Goal: Task Accomplishment & Management: Complete application form

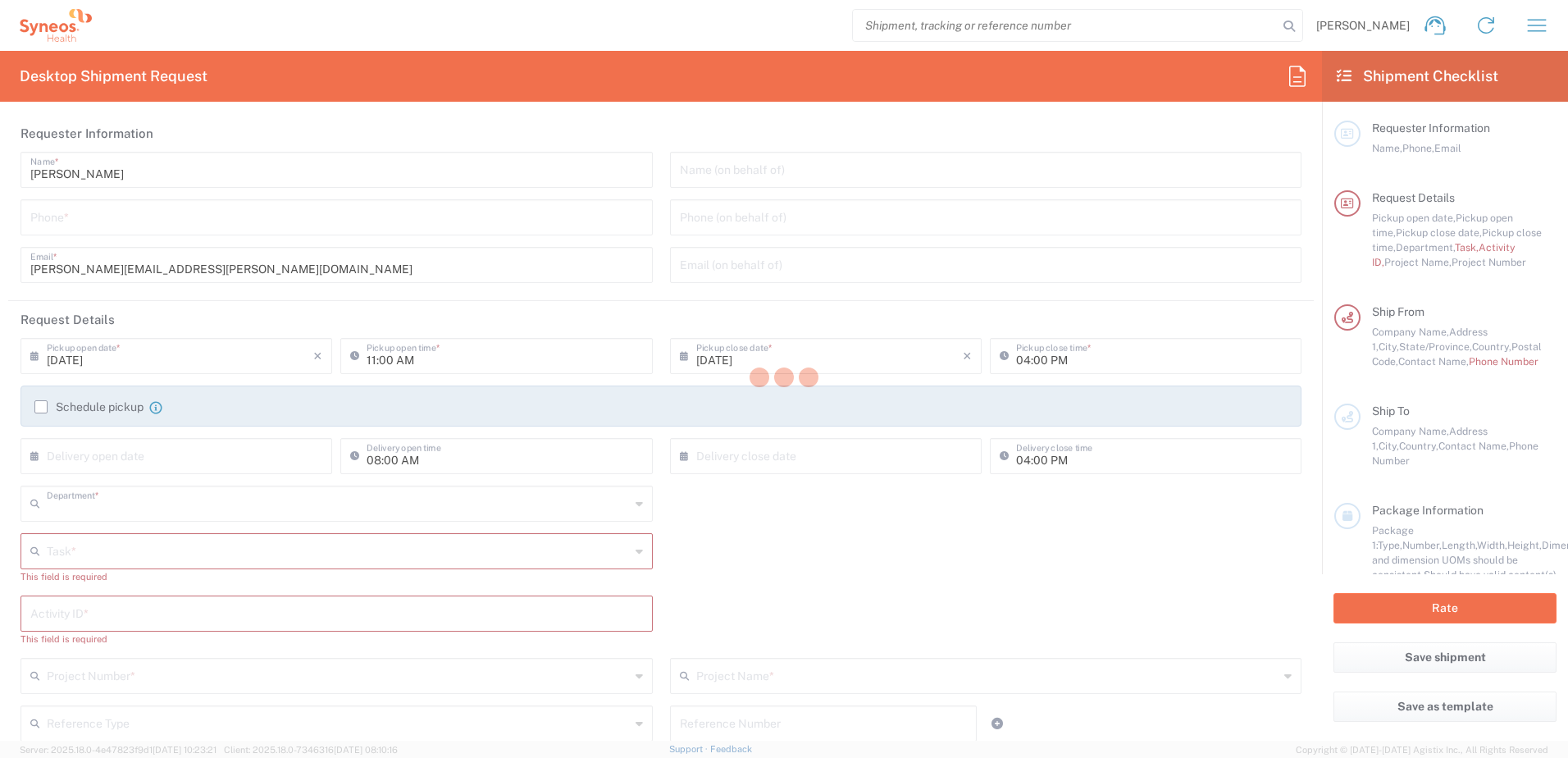
type input "4510"
type input "[US_STATE]"
type input "[GEOGRAPHIC_DATA]"
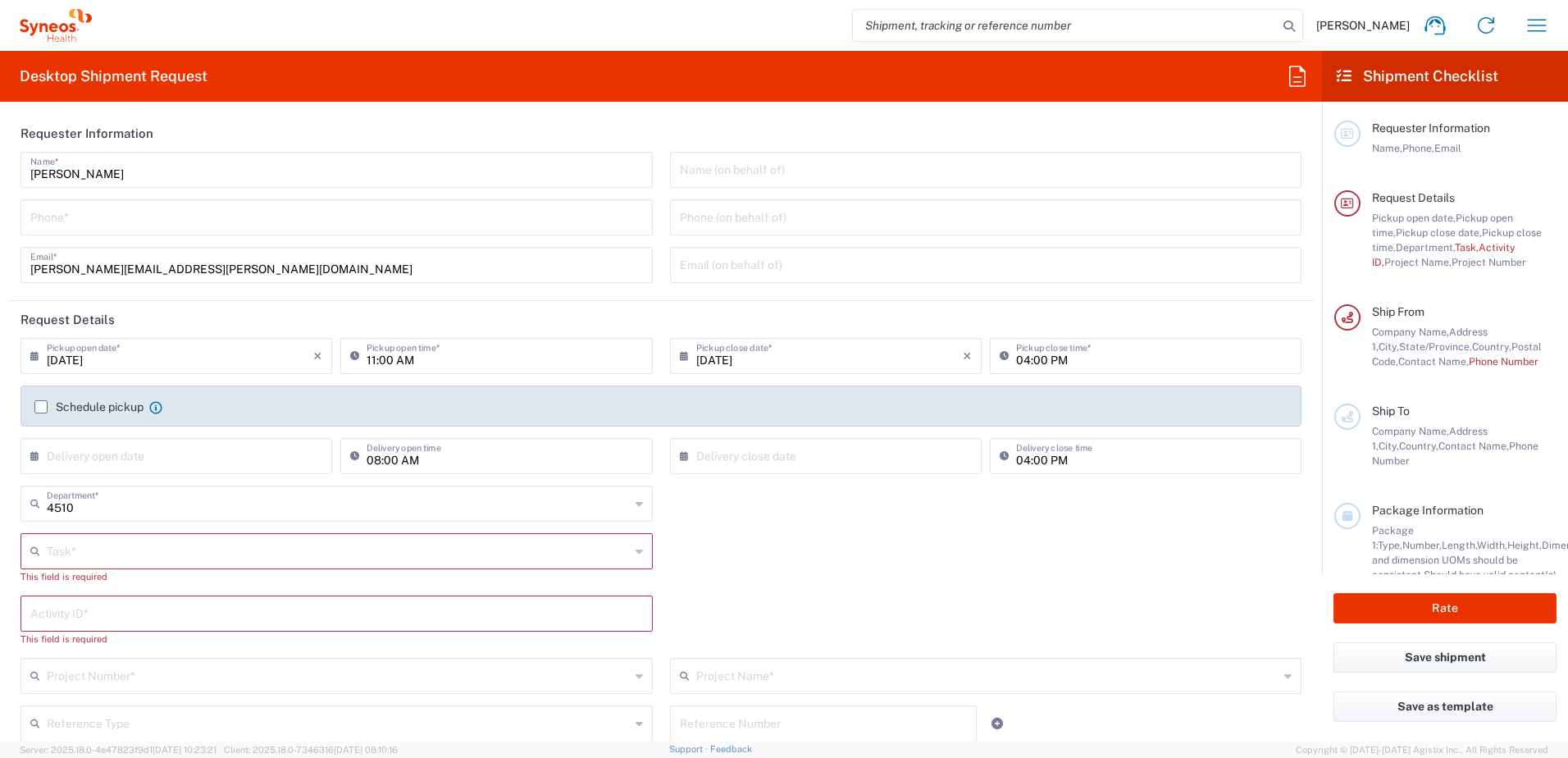
type input "Syneos Health, LLC-[GEOGRAPHIC_DATA] [GEOGRAPHIC_DATA] [GEOGRAPHIC_DATA]"
click at [1540, 22] on icon "button" at bounding box center [1537, 25] width 26 height 26
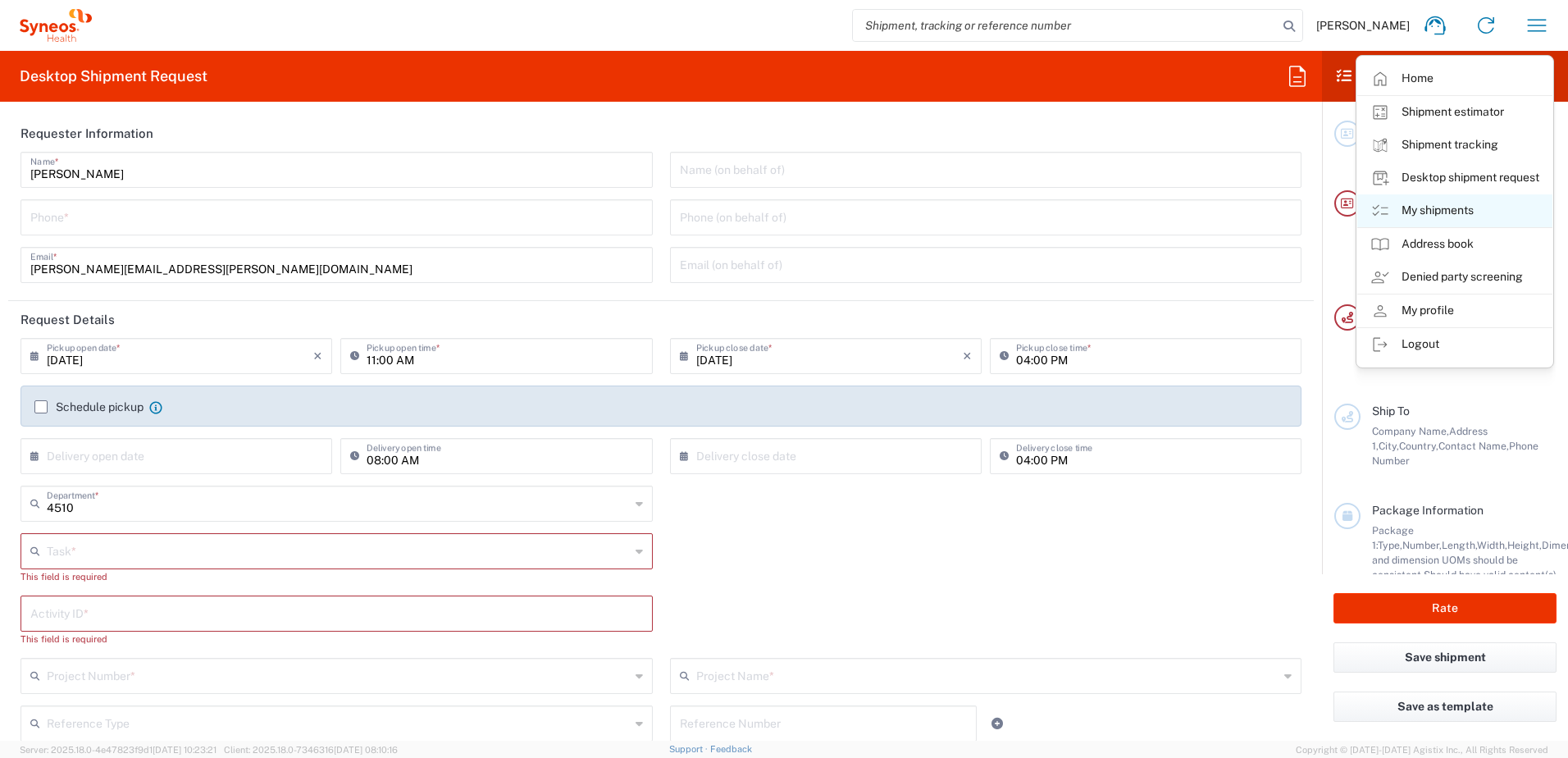
click at [1425, 203] on link "My shipments" at bounding box center [1454, 211] width 195 height 33
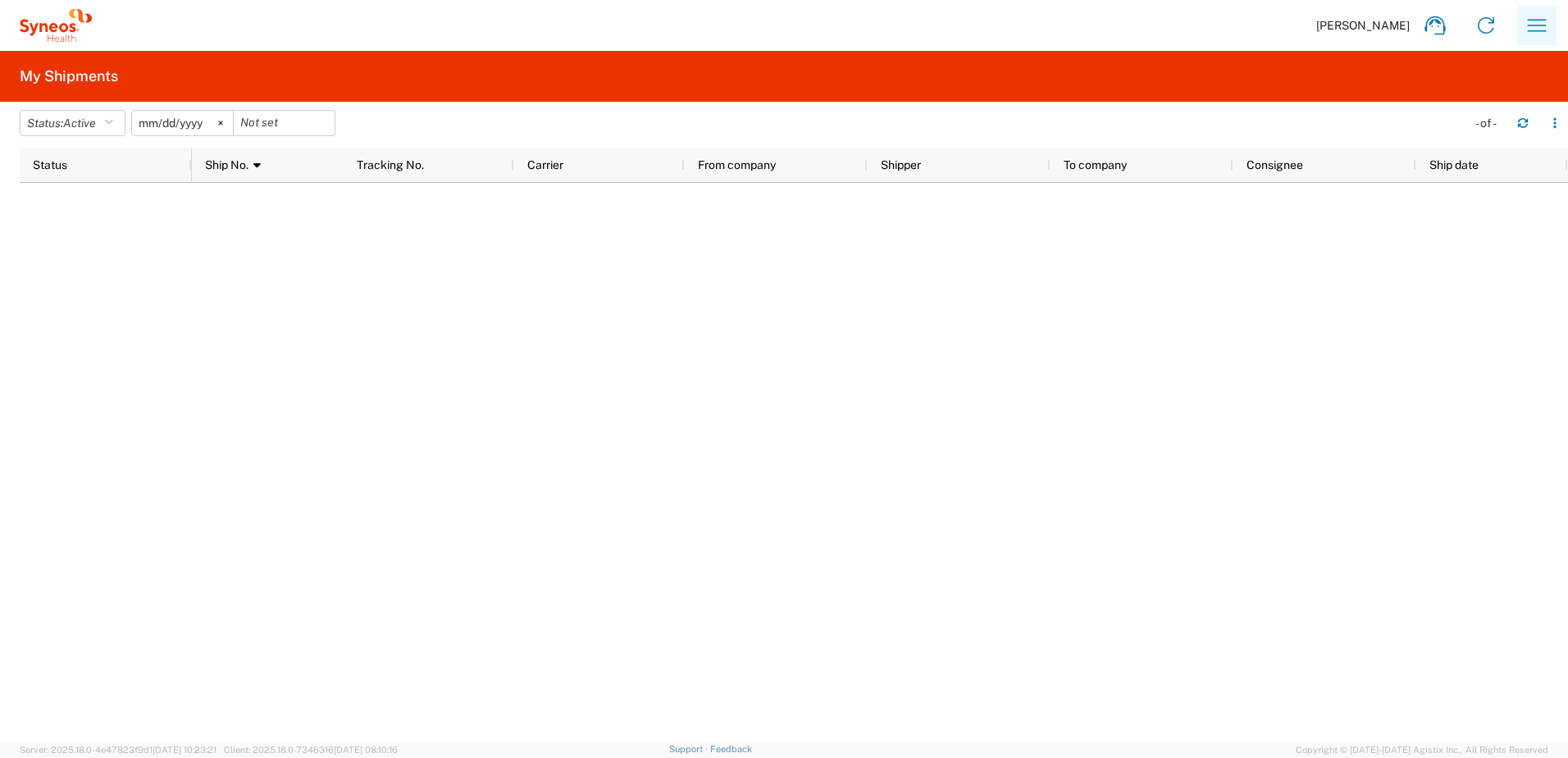
click at [1537, 20] on icon "button" at bounding box center [1537, 25] width 19 height 13
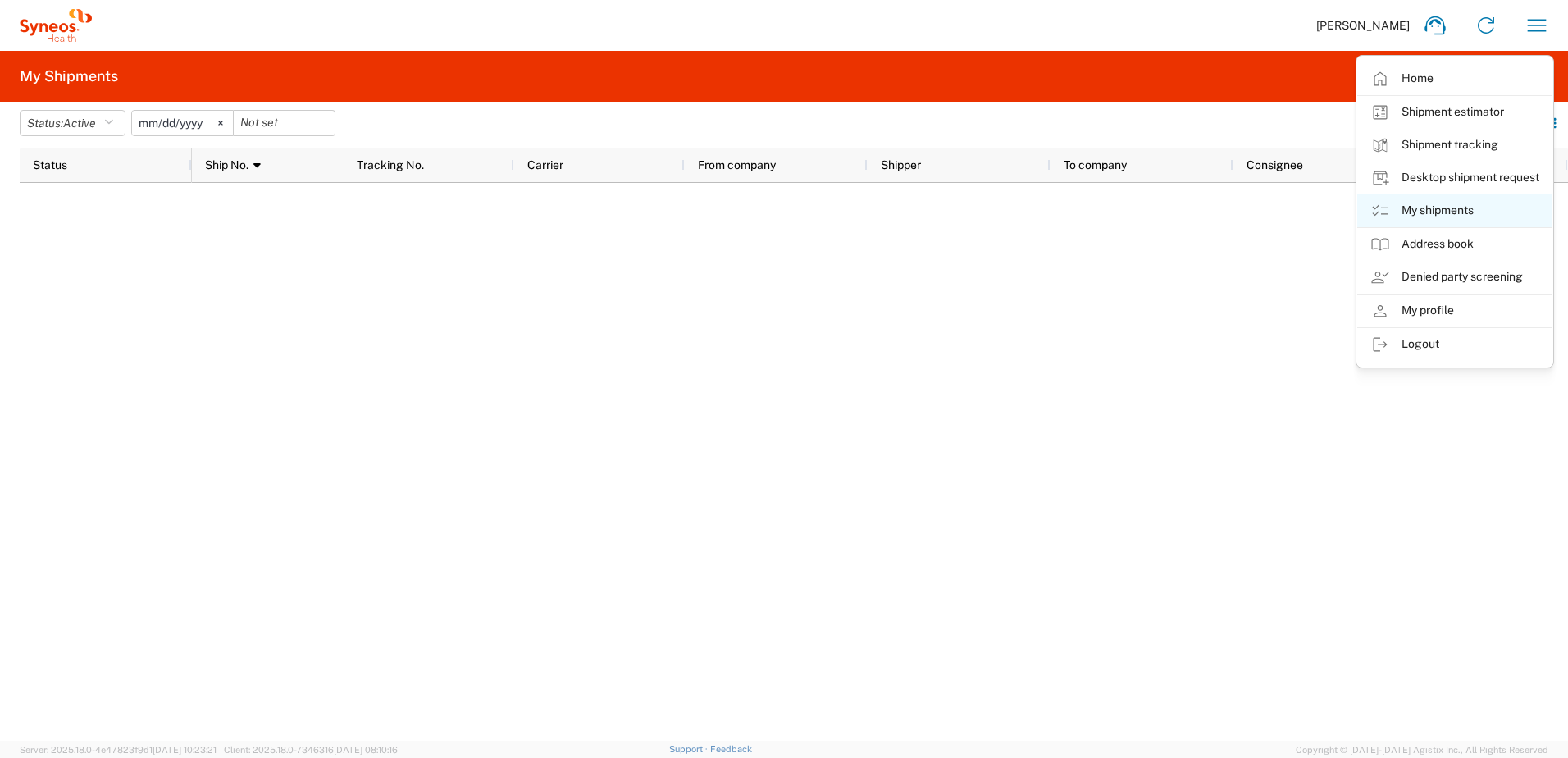
click at [1434, 208] on link "My shipments" at bounding box center [1454, 211] width 195 height 33
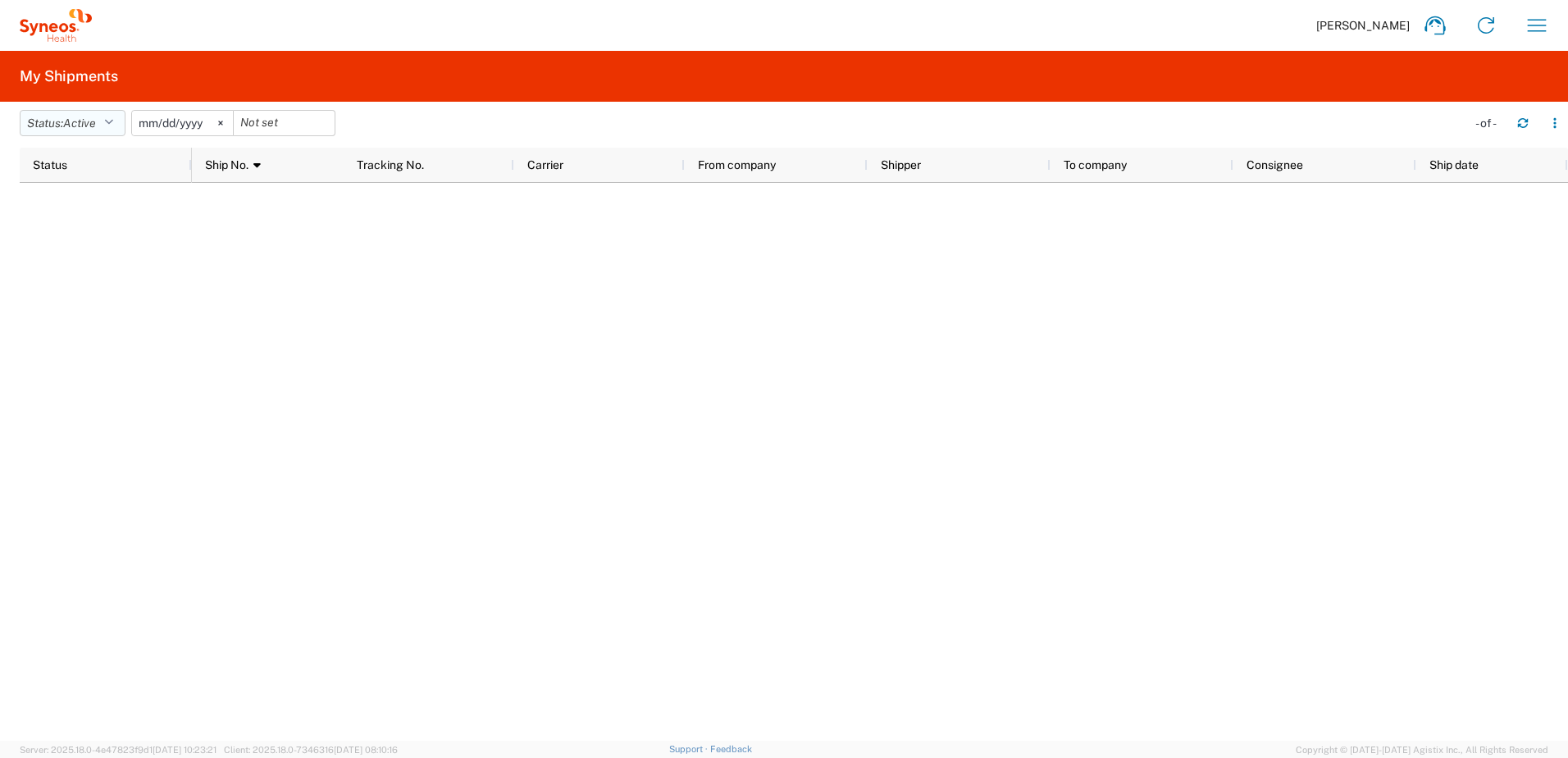
click at [120, 130] on button "Status: Active" at bounding box center [73, 122] width 106 height 26
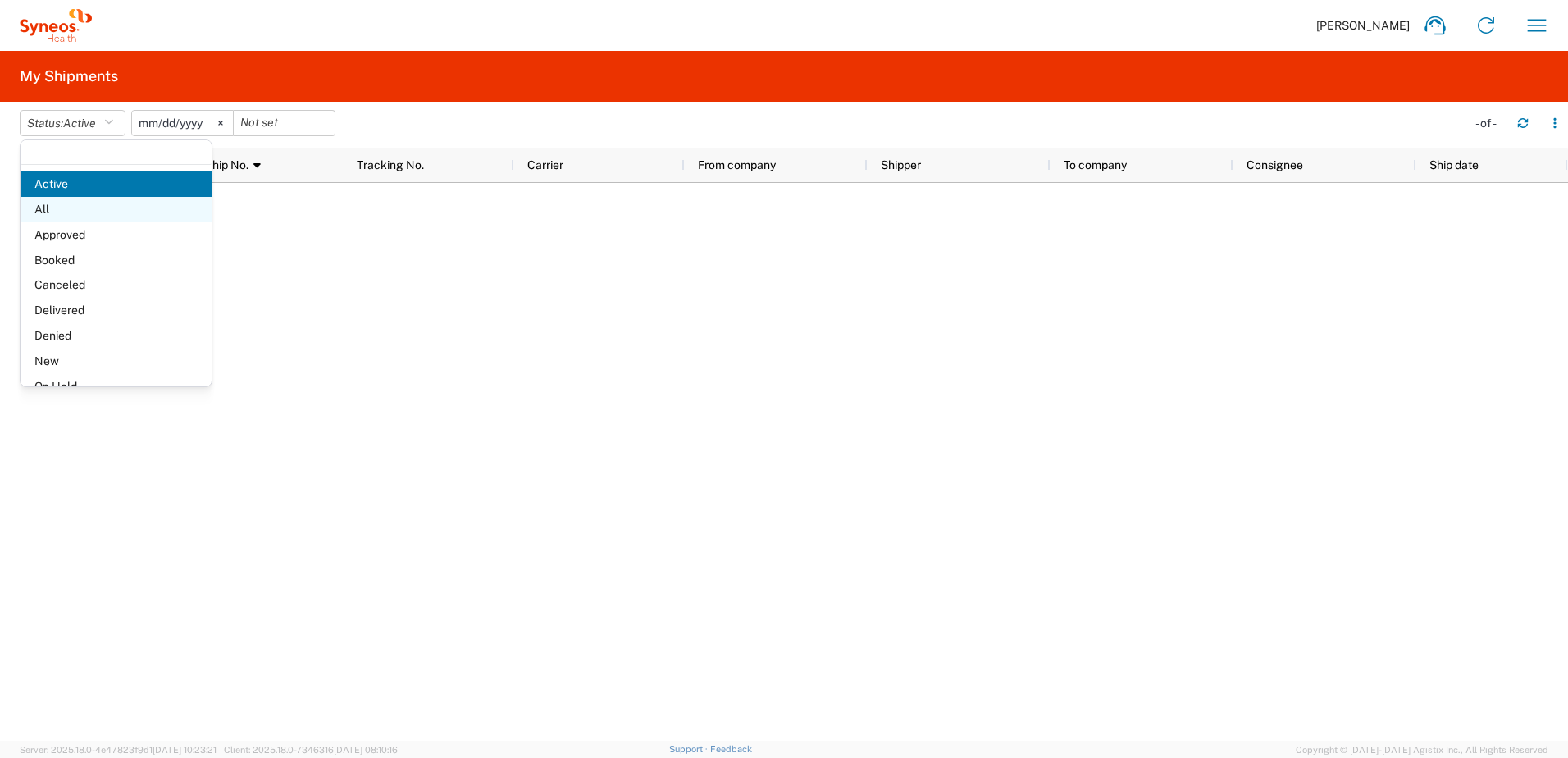
click at [61, 201] on span "All" at bounding box center [116, 209] width 191 height 25
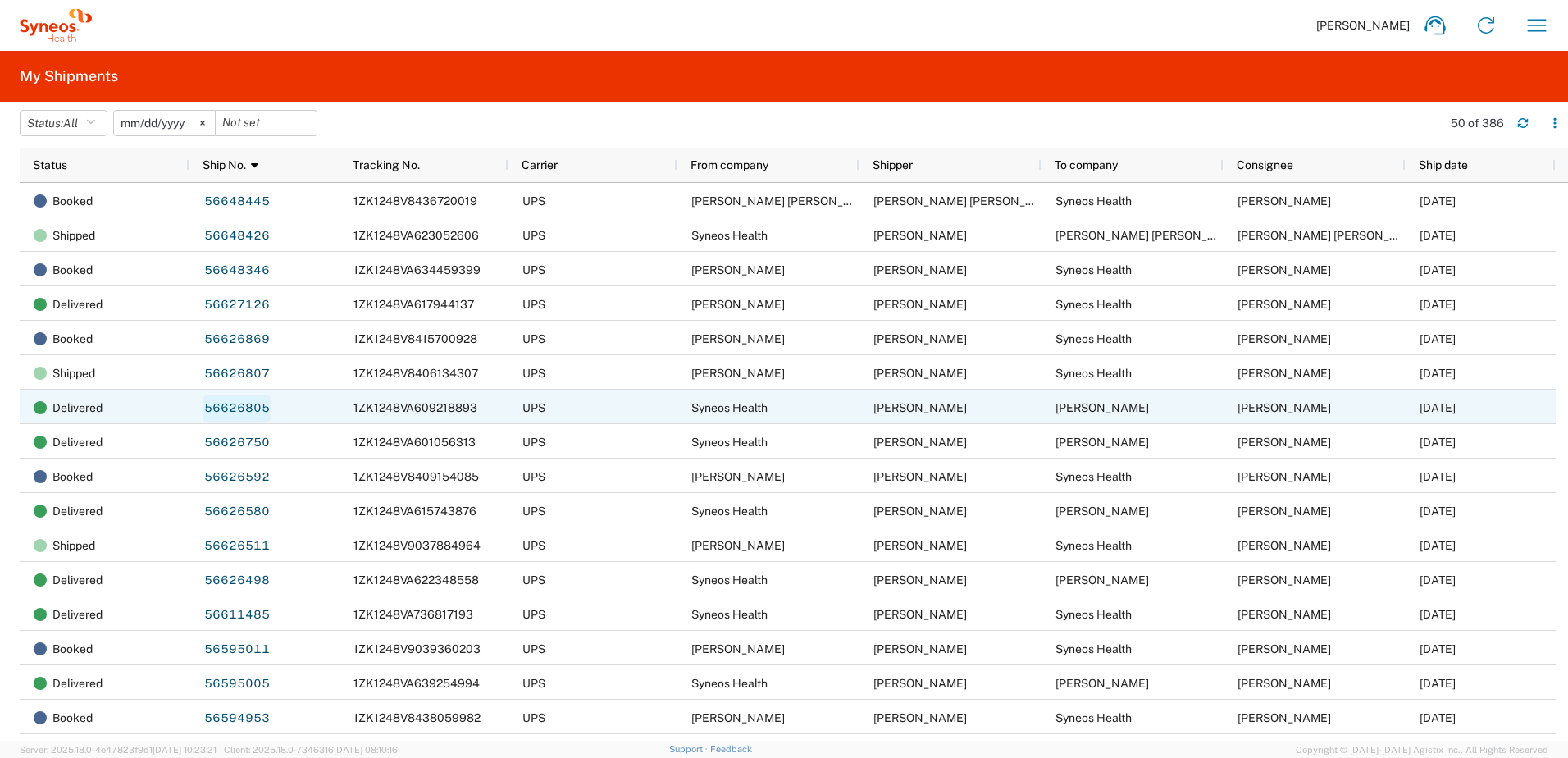
click at [238, 407] on link "56626805" at bounding box center [237, 408] width 67 height 26
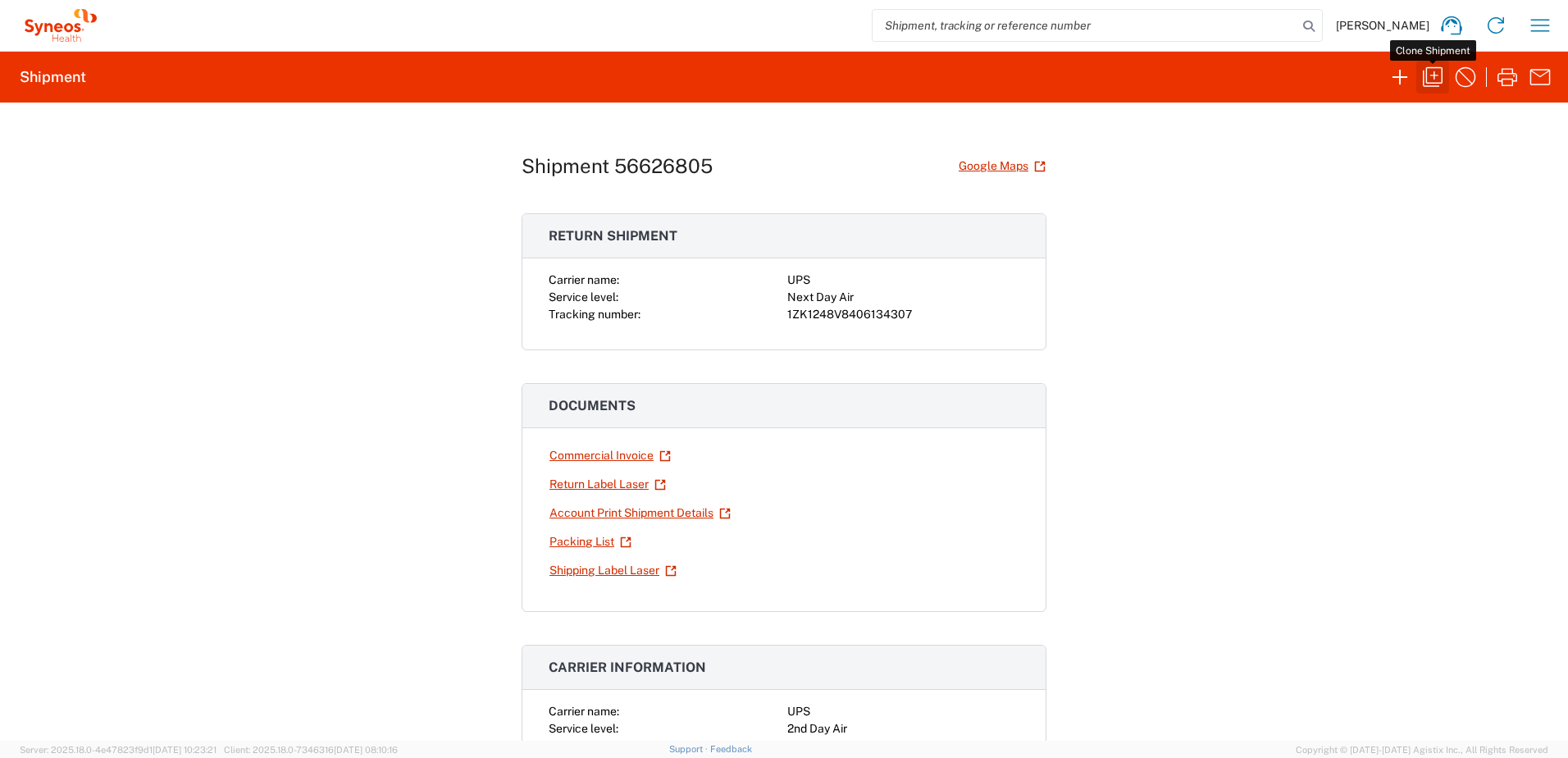
click at [1423, 79] on icon "button" at bounding box center [1432, 77] width 20 height 20
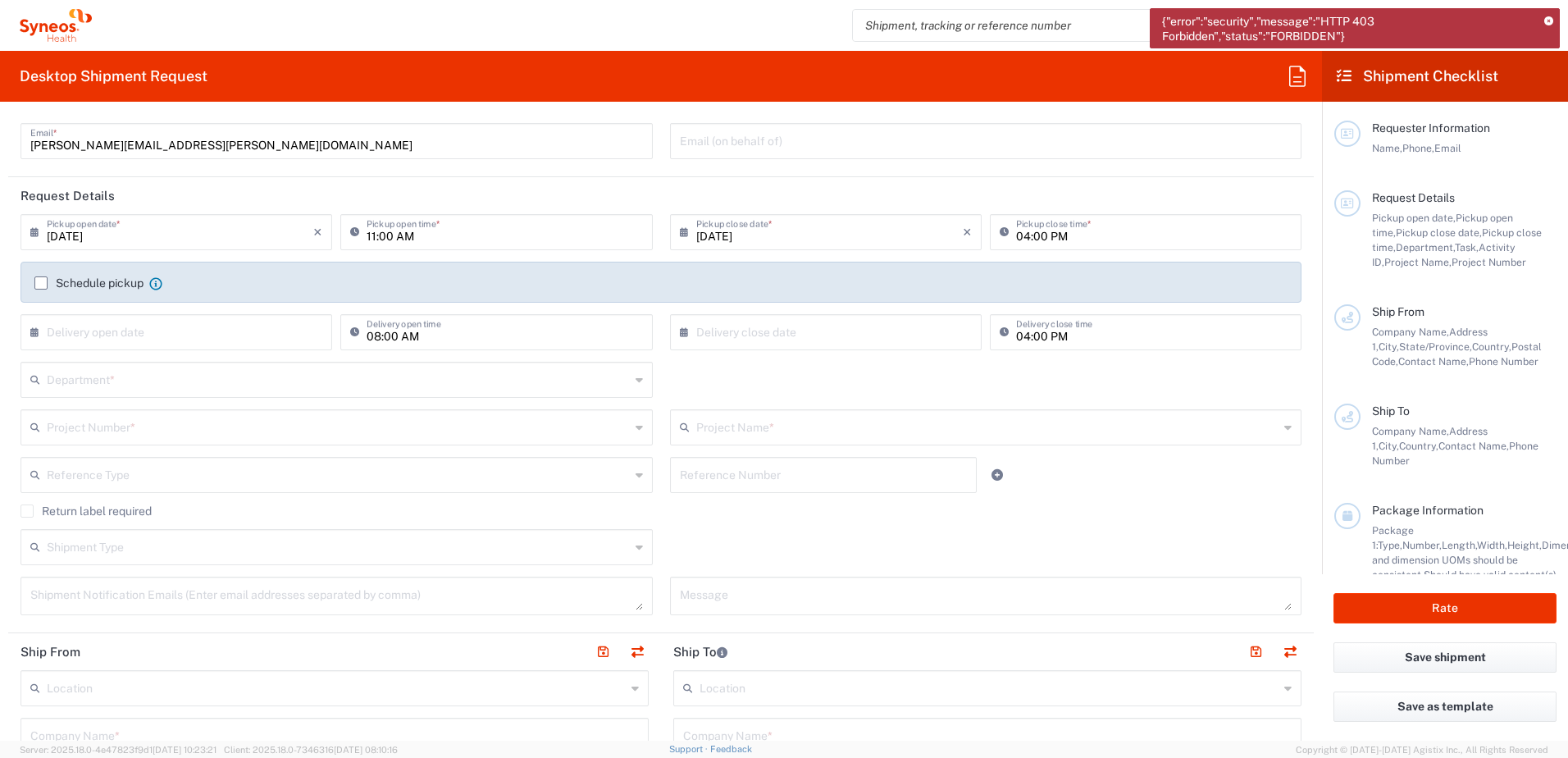
scroll to position [82, 0]
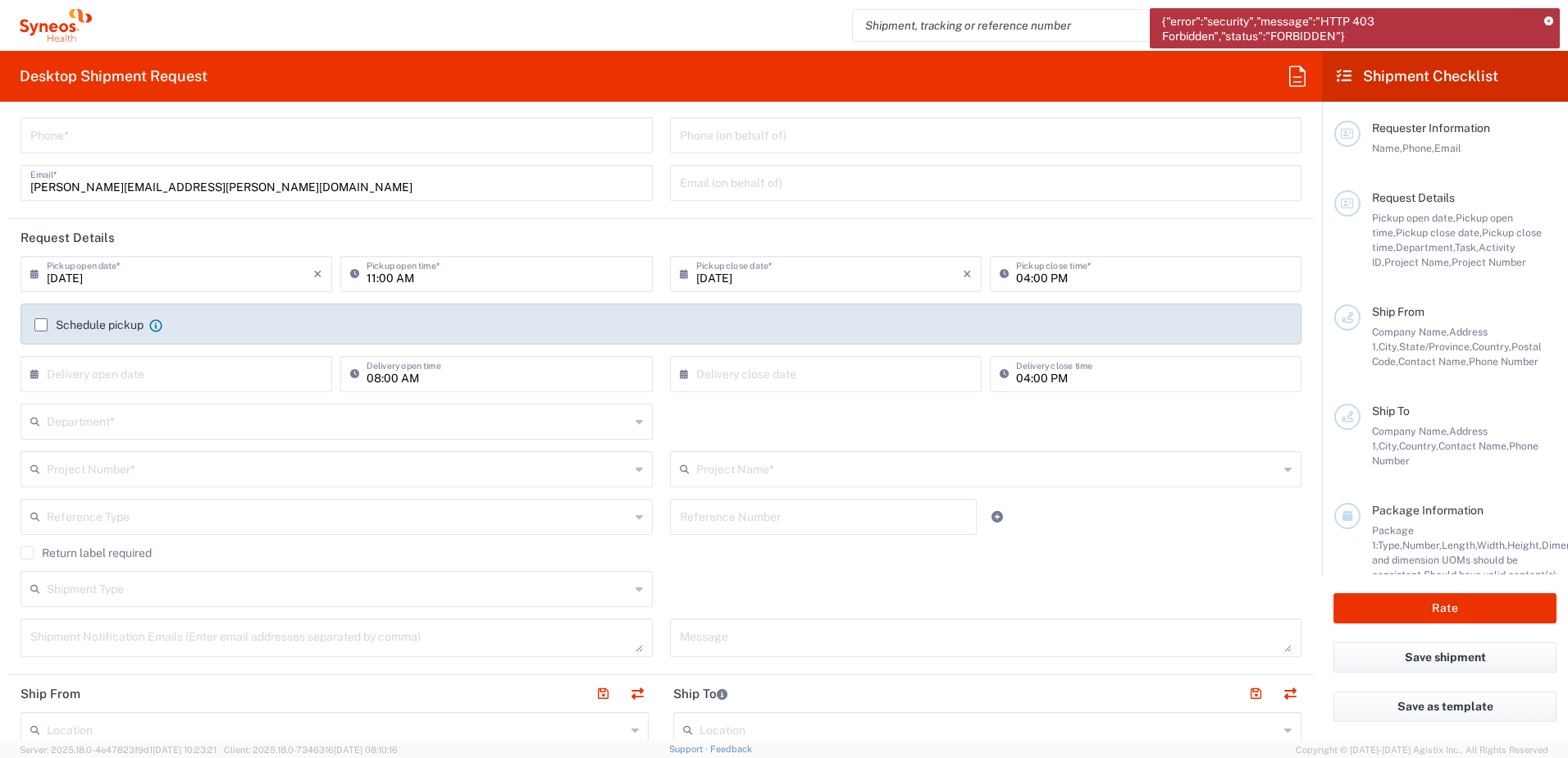
click at [1546, 22] on icon at bounding box center [1549, 22] width 9 height 9
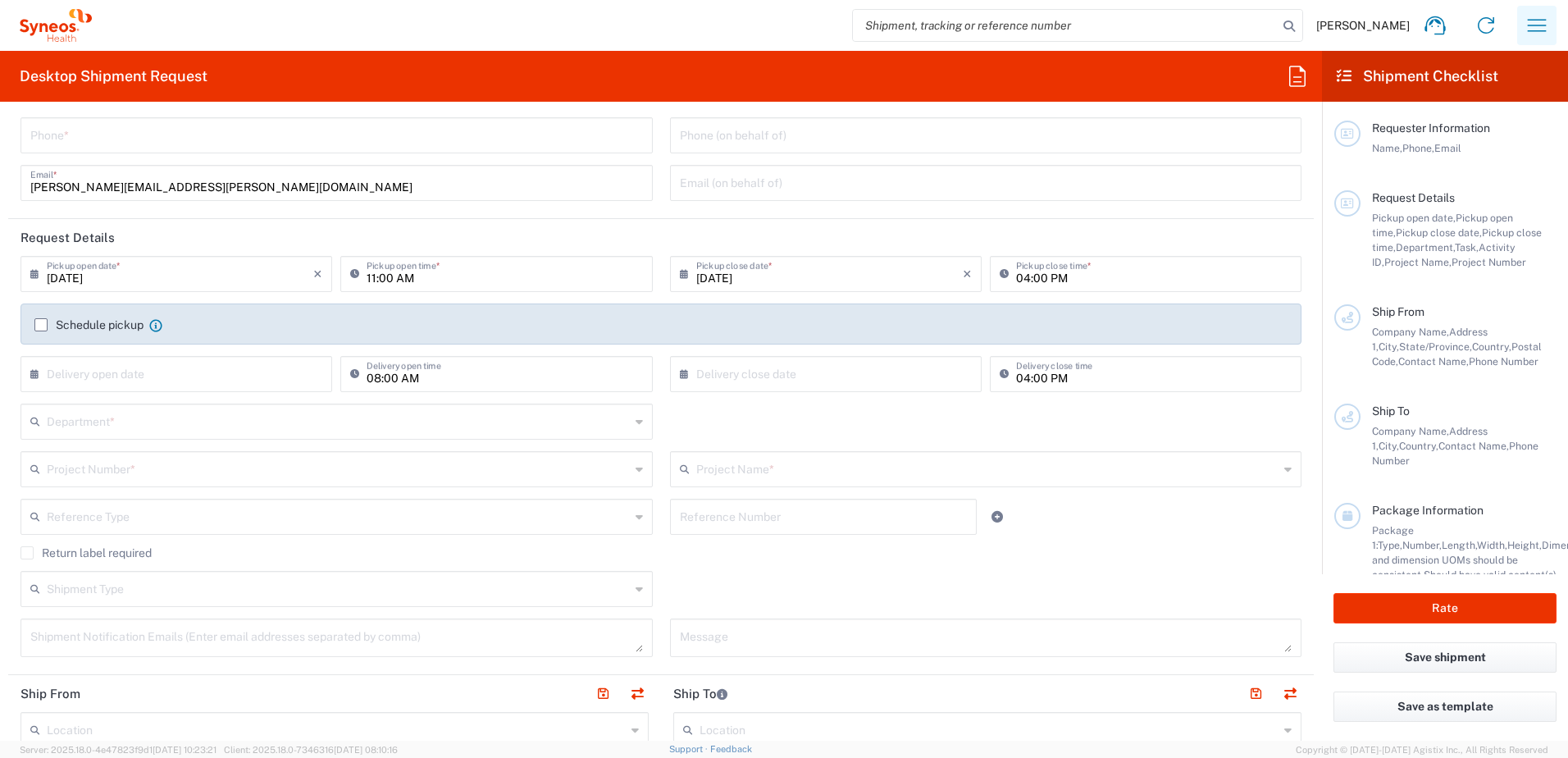
click at [1546, 24] on icon "button" at bounding box center [1537, 25] width 26 height 26
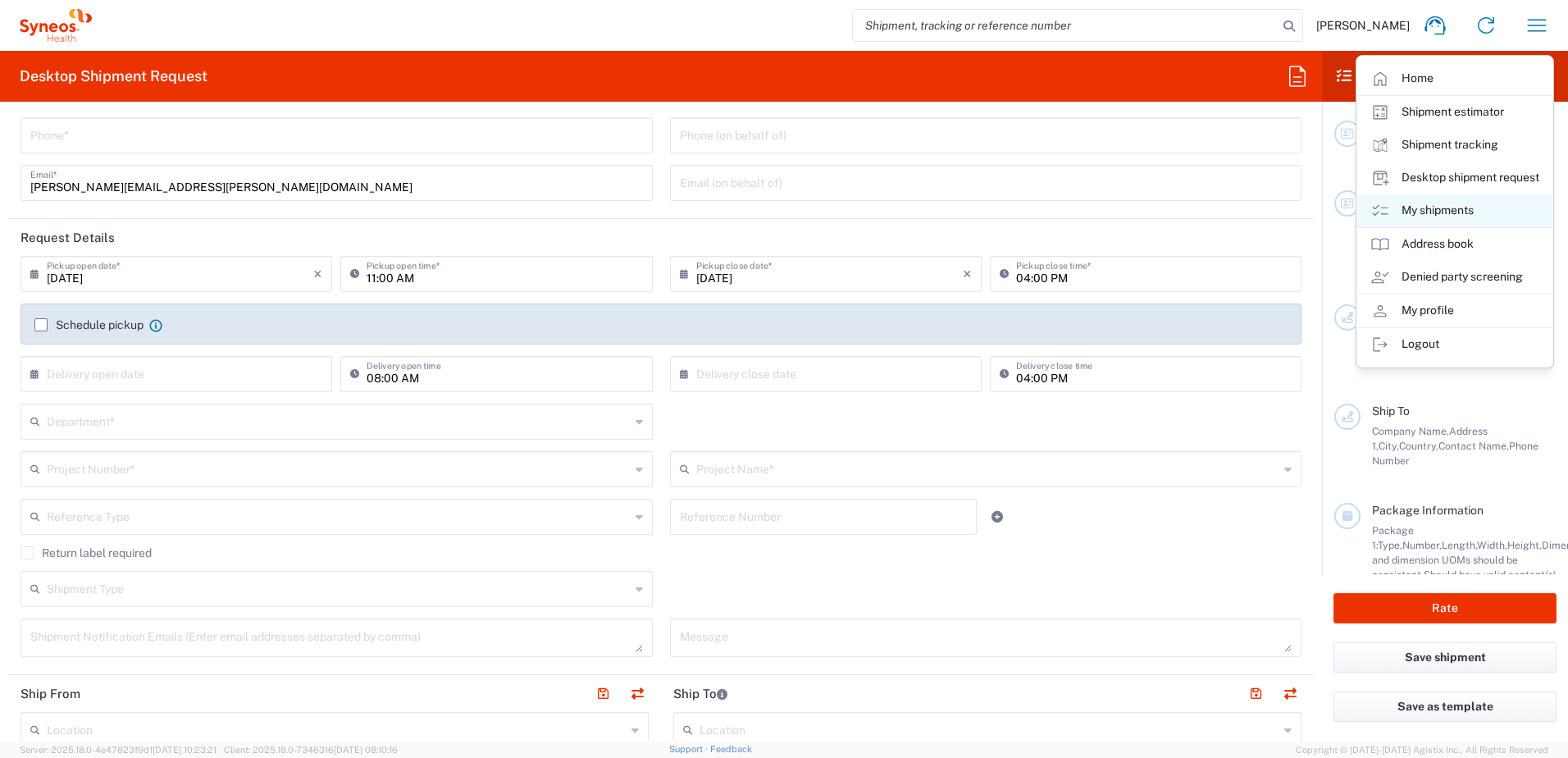
click at [1461, 205] on link "My shipments" at bounding box center [1454, 211] width 195 height 33
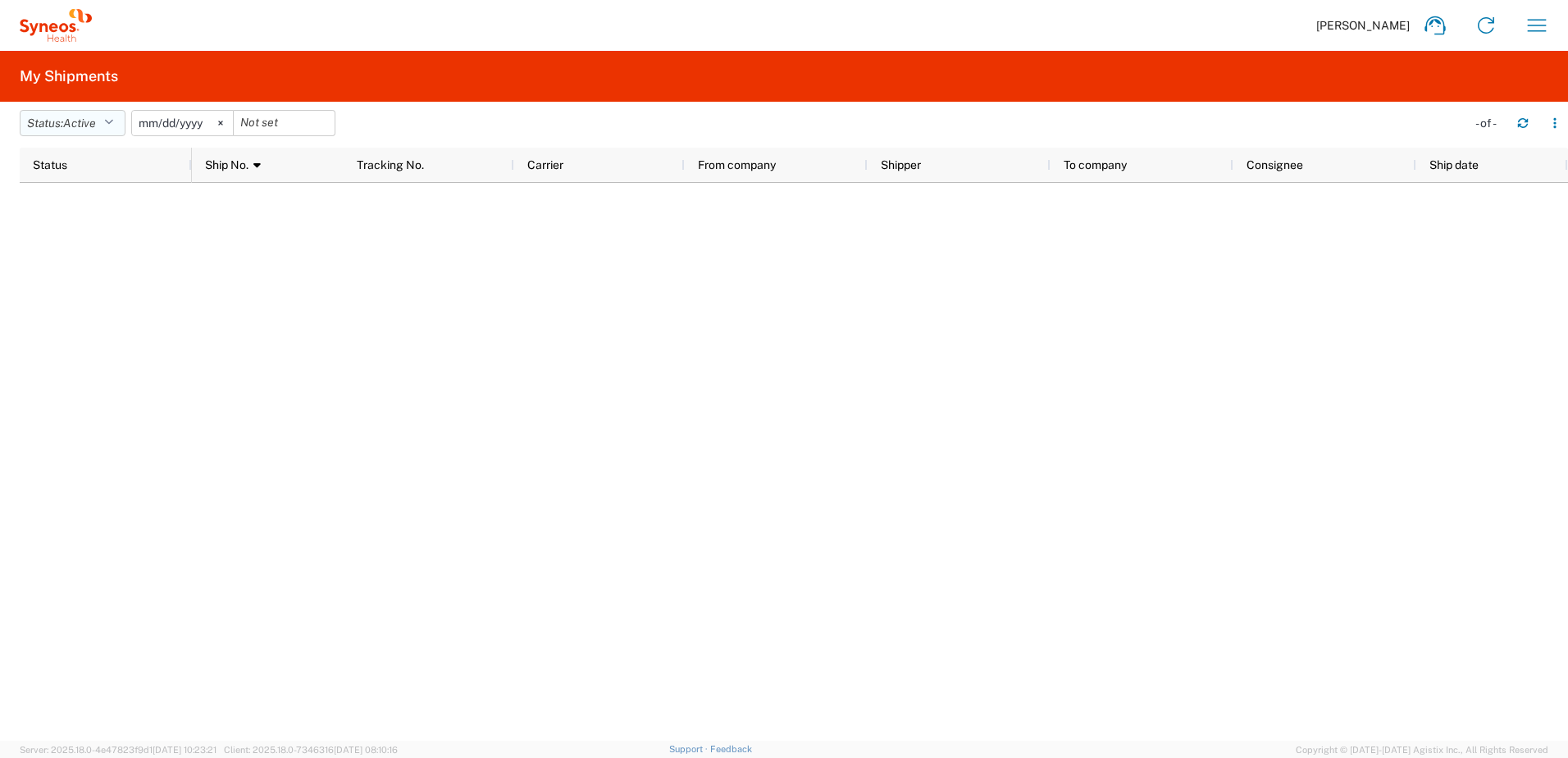
click at [113, 124] on icon "button" at bounding box center [109, 123] width 9 height 12
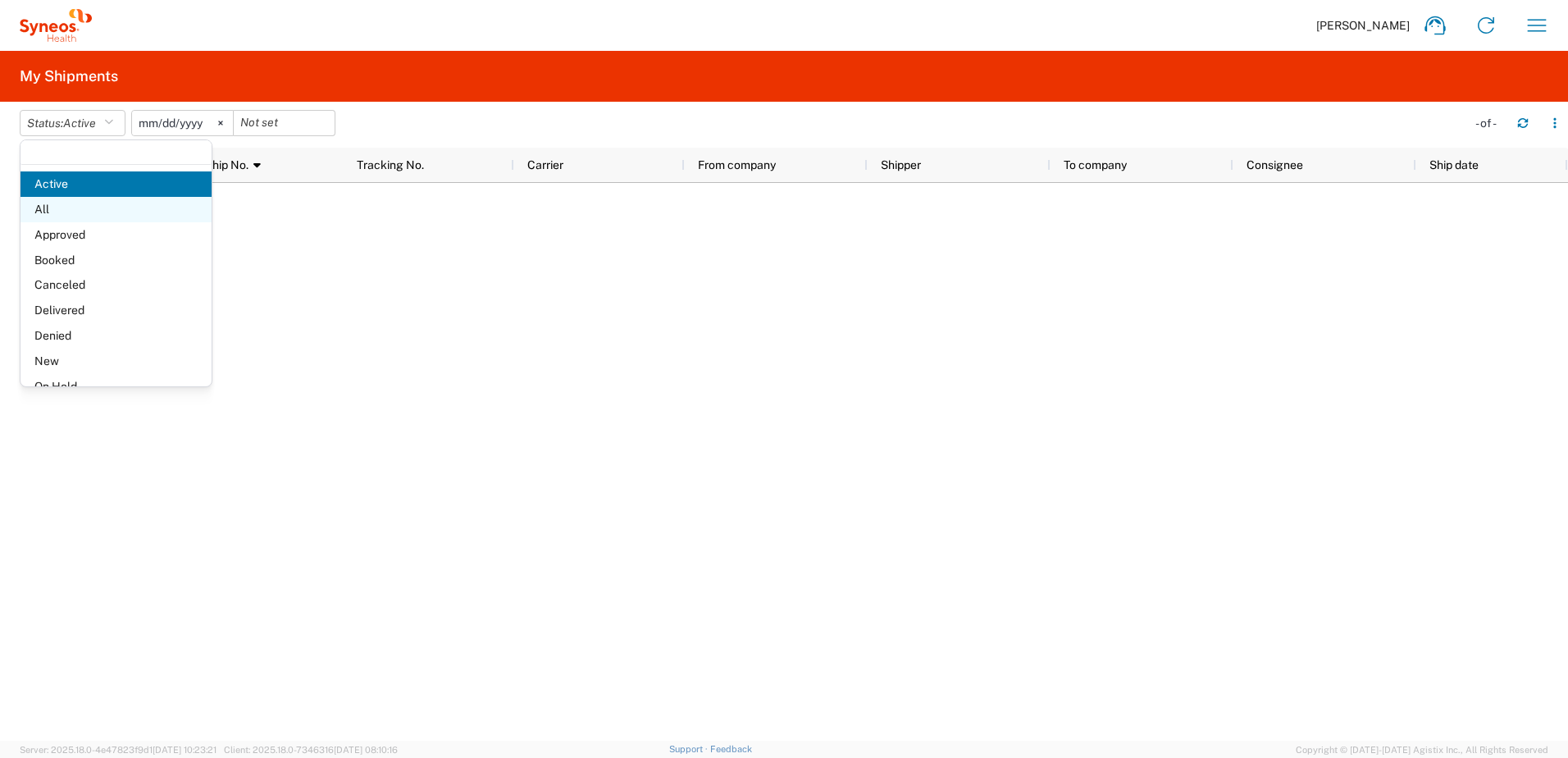
click at [94, 207] on span "All" at bounding box center [116, 209] width 191 height 25
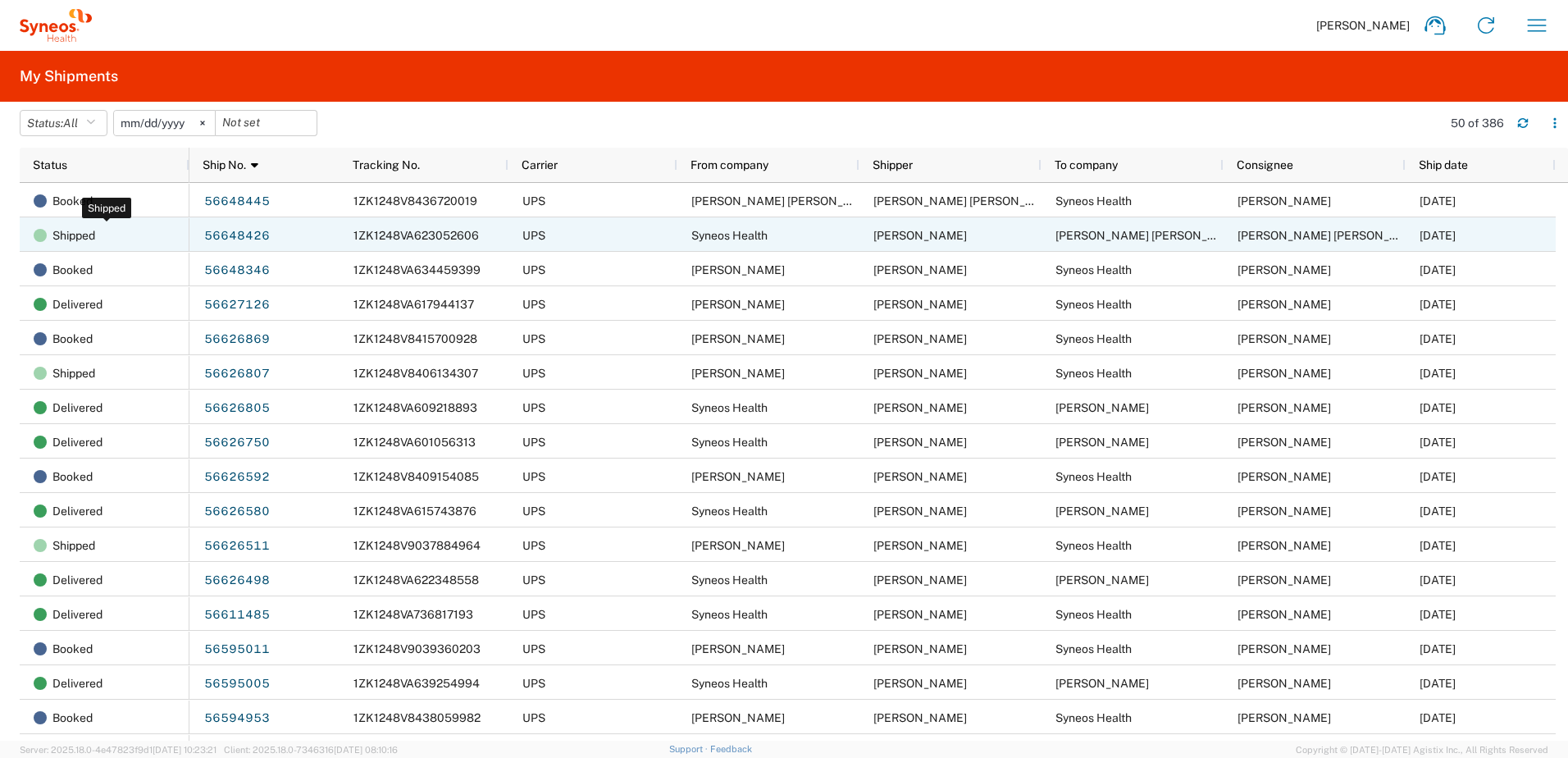
click at [100, 233] on div "Shipped" at bounding box center [107, 235] width 147 height 34
click at [167, 227] on div "Shipped" at bounding box center [107, 235] width 147 height 34
click at [223, 233] on link "56648426" at bounding box center [237, 236] width 67 height 26
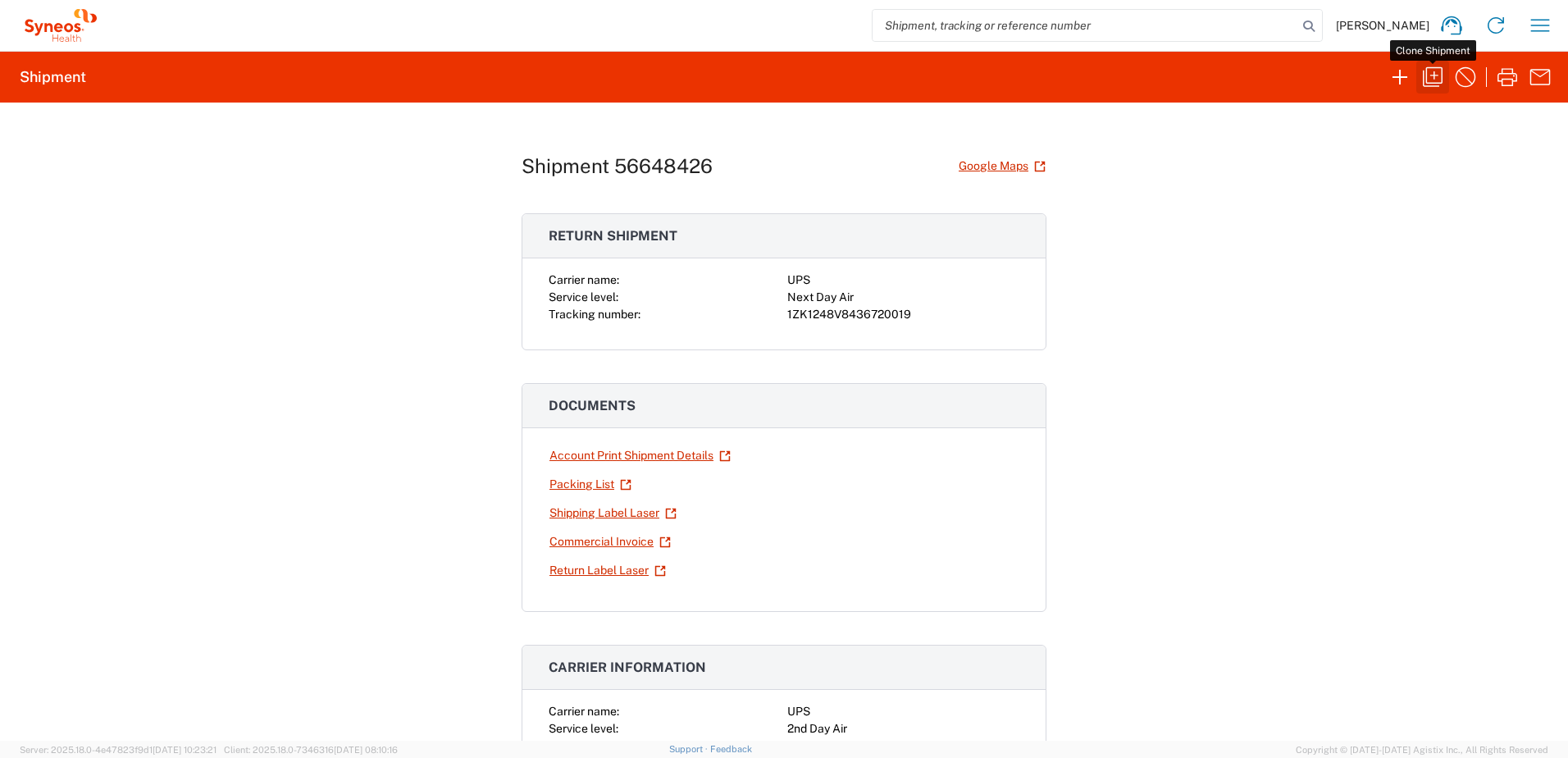
click at [1424, 77] on icon "button" at bounding box center [1432, 76] width 26 height 26
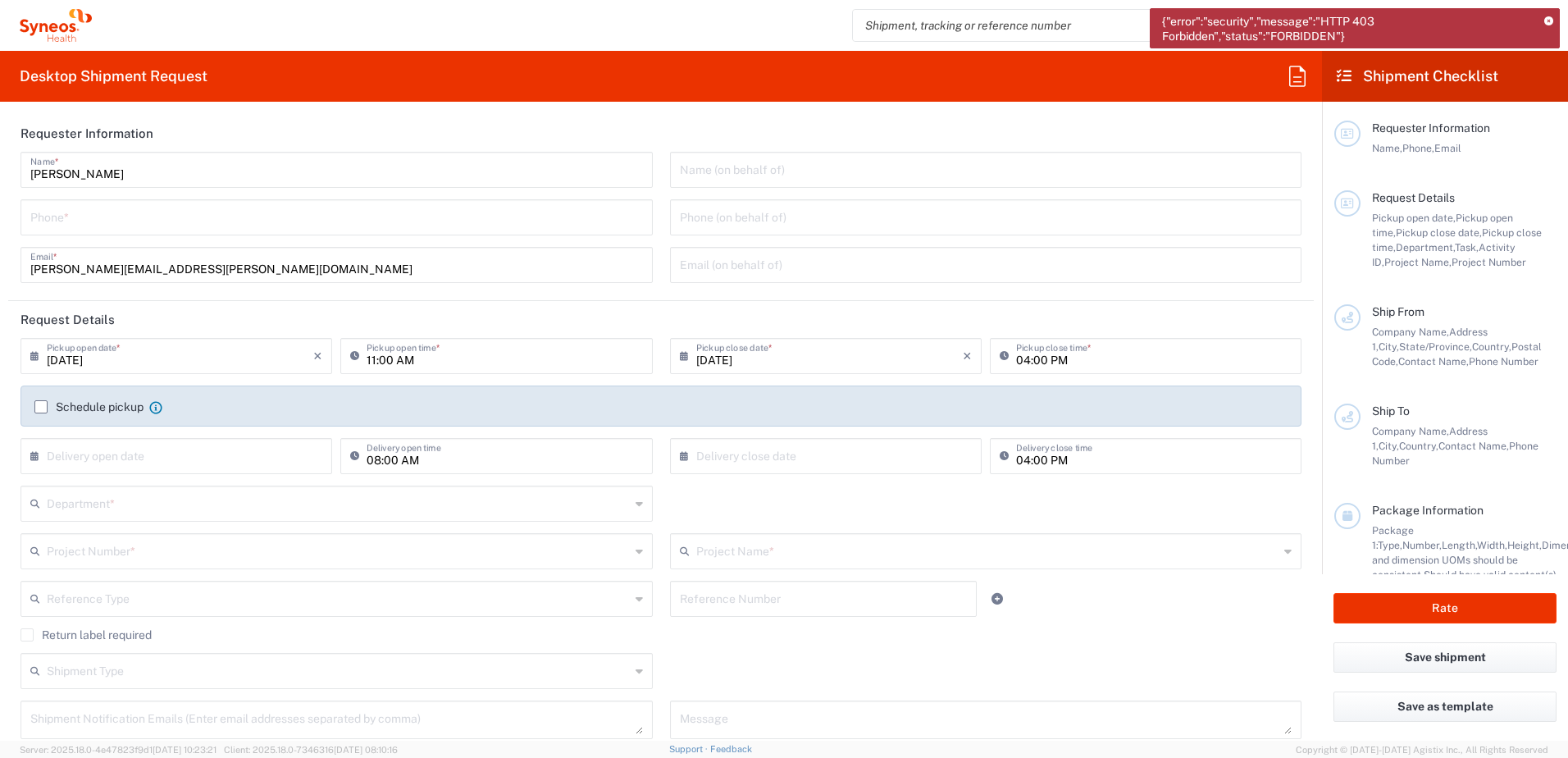
click at [1547, 20] on icon at bounding box center [1549, 22] width 9 height 9
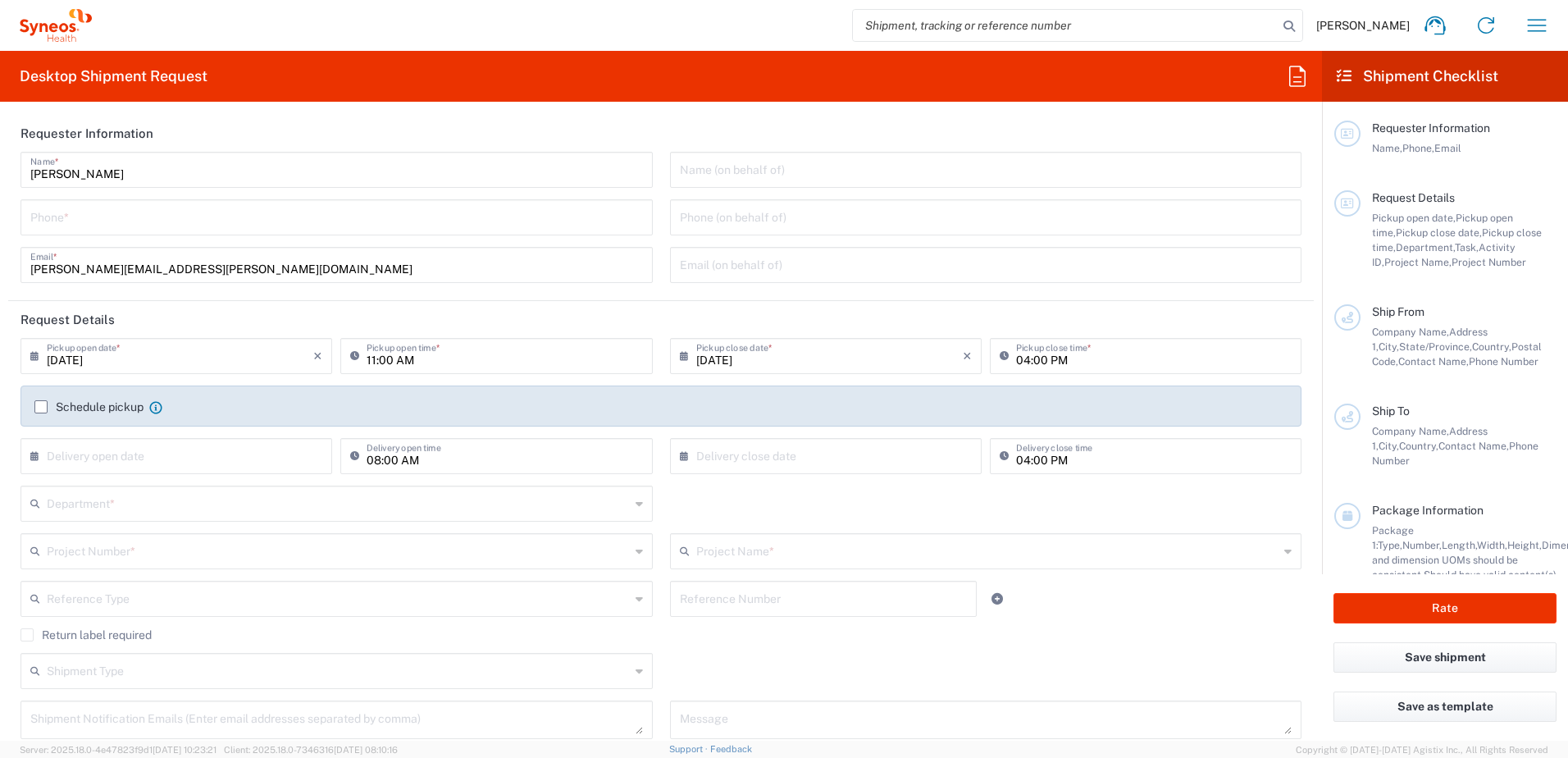
drag, startPoint x: 55, startPoint y: 207, endPoint x: 63, endPoint y: 210, distance: 8.5
click at [55, 207] on input "tel" at bounding box center [337, 216] width 613 height 29
type input "9199018741"
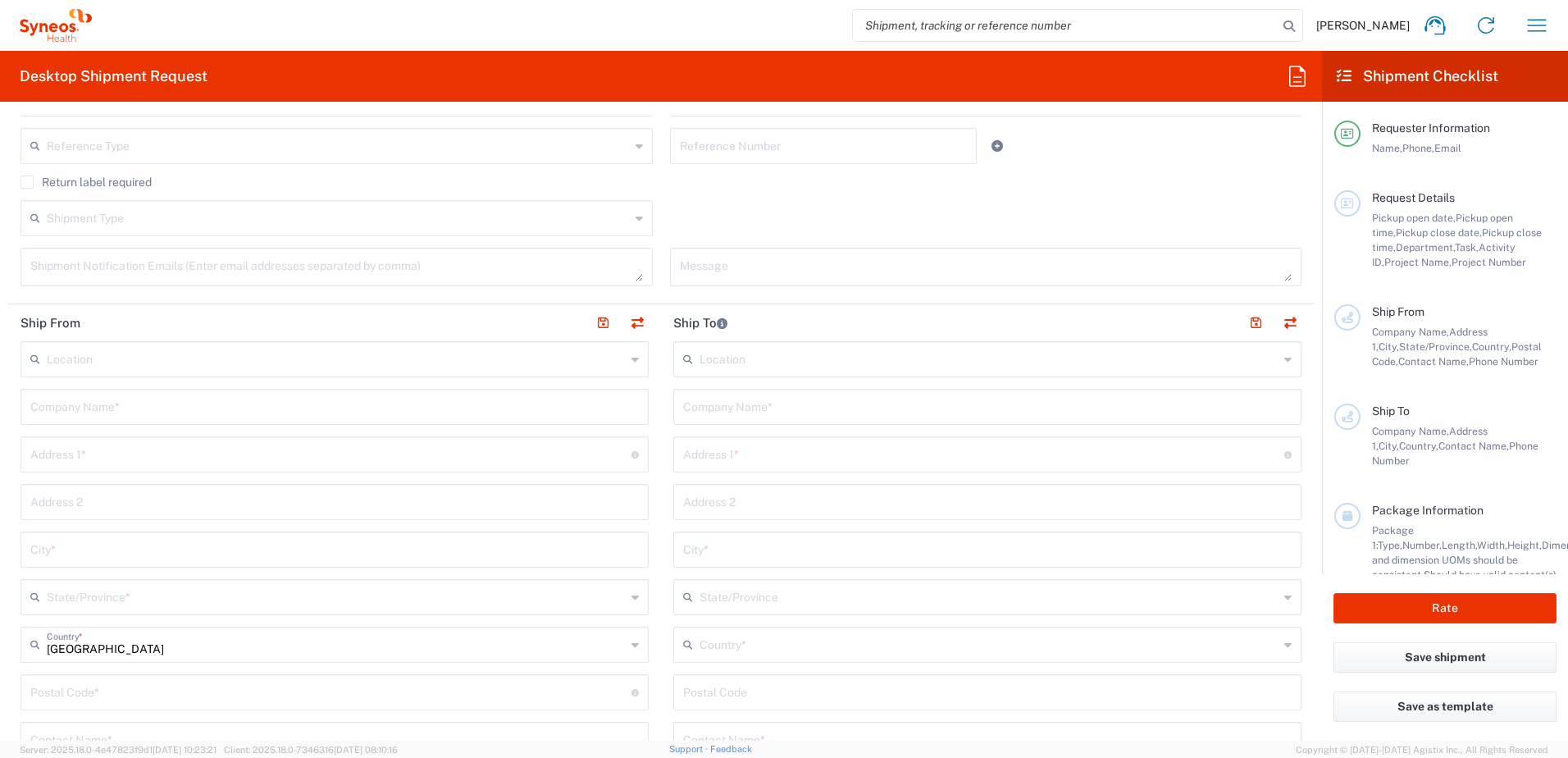
scroll to position [492, 0]
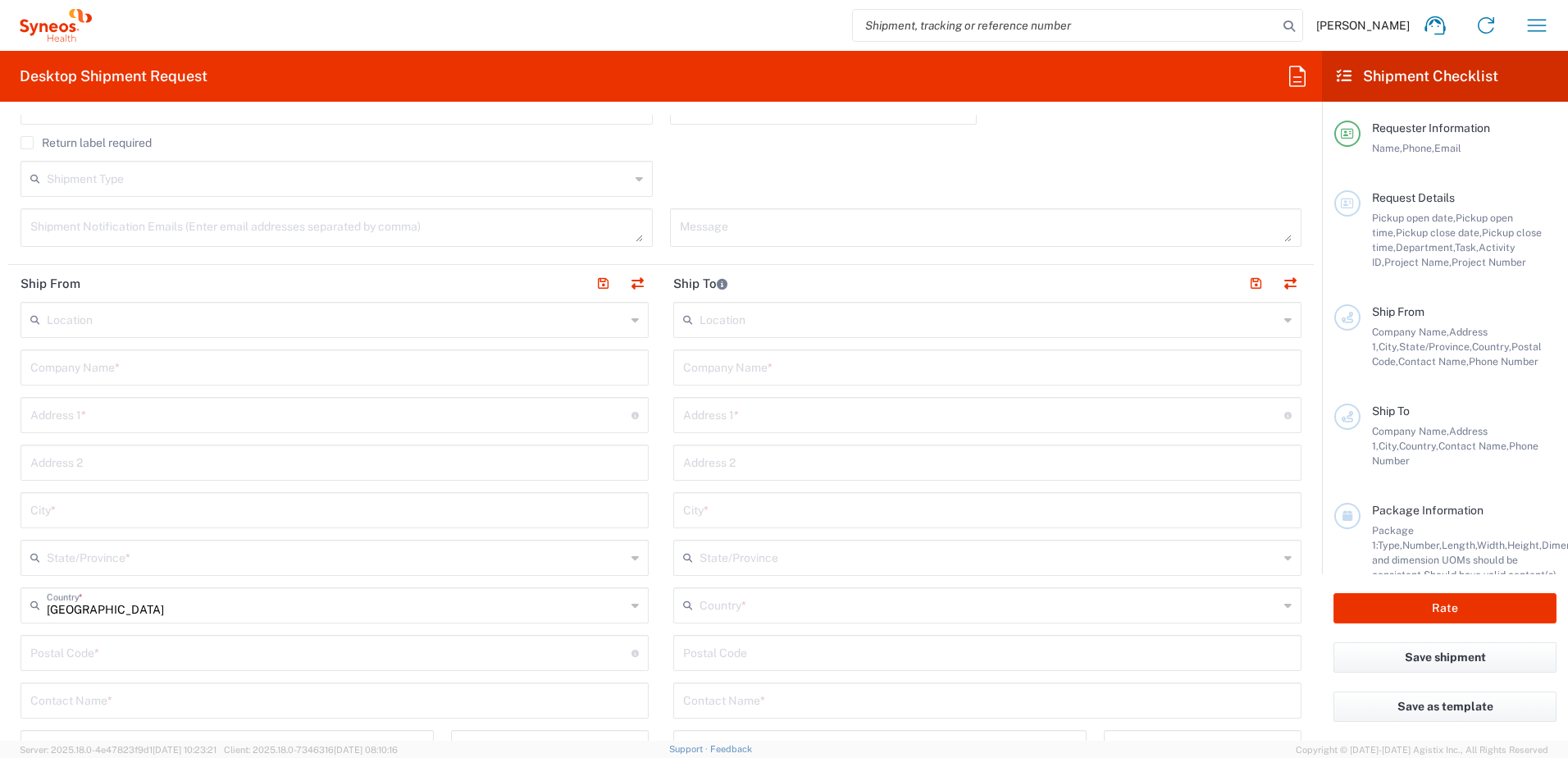
click at [740, 375] on input "text" at bounding box center [987, 366] width 609 height 29
paste input "[PERSON_NAME]"
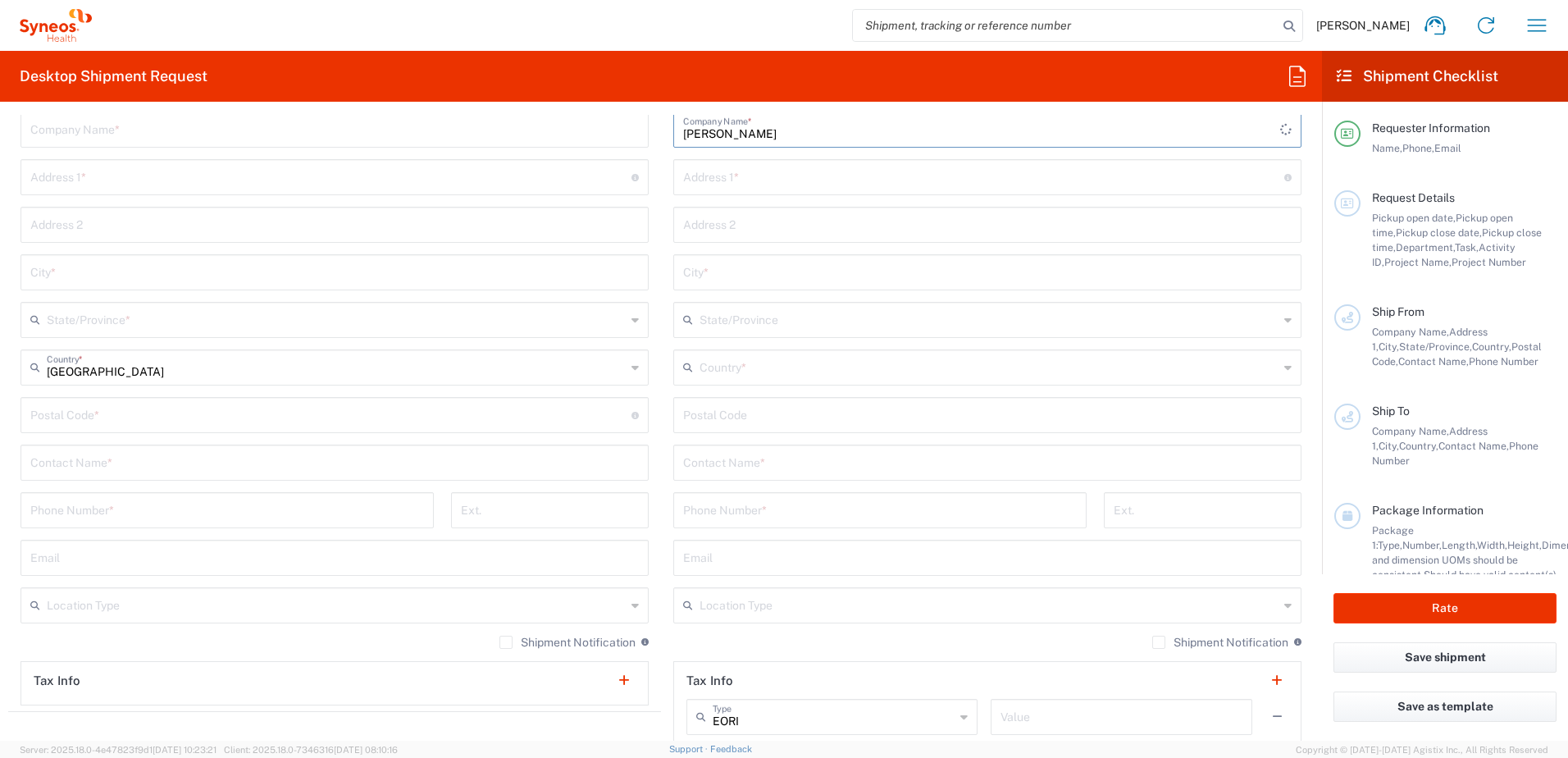
scroll to position [821, 0]
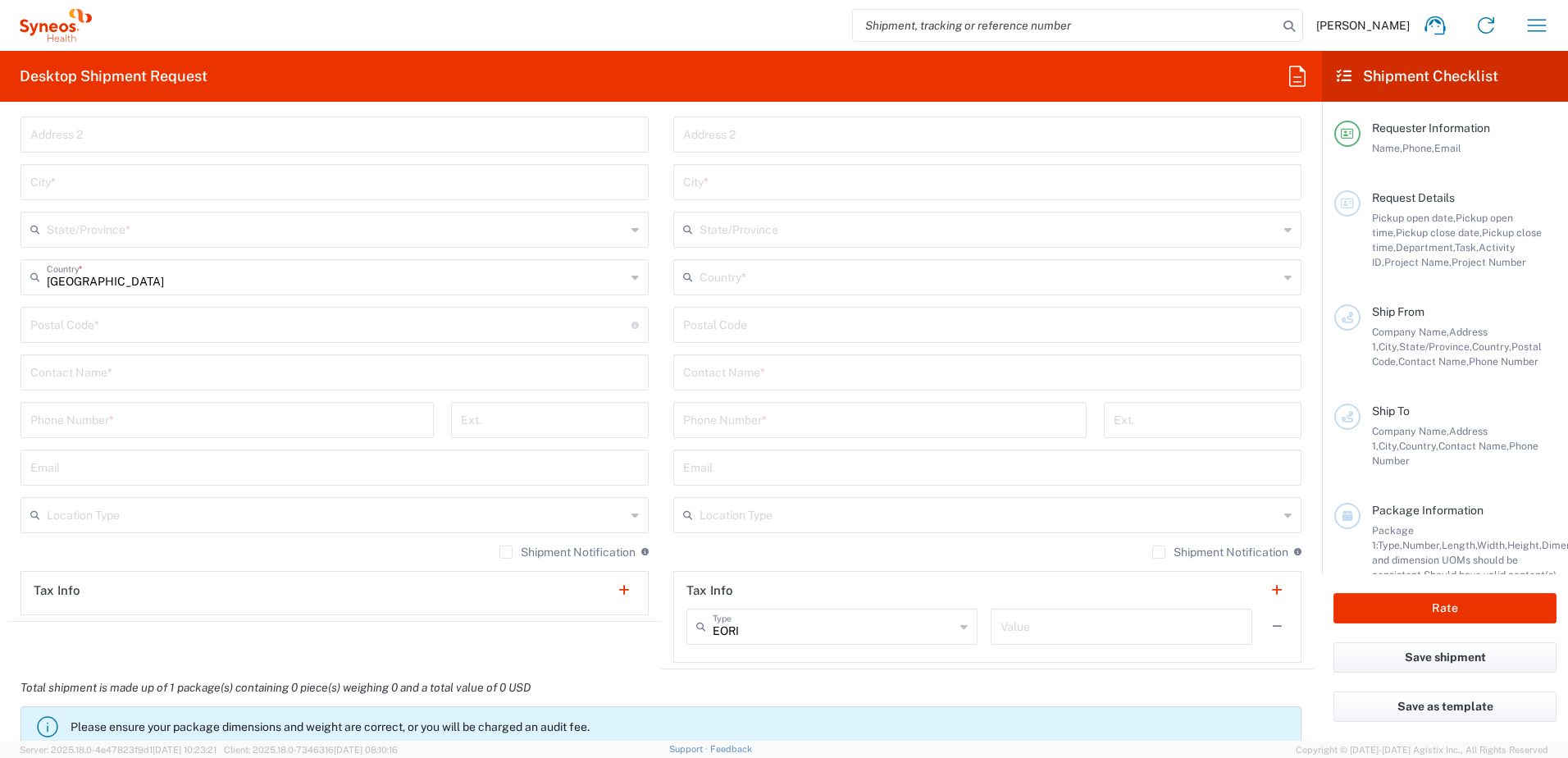
type input "[PERSON_NAME]"
click at [728, 372] on input "text" at bounding box center [987, 372] width 609 height 29
paste input "[PERSON_NAME]"
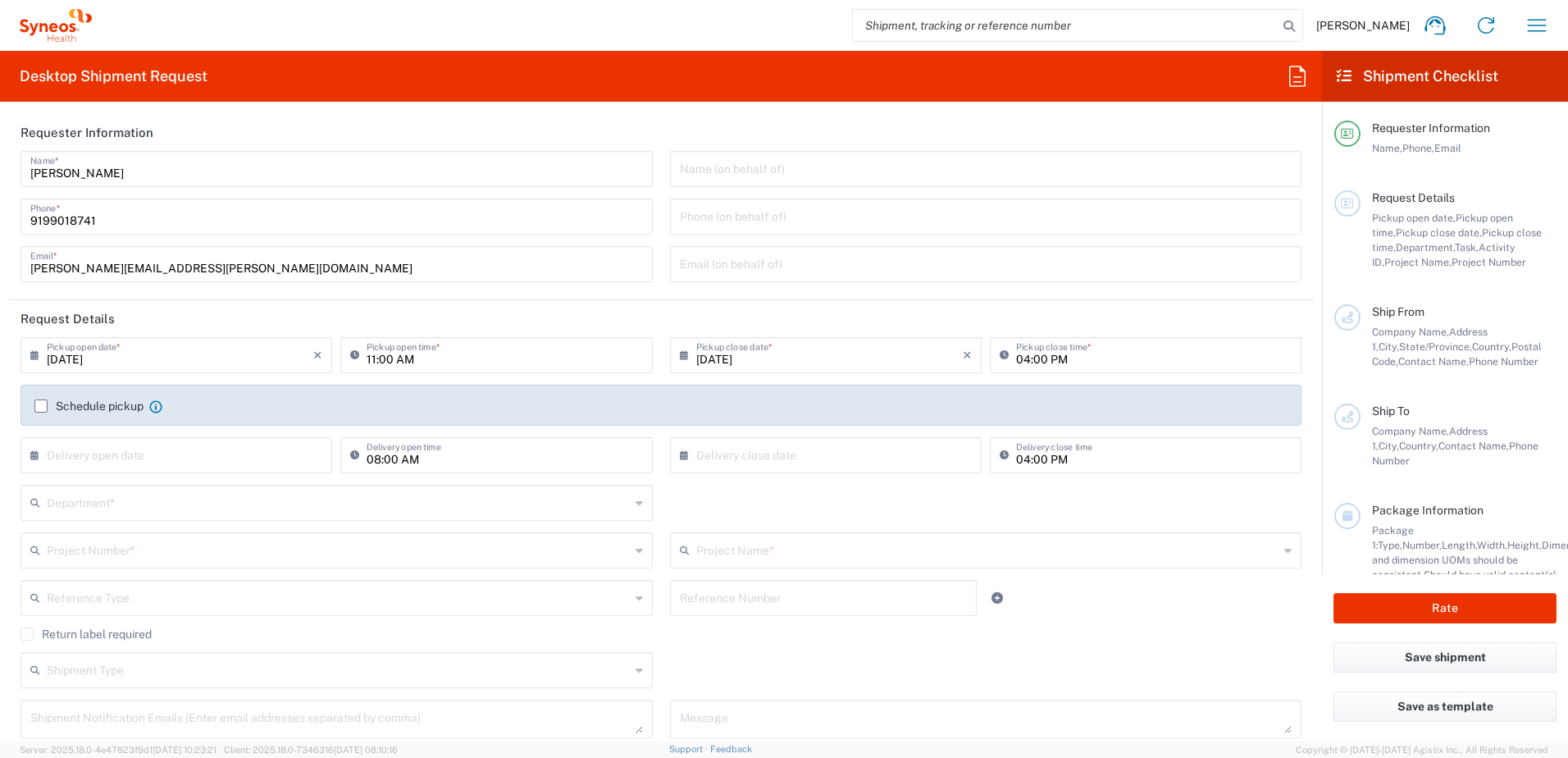
scroll to position [0, 0]
type input "[PERSON_NAME]"
click at [73, 224] on input "9199018741" at bounding box center [337, 216] width 613 height 29
click at [72, 224] on input "9199018741" at bounding box center [337, 216] width 613 height 29
click at [393, 122] on header "Requester Information" at bounding box center [661, 133] width 1306 height 37
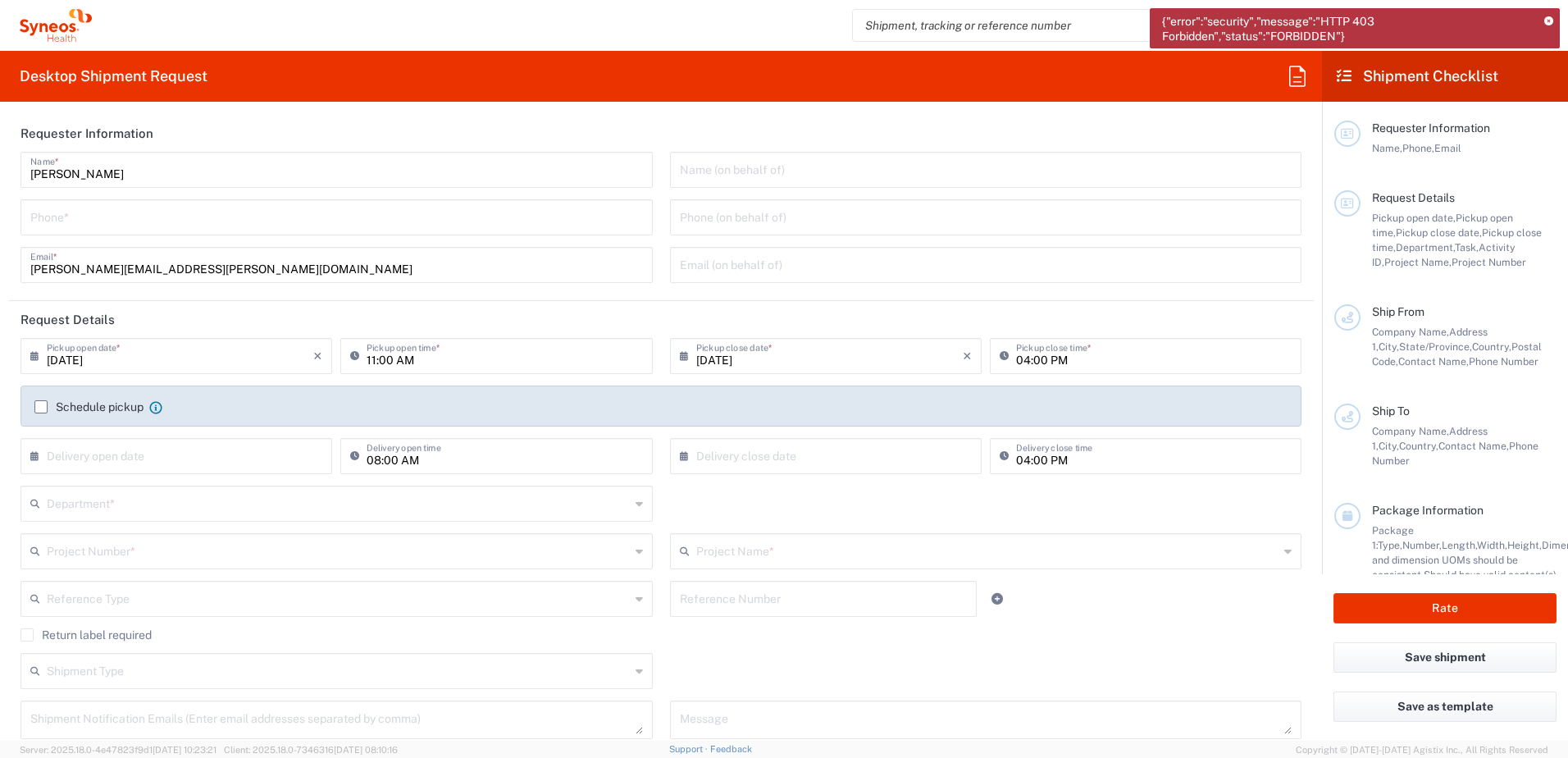
click at [1552, 20] on icon at bounding box center [1549, 22] width 9 height 9
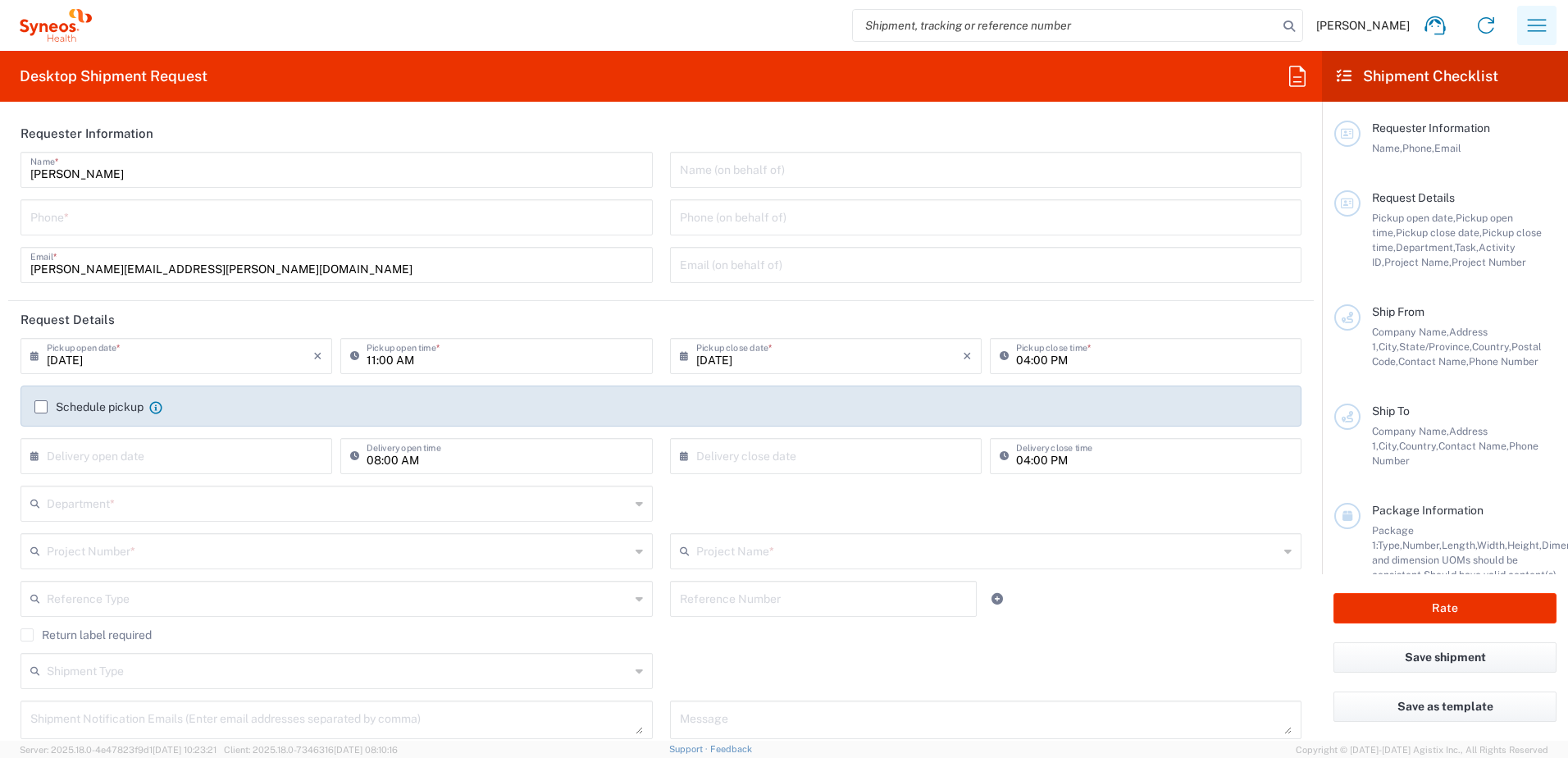
click at [1534, 35] on icon "button" at bounding box center [1537, 25] width 26 height 26
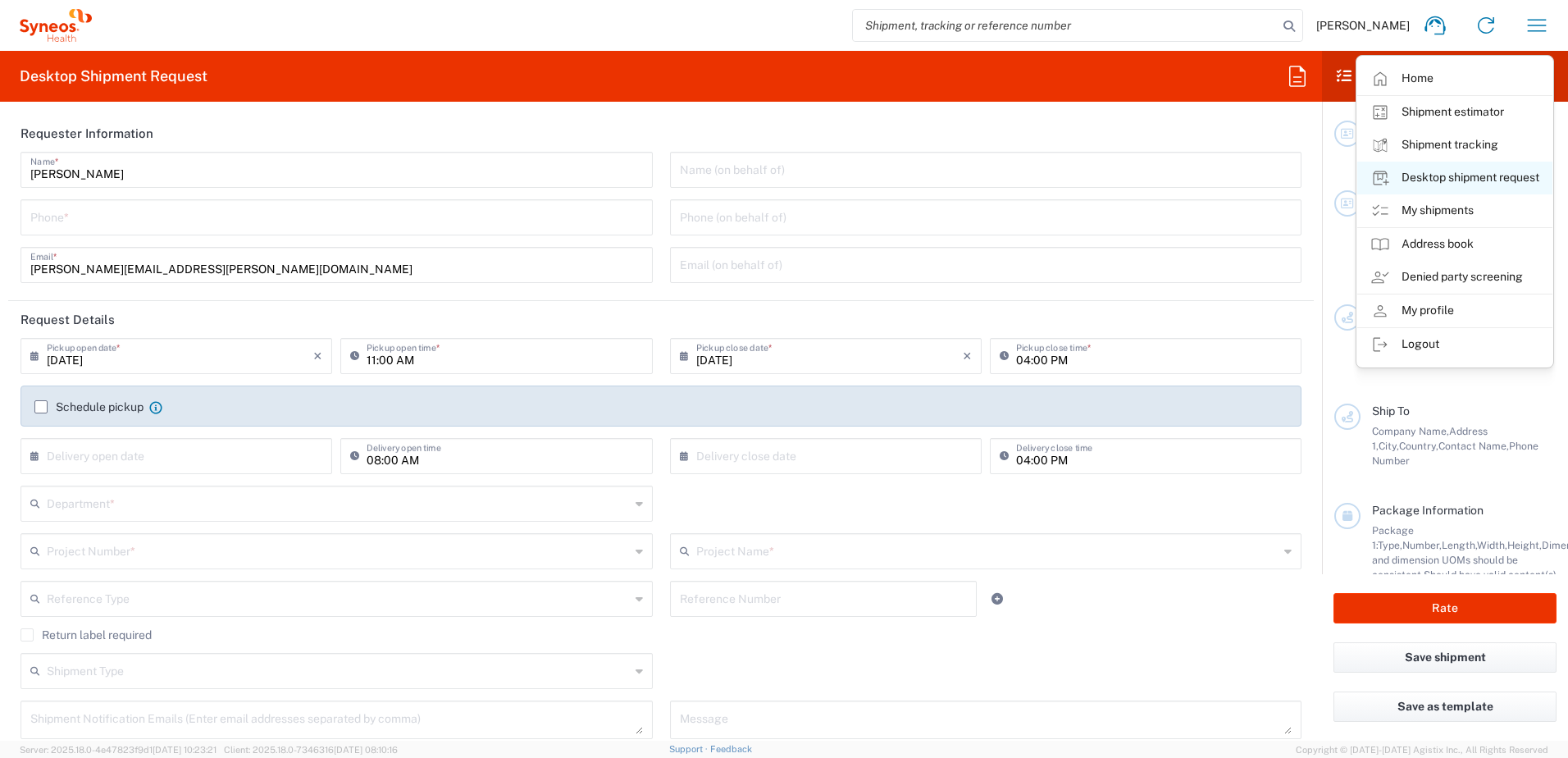
click at [1461, 179] on link "Desktop shipment request" at bounding box center [1454, 178] width 195 height 33
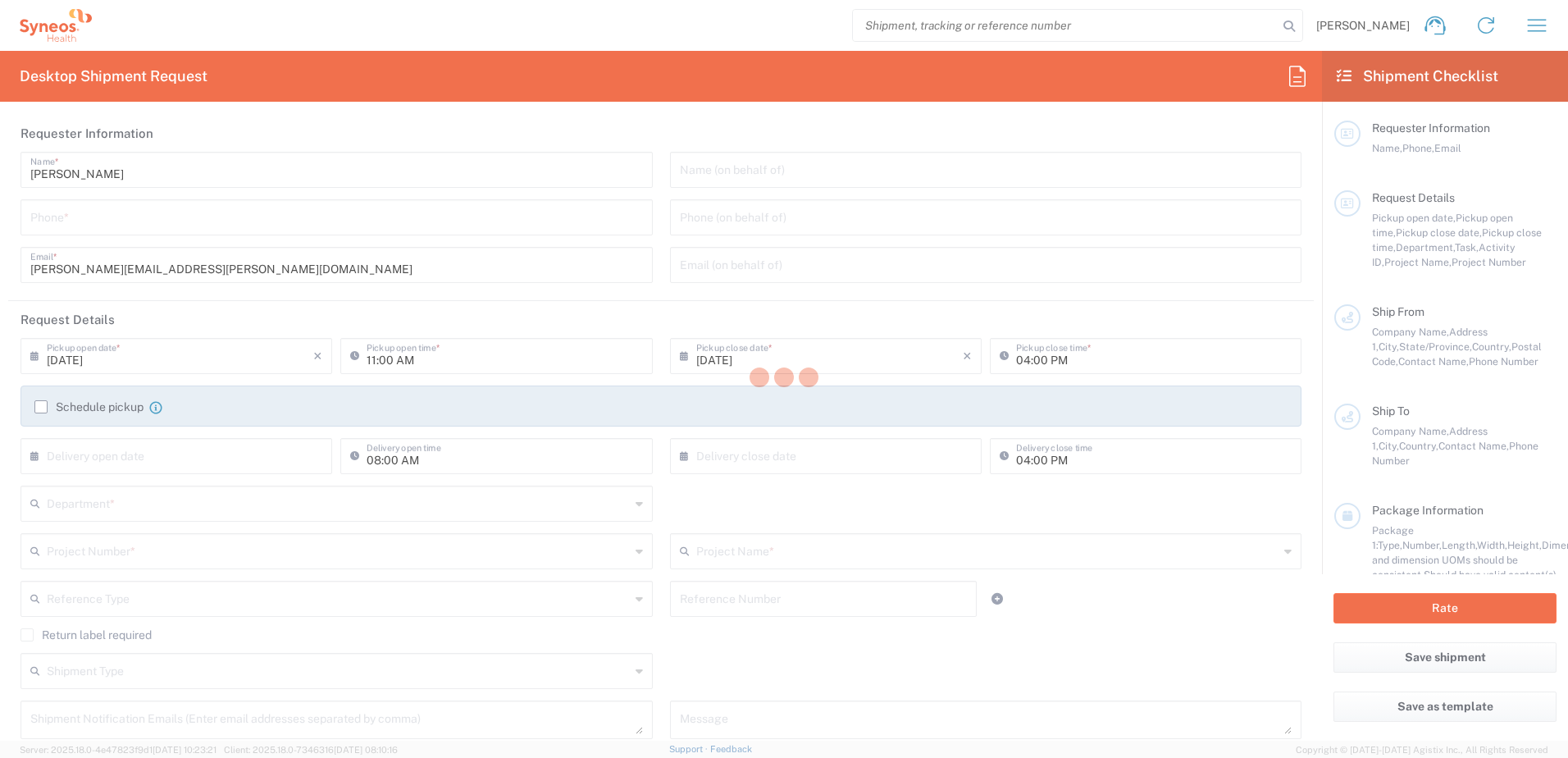
type input "Department"
type input "4510"
type input "Syneos Health, LLC-[GEOGRAPHIC_DATA] [GEOGRAPHIC_DATA] [GEOGRAPHIC_DATA]"
type input "Syneos Health"
type input "[GEOGRAPHIC_DATA]"
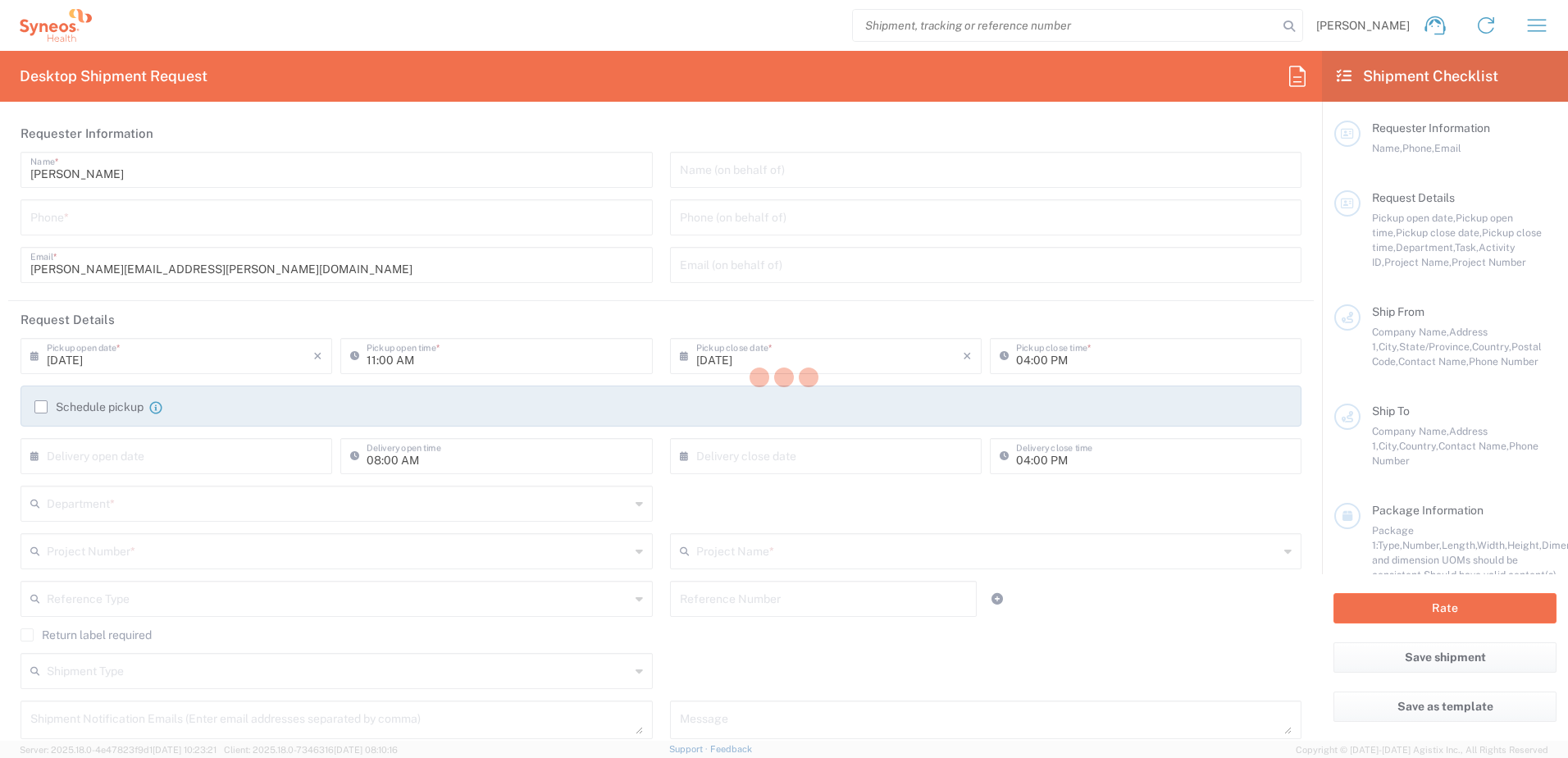
type input "Morrisville"
type input "[US_STATE]"
type input "27560"
type input "[PERSON_NAME]"
type input "[PERSON_NAME][EMAIL_ADDRESS][PERSON_NAME][DOMAIN_NAME]"
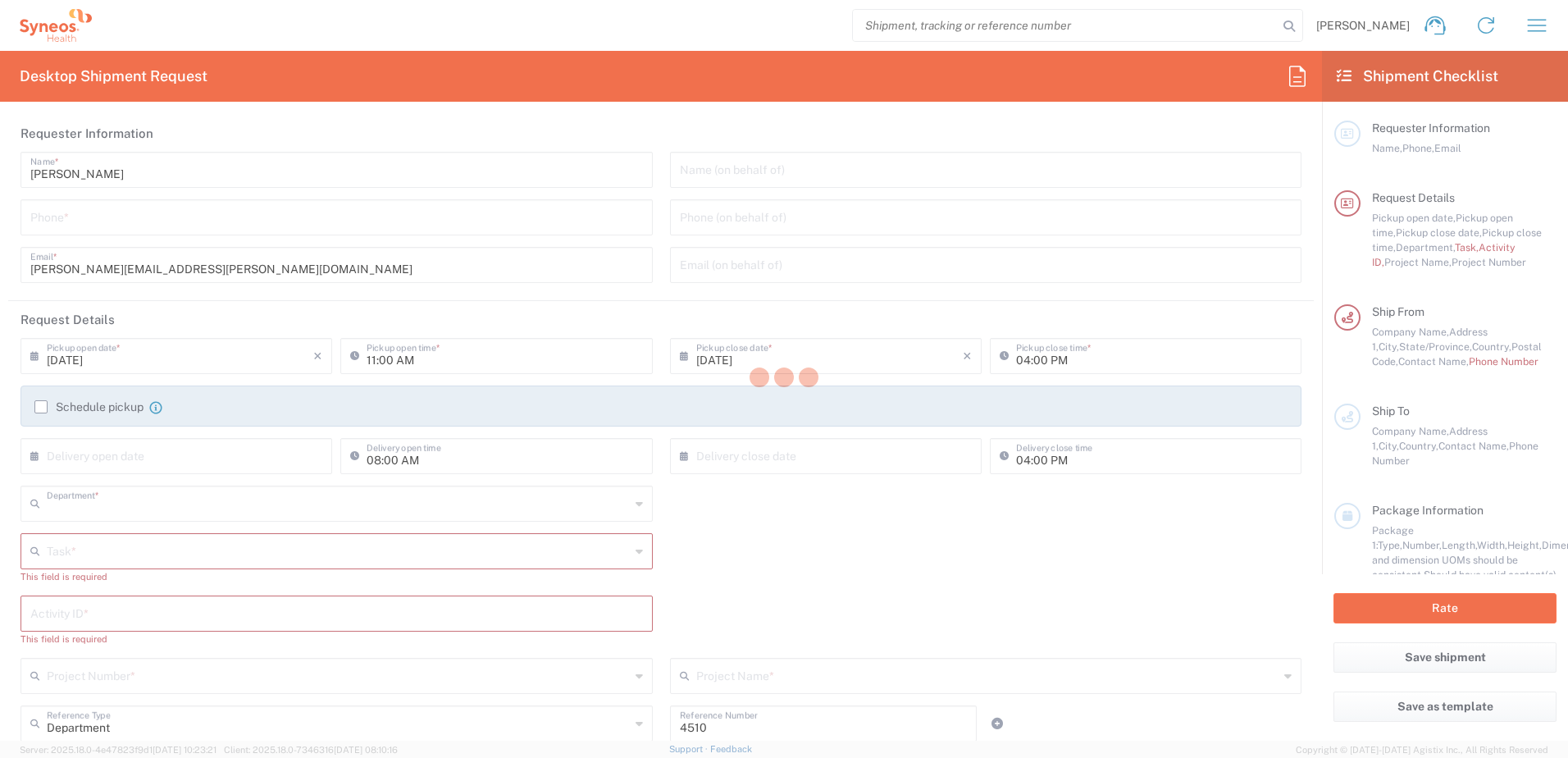
type input "4510"
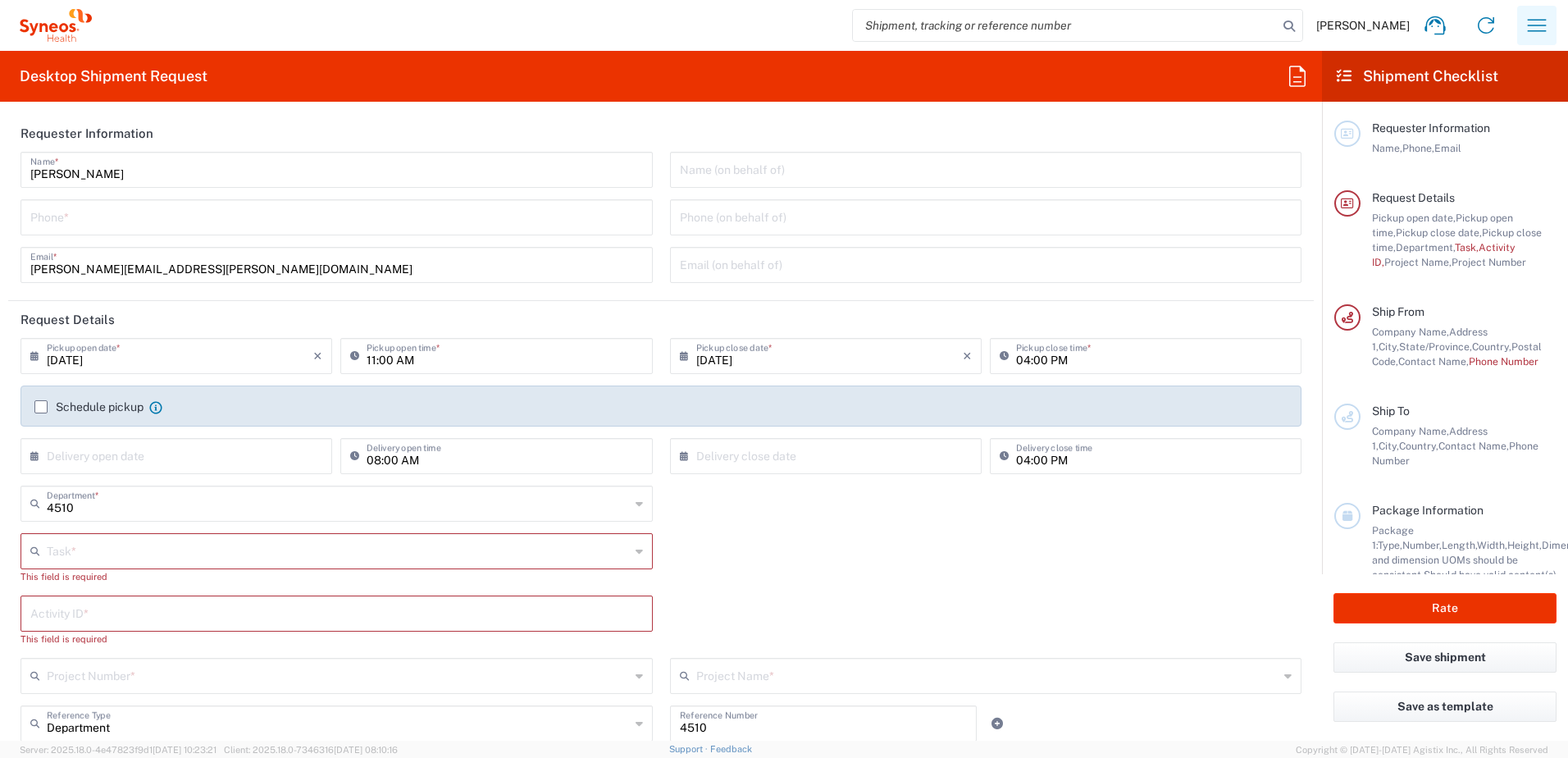
click at [1534, 15] on icon "button" at bounding box center [1537, 25] width 26 height 26
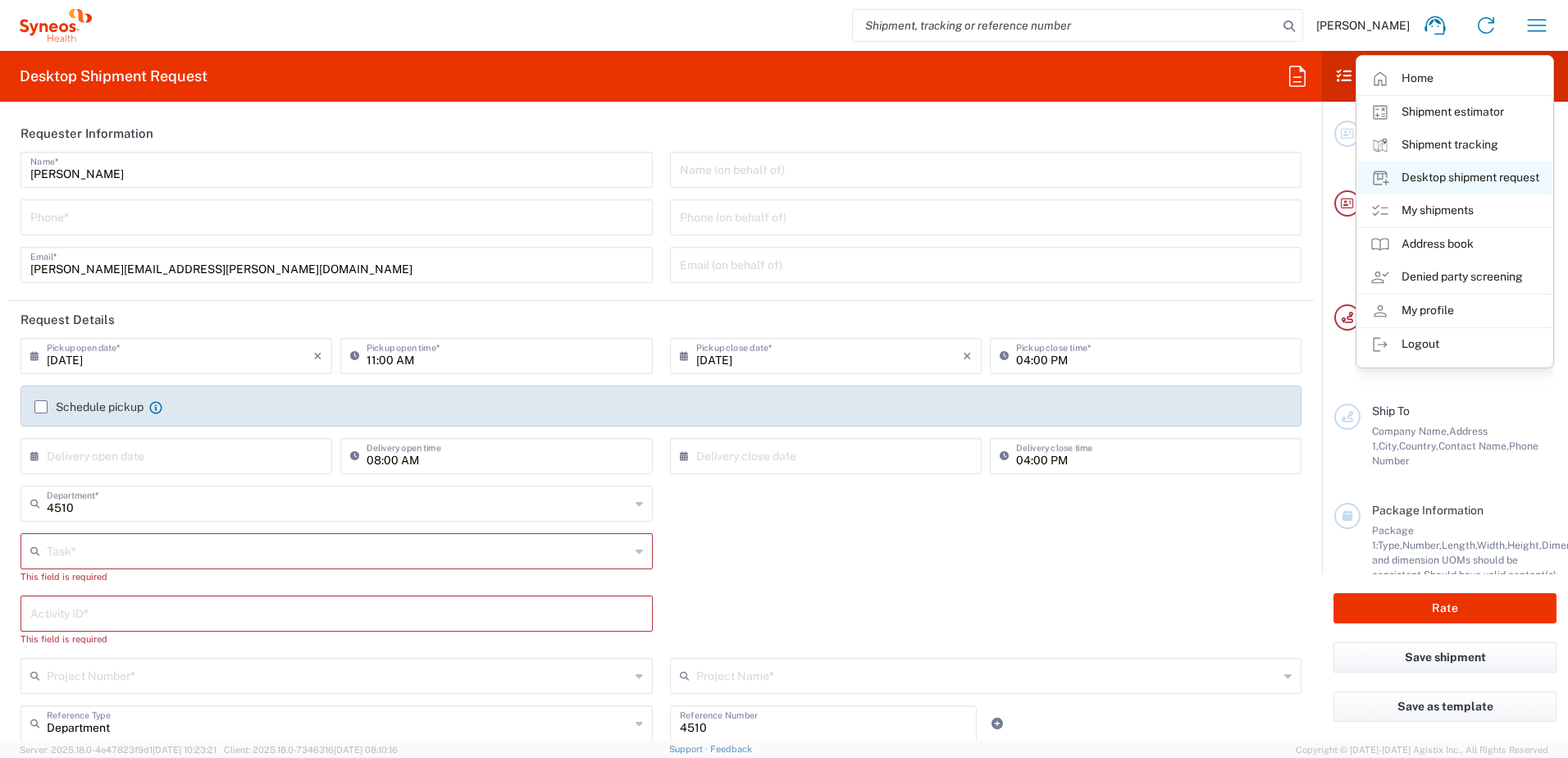
click at [1470, 181] on link "Desktop shipment request" at bounding box center [1454, 178] width 195 height 33
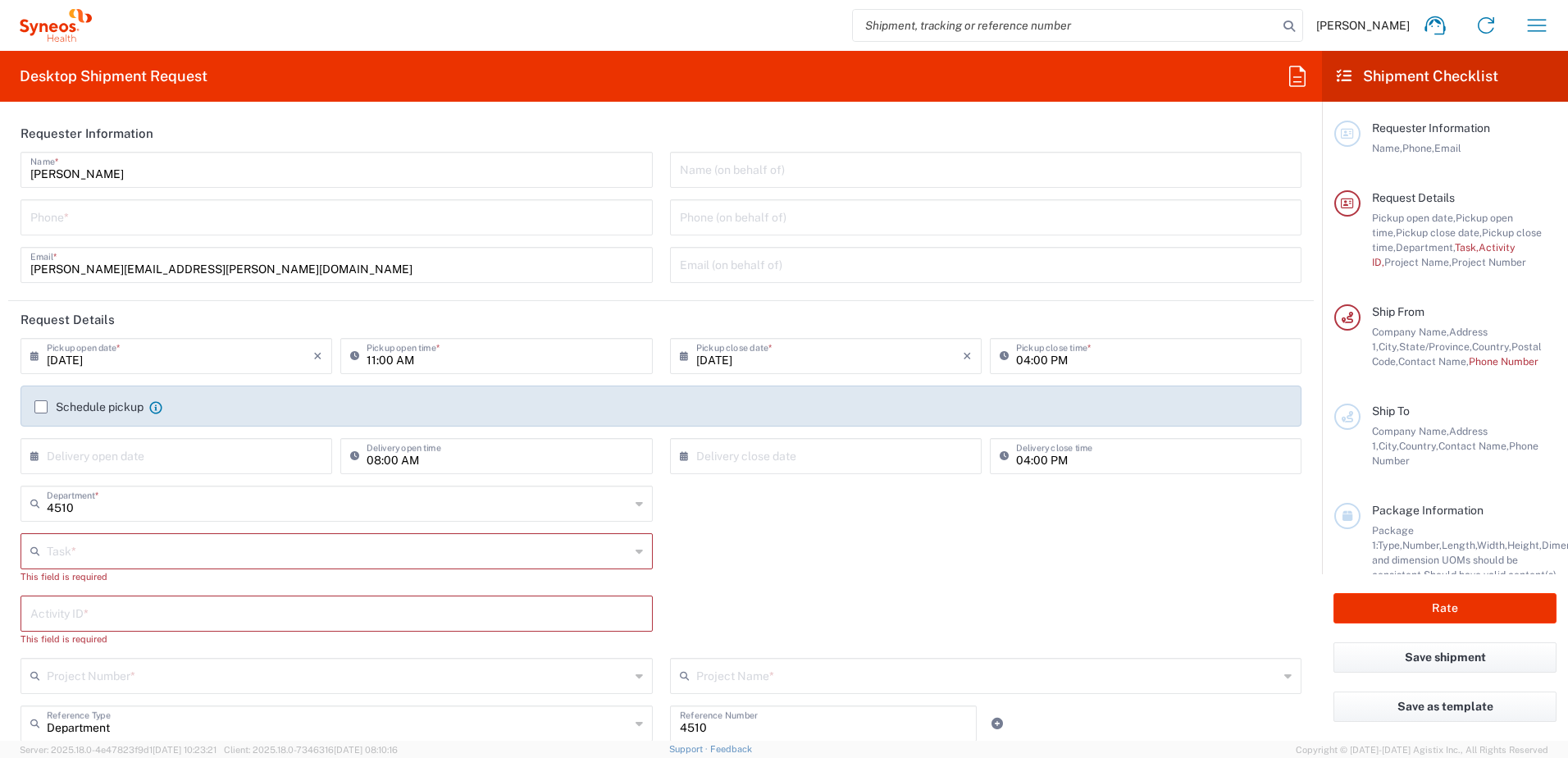
drag, startPoint x: 774, startPoint y: 564, endPoint x: 547, endPoint y: 381, distance: 291.6
click at [774, 564] on div "Task * Break/Fix Inventory Transfer New Hire Other Refresh This field is requir…" at bounding box center [661, 564] width 1299 height 62
click at [196, 233] on div "Phone *" at bounding box center [337, 217] width 633 height 36
click at [171, 216] on input "tel" at bounding box center [337, 216] width 613 height 29
type input "9199867424"
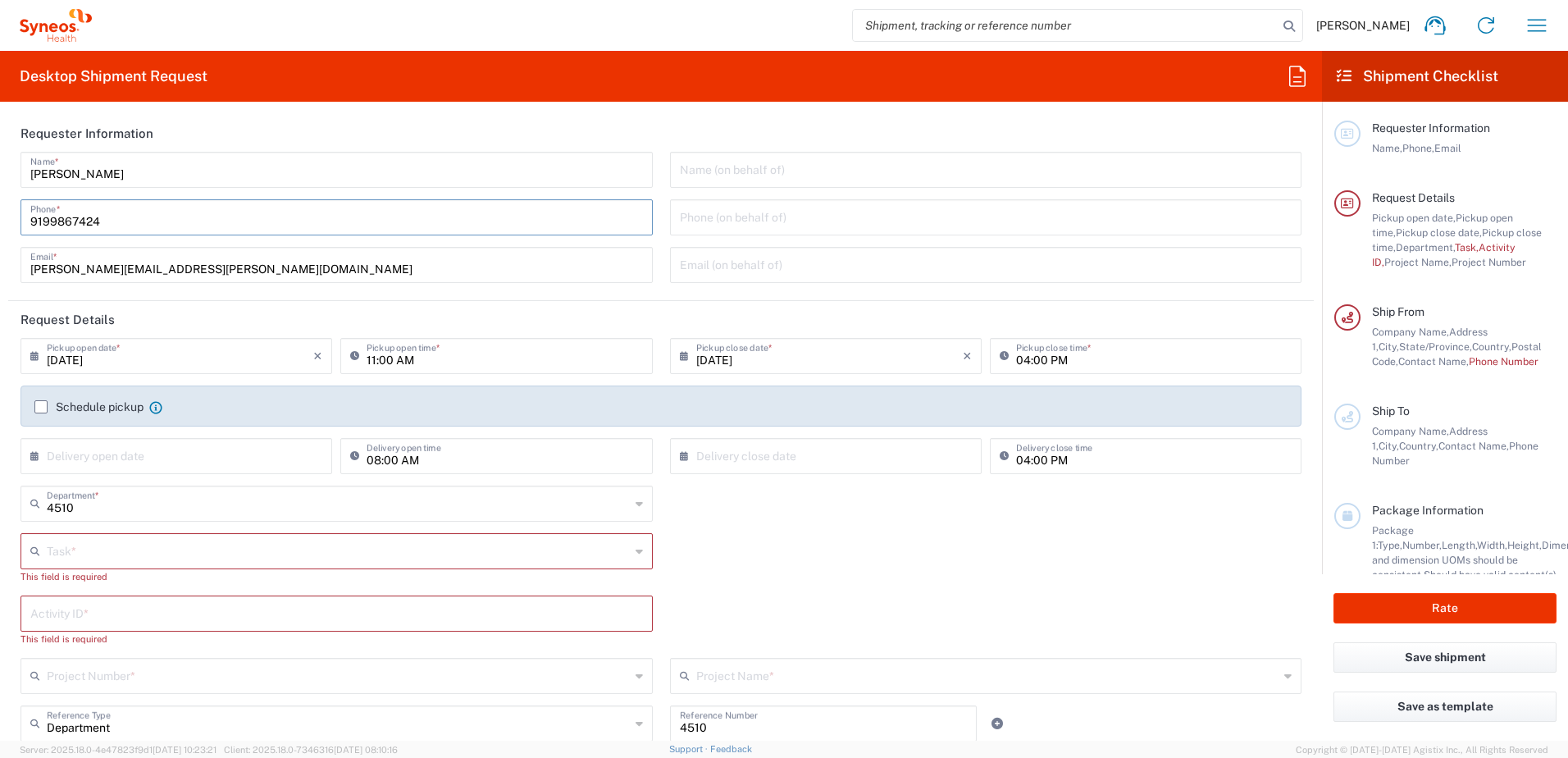
type input "[PERSON_NAME][EMAIL_ADDRESS][PERSON_NAME][DOMAIN_NAME]"
type input "9199867424"
type input "Asset Management"
type input "[GEOGRAPHIC_DATA]"
type input "Morrisville"
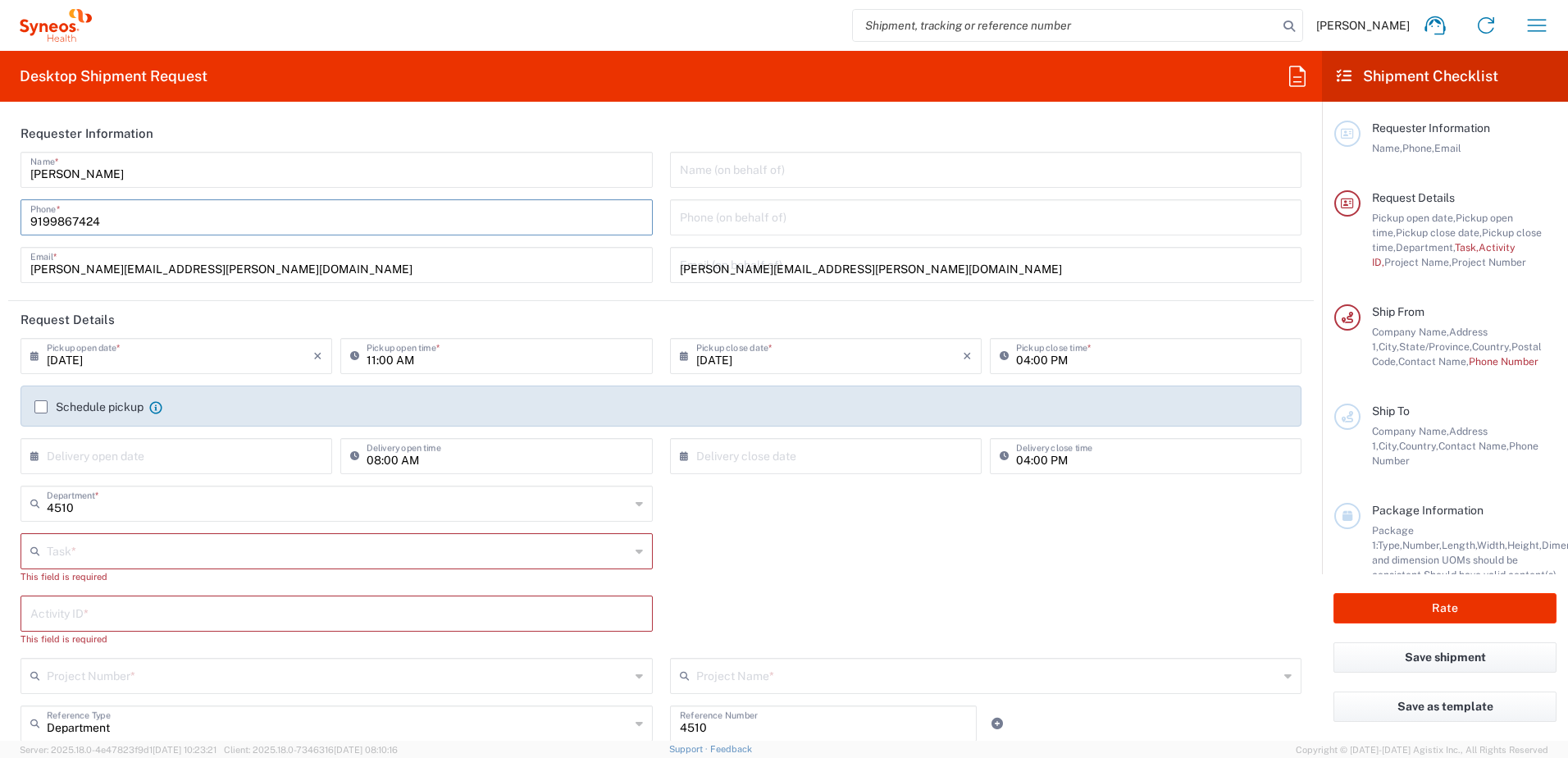
type input "[US_STATE]"
type input "[GEOGRAPHIC_DATA]"
type input "27560"
type input "9199867424"
type input "[PERSON_NAME][EMAIL_ADDRESS][PERSON_NAME][DOMAIN_NAME]"
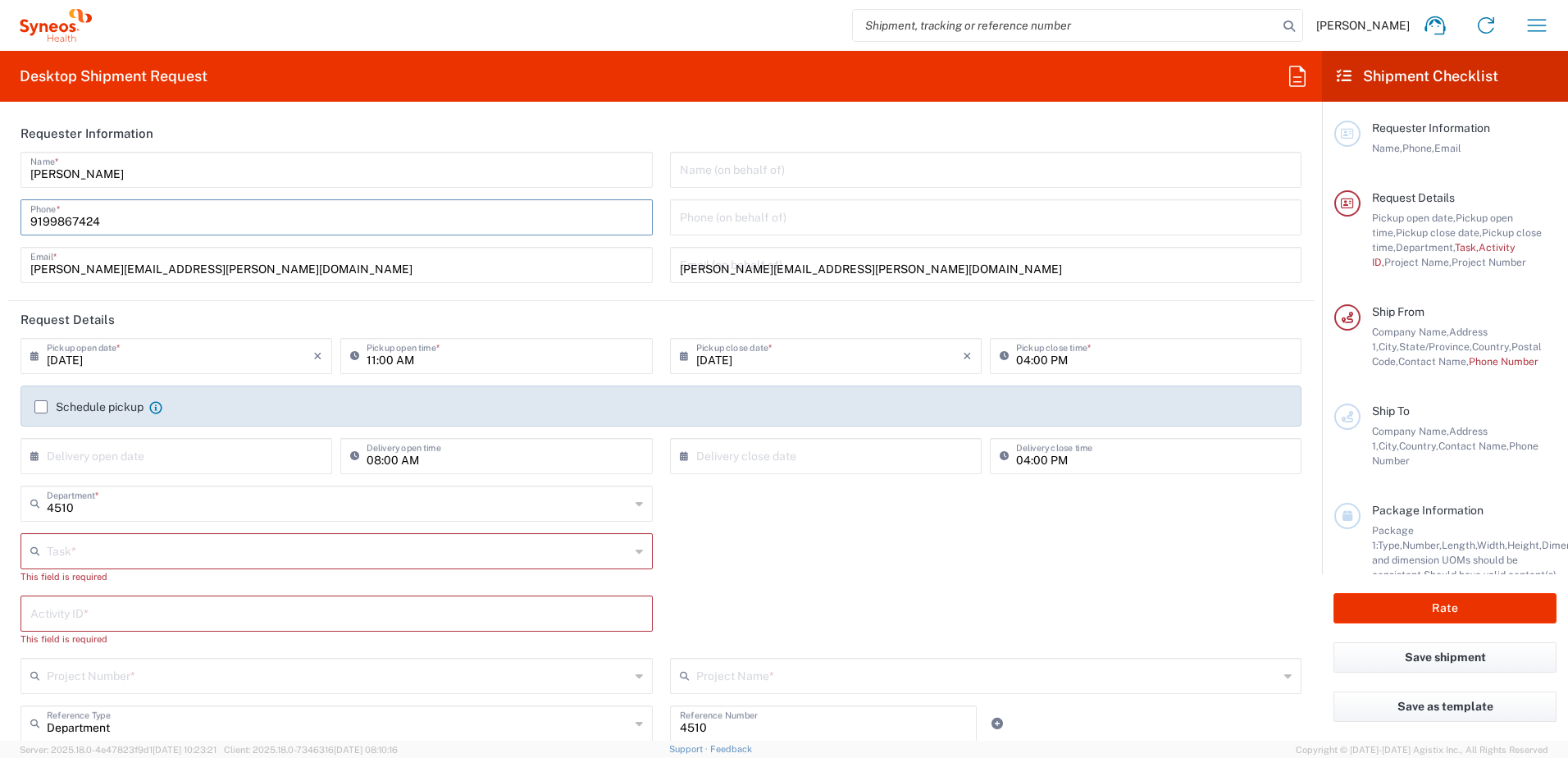
type input "[PERSON_NAME]"
click at [73, 220] on input "9199867424" at bounding box center [337, 216] width 613 height 29
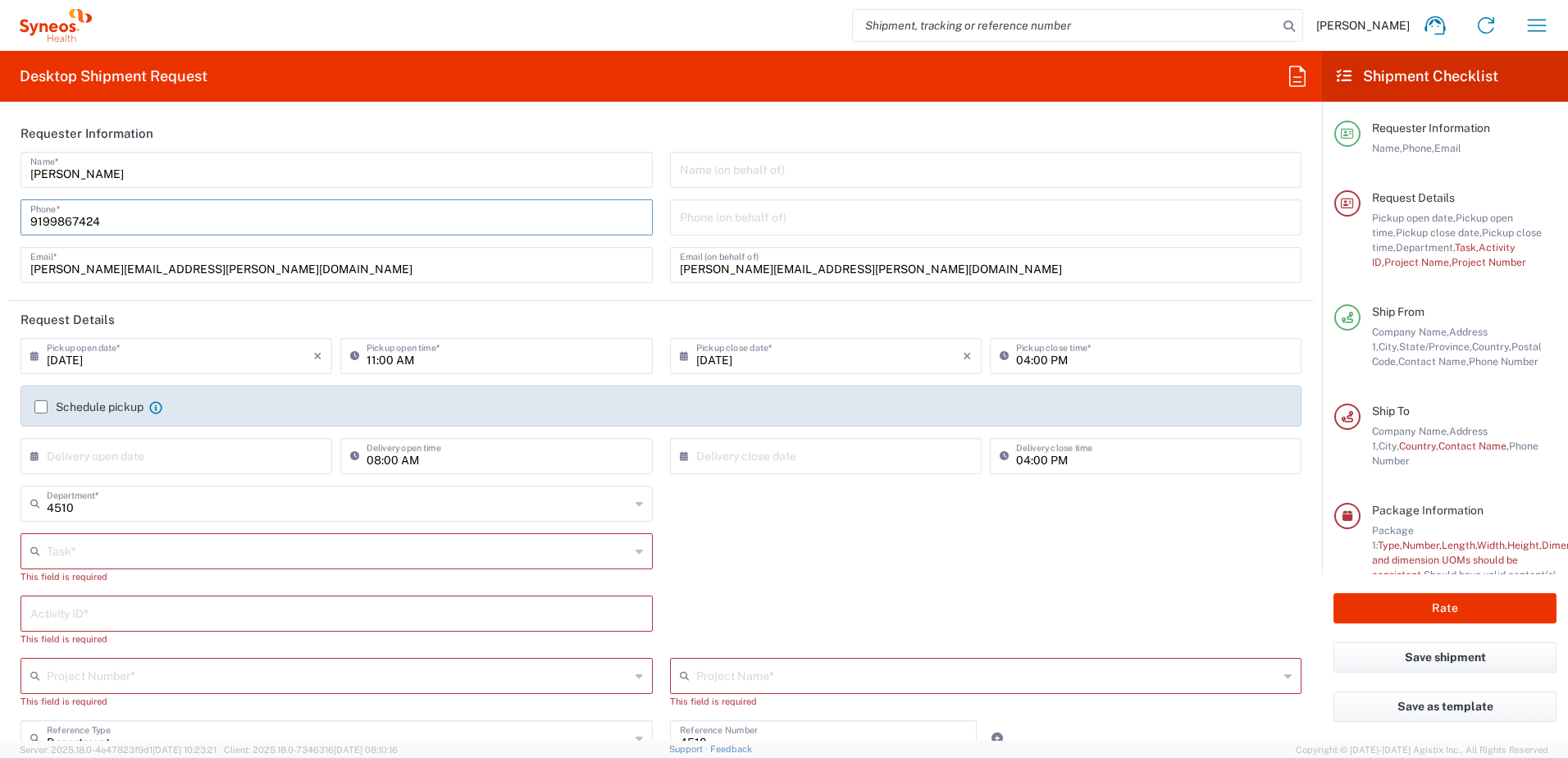
click at [948, 614] on div "Activity ID * This field is required" at bounding box center [661, 626] width 1299 height 62
click at [52, 216] on input "9199867424" at bounding box center [337, 216] width 613 height 29
click at [169, 225] on input "9199867424" at bounding box center [337, 216] width 613 height 29
drag, startPoint x: 134, startPoint y: 221, endPoint x: 1, endPoint y: 228, distance: 133.2
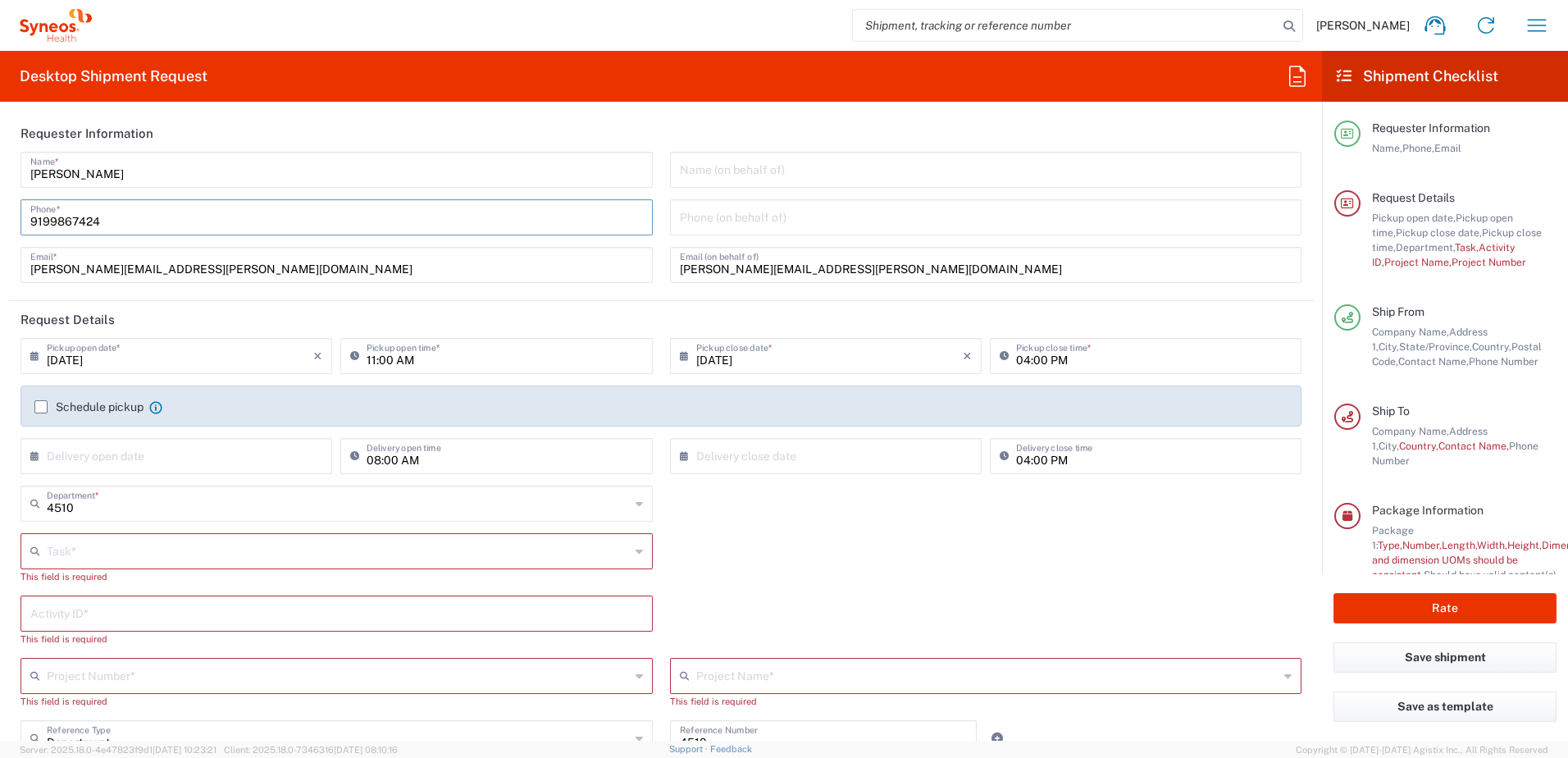
click at [1, 228] on form "Requester Information [PERSON_NAME] Name * [PHONE_NUMBER] Phone * [PERSON_NAME]…" at bounding box center [661, 427] width 1322 height 626
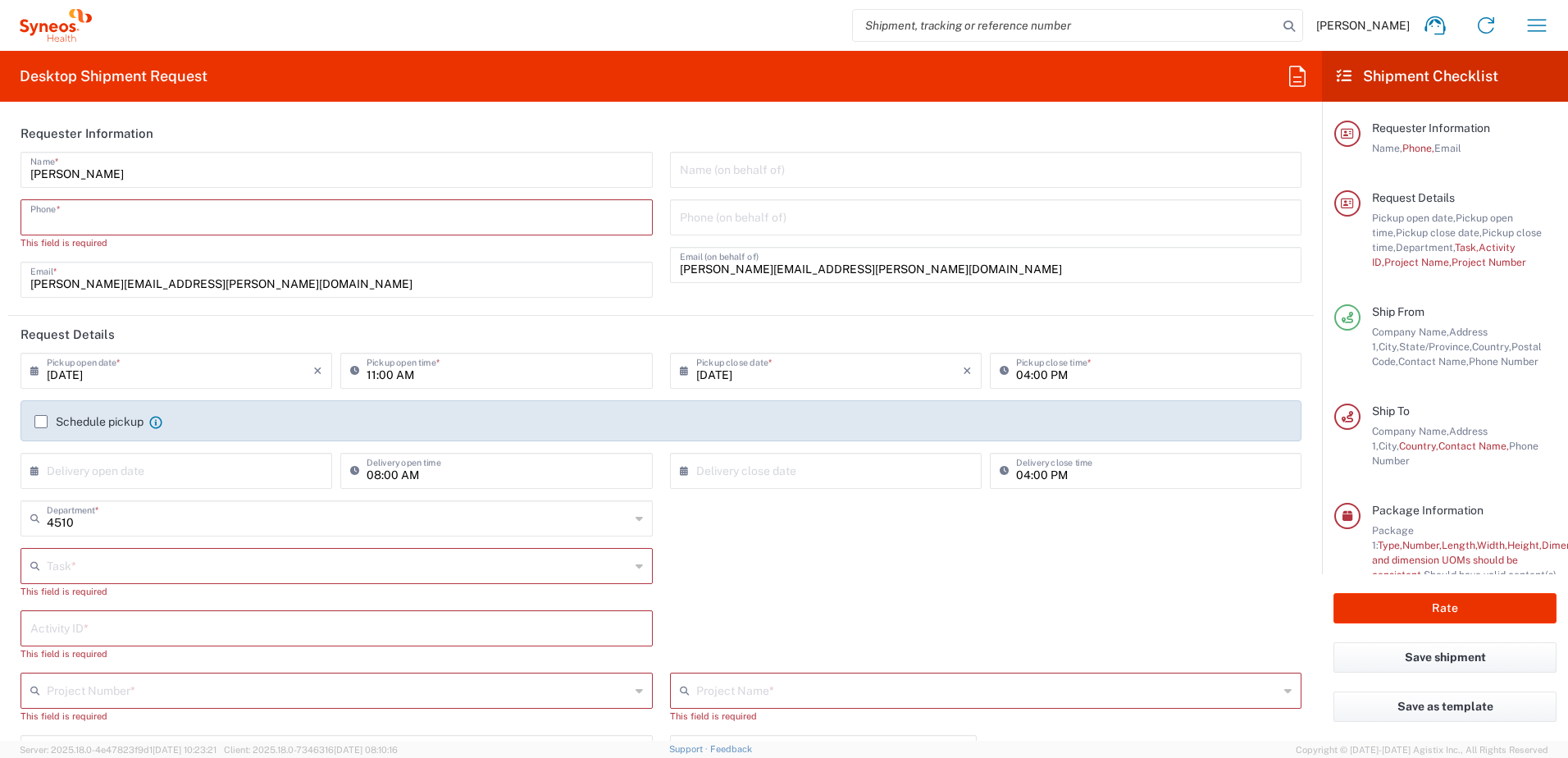
click at [96, 227] on input "tel" at bounding box center [337, 216] width 613 height 29
click at [102, 224] on input "tel" at bounding box center [337, 216] width 613 height 29
click at [1535, 30] on icon "button" at bounding box center [1537, 25] width 26 height 26
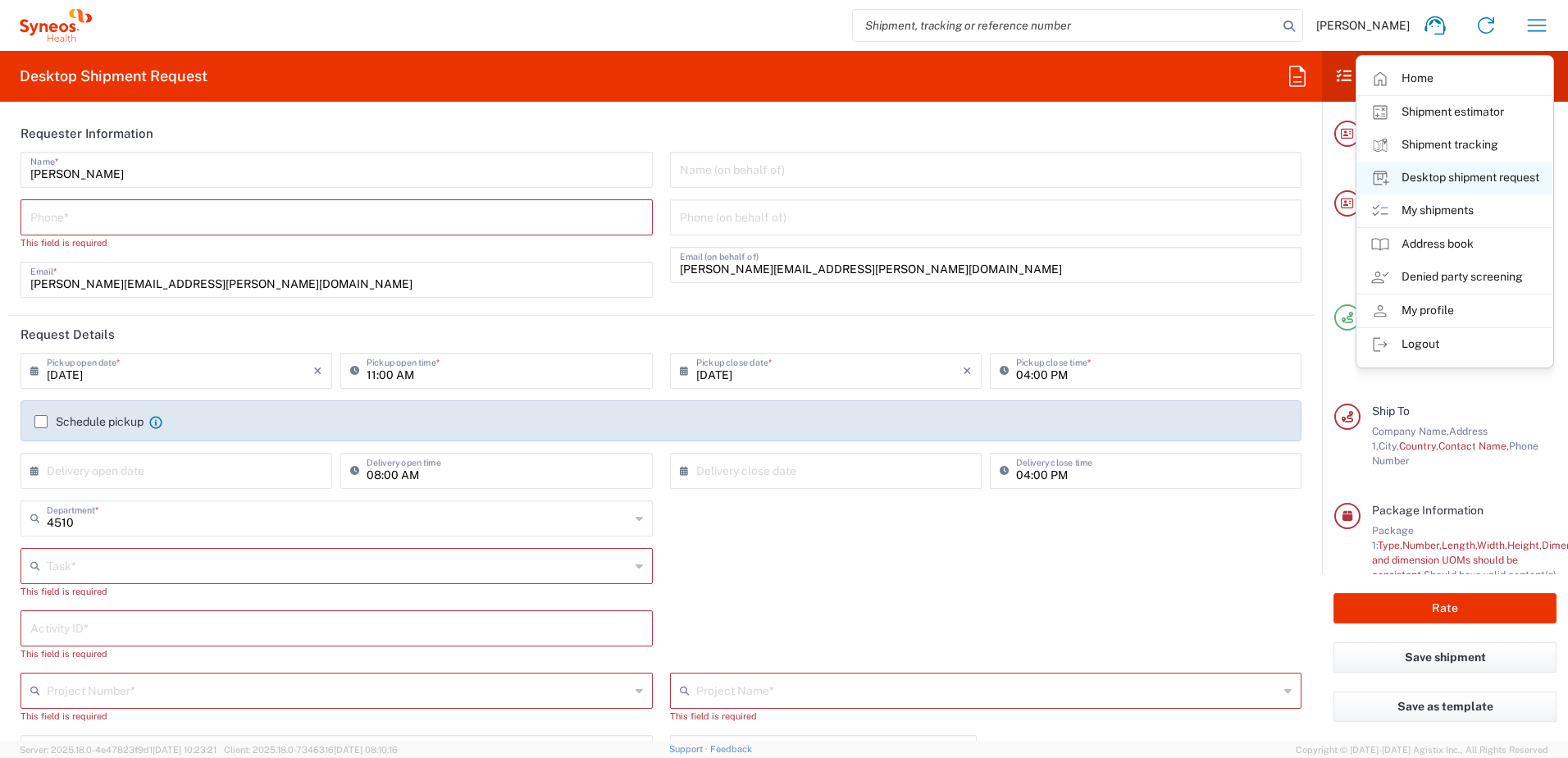
click at [1459, 172] on link "Desktop shipment request" at bounding box center [1454, 178] width 195 height 33
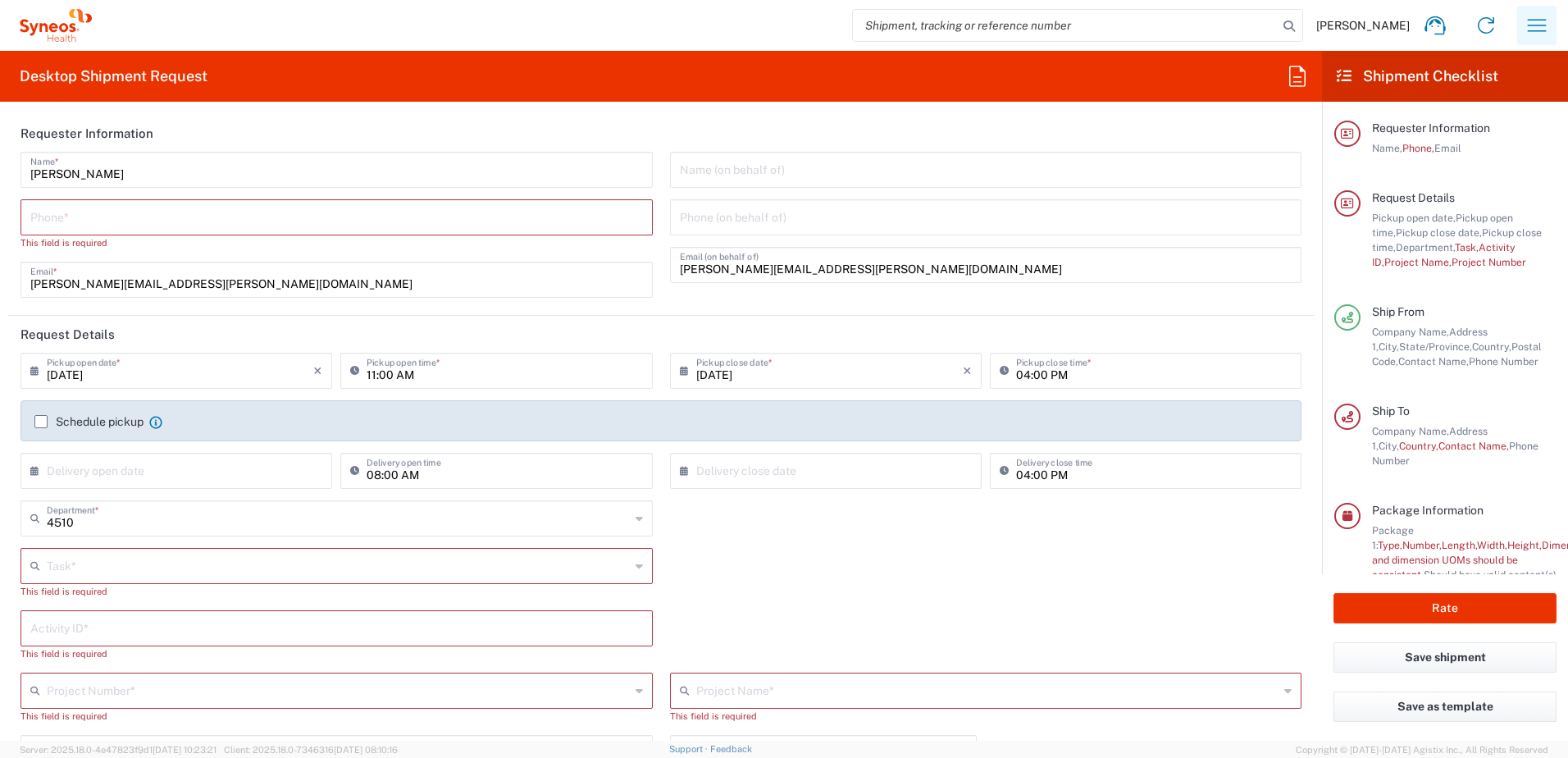
click at [1536, 27] on icon "button" at bounding box center [1537, 25] width 26 height 26
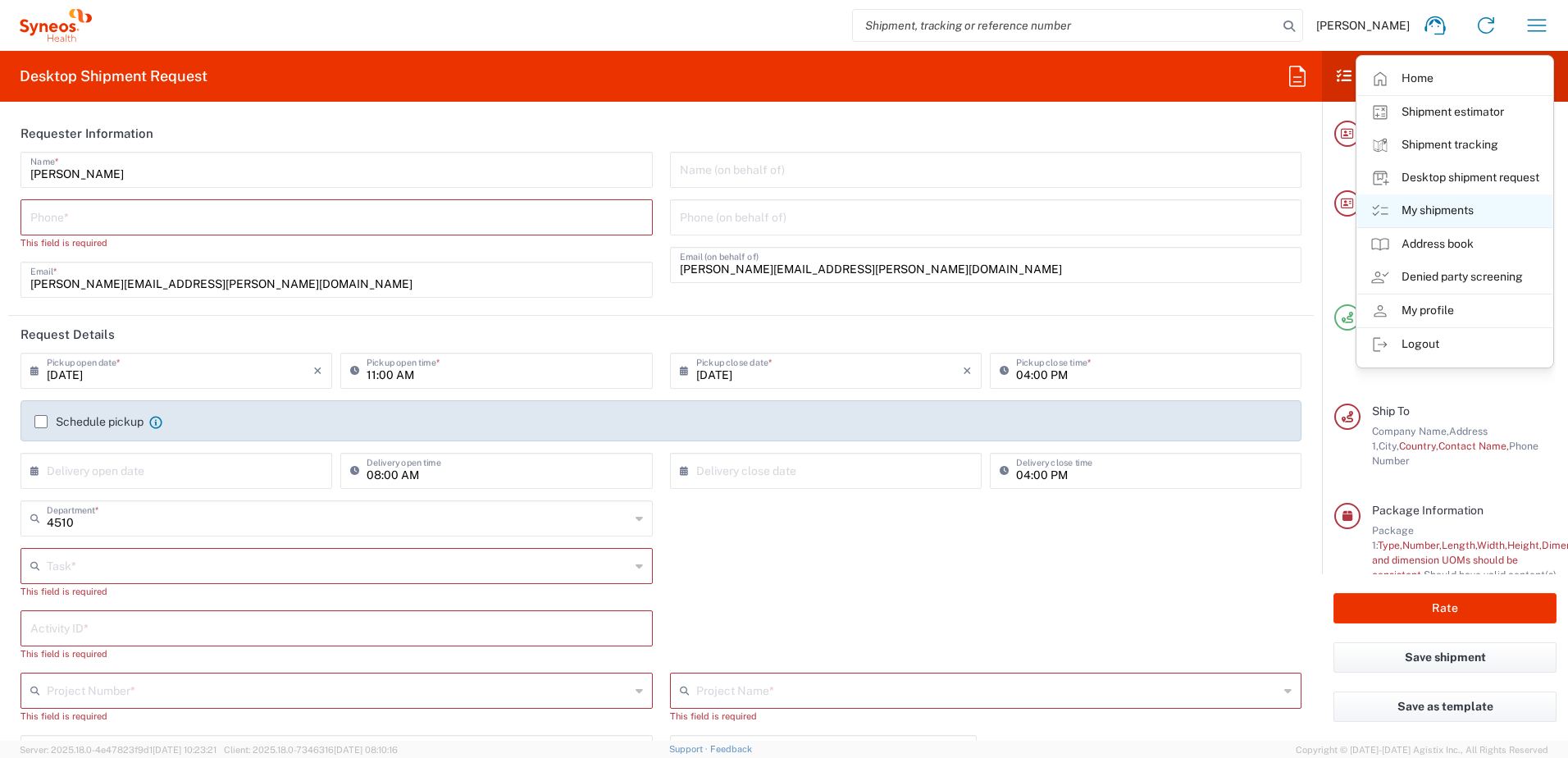
click at [1449, 216] on link "My shipments" at bounding box center [1454, 211] width 195 height 33
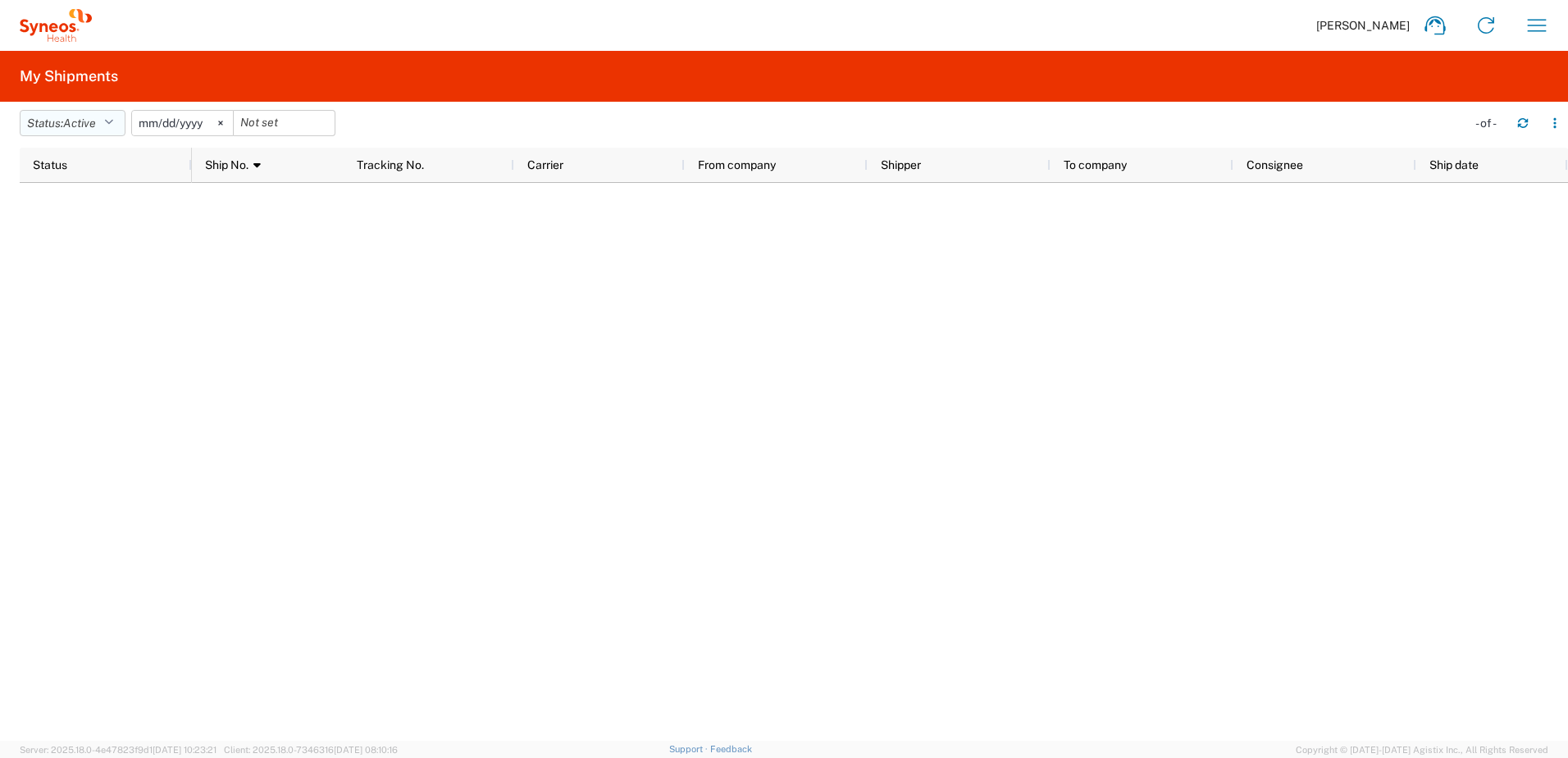
click at [107, 124] on button "Status: Active" at bounding box center [73, 122] width 106 height 26
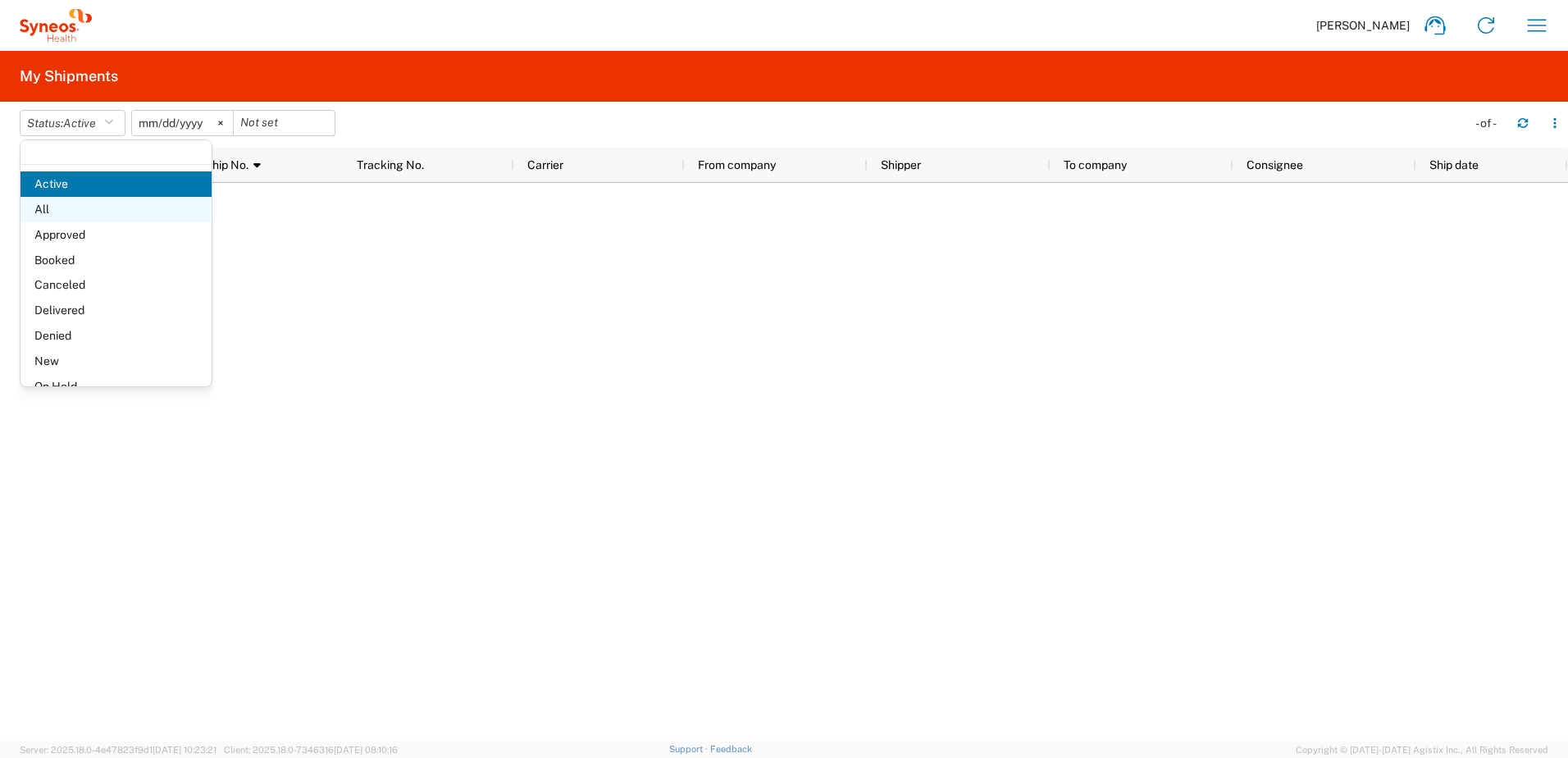
click at [91, 198] on span "All" at bounding box center [116, 209] width 191 height 25
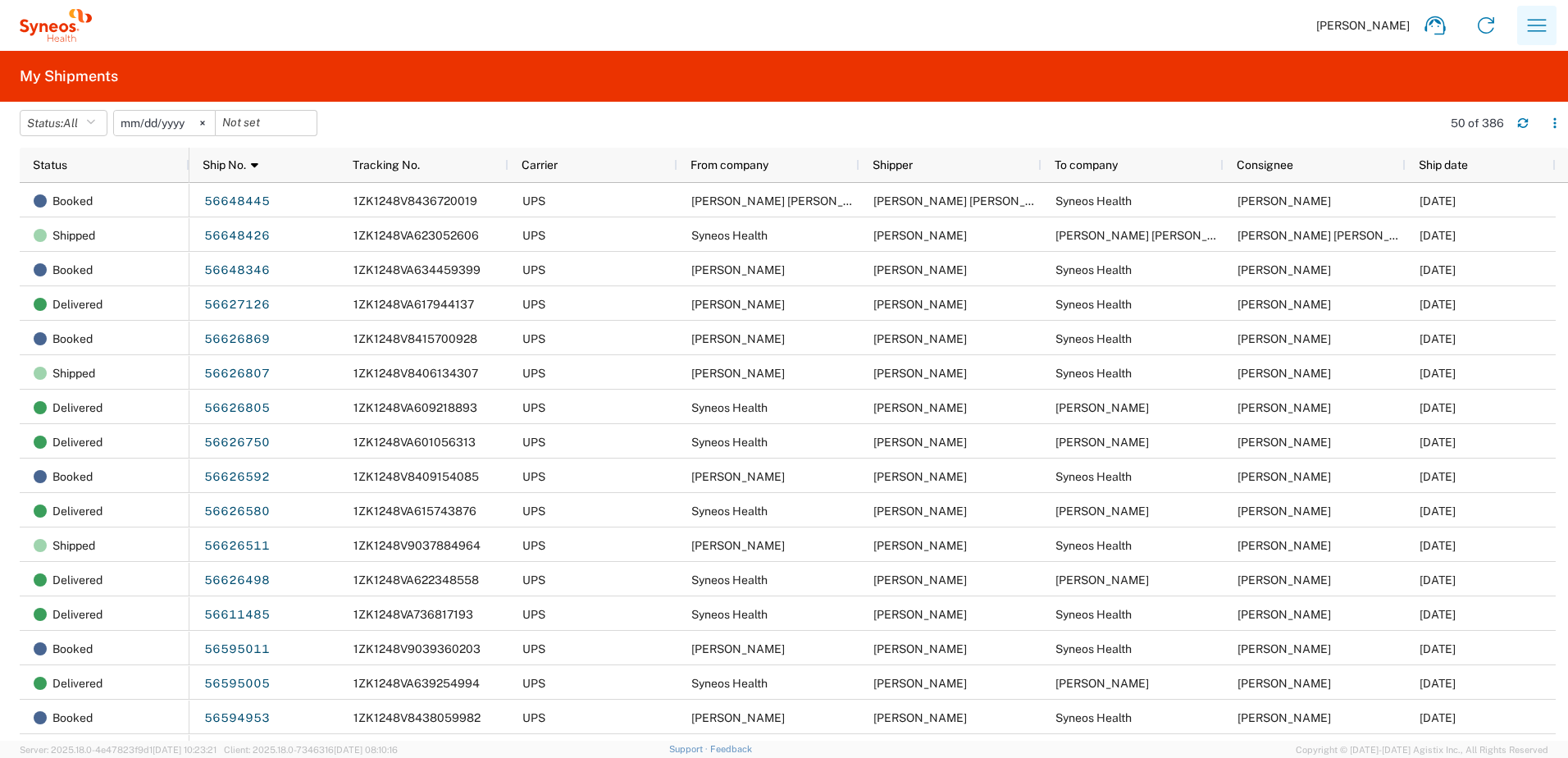
click at [1553, 13] on button "button" at bounding box center [1537, 25] width 39 height 40
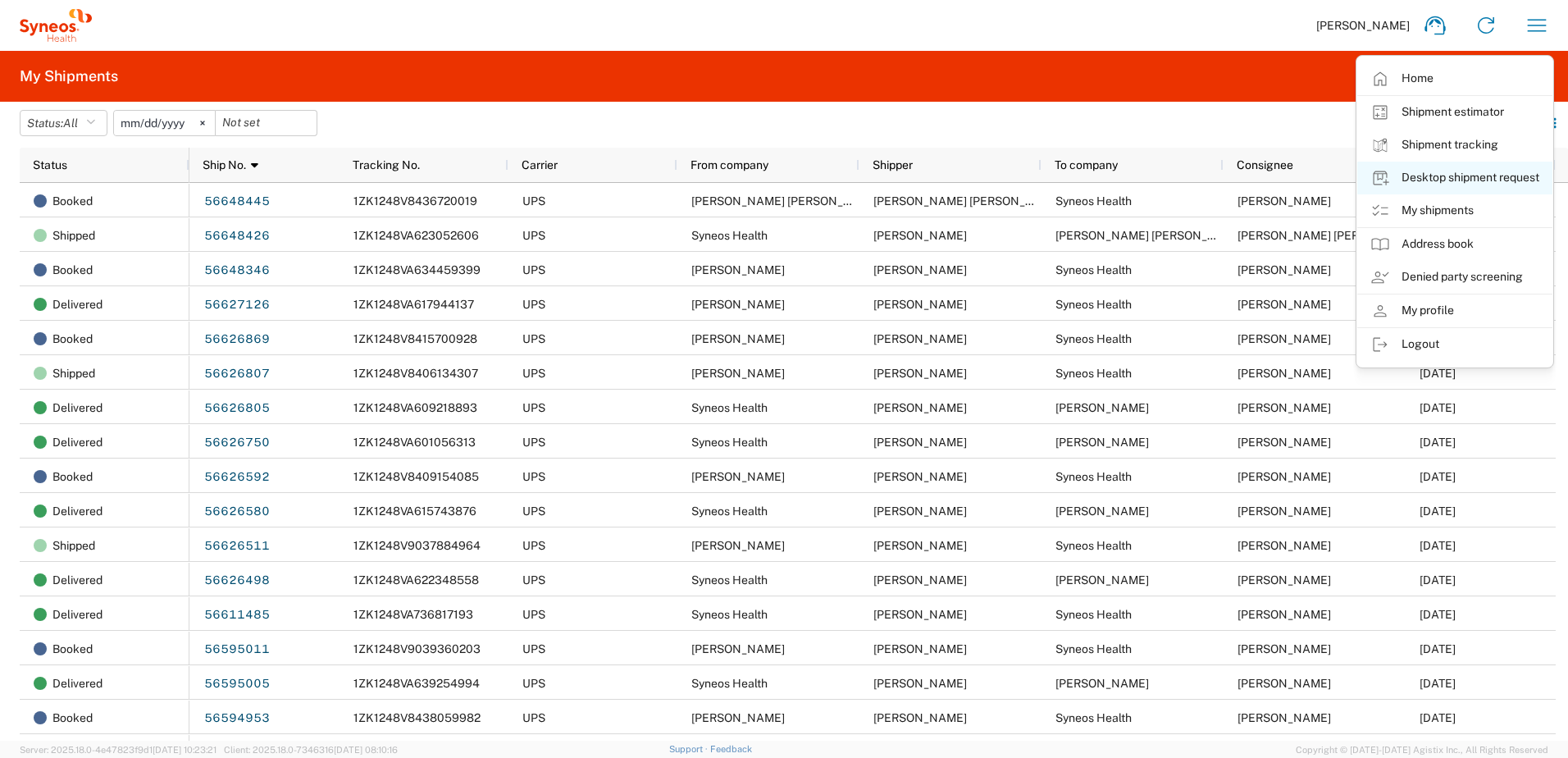
click at [1470, 181] on link "Desktop shipment request" at bounding box center [1454, 178] width 195 height 33
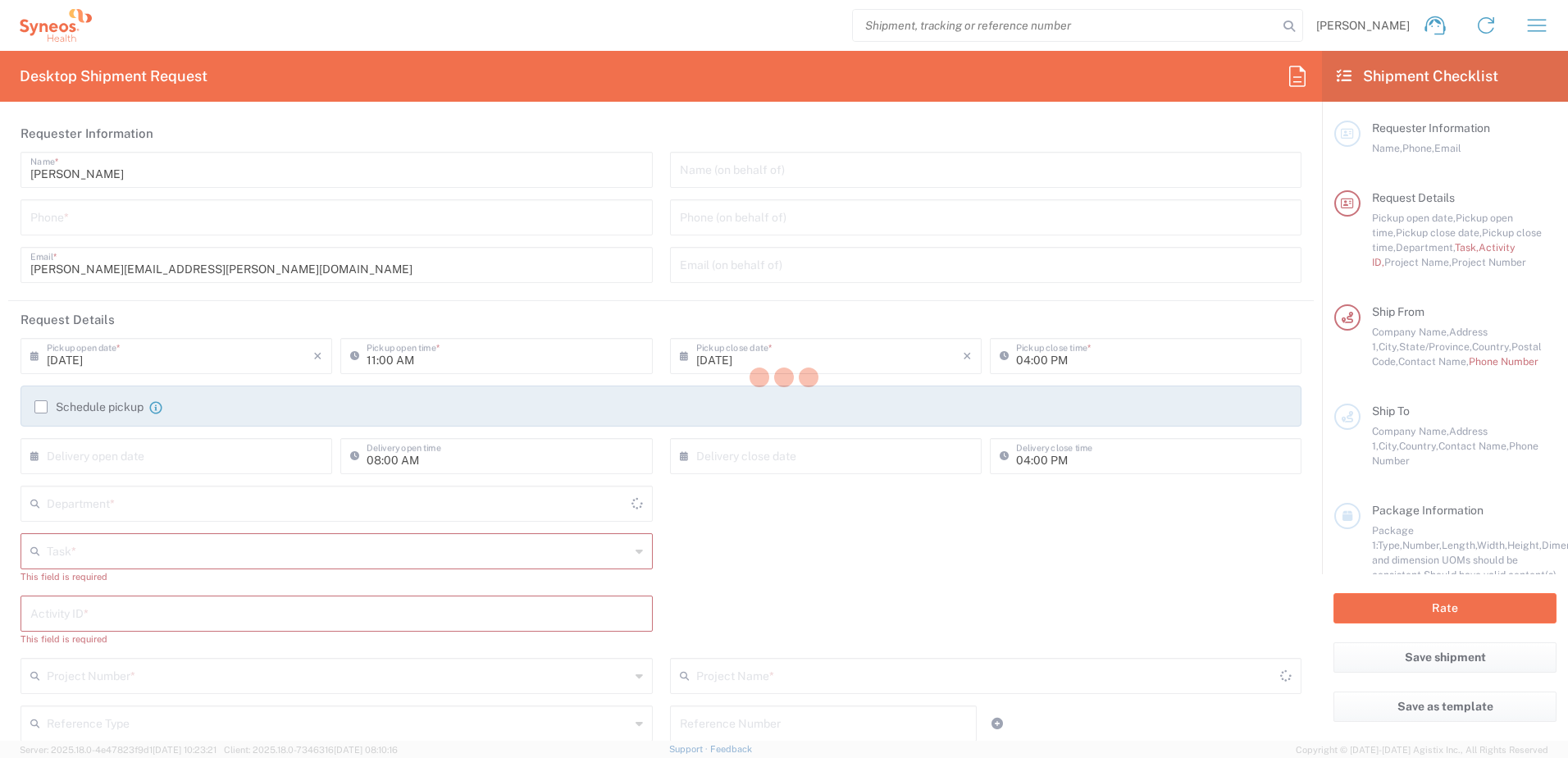
type input "[US_STATE]"
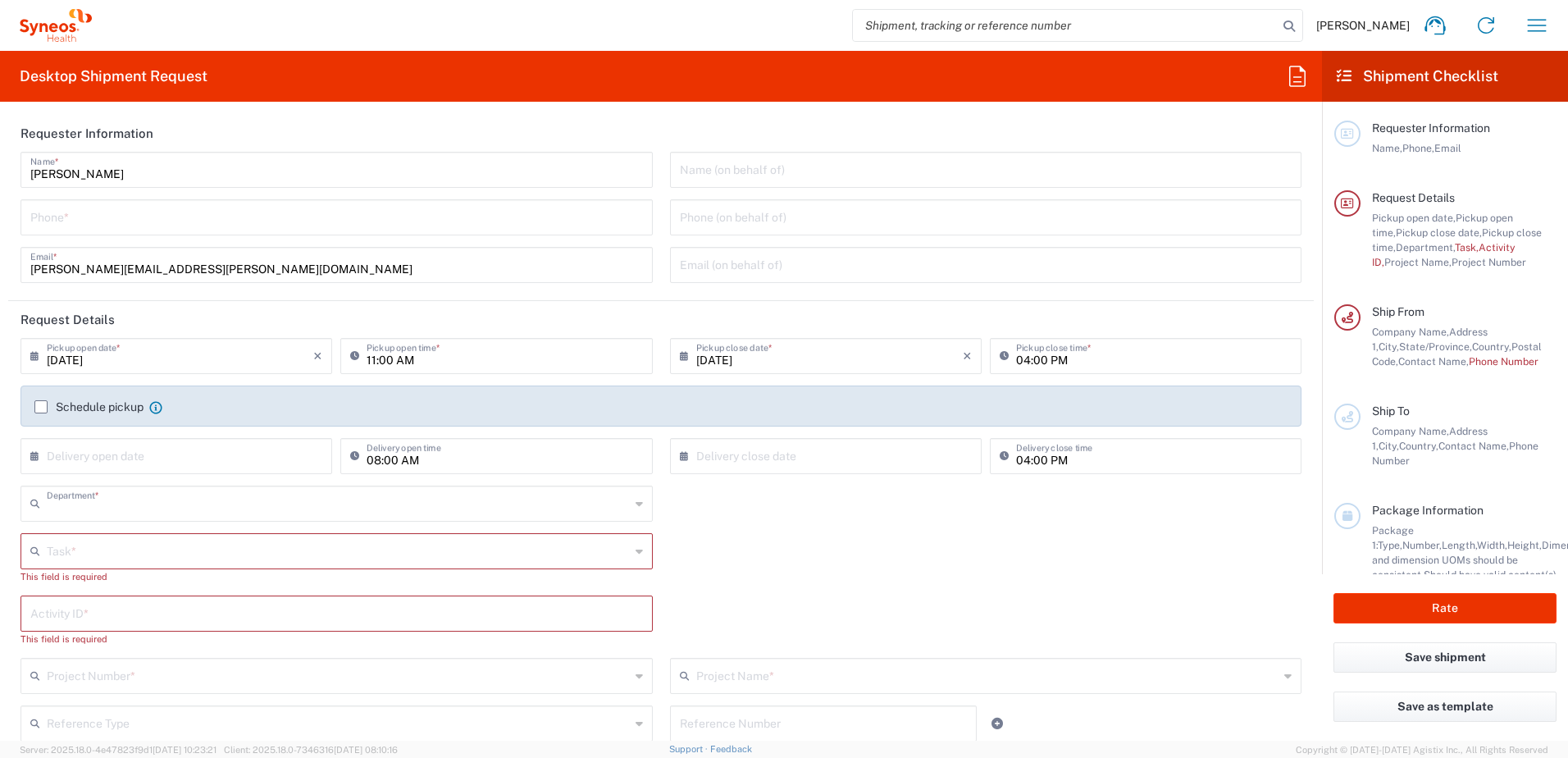
type input "4510"
click at [98, 205] on input "tel" at bounding box center [337, 216] width 613 height 29
click at [478, 274] on input "[PERSON_NAME][EMAIL_ADDRESS][PERSON_NAME][DOMAIN_NAME]" at bounding box center [337, 264] width 613 height 29
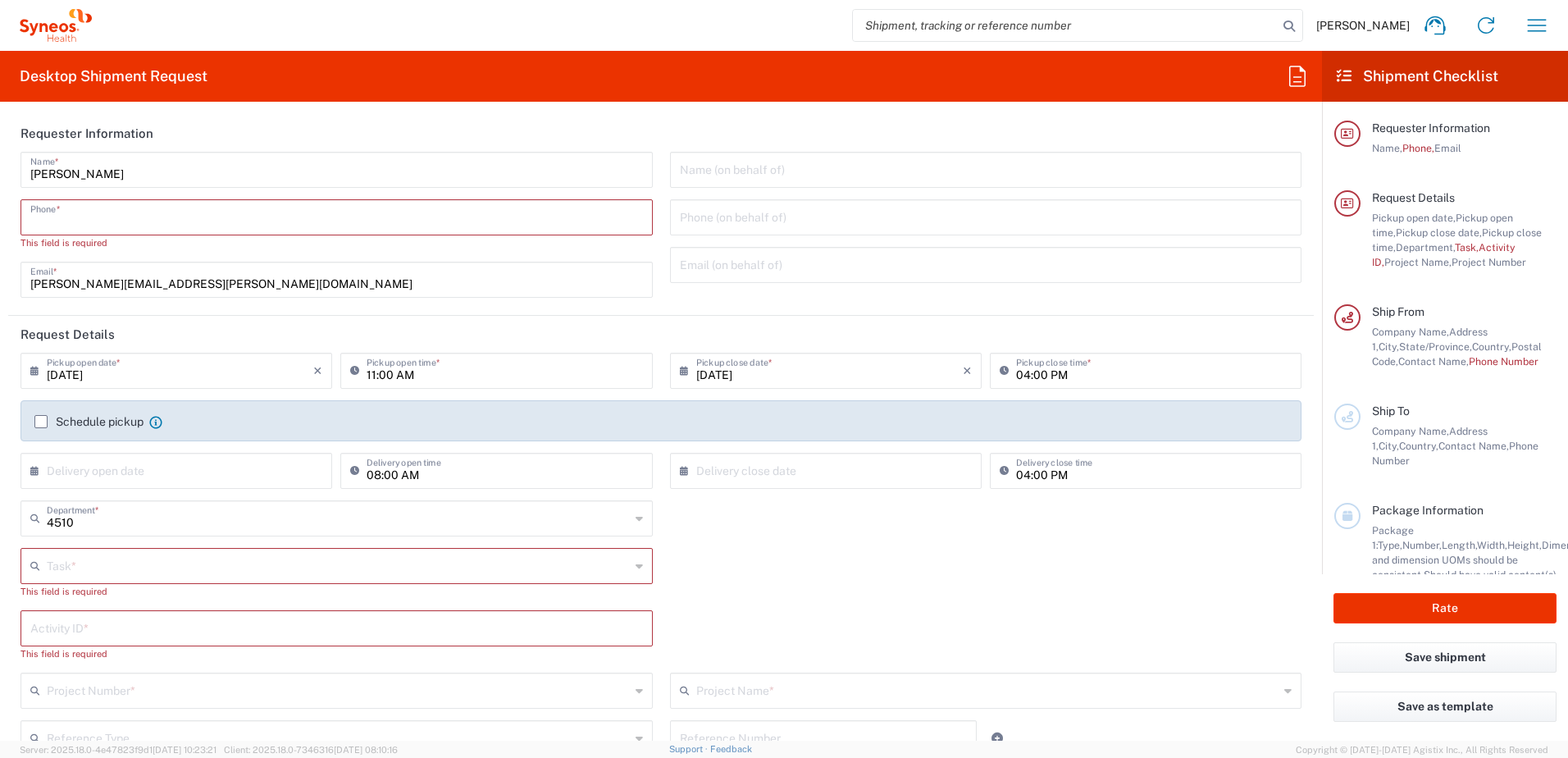
click at [118, 216] on input "tel" at bounding box center [337, 216] width 613 height 29
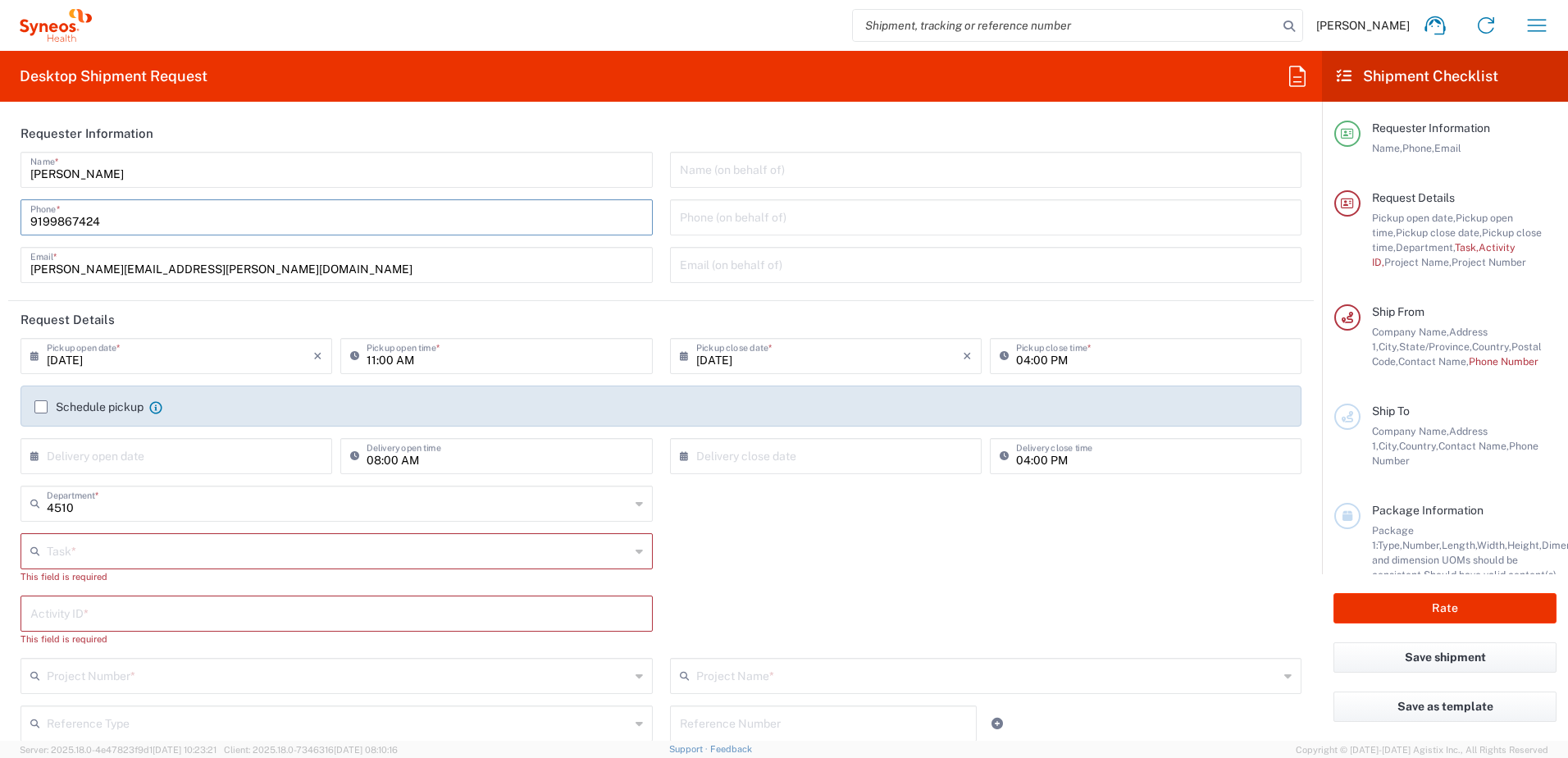
click at [63, 224] on input "9199867424" at bounding box center [337, 216] width 613 height 29
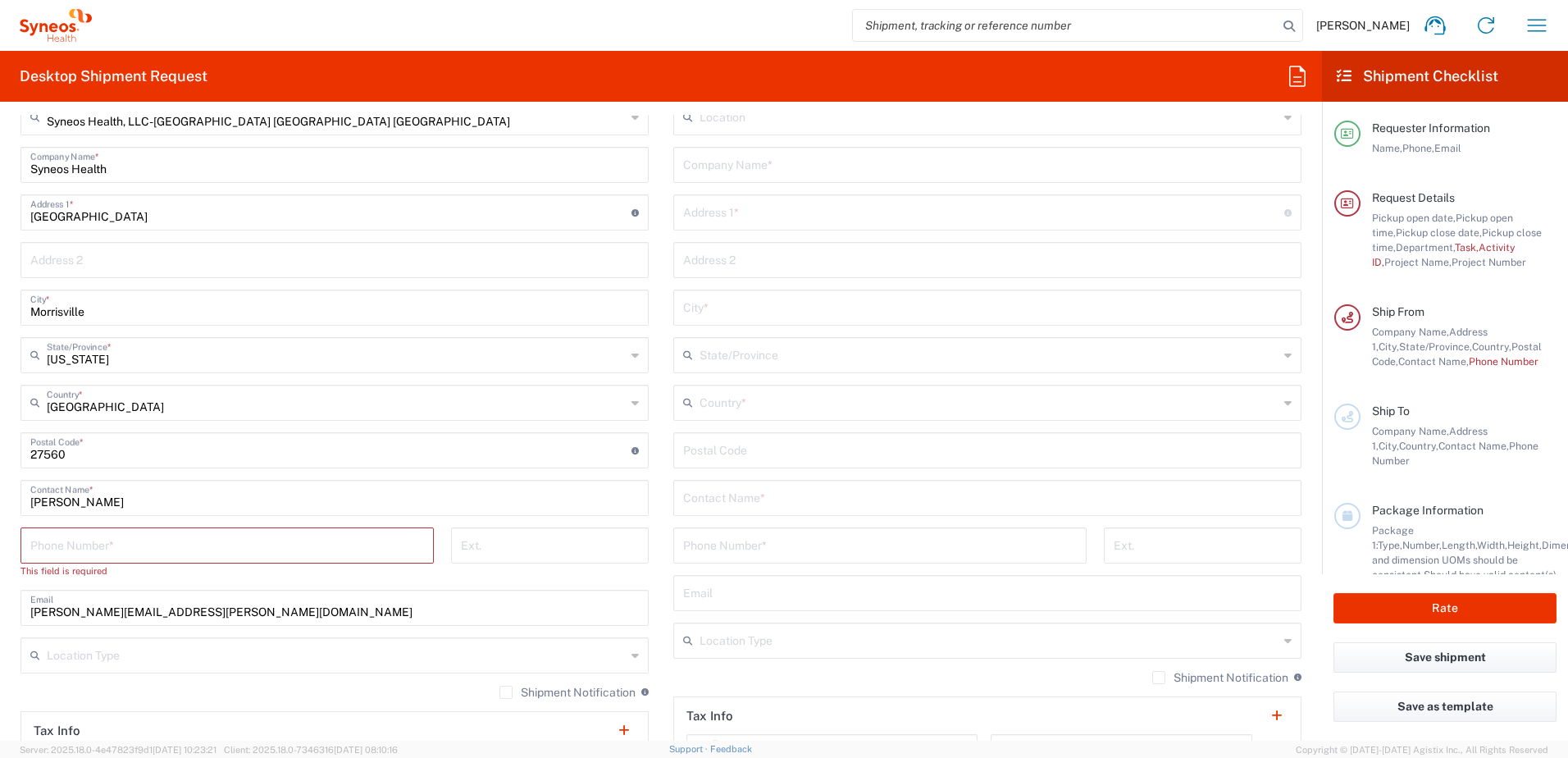
scroll to position [985, 0]
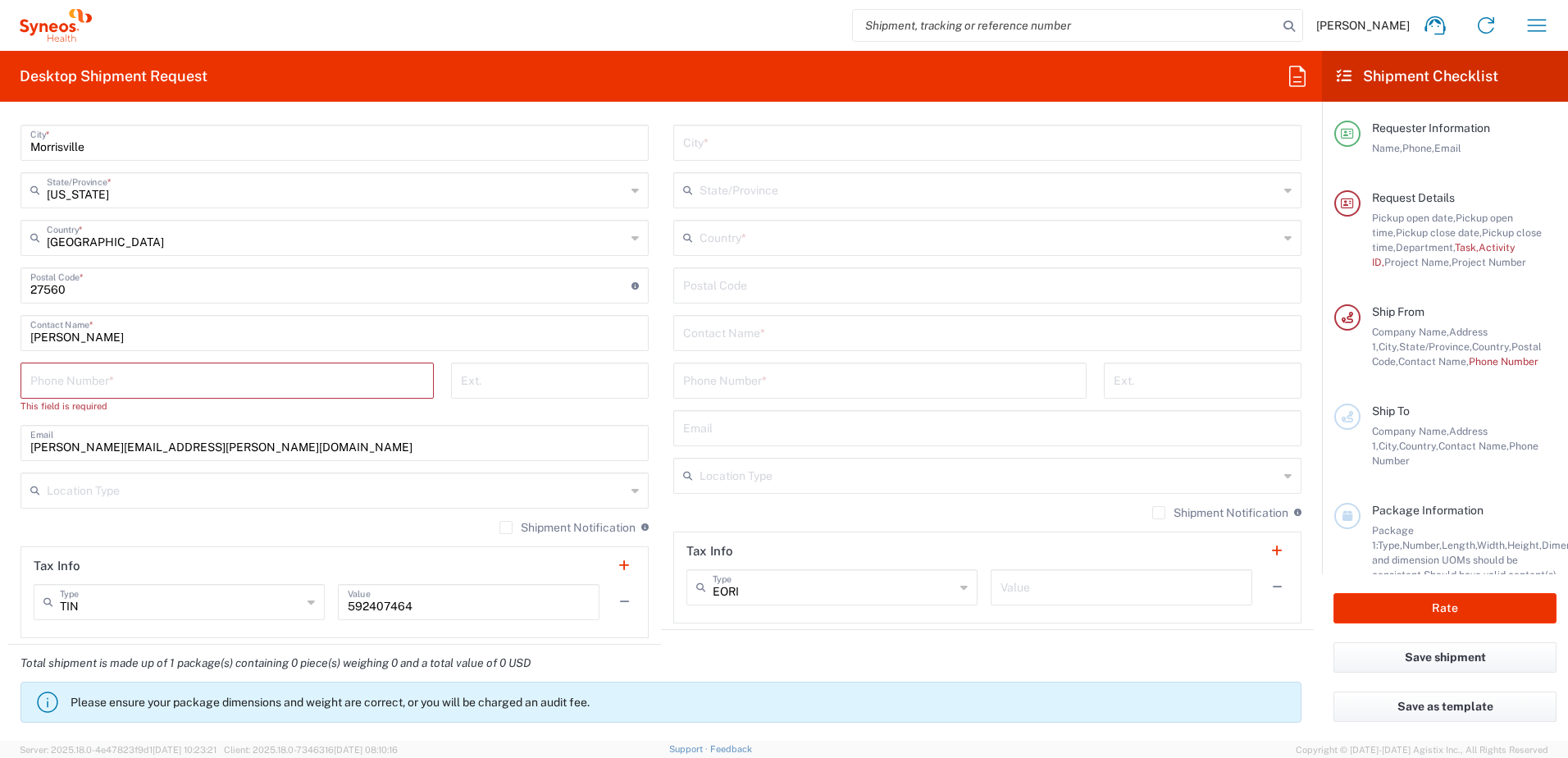
type input "9199867424"
click at [100, 392] on input "tel" at bounding box center [227, 380] width 394 height 29
paste input "9199867424"
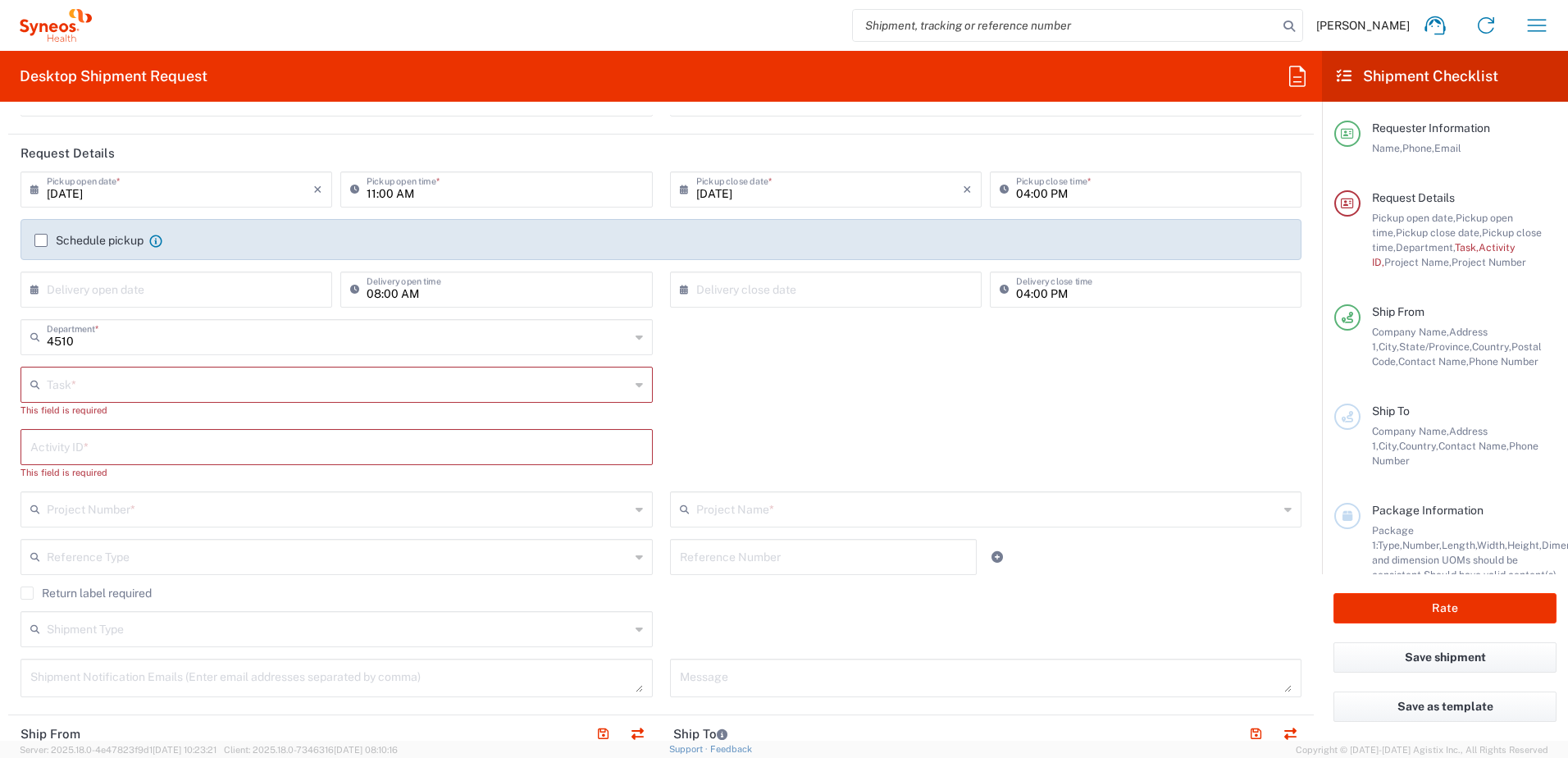
scroll to position [82, 0]
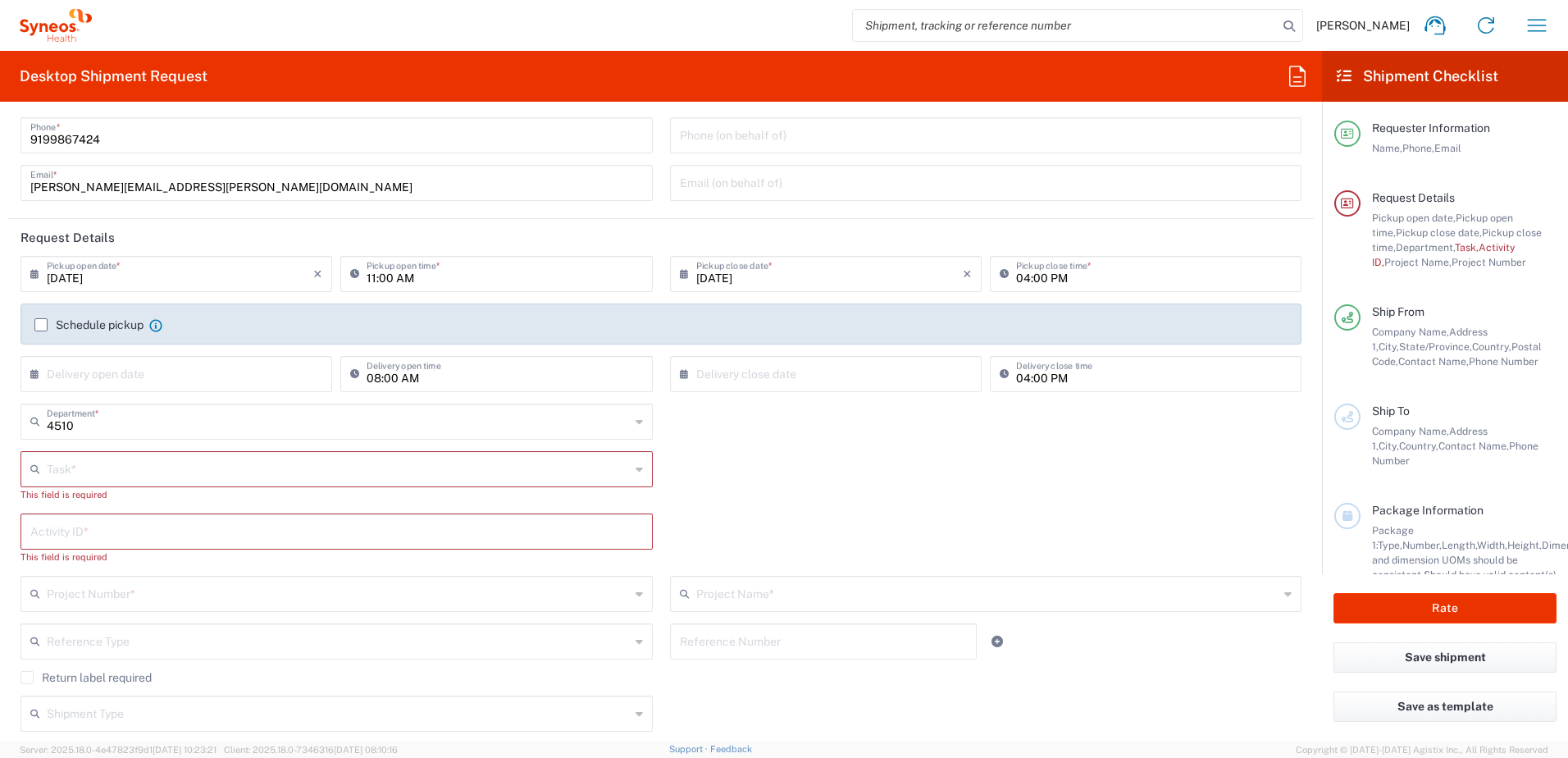
type input "9199867424"
click at [120, 472] on input "text" at bounding box center [338, 468] width 583 height 29
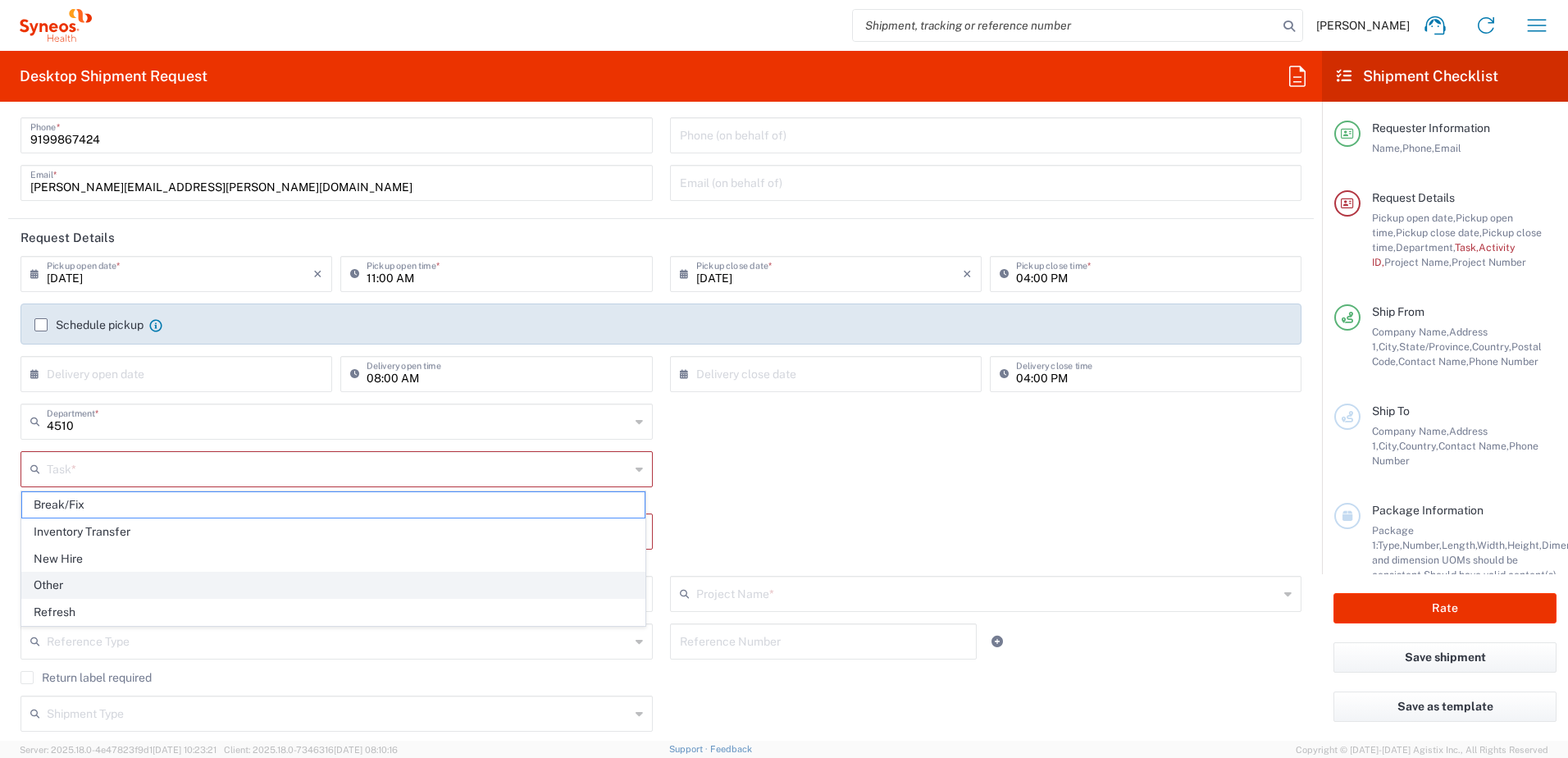
click at [96, 581] on span "Other" at bounding box center [334, 586] width 623 height 25
type input "Other"
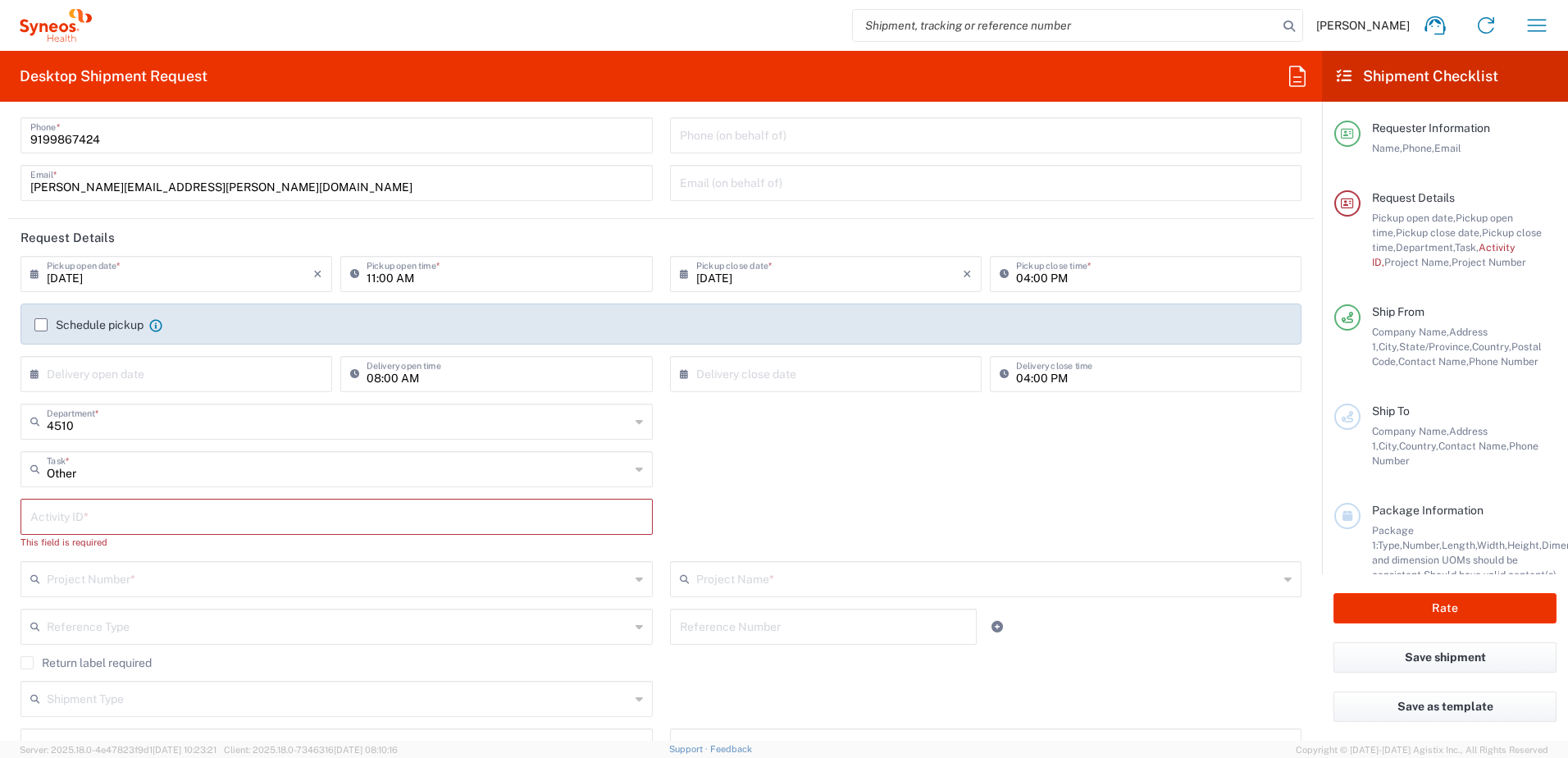
click at [81, 516] on input "text" at bounding box center [337, 516] width 613 height 29
paste input "SCTASK2696187"
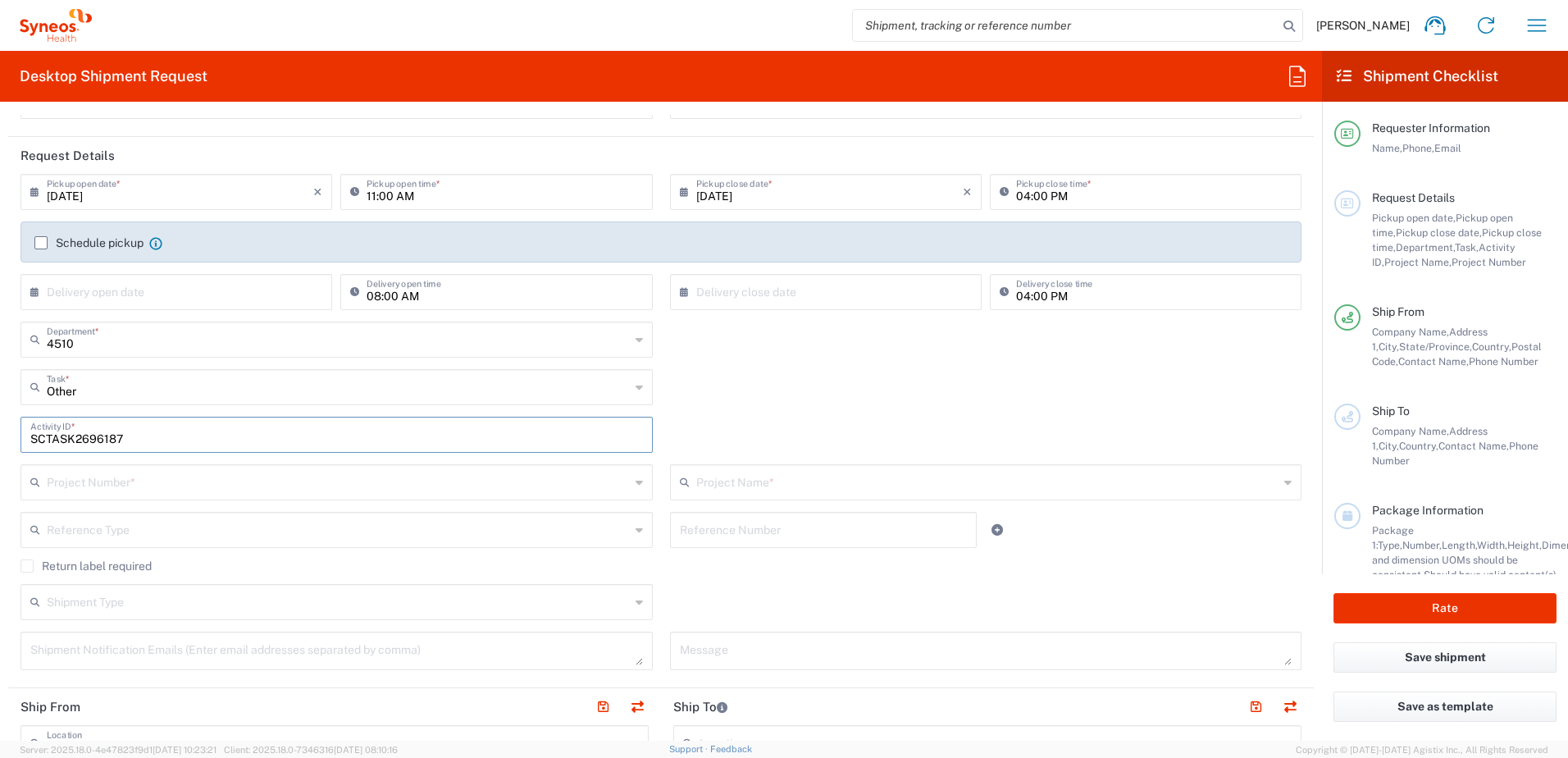
type input "SCTASK2696187"
click at [109, 485] on input "text" at bounding box center [338, 481] width 583 height 29
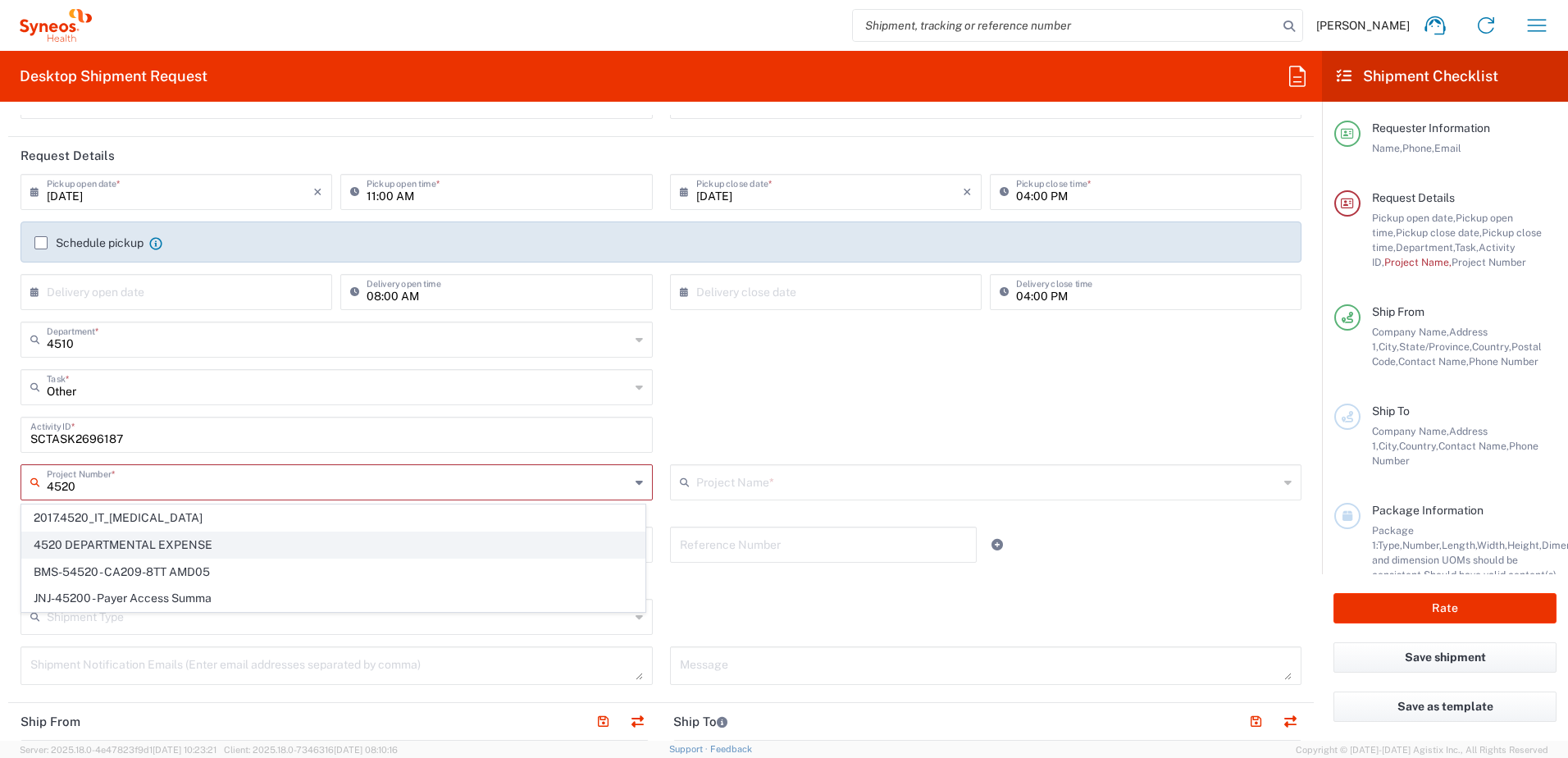
click at [122, 536] on span "4520 DEPARTMENTAL EXPENSE" at bounding box center [334, 545] width 623 height 25
type input "4520 DEPARTMENTAL EXPENSE"
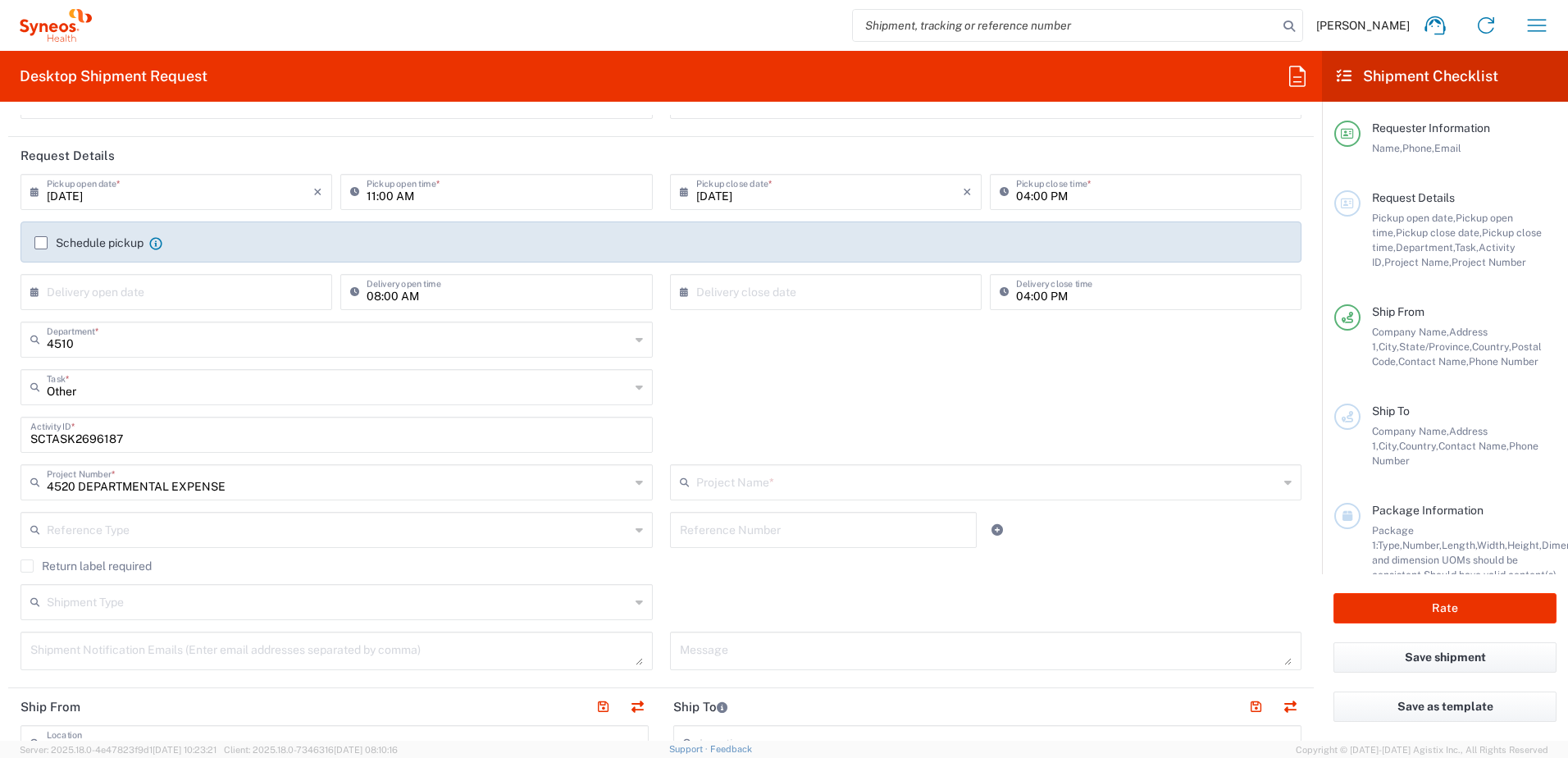
type input "4520 DEPARTMENTAL EXPENSE"
click at [57, 567] on label "Return label required" at bounding box center [86, 566] width 131 height 13
click at [27, 567] on input "Return label required" at bounding box center [27, 567] width 0 height 0
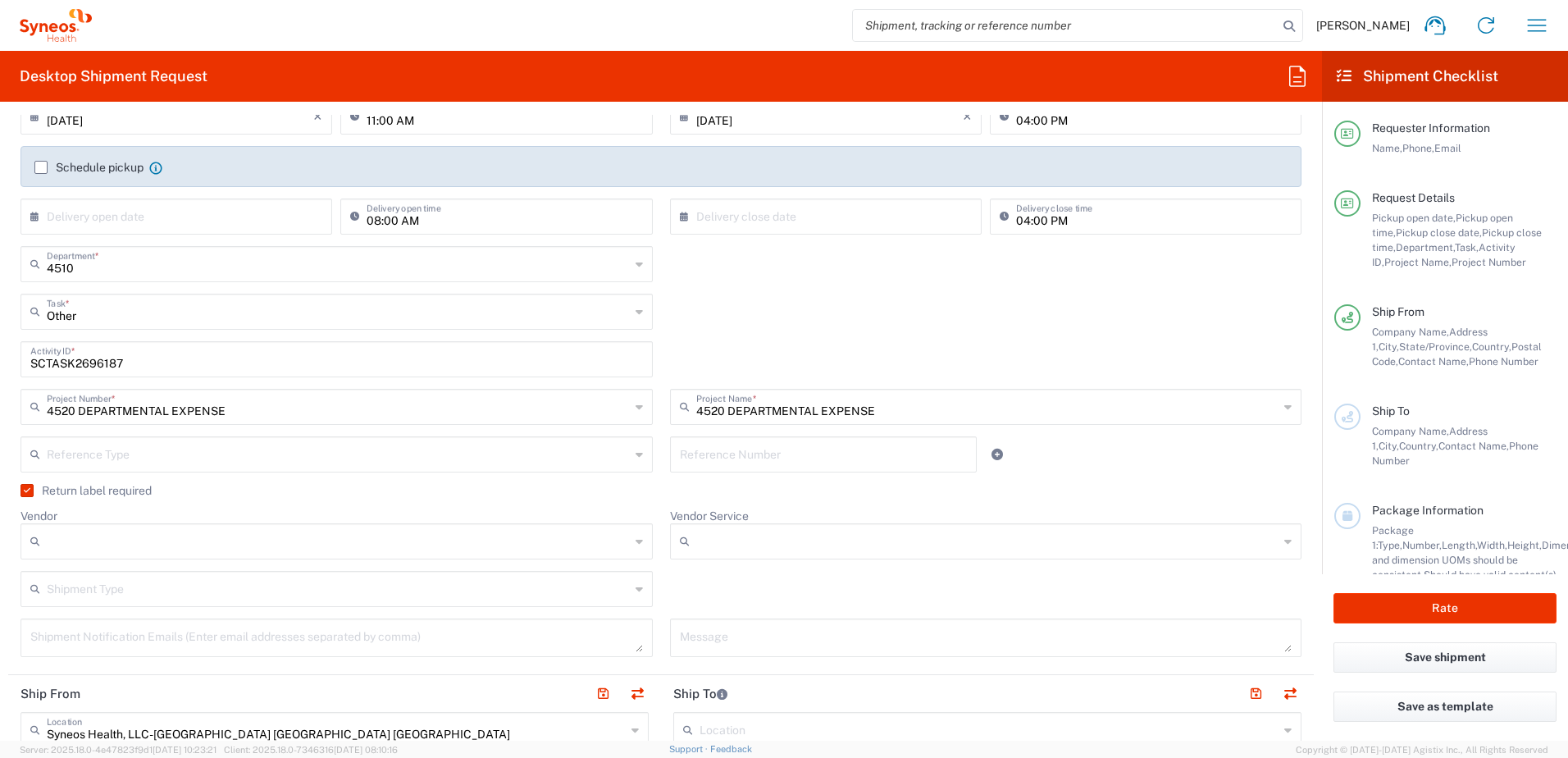
scroll to position [329, 0]
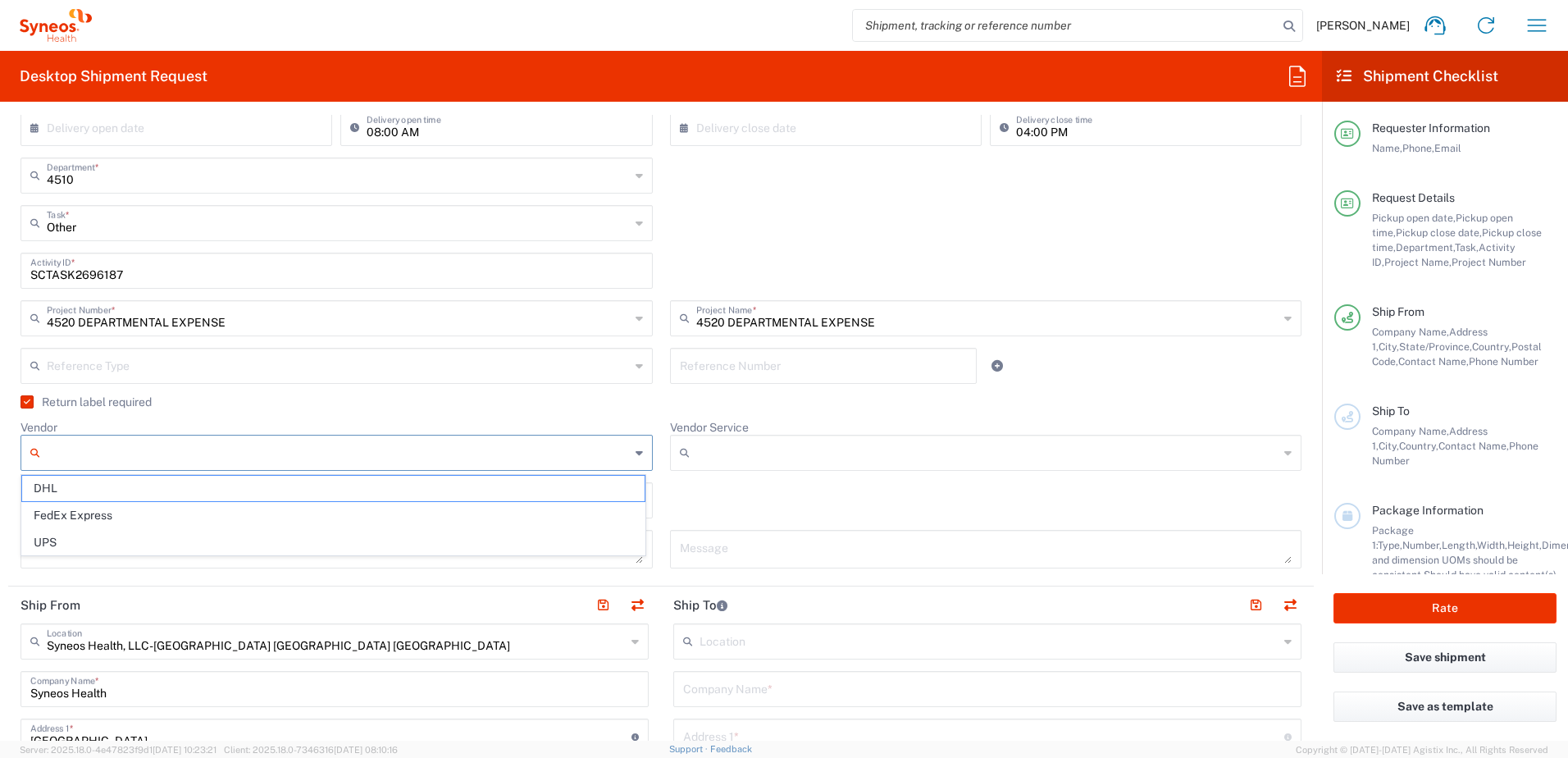
click at [160, 463] on input "Vendor" at bounding box center [338, 453] width 583 height 26
click at [107, 541] on span "UPS" at bounding box center [334, 542] width 623 height 25
type input "UPS"
click at [736, 449] on input "Vendor Service" at bounding box center [988, 453] width 583 height 26
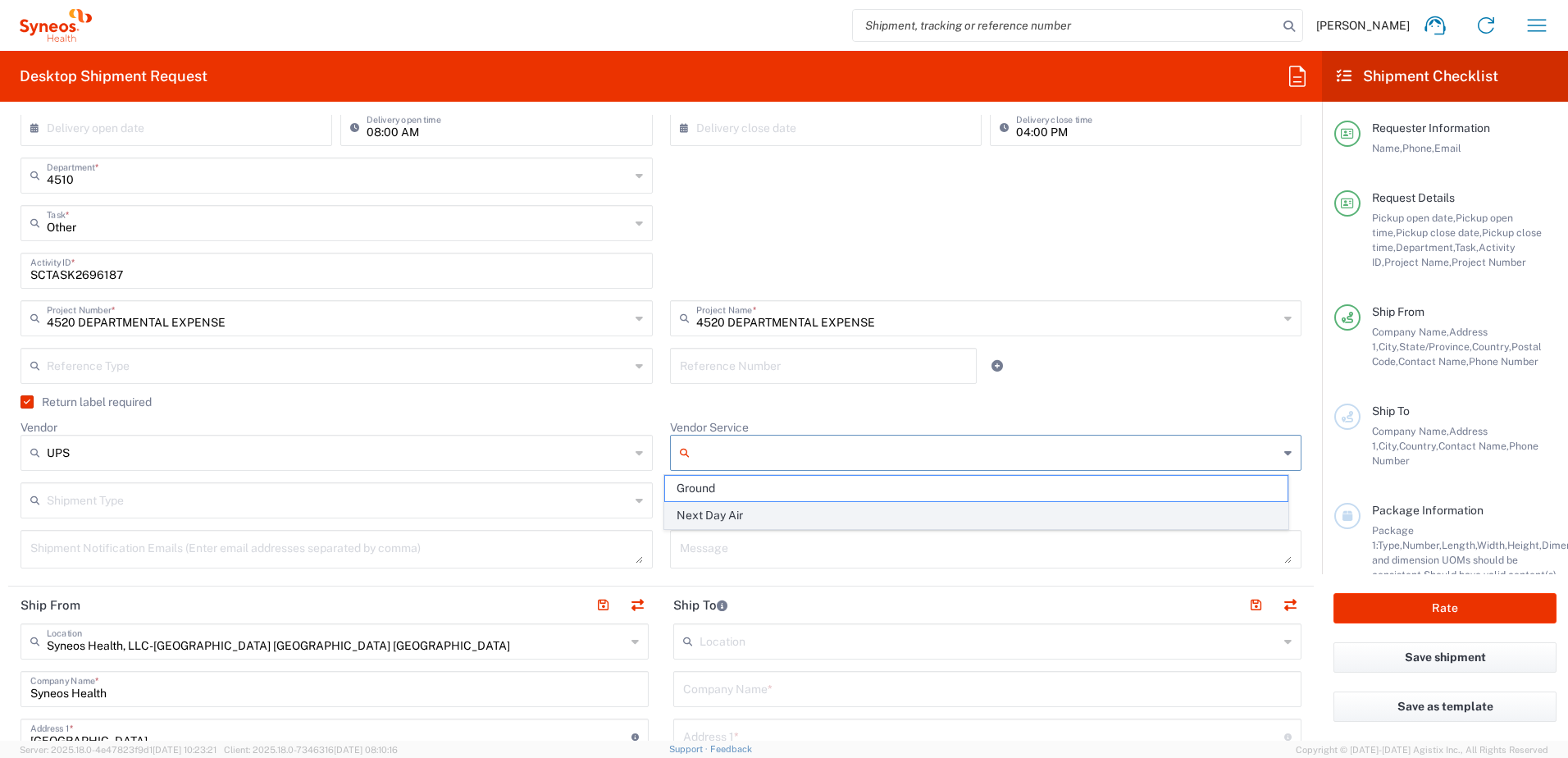
click at [752, 519] on span "Next Day Air" at bounding box center [977, 516] width 623 height 25
type input "Next Day Air"
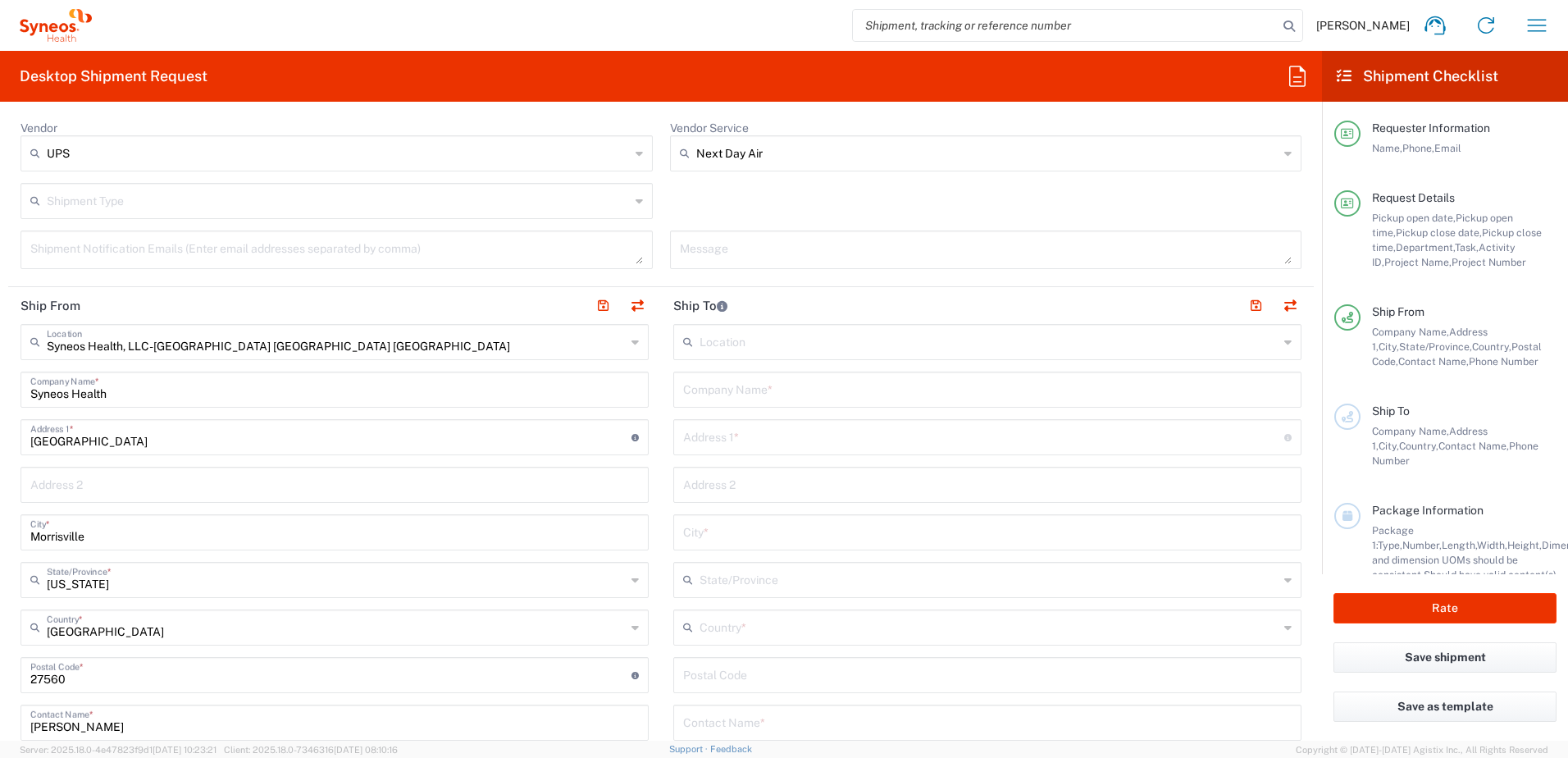
scroll to position [657, 0]
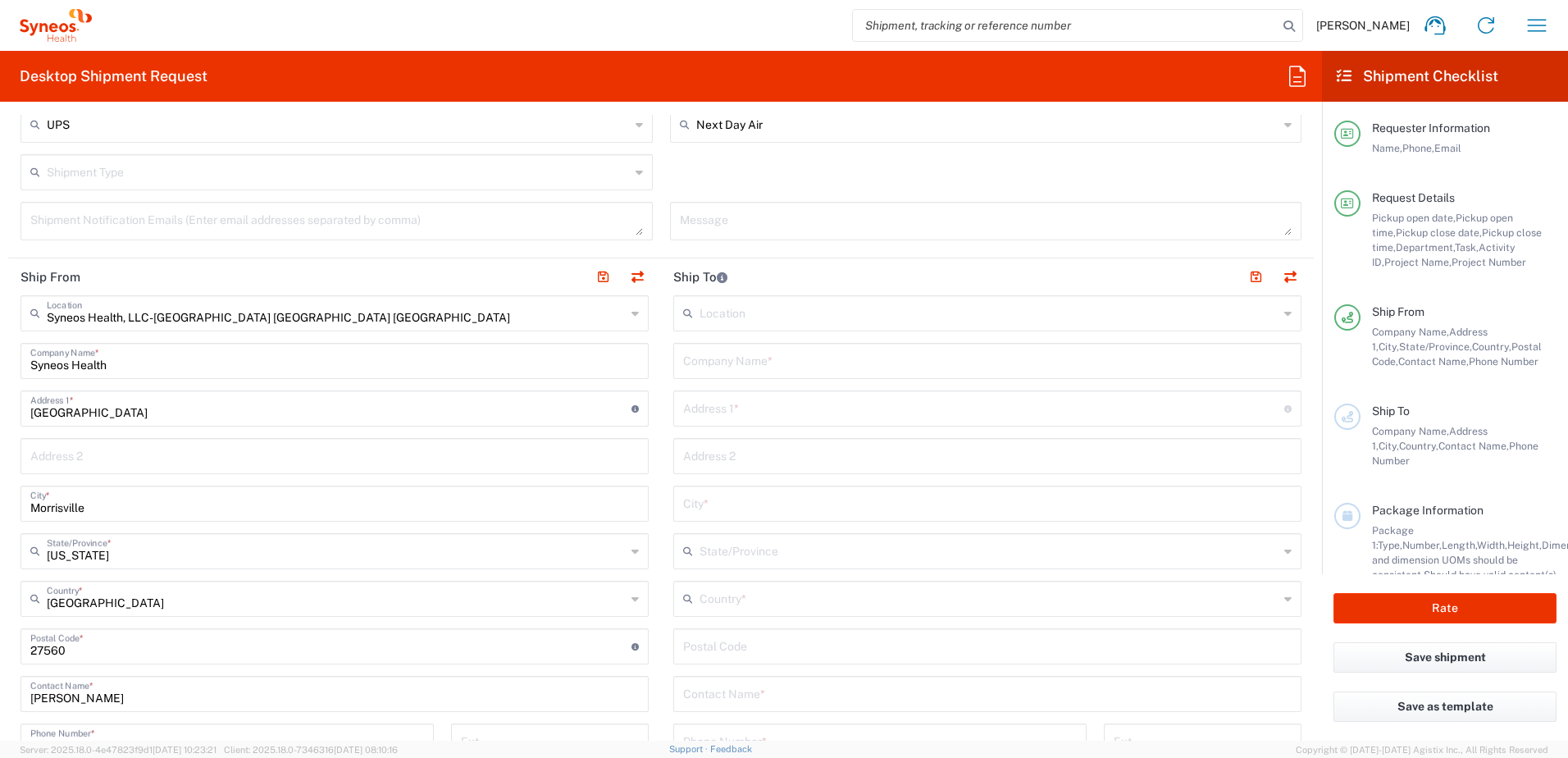
click at [761, 357] on input "text" at bounding box center [987, 360] width 609 height 29
paste input "[PERSON_NAME]"
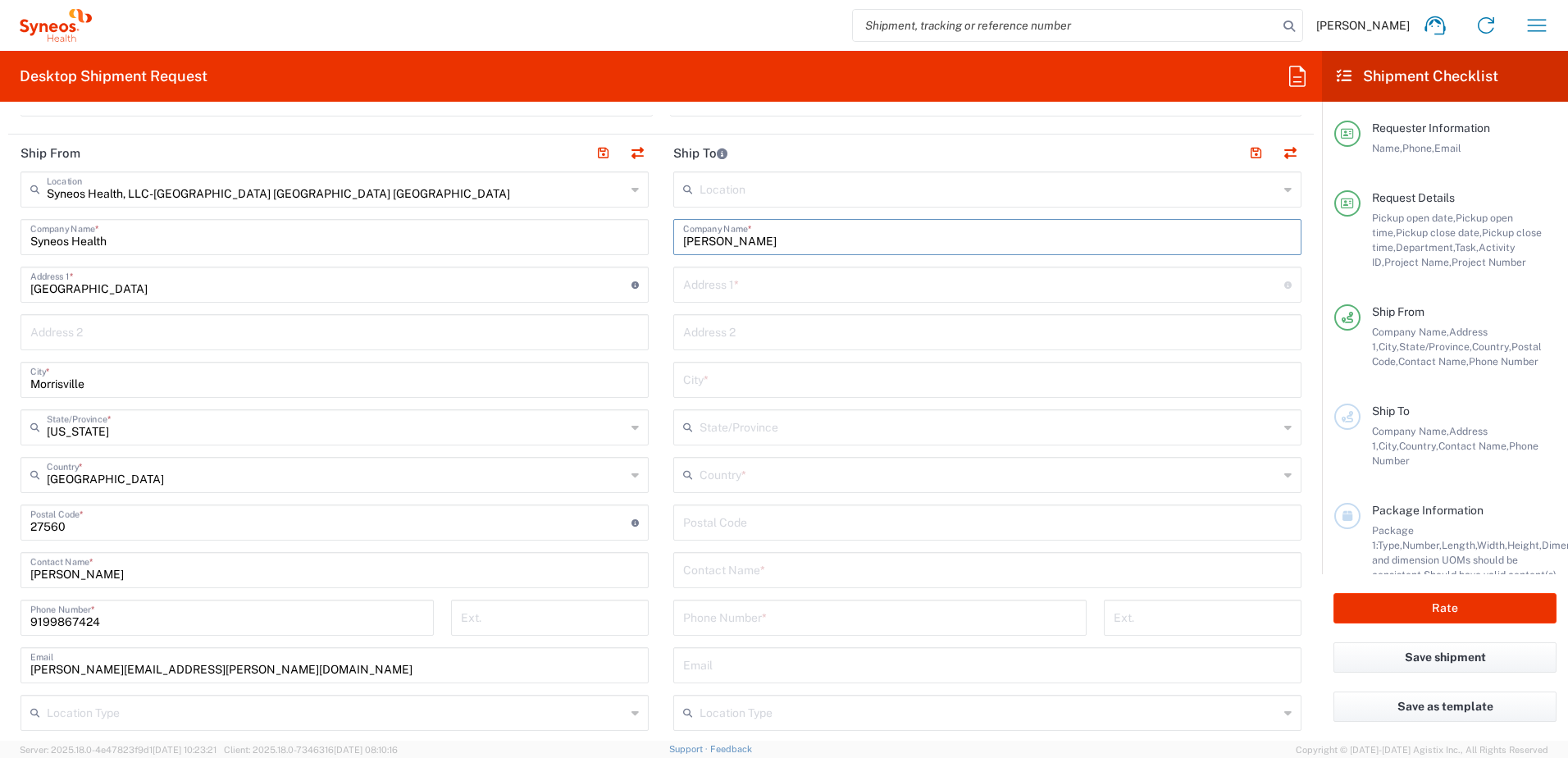
scroll to position [985, 0]
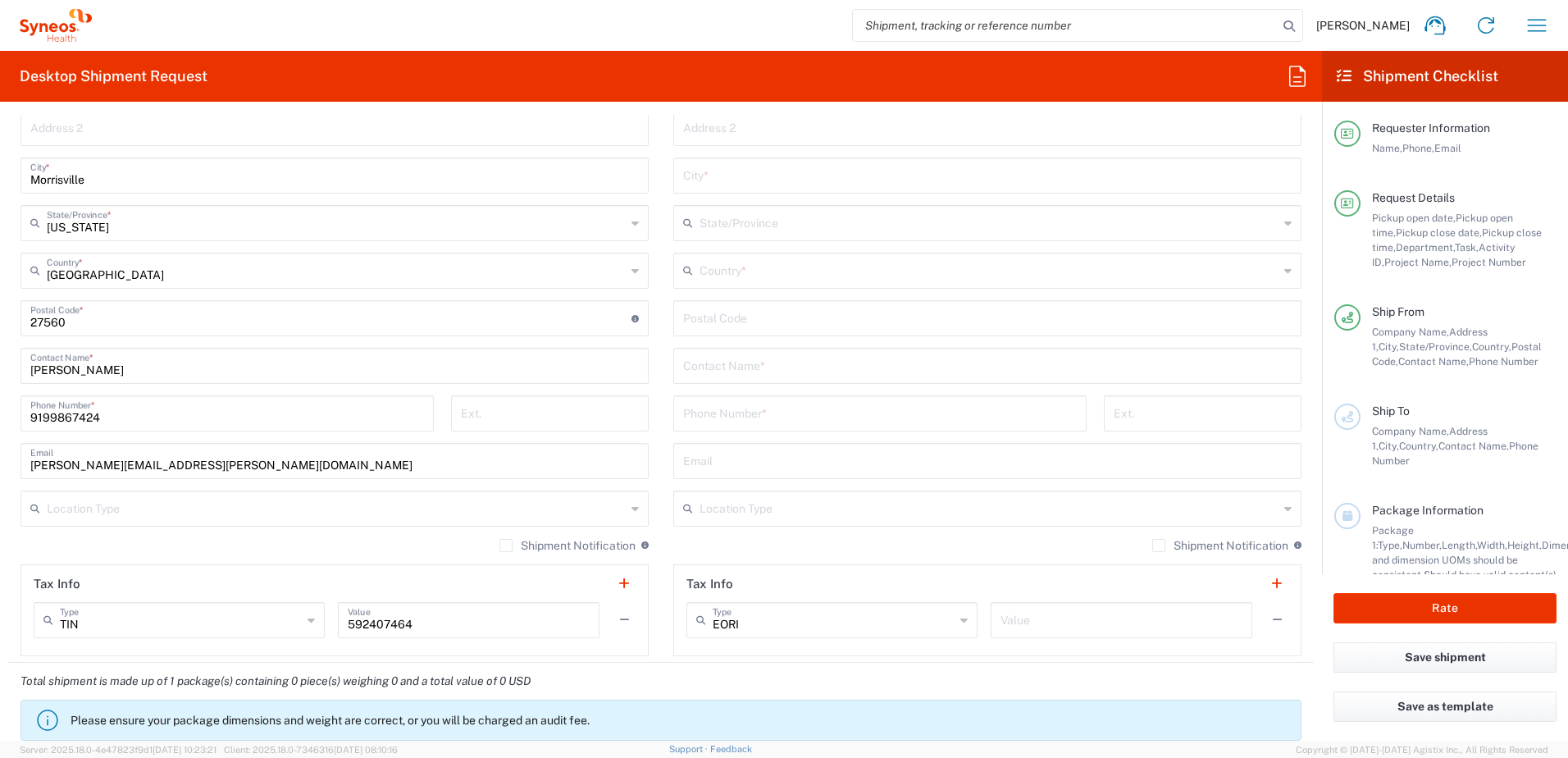
type input "[PERSON_NAME]"
click at [745, 364] on input "text" at bounding box center [987, 365] width 609 height 29
paste input "[PERSON_NAME]"
type input "[PERSON_NAME]"
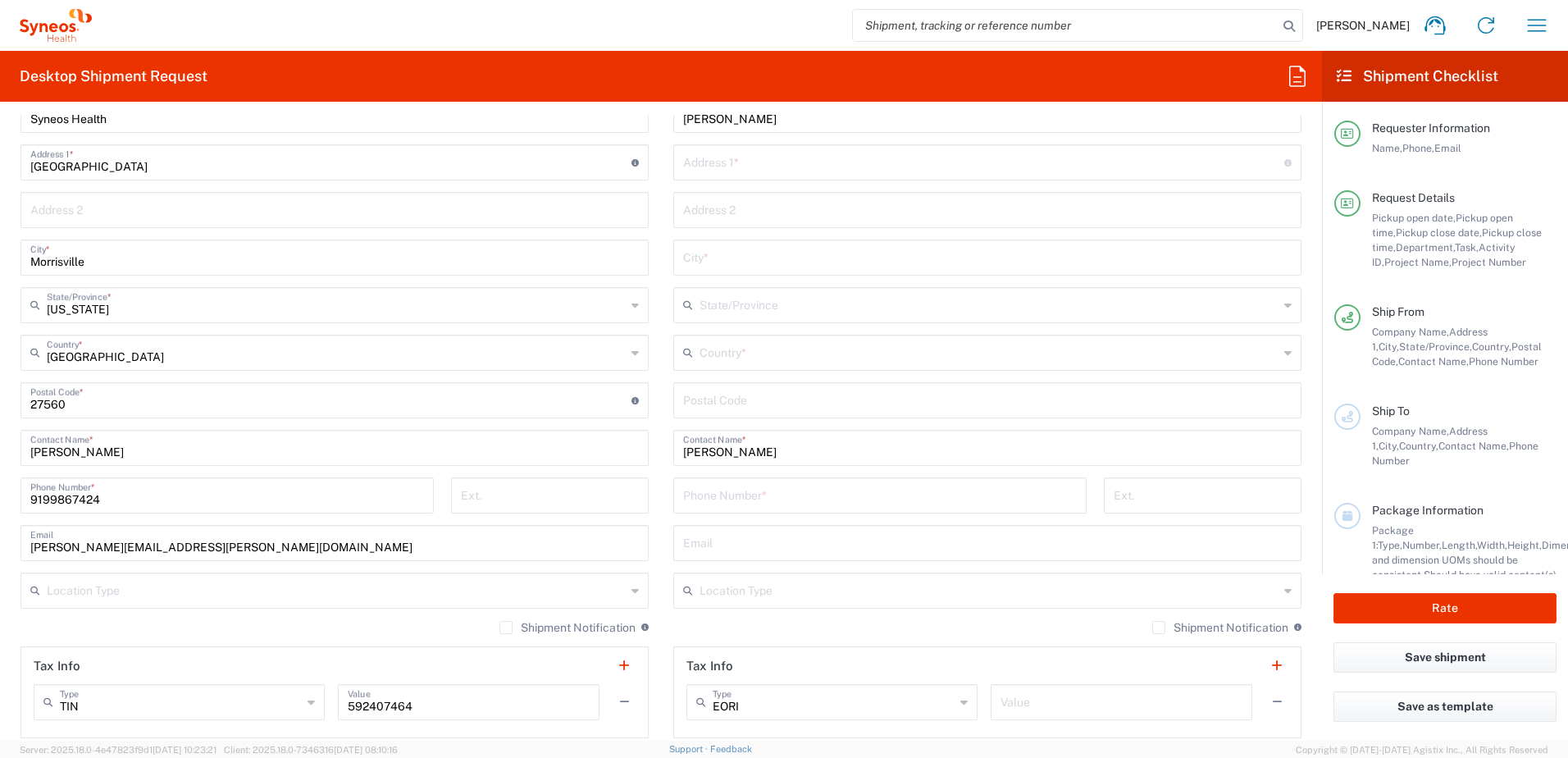
scroll to position [657, 0]
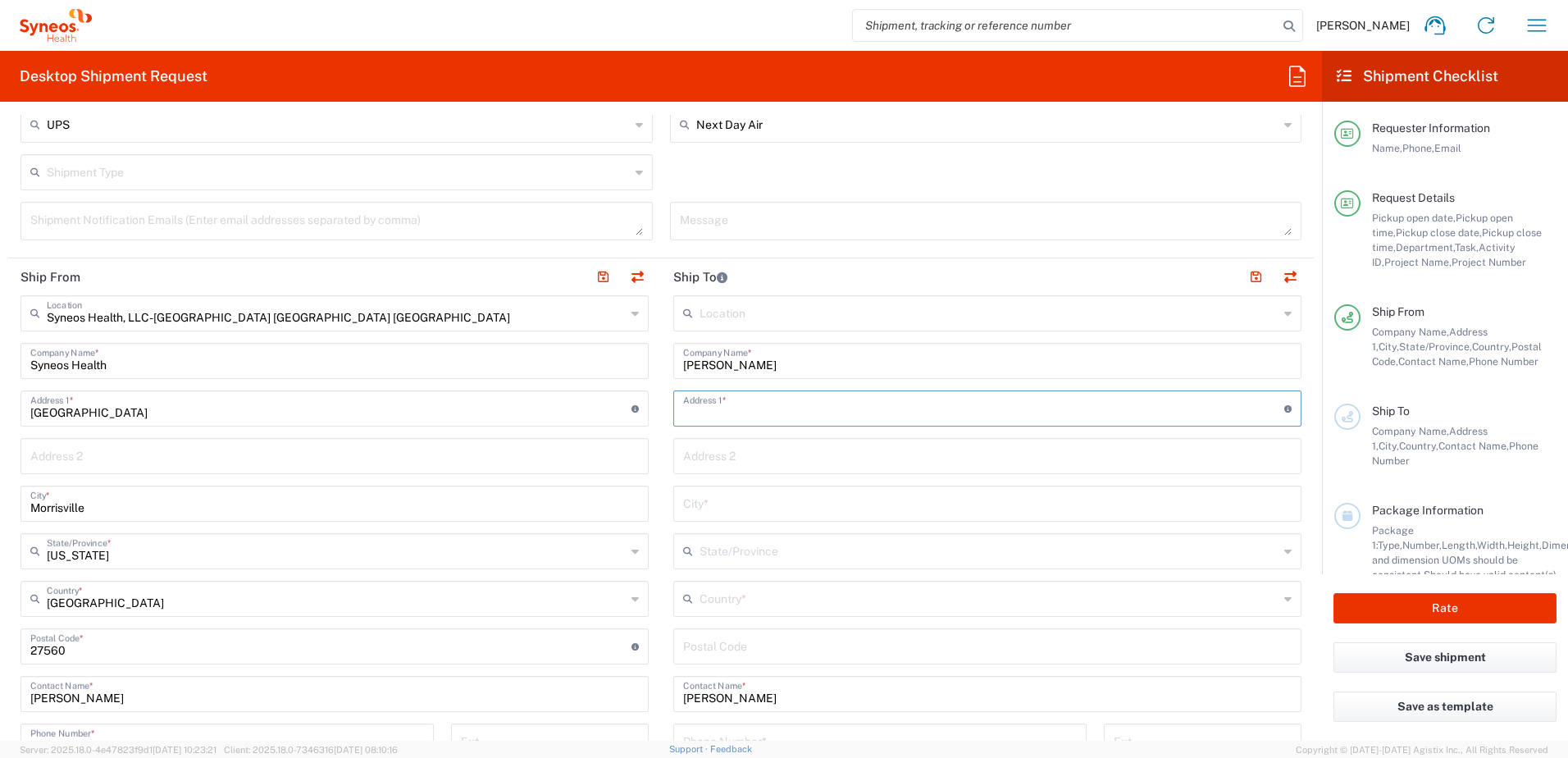
click at [728, 406] on input "text" at bounding box center [984, 408] width 601 height 29
paste input "[STREET_ADDRESS]"
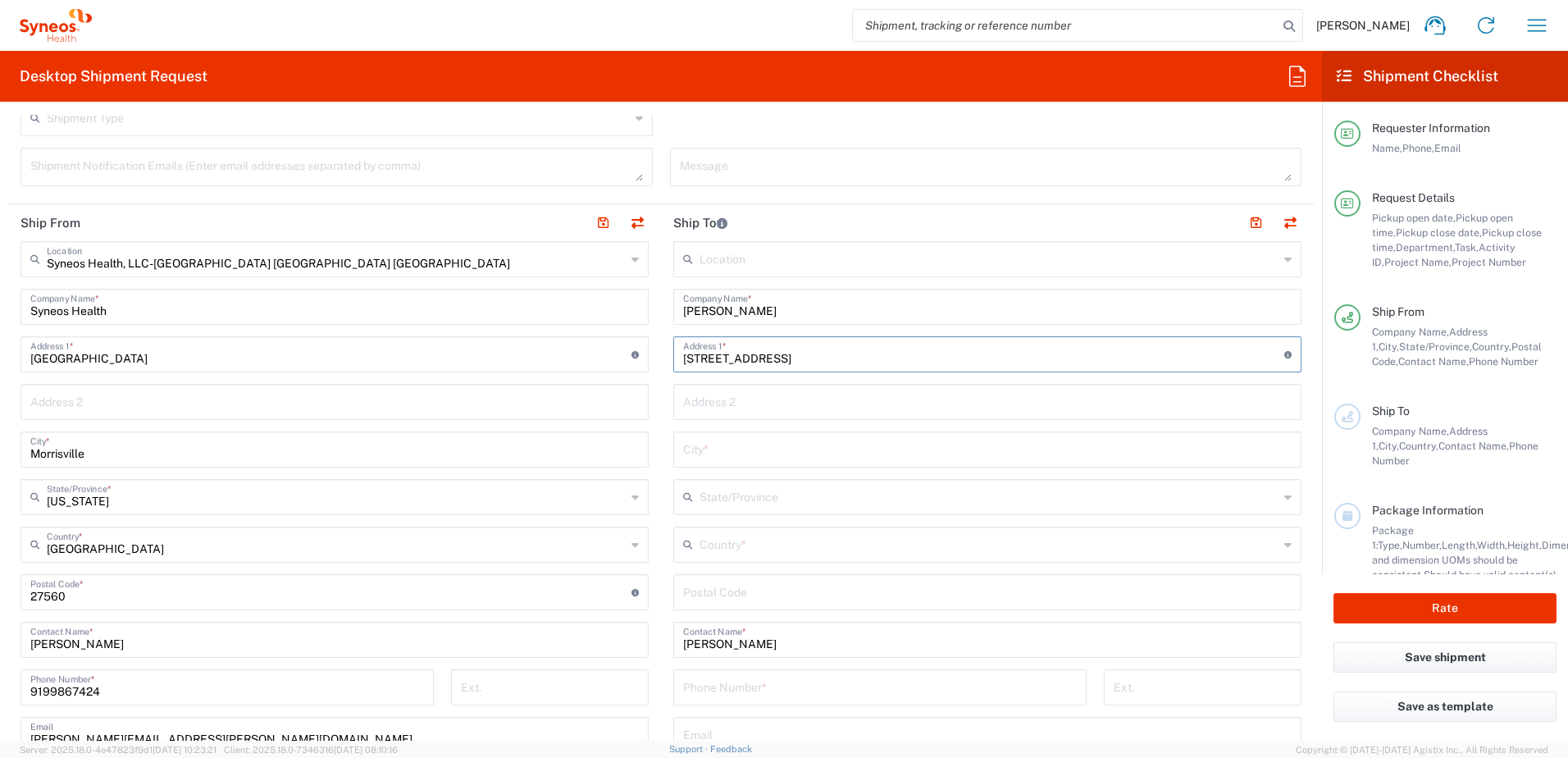
scroll to position [738, 0]
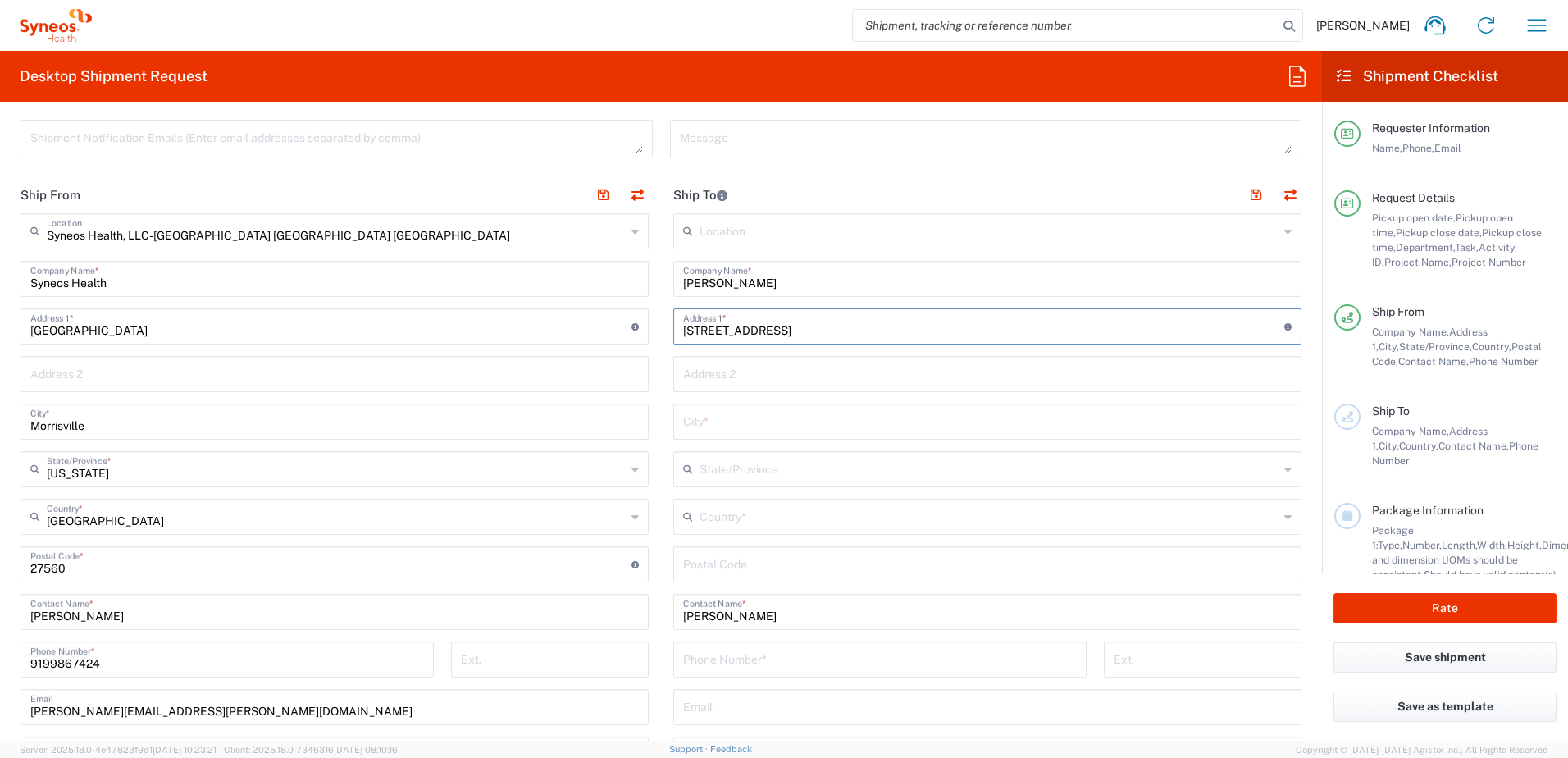
type input "[STREET_ADDRESS]"
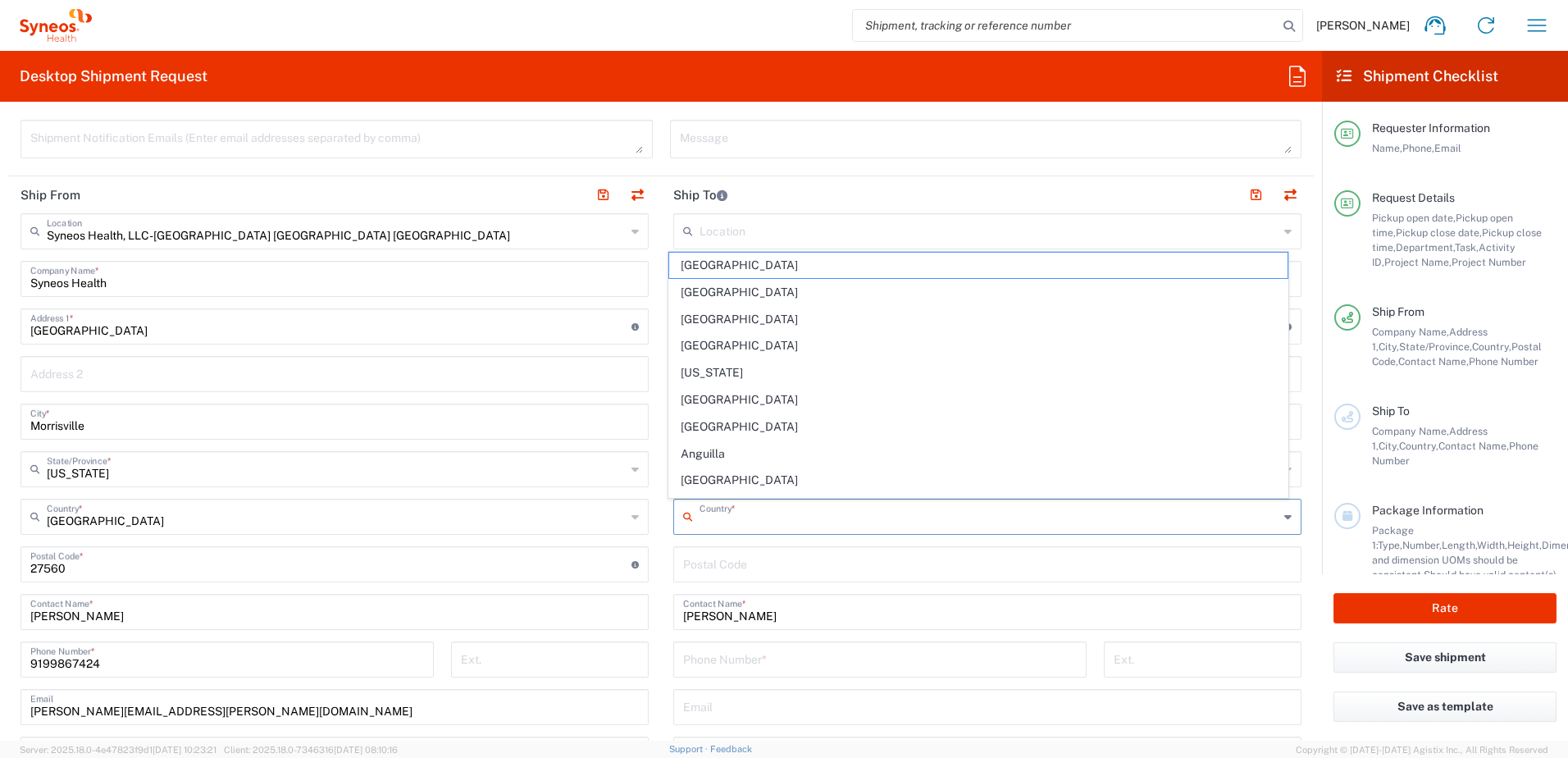
click at [747, 501] on input "text" at bounding box center [988, 516] width 579 height 29
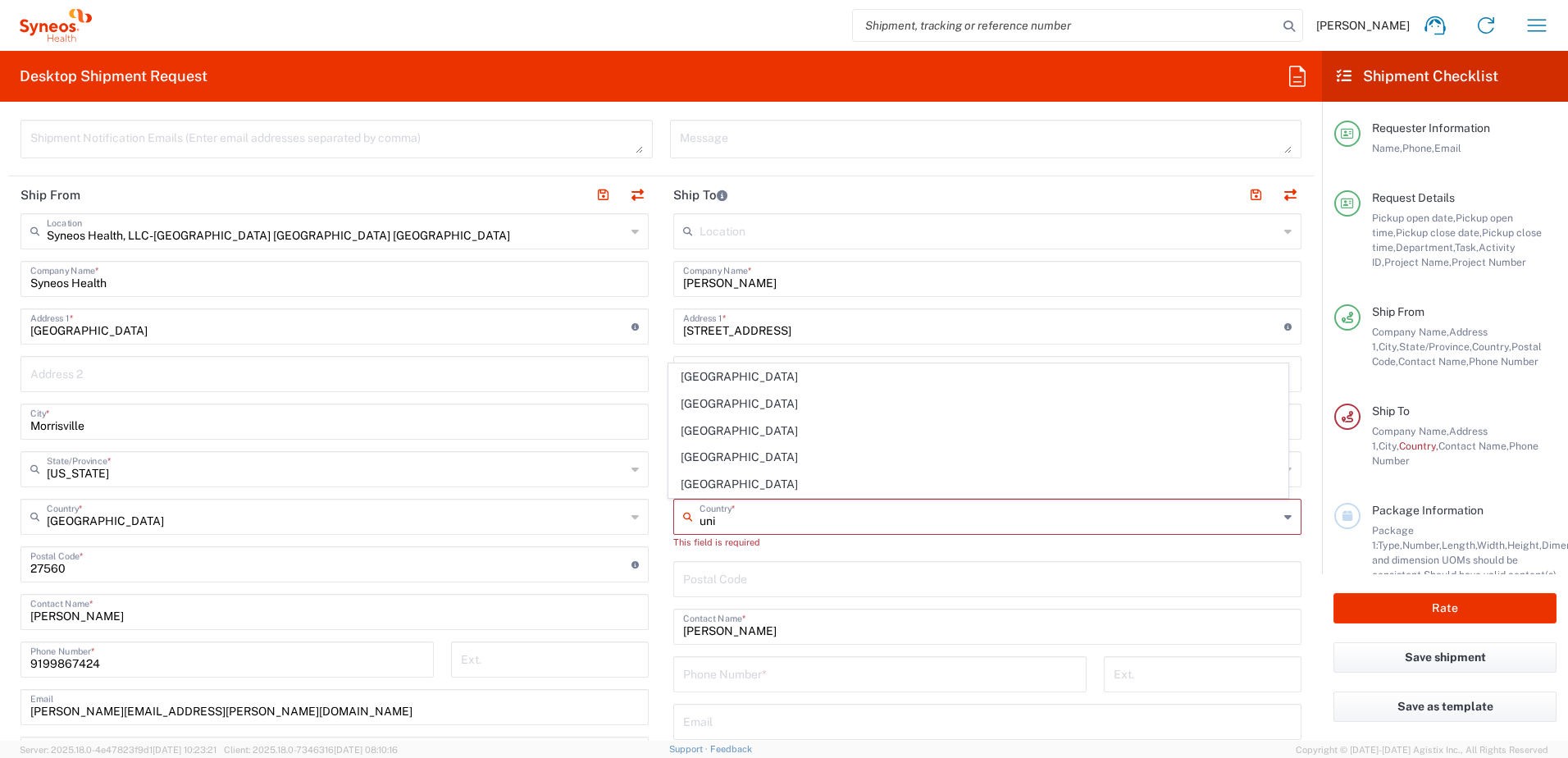
click at [751, 469] on span "[GEOGRAPHIC_DATA]" at bounding box center [979, 457] width 619 height 25
type input "[GEOGRAPHIC_DATA]"
type input "Sender/Shipper"
type input "Delivery Duty Paid"
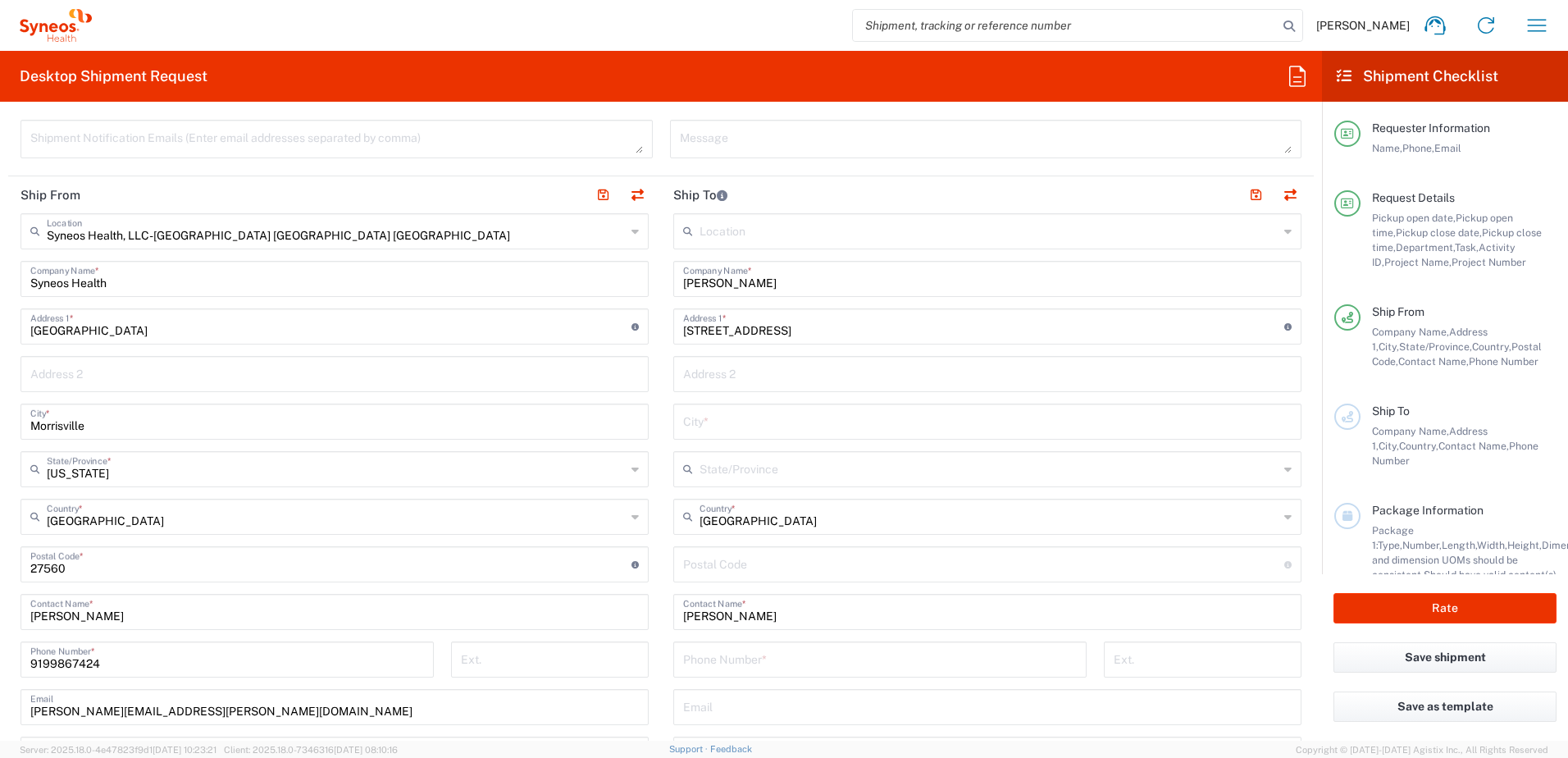
click at [806, 524] on input "[GEOGRAPHIC_DATA]" at bounding box center [988, 516] width 579 height 29
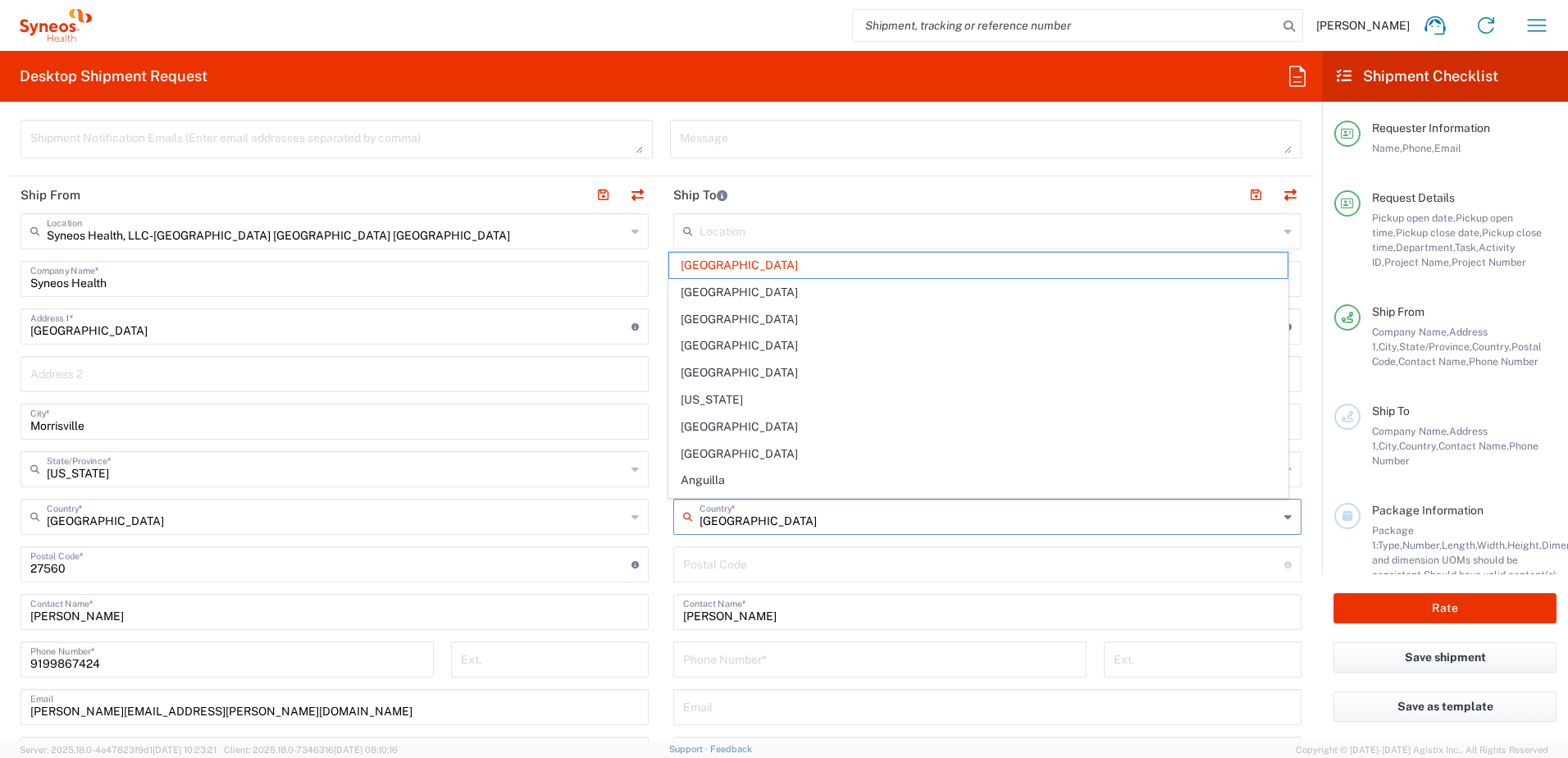
drag, startPoint x: 823, startPoint y: 520, endPoint x: 565, endPoint y: 482, distance: 260.8
click at [565, 482] on div "Ship From Syneos Health, LLC-[GEOGRAPHIC_DATA] [GEOGRAPHIC_DATA] [GEOGRAPHIC_DA…" at bounding box center [661, 542] width 1306 height 733
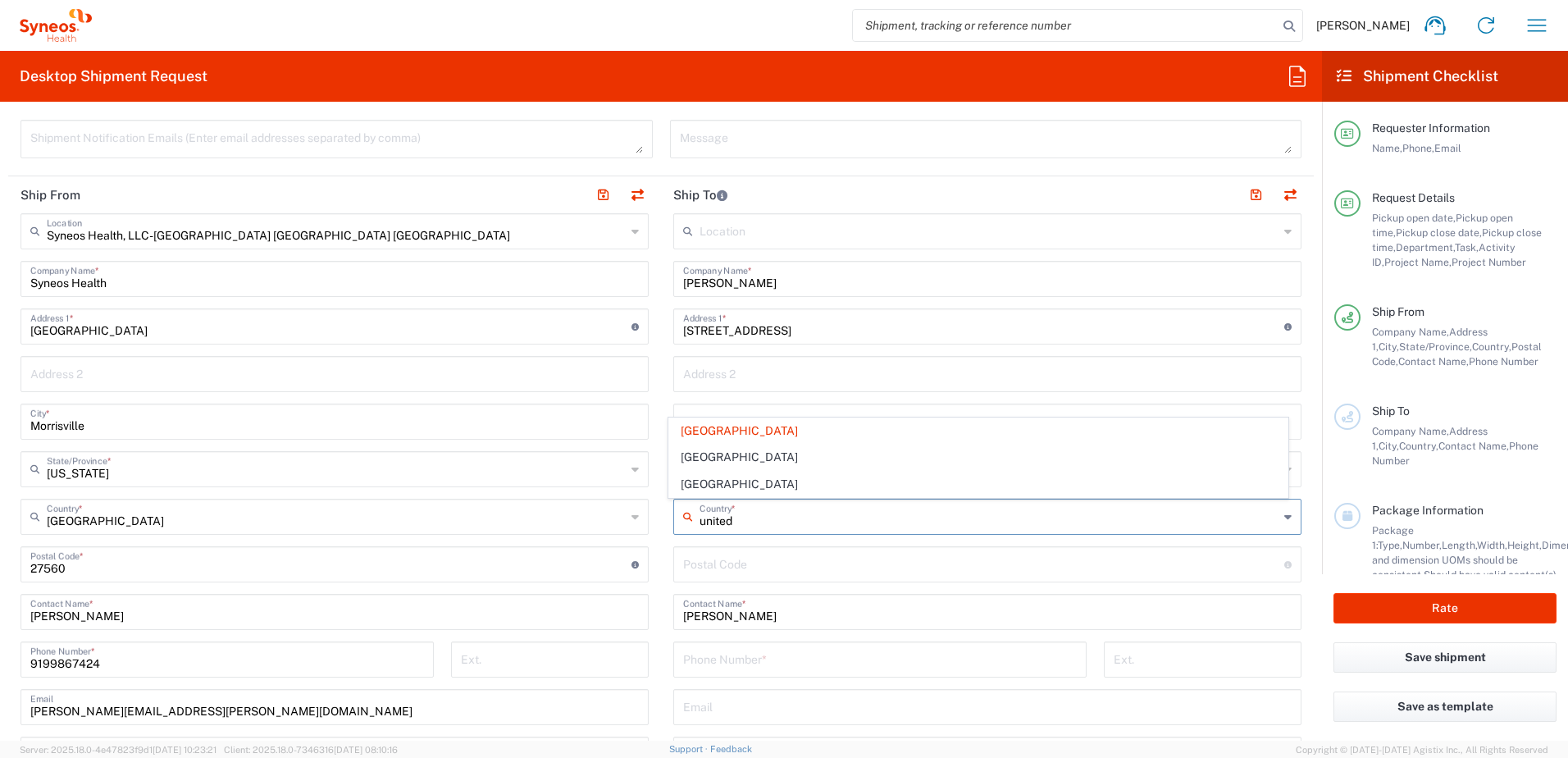
click at [751, 481] on span "[GEOGRAPHIC_DATA]" at bounding box center [979, 484] width 619 height 25
type input "[GEOGRAPHIC_DATA]"
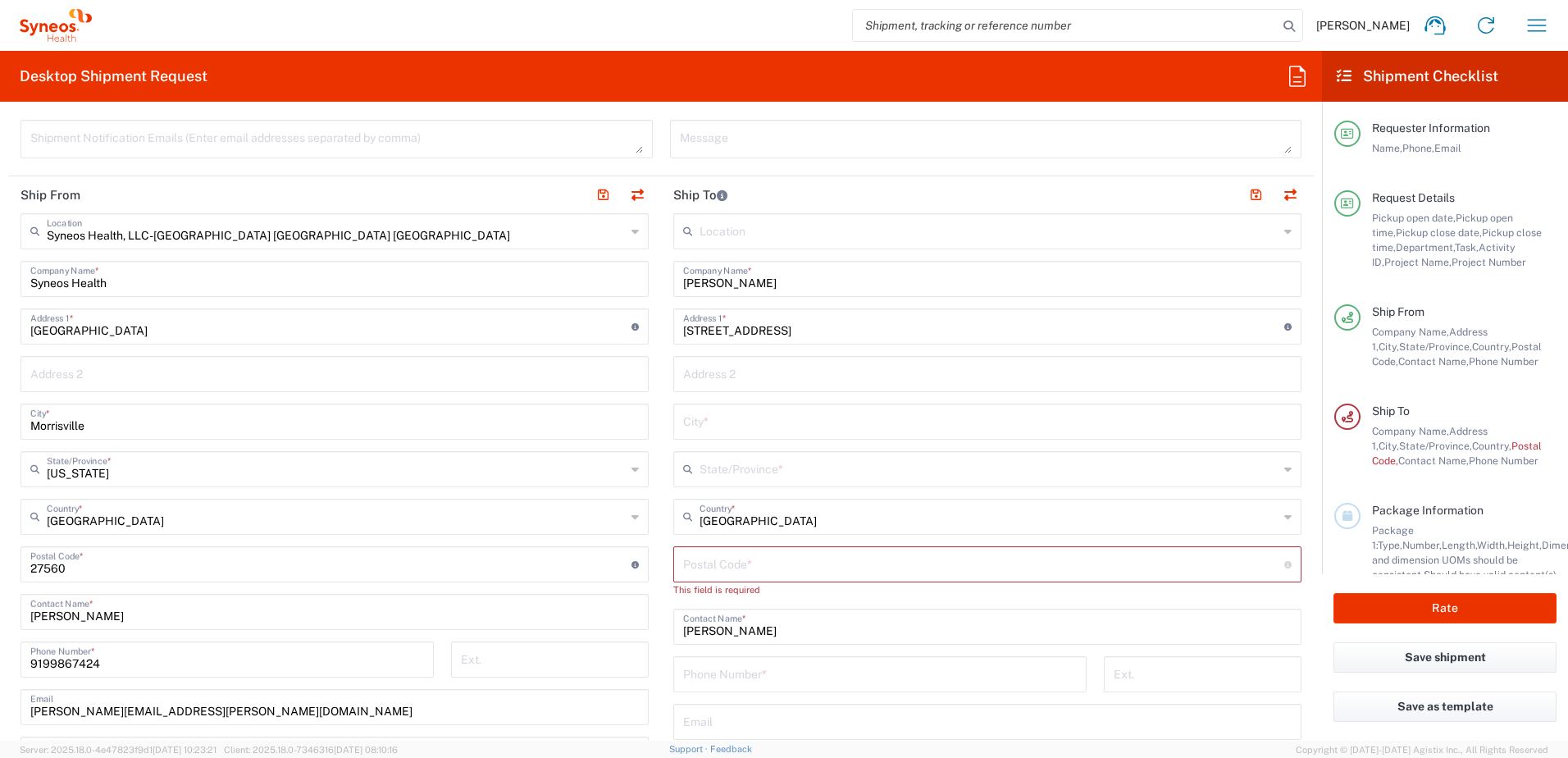
click at [806, 577] on div "Postal Code * Postal Code for [GEOGRAPHIC_DATA] should have the following forma…" at bounding box center [987, 565] width 628 height 36
click at [794, 568] on input "undefined" at bounding box center [984, 563] width 601 height 29
paste input "27610"
type input "27610"
click at [725, 427] on input "text" at bounding box center [987, 420] width 609 height 29
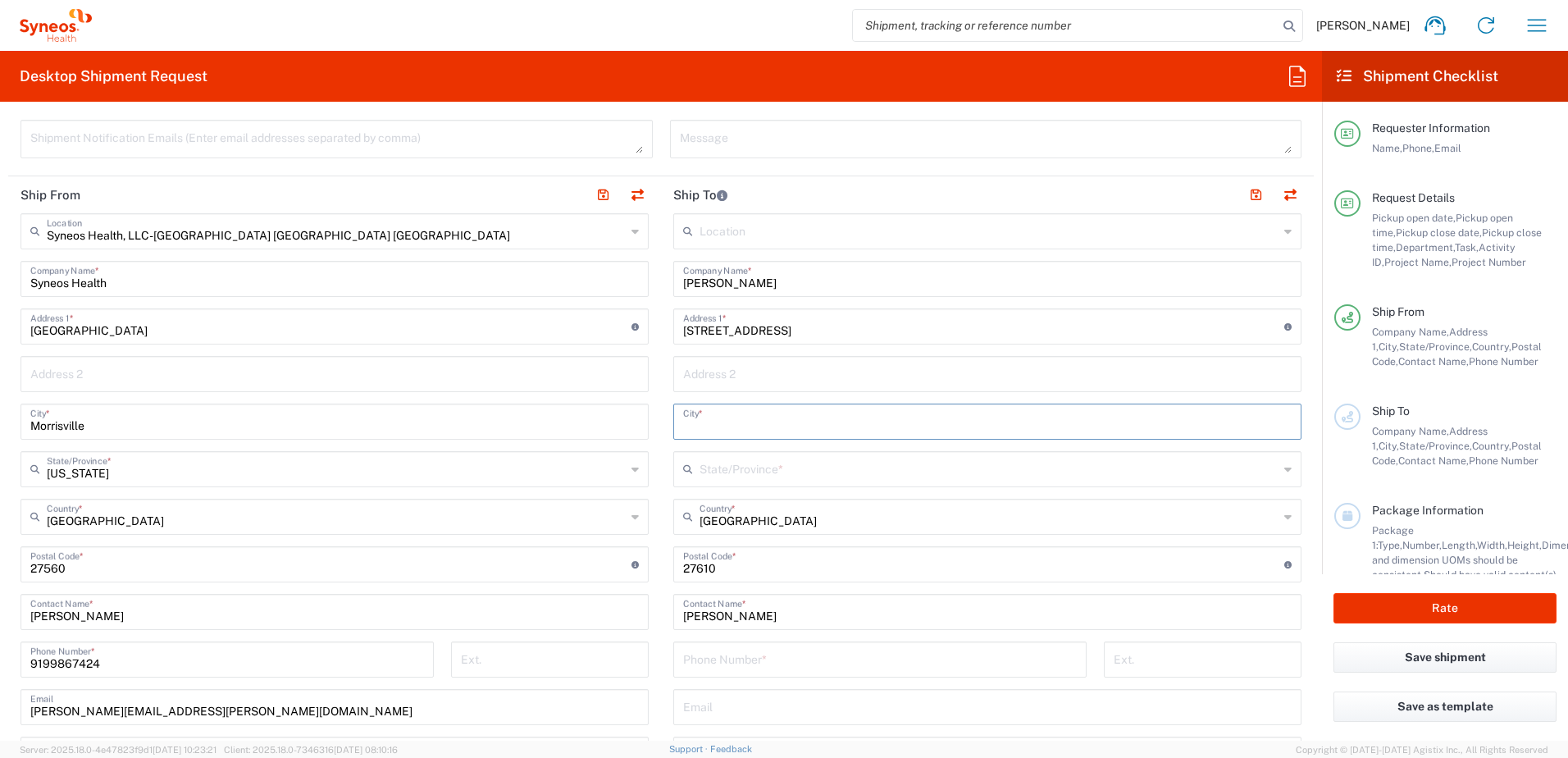
paste input "[GEOGRAPHIC_DATA]"
type input "[GEOGRAPHIC_DATA]"
click at [790, 471] on input "text" at bounding box center [988, 468] width 579 height 29
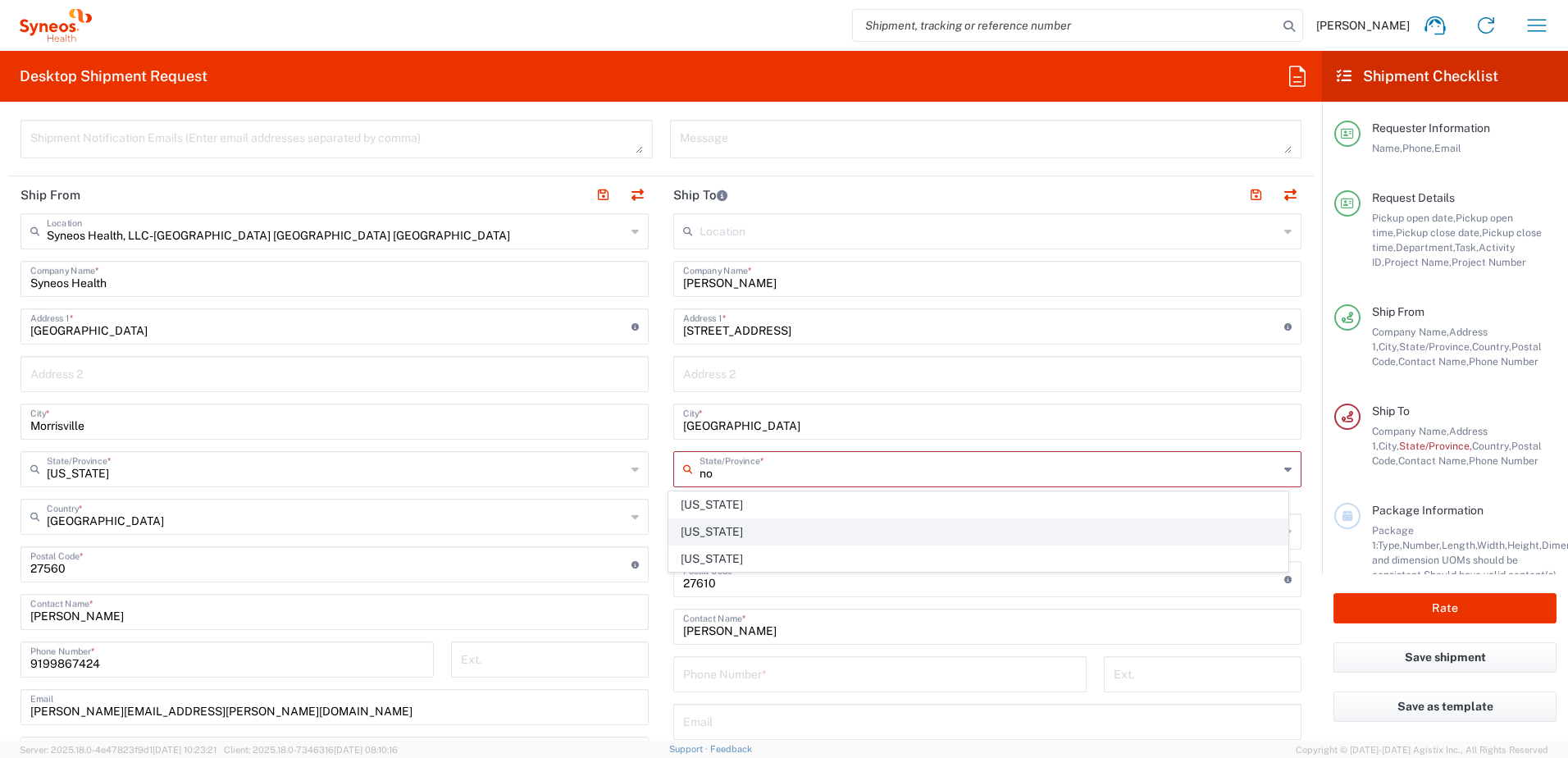
click at [699, 531] on span "[US_STATE]" at bounding box center [979, 532] width 619 height 25
type input "[US_STATE]"
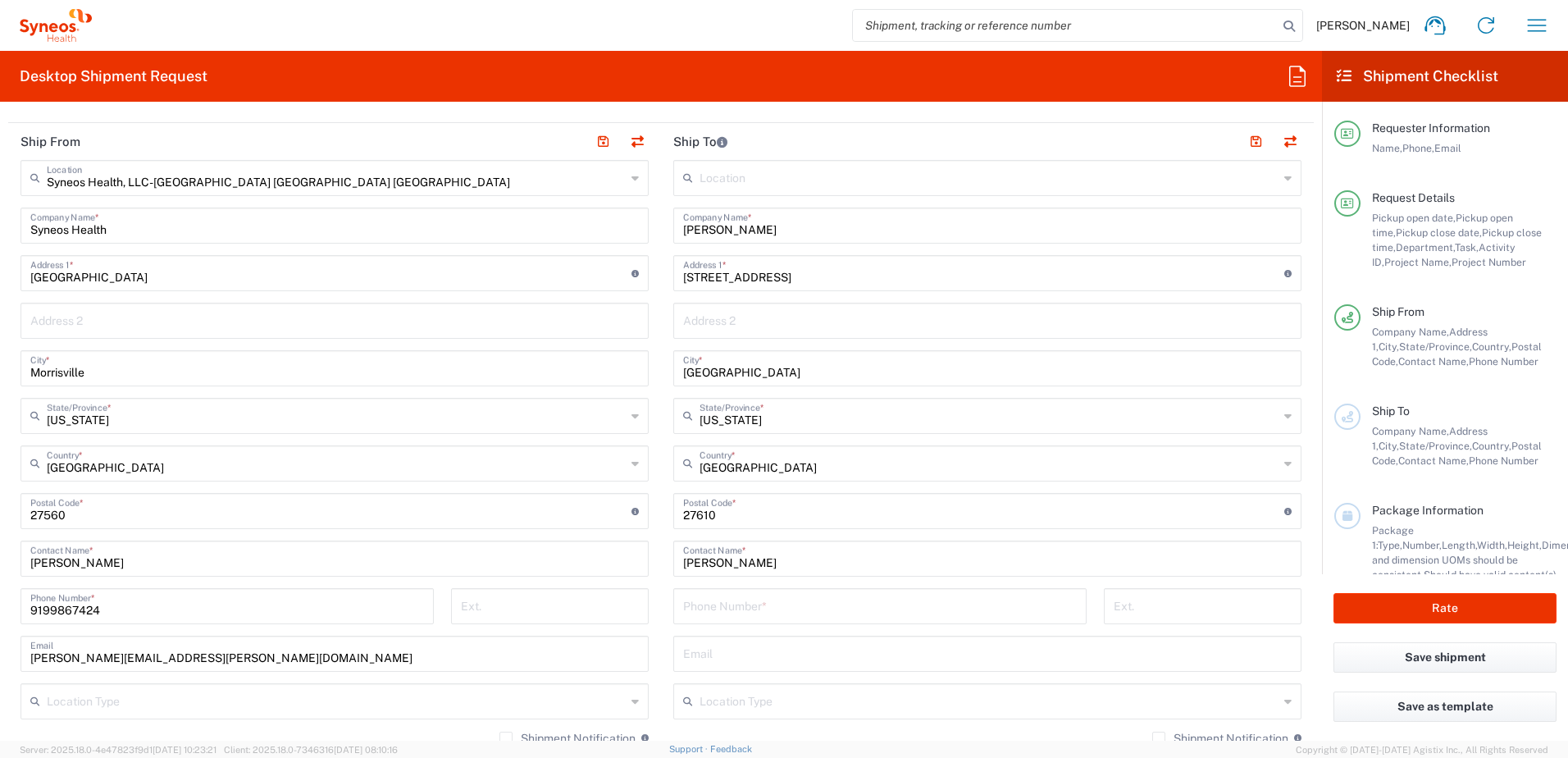
scroll to position [821, 0]
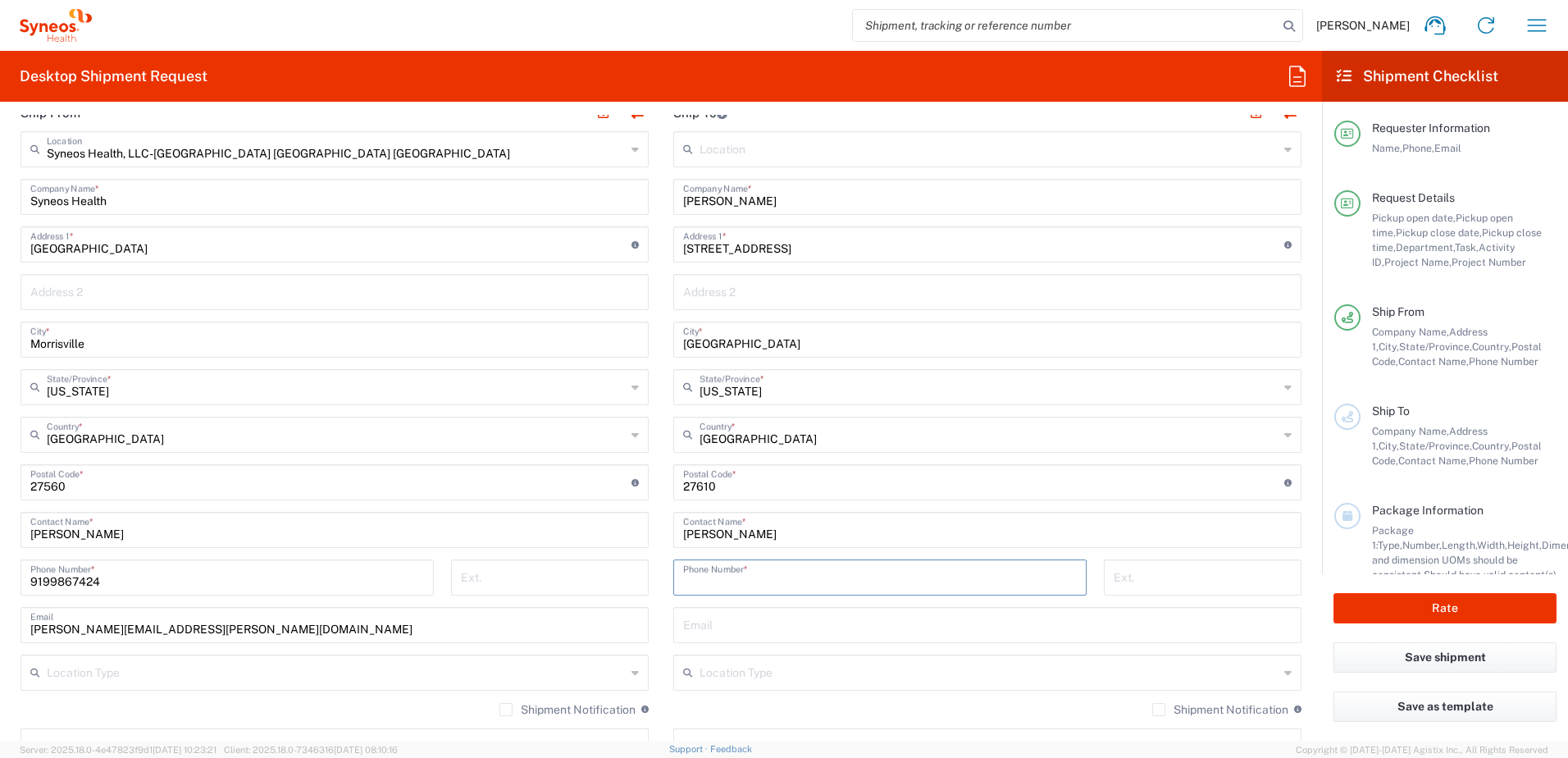
click at [772, 573] on input "tel" at bounding box center [880, 577] width 394 height 29
paste input "9193343465"
click at [778, 582] on input "9193343465" at bounding box center [880, 577] width 394 height 29
drag, startPoint x: 831, startPoint y: 577, endPoint x: 641, endPoint y: 559, distance: 190.9
click at [638, 560] on div "Ship From Syneos Health, LLC-[GEOGRAPHIC_DATA] [GEOGRAPHIC_DATA] [GEOGRAPHIC_DA…" at bounding box center [661, 461] width 1306 height 733
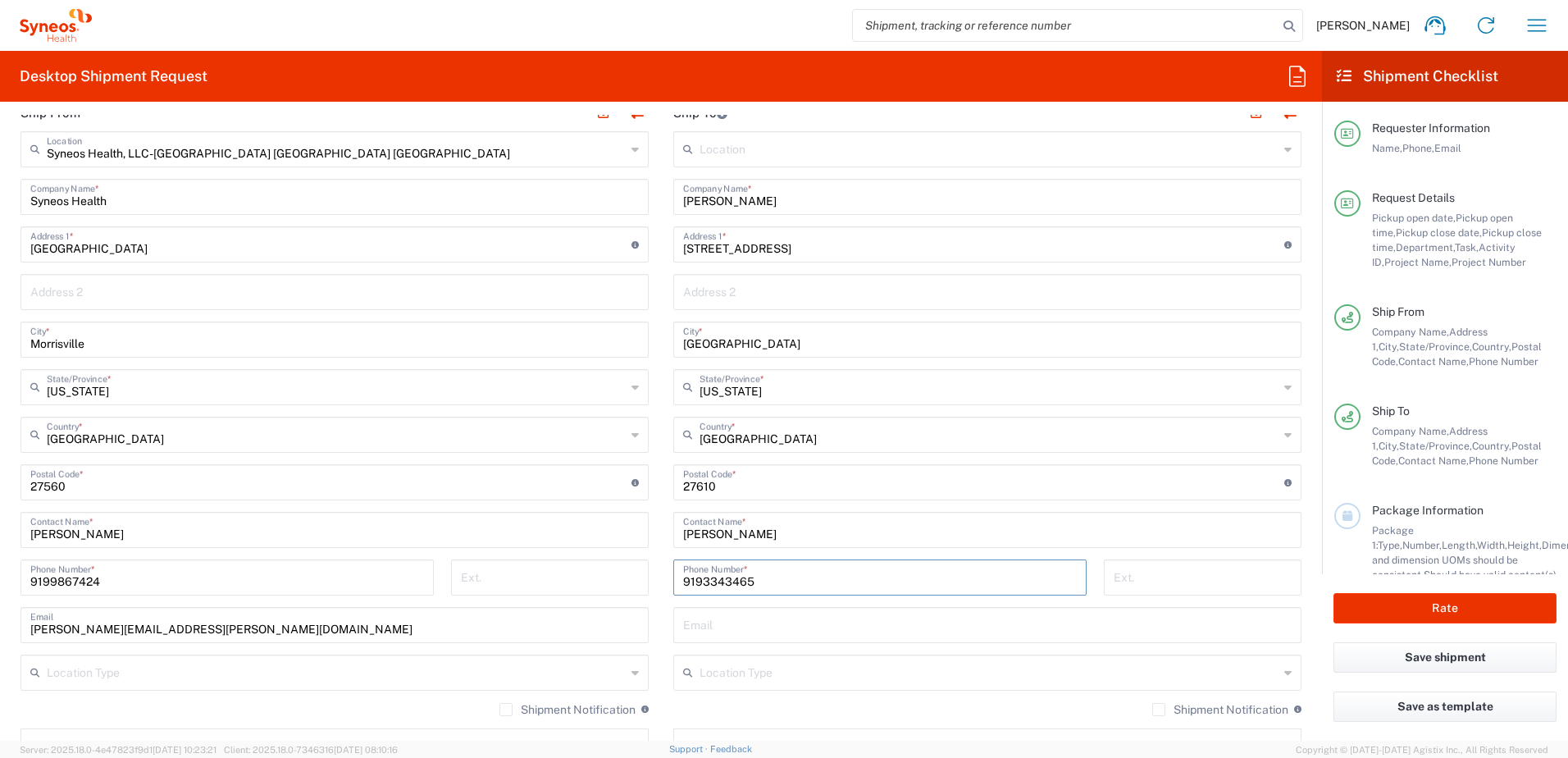
paste input "6283098"
type input "9196283098"
click at [748, 629] on input "text" at bounding box center [987, 624] width 609 height 29
paste input "[PERSON_NAME][EMAIL_ADDRESS][PERSON_NAME][DOMAIN_NAME]"
type input "[PERSON_NAME][EMAIL_ADDRESS][PERSON_NAME][DOMAIN_NAME]"
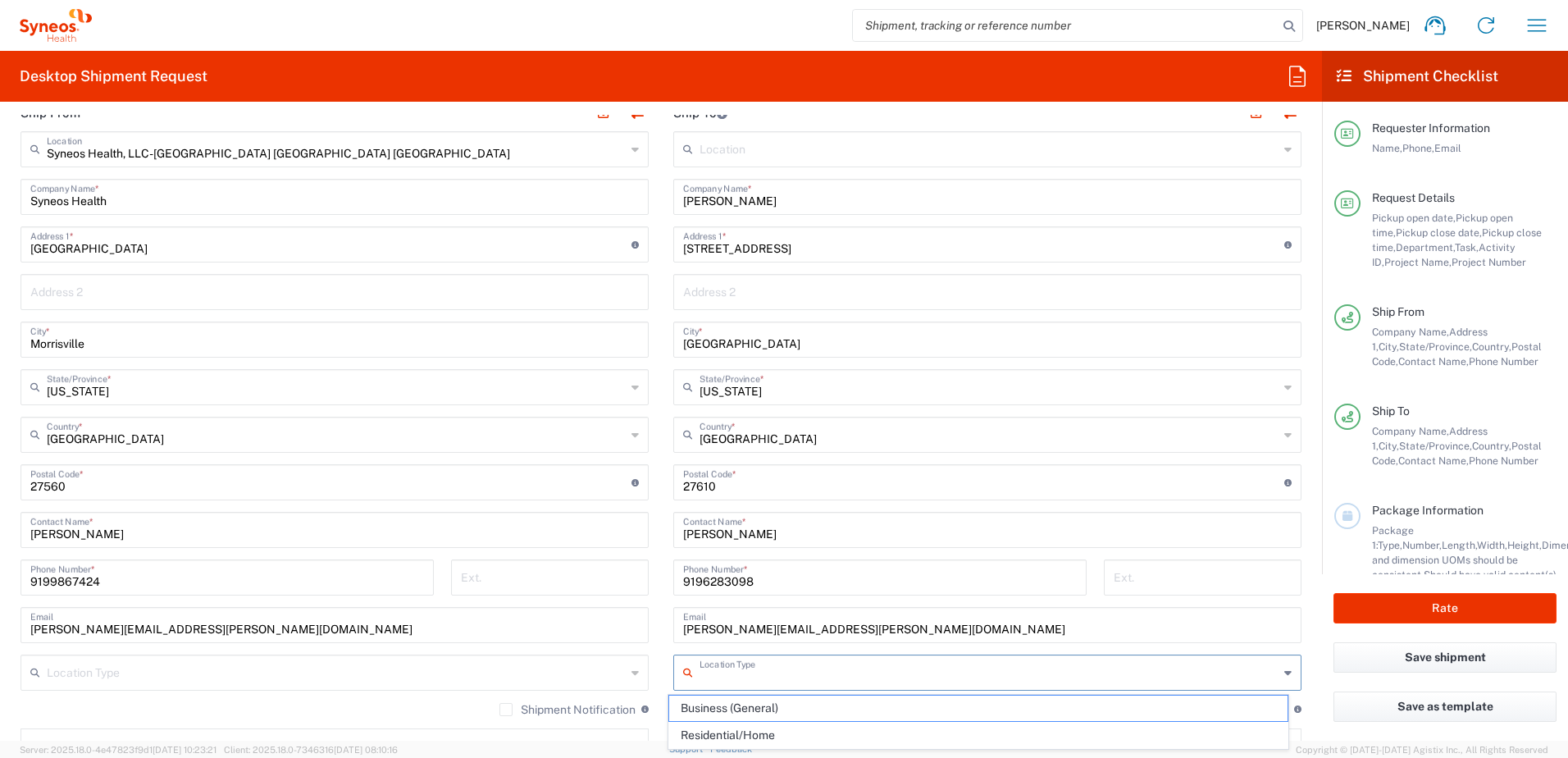
click at [781, 666] on input "text" at bounding box center [988, 672] width 579 height 29
click at [766, 730] on span "Residential/Home" at bounding box center [979, 736] width 619 height 25
type input "Residential/Home"
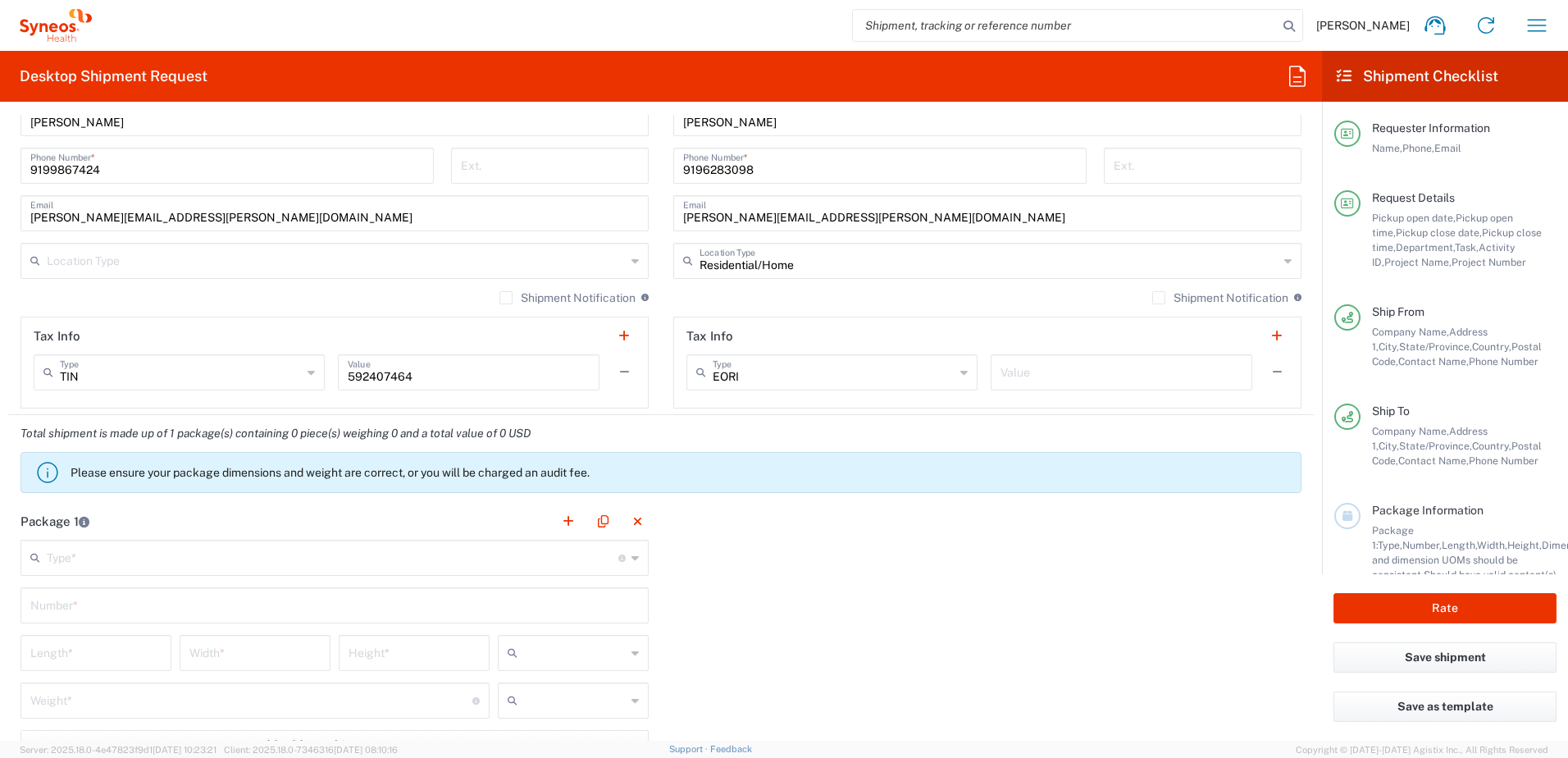
scroll to position [1313, 0]
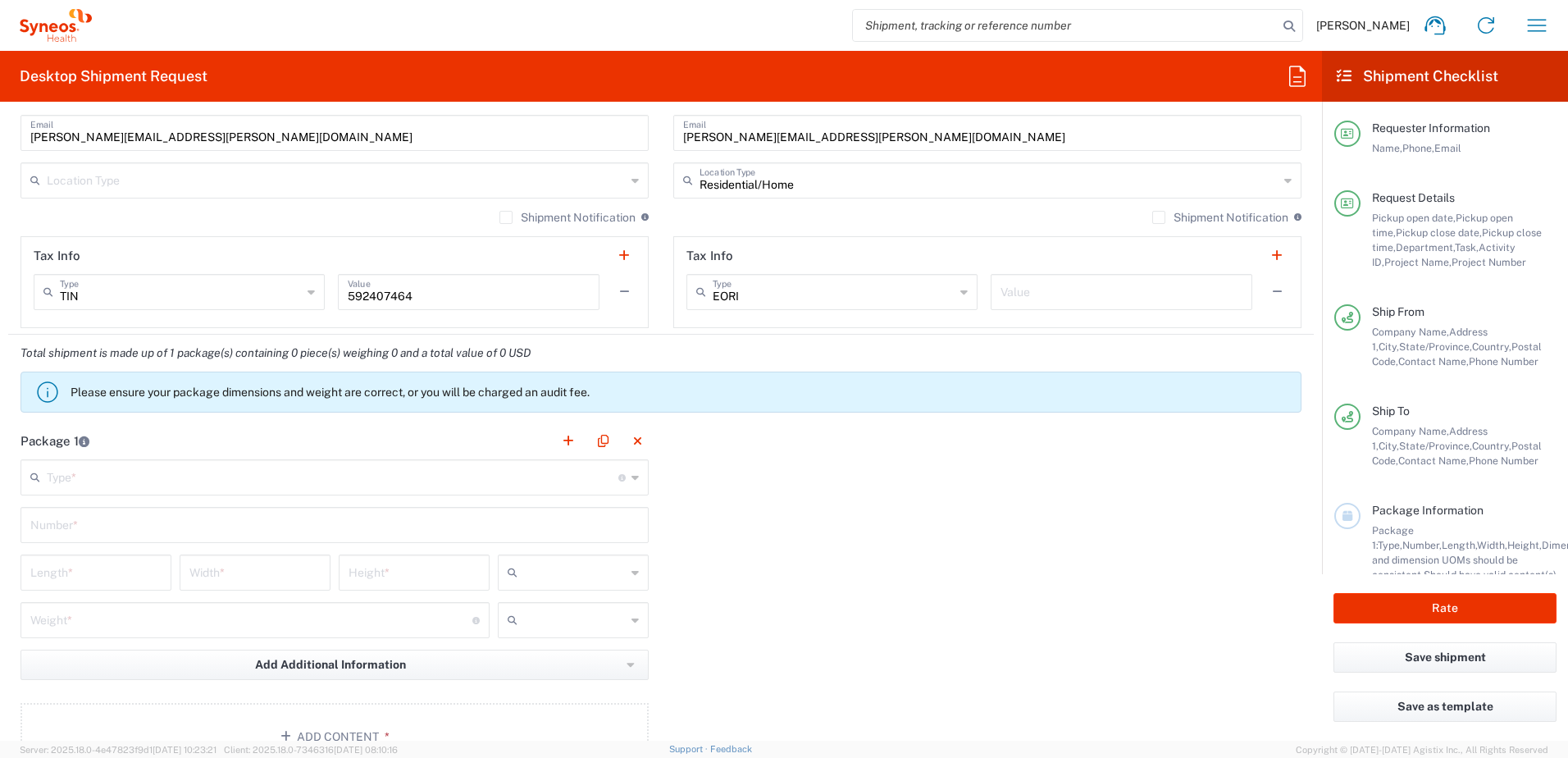
click at [171, 480] on input "text" at bounding box center [332, 476] width 572 height 29
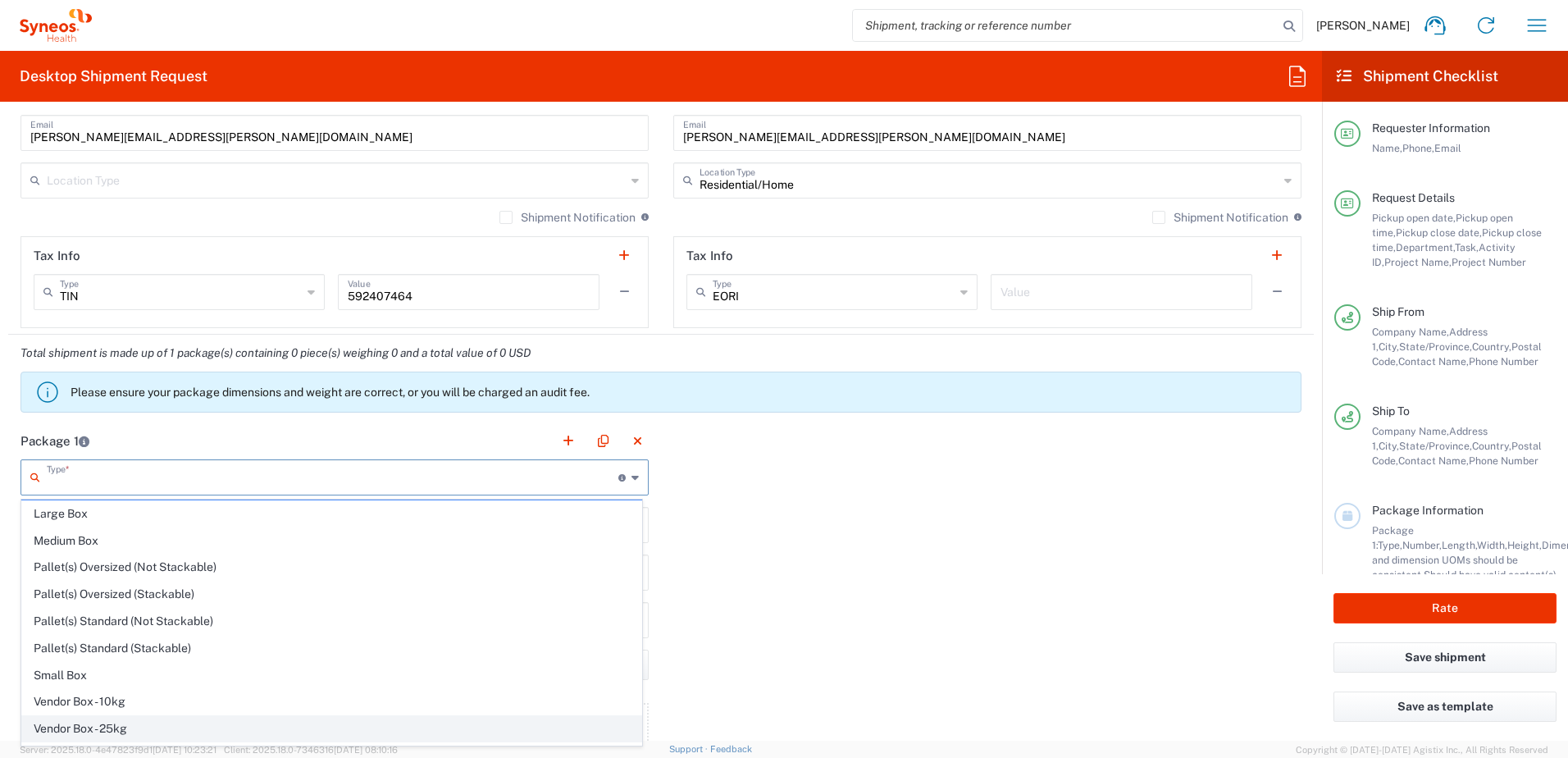
scroll to position [50, 0]
click at [153, 727] on span "Your Packaging" at bounding box center [332, 732] width 619 height 25
type input "Your Packaging"
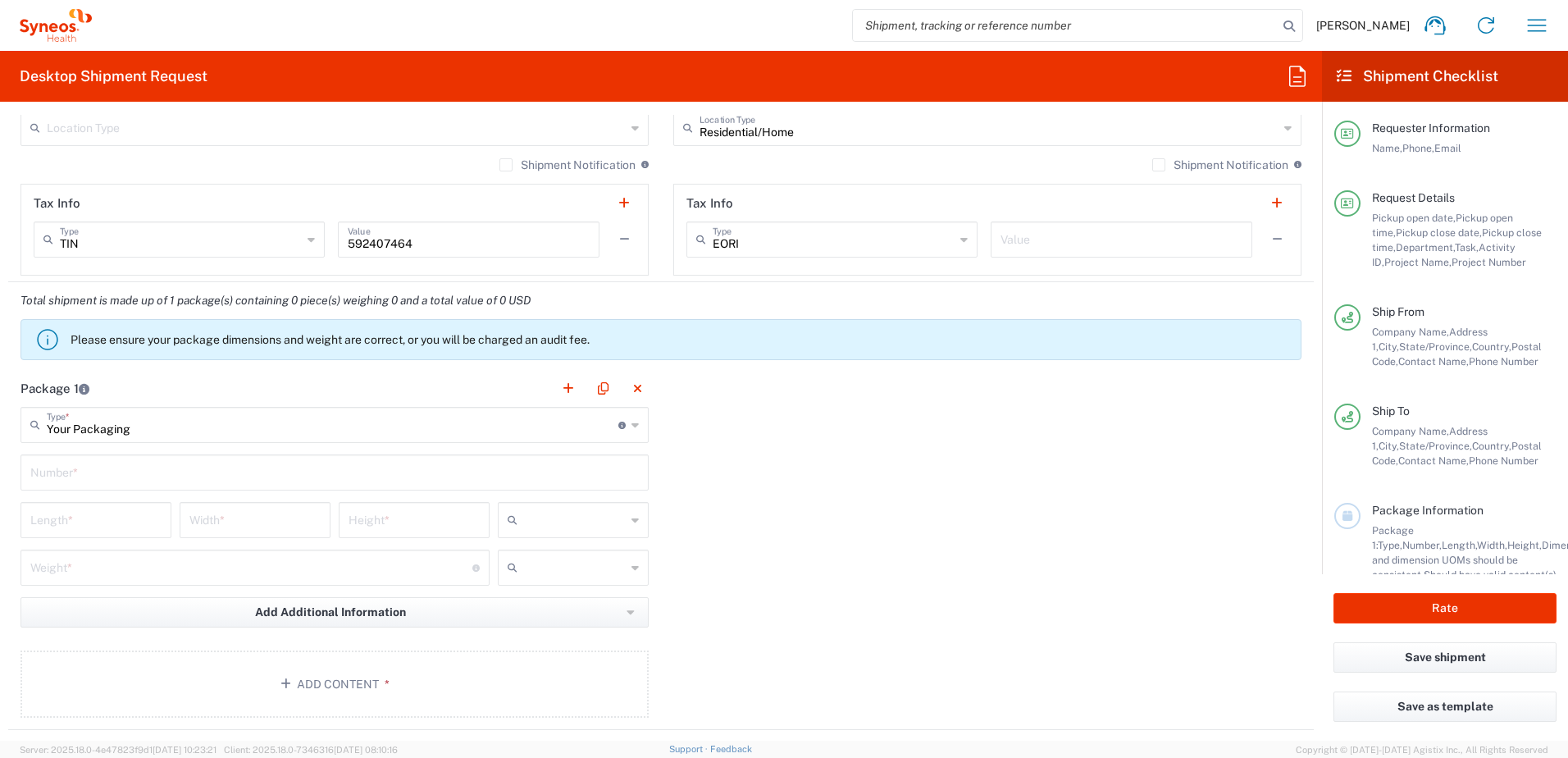
scroll to position [1395, 0]
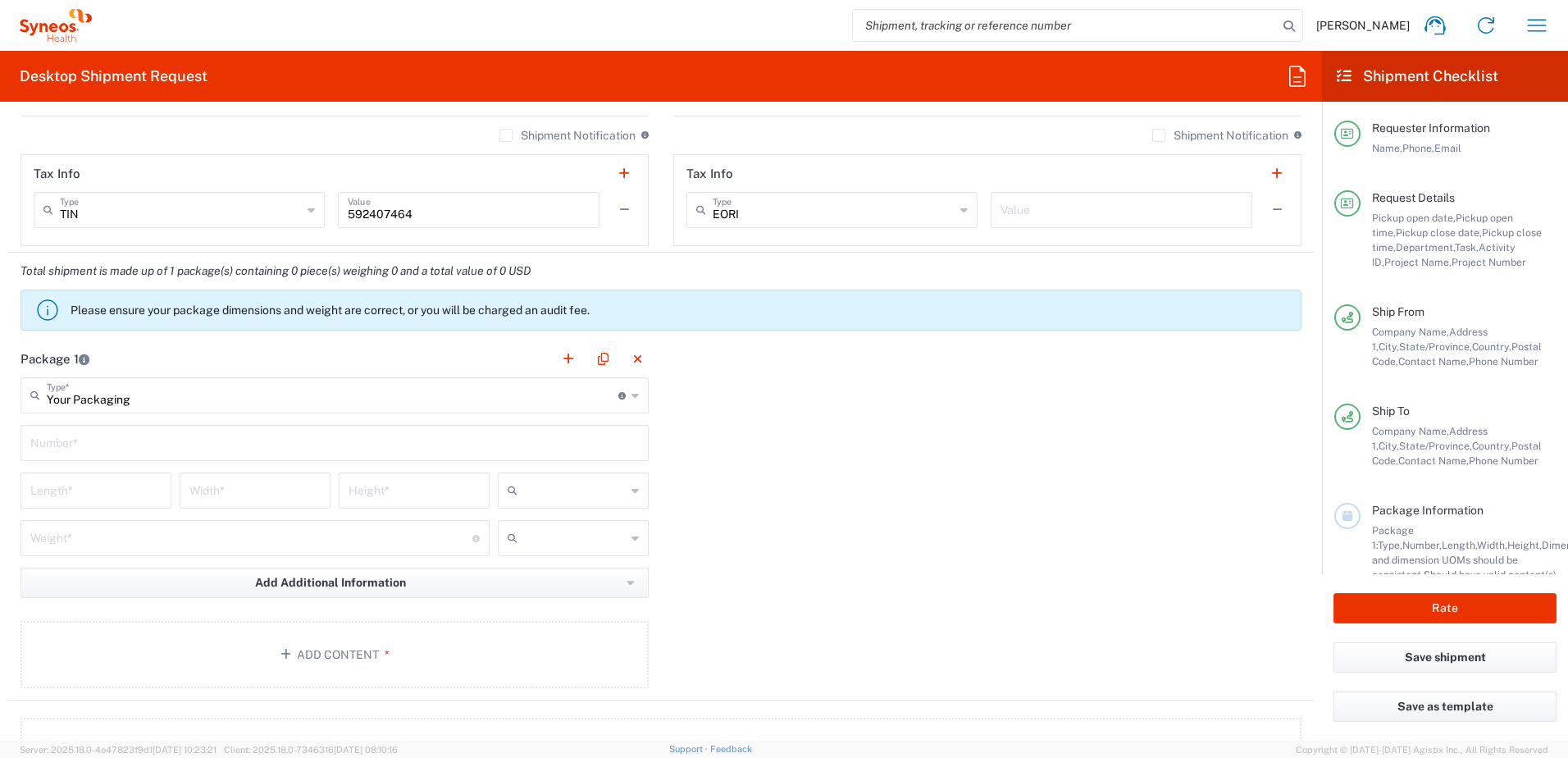
click at [145, 442] on input "text" at bounding box center [335, 442] width 609 height 29
type input "1"
click at [91, 495] on input "number" at bounding box center [96, 489] width 131 height 29
click at [79, 490] on input "number" at bounding box center [96, 489] width 131 height 29
type input "14"
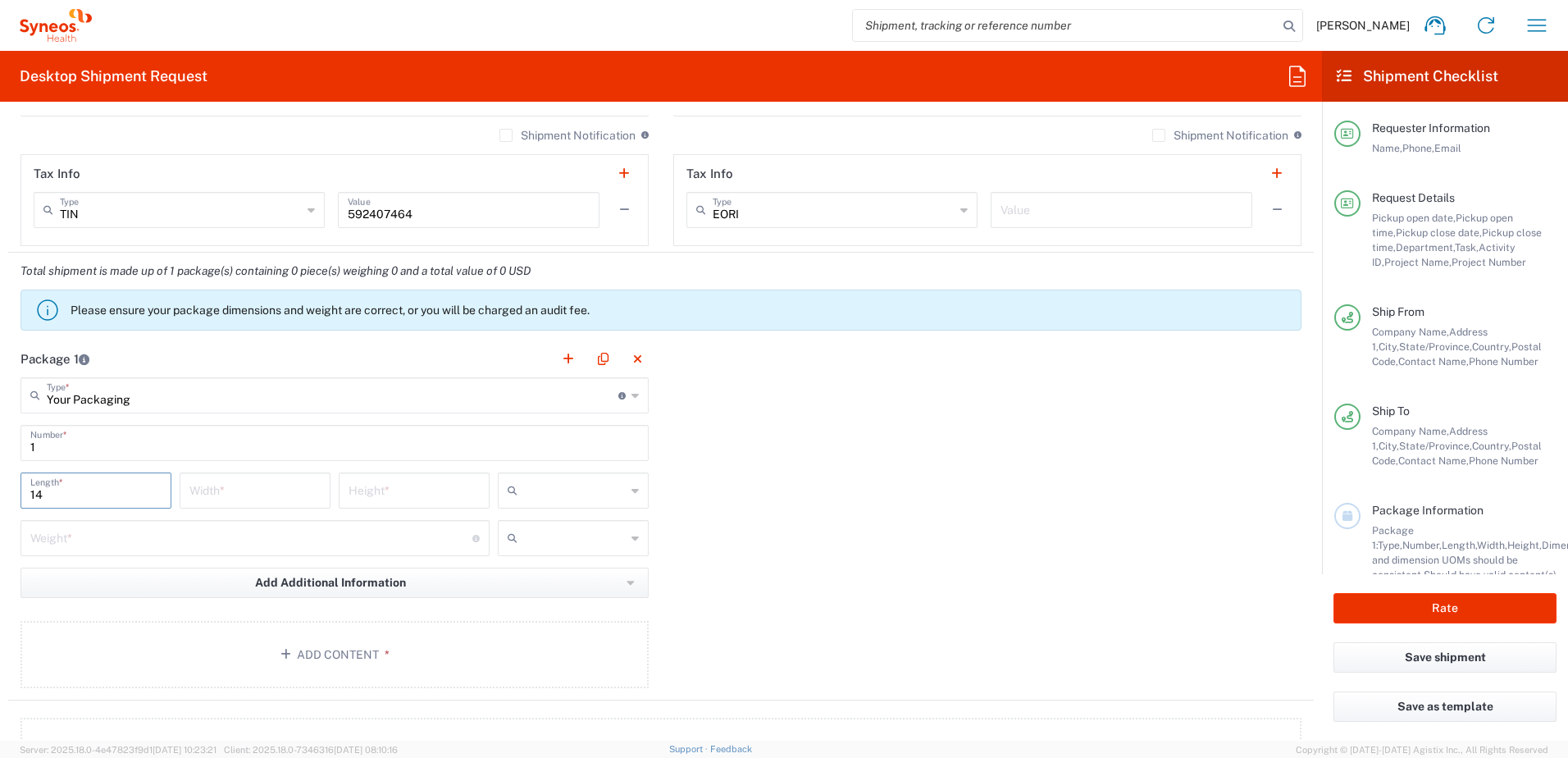
click at [234, 483] on input "number" at bounding box center [255, 489] width 131 height 29
type input "13"
click at [376, 489] on input "number" at bounding box center [414, 489] width 131 height 29
type input "4"
click at [555, 498] on input "text" at bounding box center [574, 490] width 101 height 26
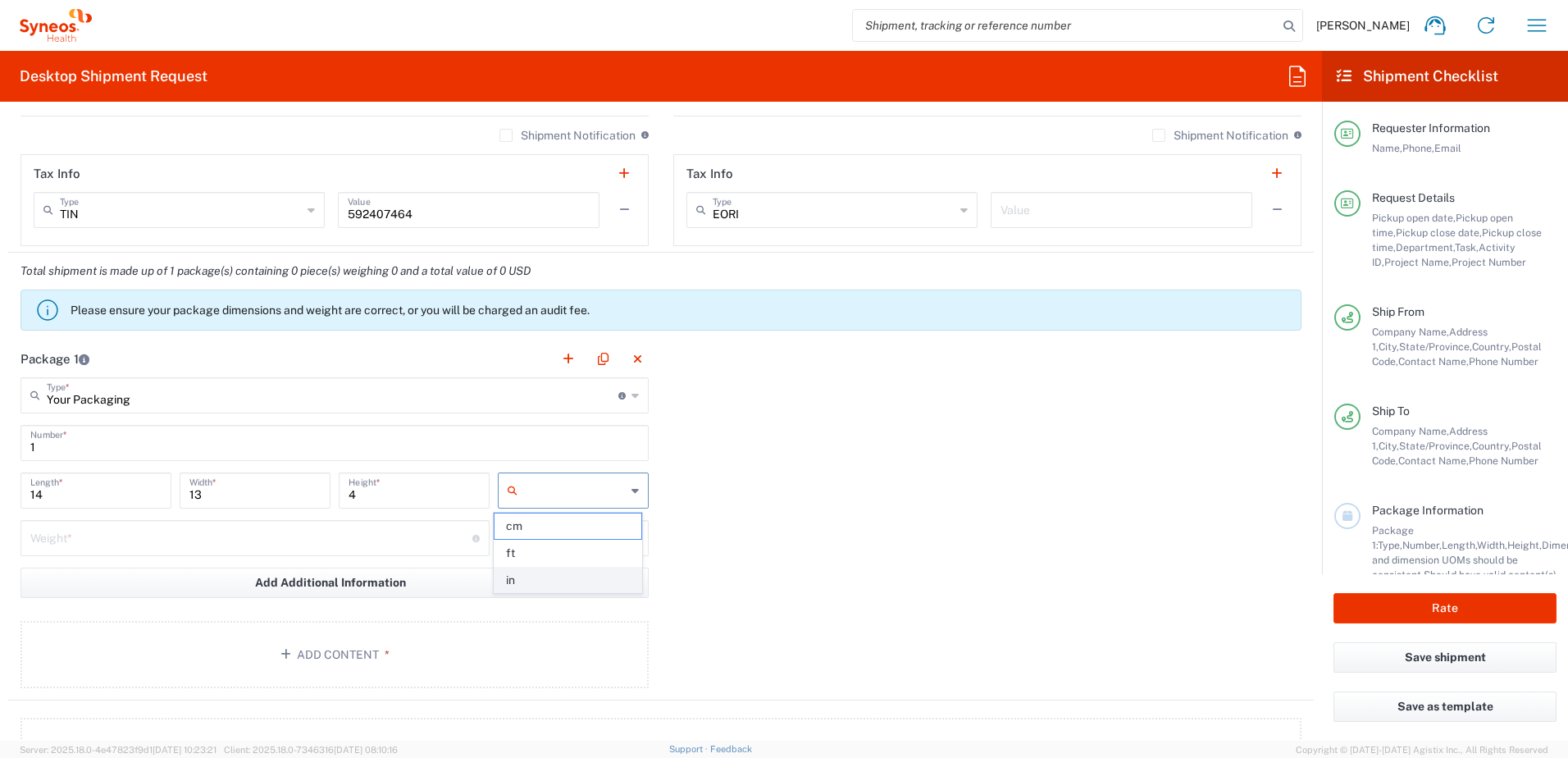
click at [530, 572] on span "in" at bounding box center [567, 580] width 146 height 25
type input "in"
click at [255, 524] on input "number" at bounding box center [251, 537] width 442 height 29
type input "5"
click at [548, 547] on input "text" at bounding box center [574, 538] width 101 height 26
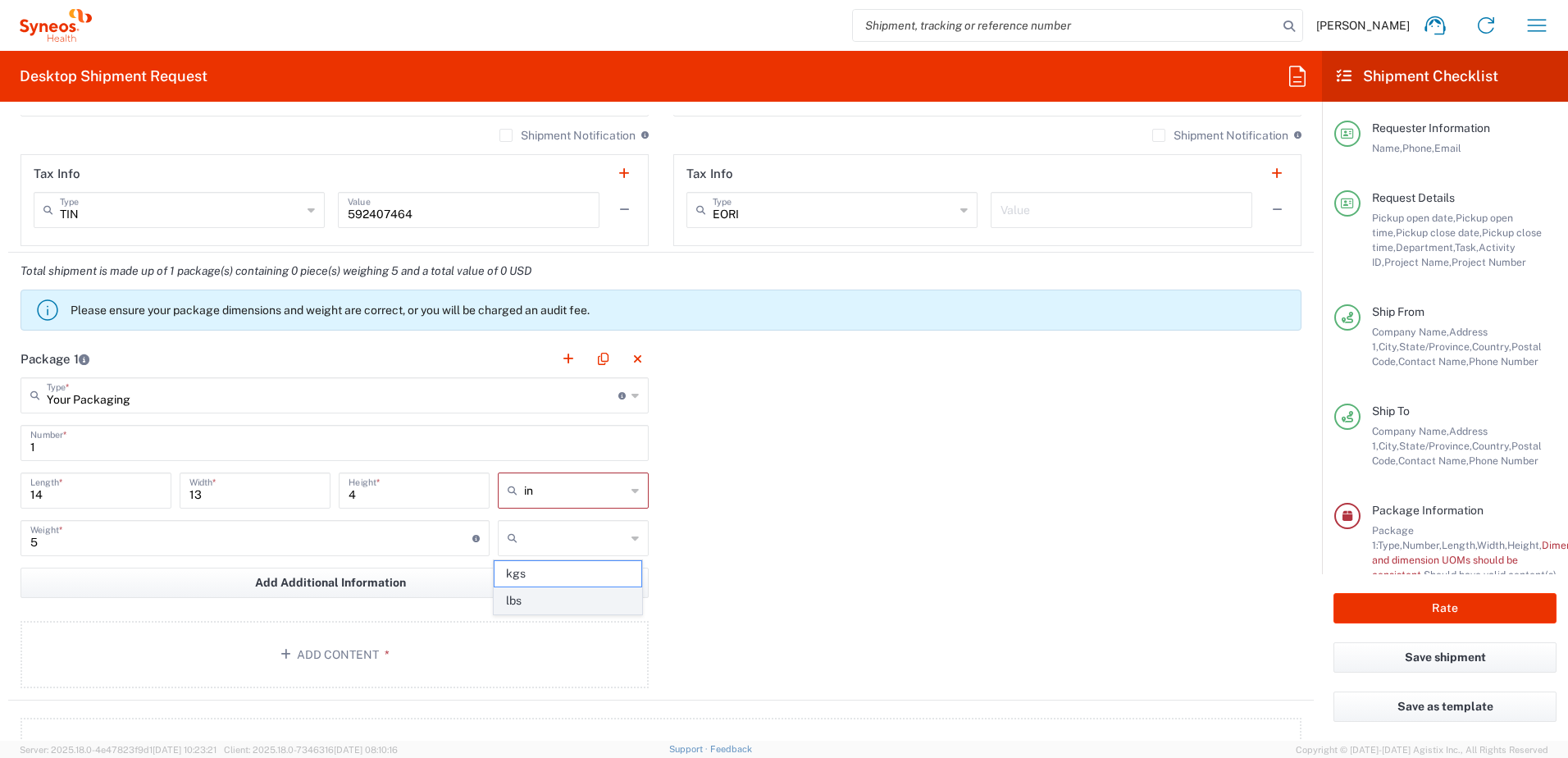
click at [539, 596] on span "lbs" at bounding box center [567, 601] width 146 height 25
type input "lbs"
click at [335, 641] on button "Add Content *" at bounding box center [335, 655] width 628 height 67
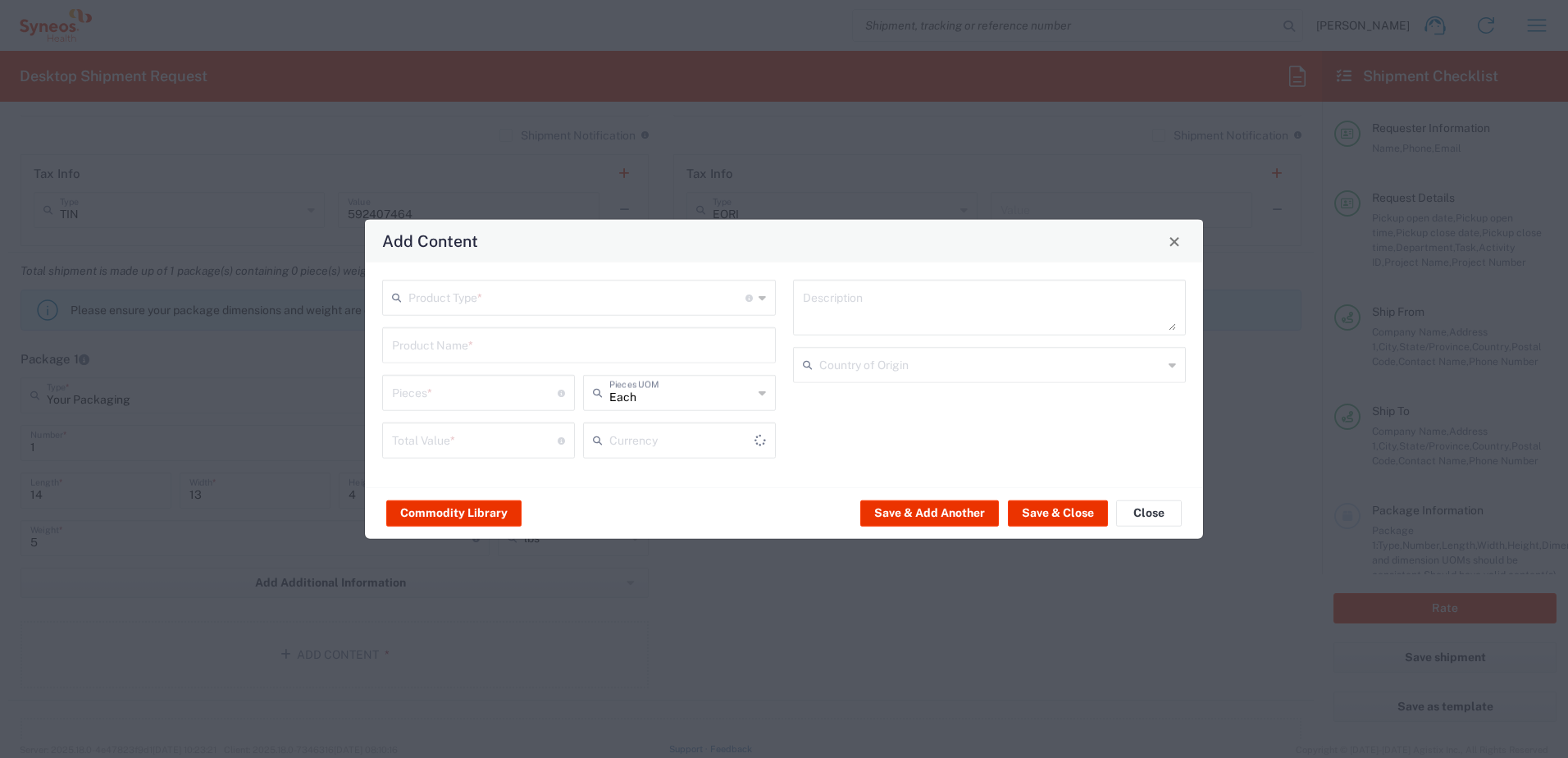
type input "US Dollar"
click at [514, 296] on input "text" at bounding box center [577, 296] width 337 height 29
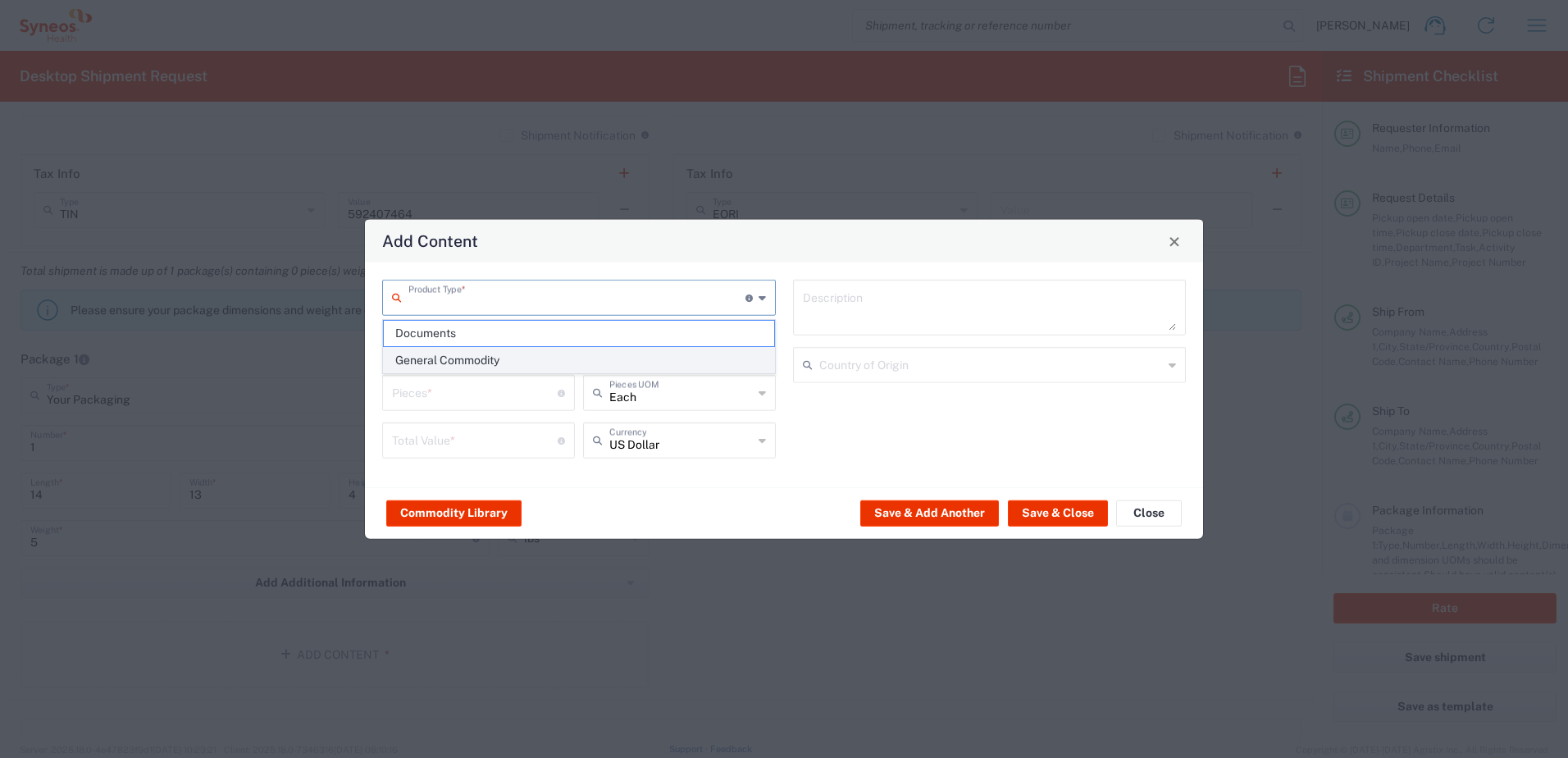
click at [443, 365] on span "General Commodity" at bounding box center [579, 360] width 390 height 25
type input "General Commodity"
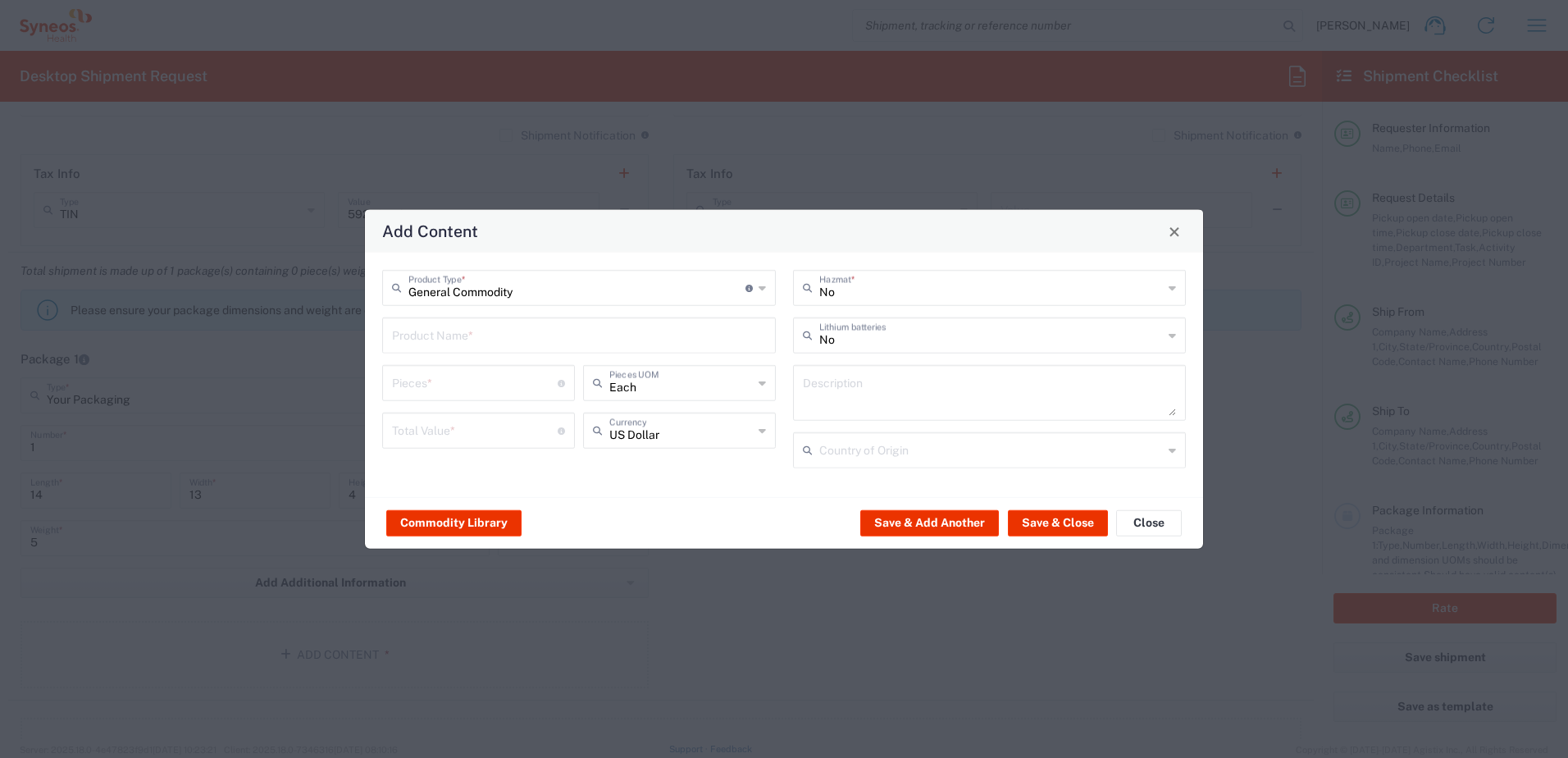
click at [516, 330] on input "text" at bounding box center [579, 334] width 374 height 29
type input "v"
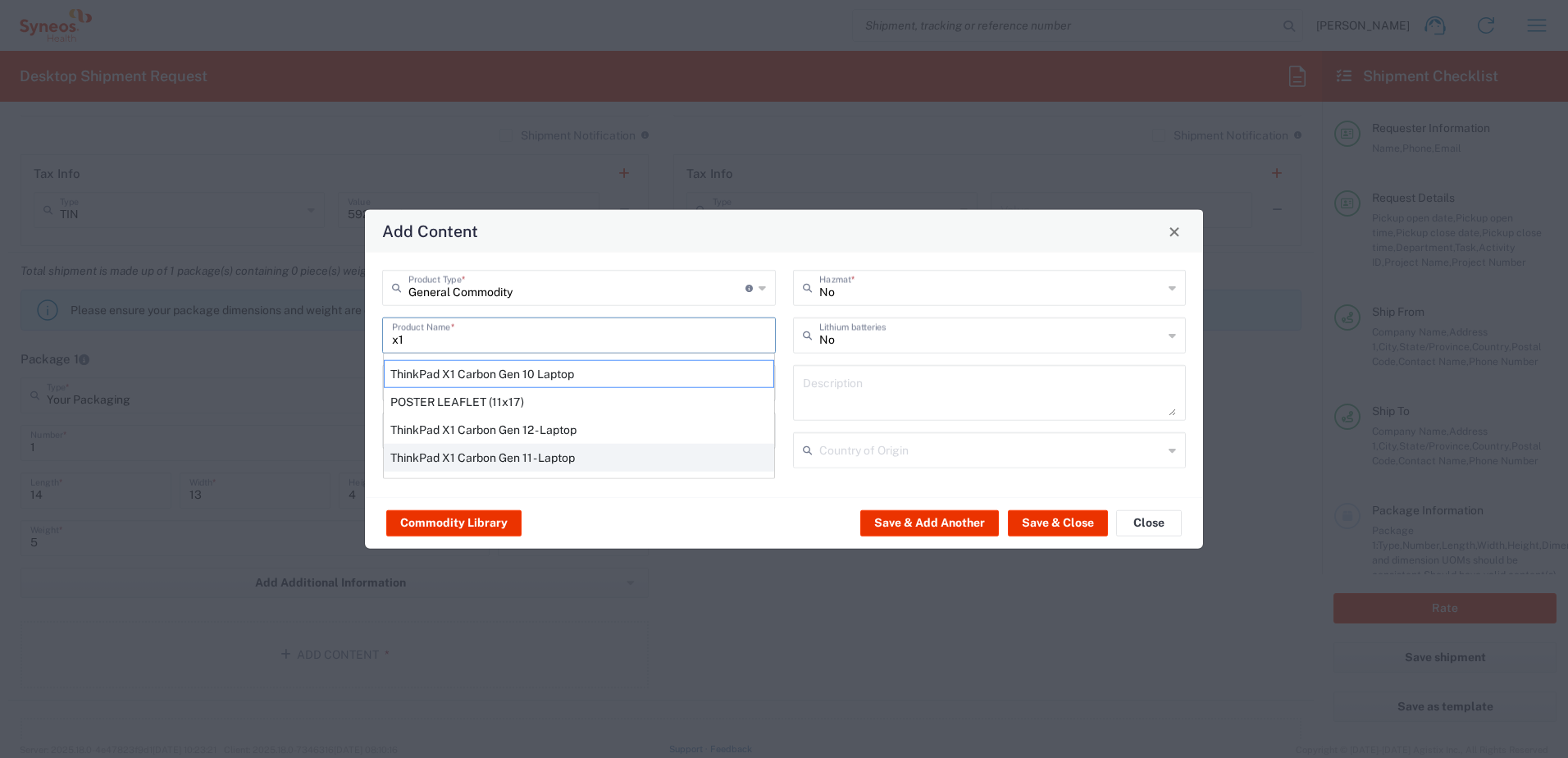
click at [538, 456] on div "ThinkPad X1 Carbon Gen 11 - Laptop" at bounding box center [579, 457] width 390 height 28
type input "ThinkPad X1 Carbon Gen 11 - Laptop"
type textarea "Laptop"
type input "[GEOGRAPHIC_DATA]"
type input "Yes"
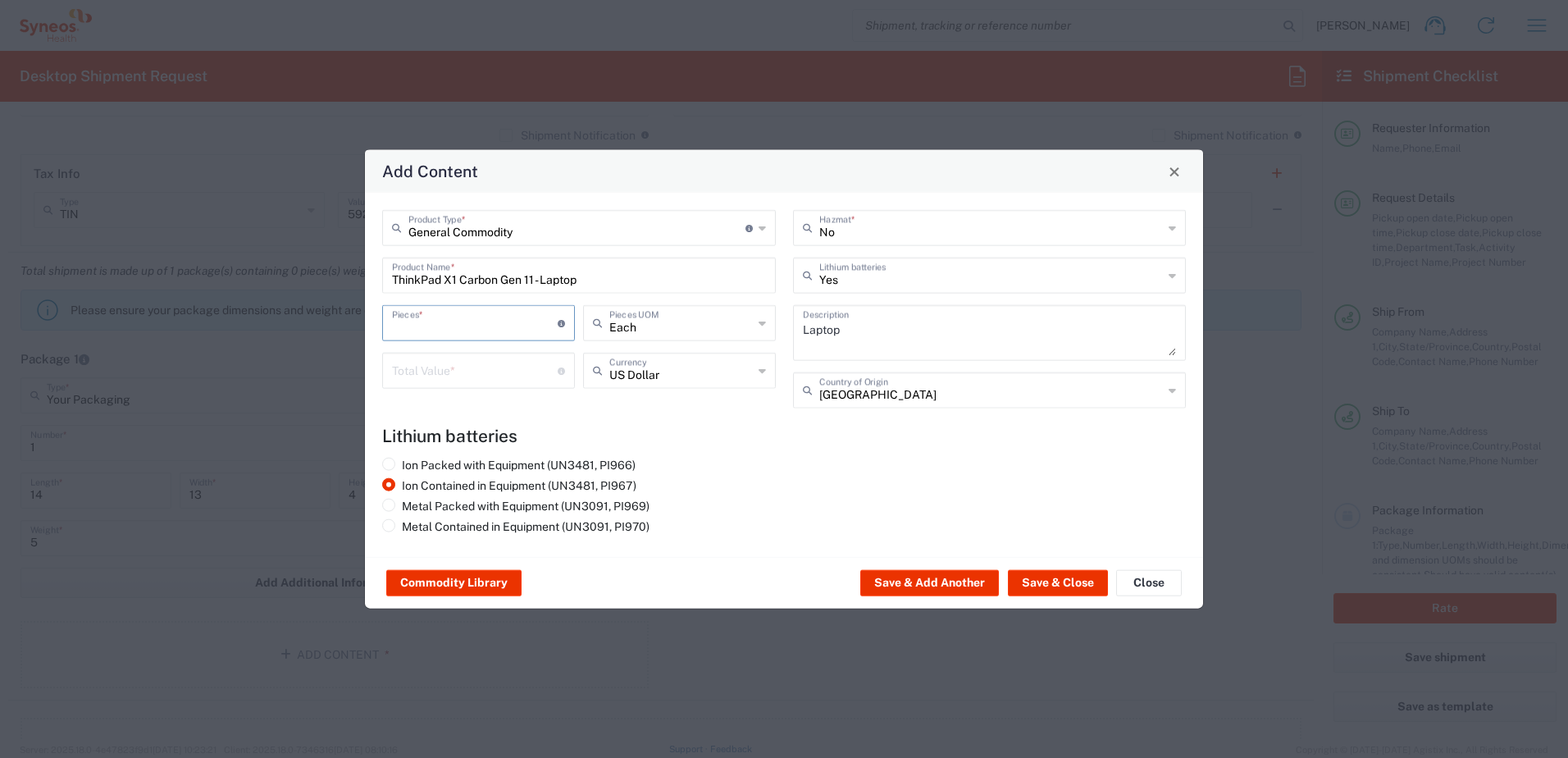
click at [469, 327] on input "number" at bounding box center [475, 322] width 166 height 29
type input "1"
click at [476, 357] on input "number" at bounding box center [475, 370] width 166 height 29
type input "1500"
click at [1060, 578] on button "Save & Close" at bounding box center [1057, 583] width 100 height 26
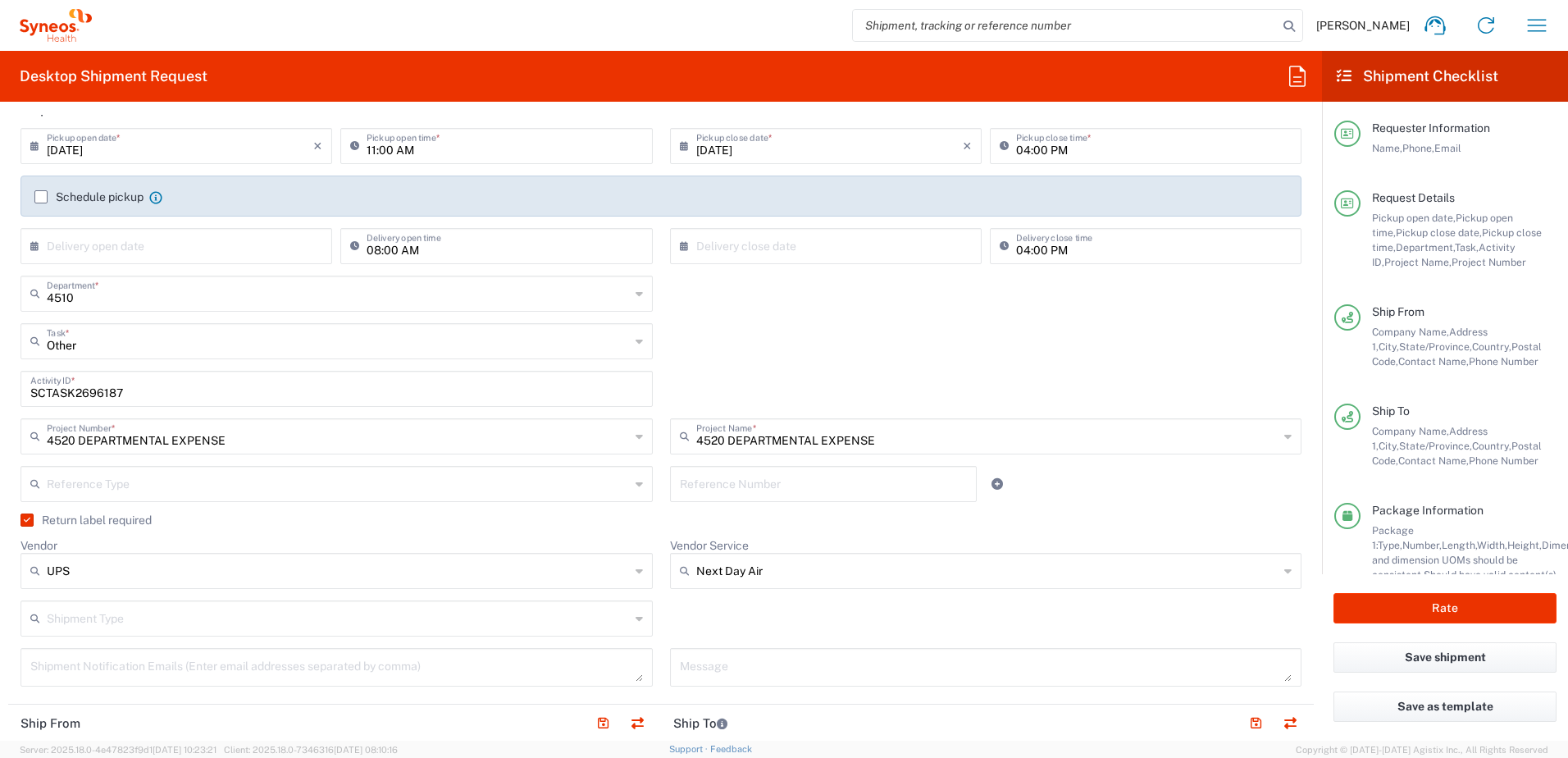
scroll to position [0, 0]
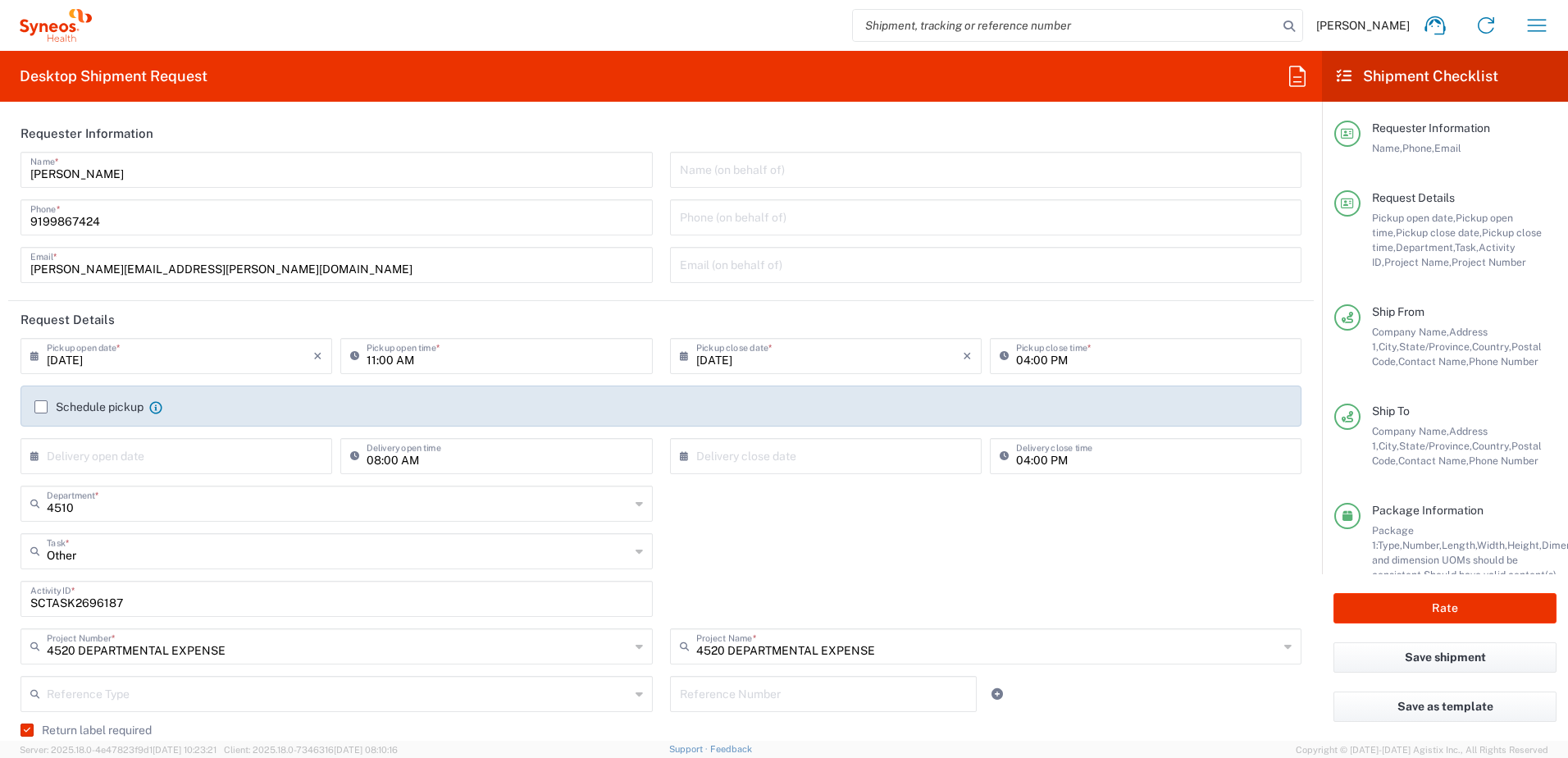
click at [453, 357] on input "11:00 AM" at bounding box center [504, 355] width 276 height 29
click at [458, 358] on input "11:00 AM" at bounding box center [504, 355] width 276 height 29
click at [471, 359] on input "11:00 AM" at bounding box center [504, 355] width 276 height 29
drag, startPoint x: 448, startPoint y: 357, endPoint x: 348, endPoint y: 351, distance: 100.2
click at [348, 351] on div "11:00 AM Pickup open time *" at bounding box center [495, 356] width 311 height 36
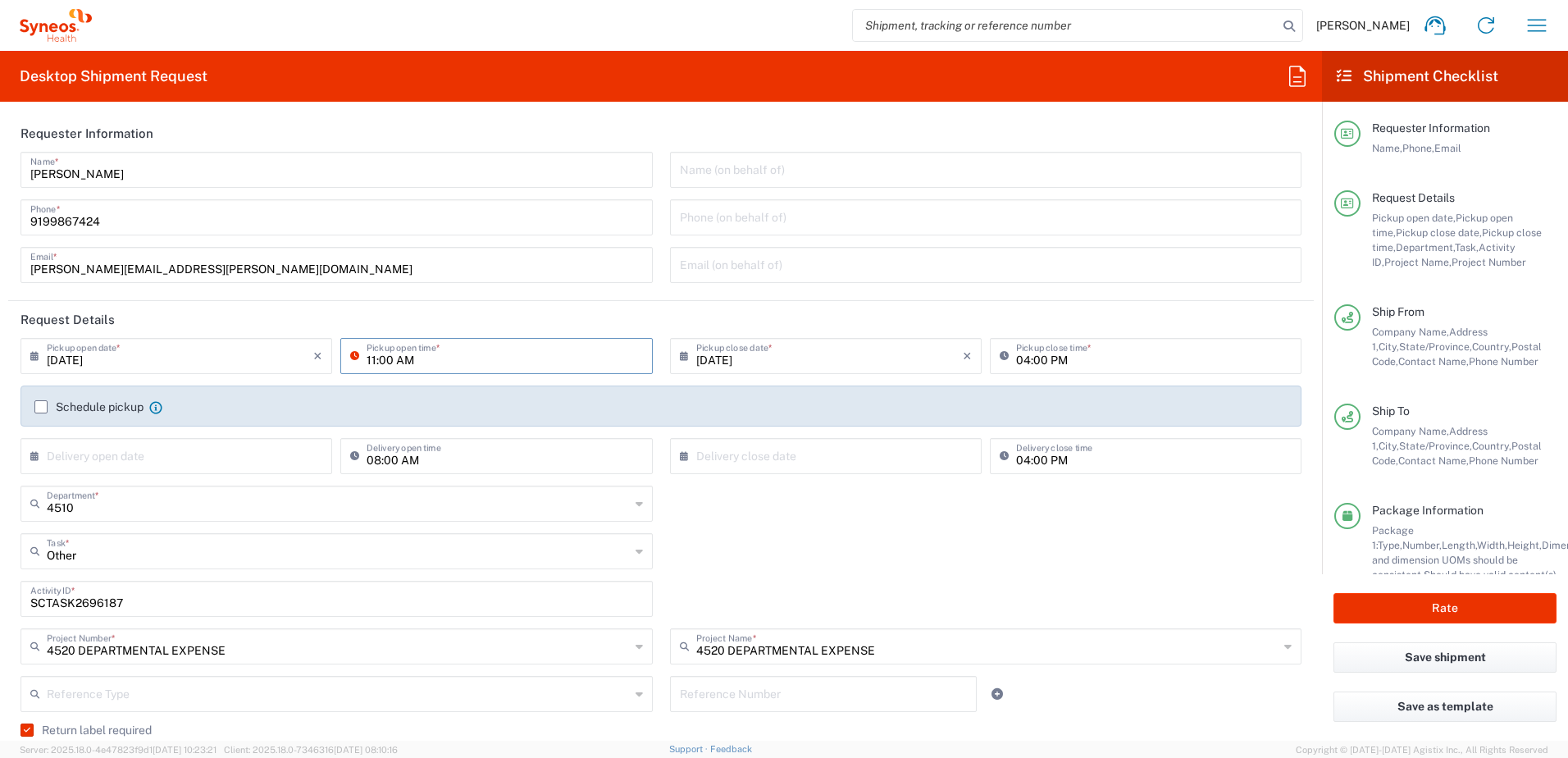
type input "3"
type input "03:30 PM"
click at [868, 537] on div "Other Task * Break/Fix Inventory Transfer New Hire Other Refresh" at bounding box center [661, 557] width 1299 height 48
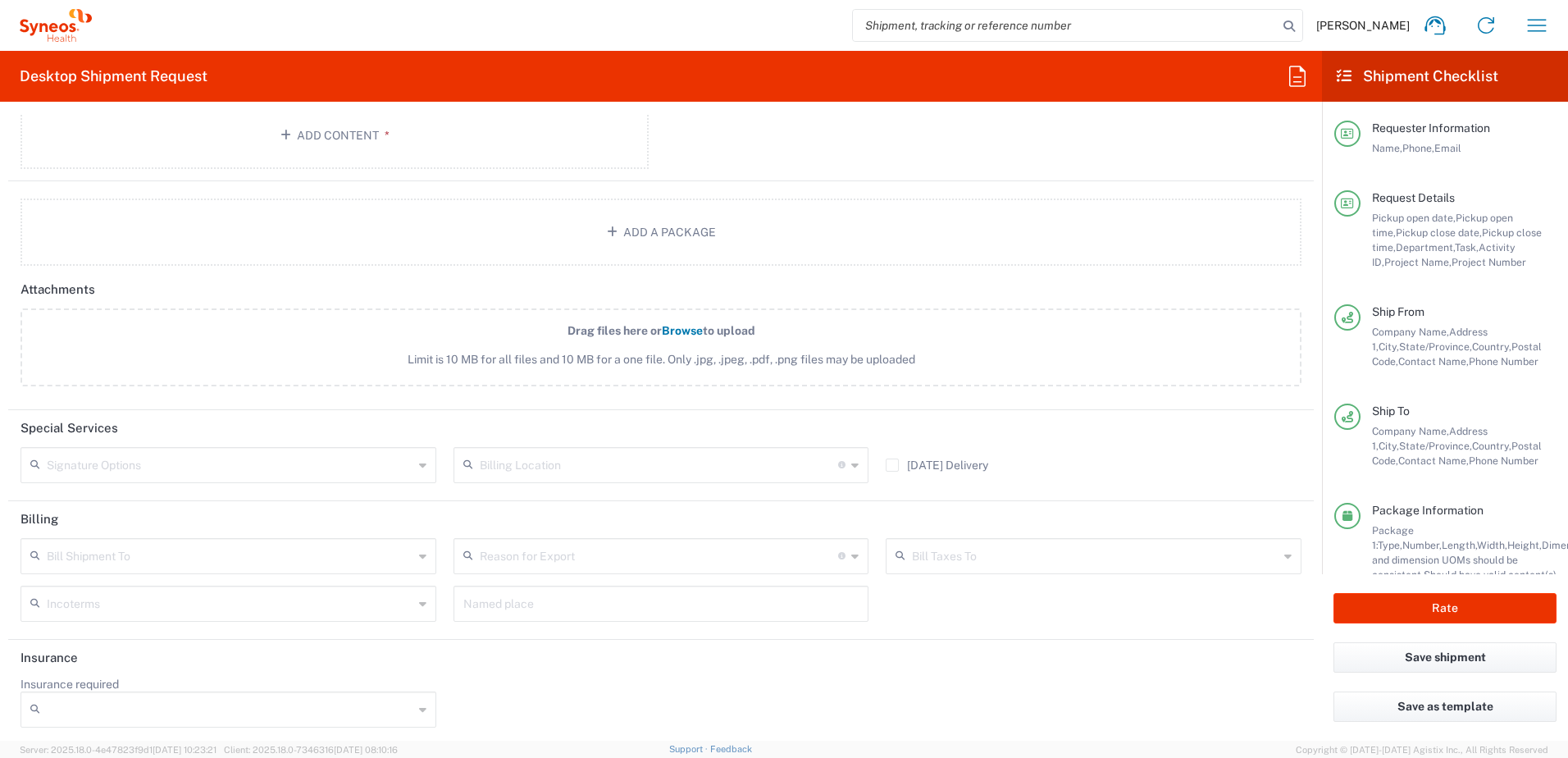
scroll to position [2016, 0]
click at [204, 461] on input "text" at bounding box center [230, 459] width 366 height 29
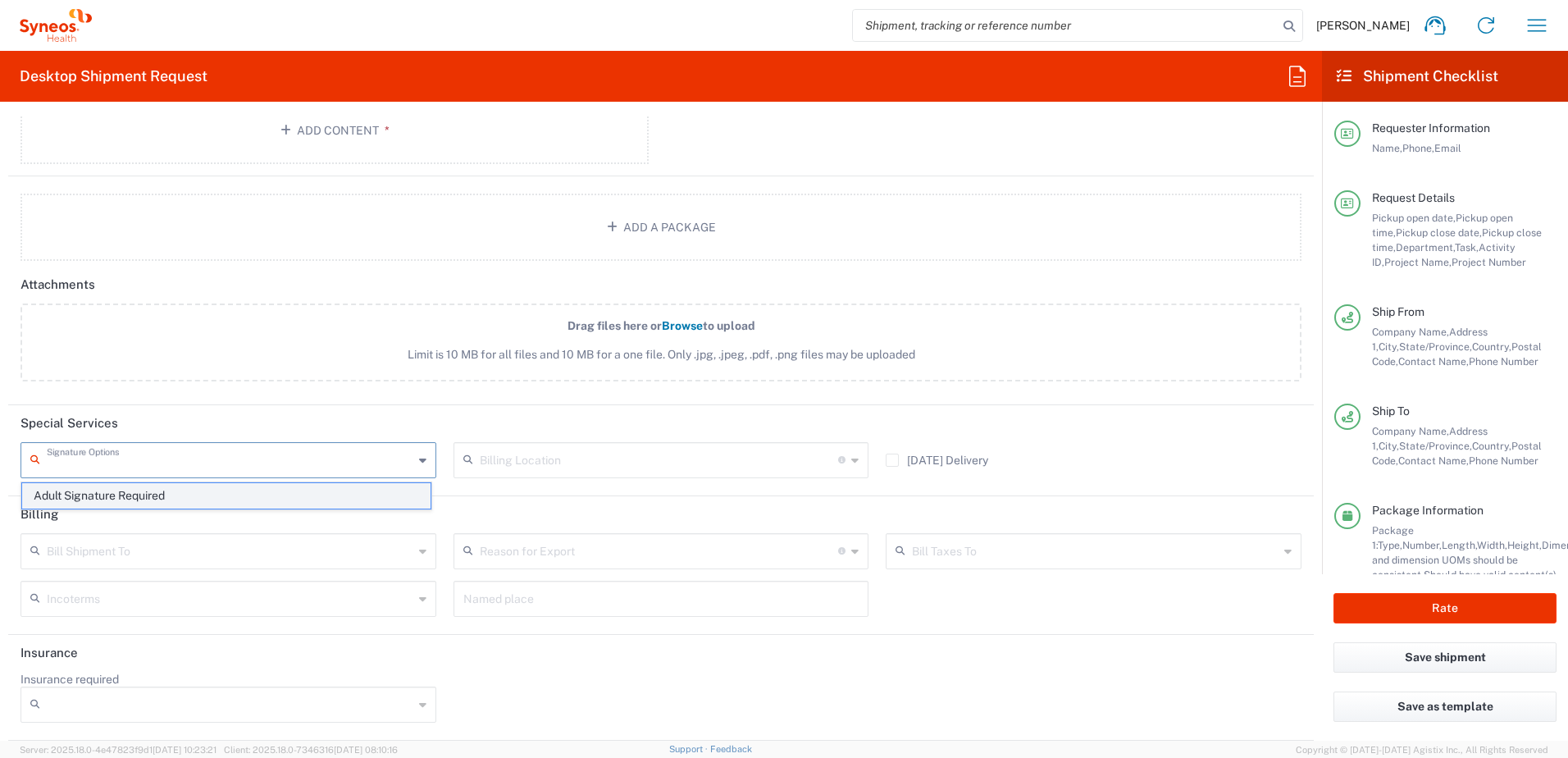
click at [157, 490] on span "Adult Signature Required" at bounding box center [226, 496] width 408 height 25
type input "Adult Signature Required"
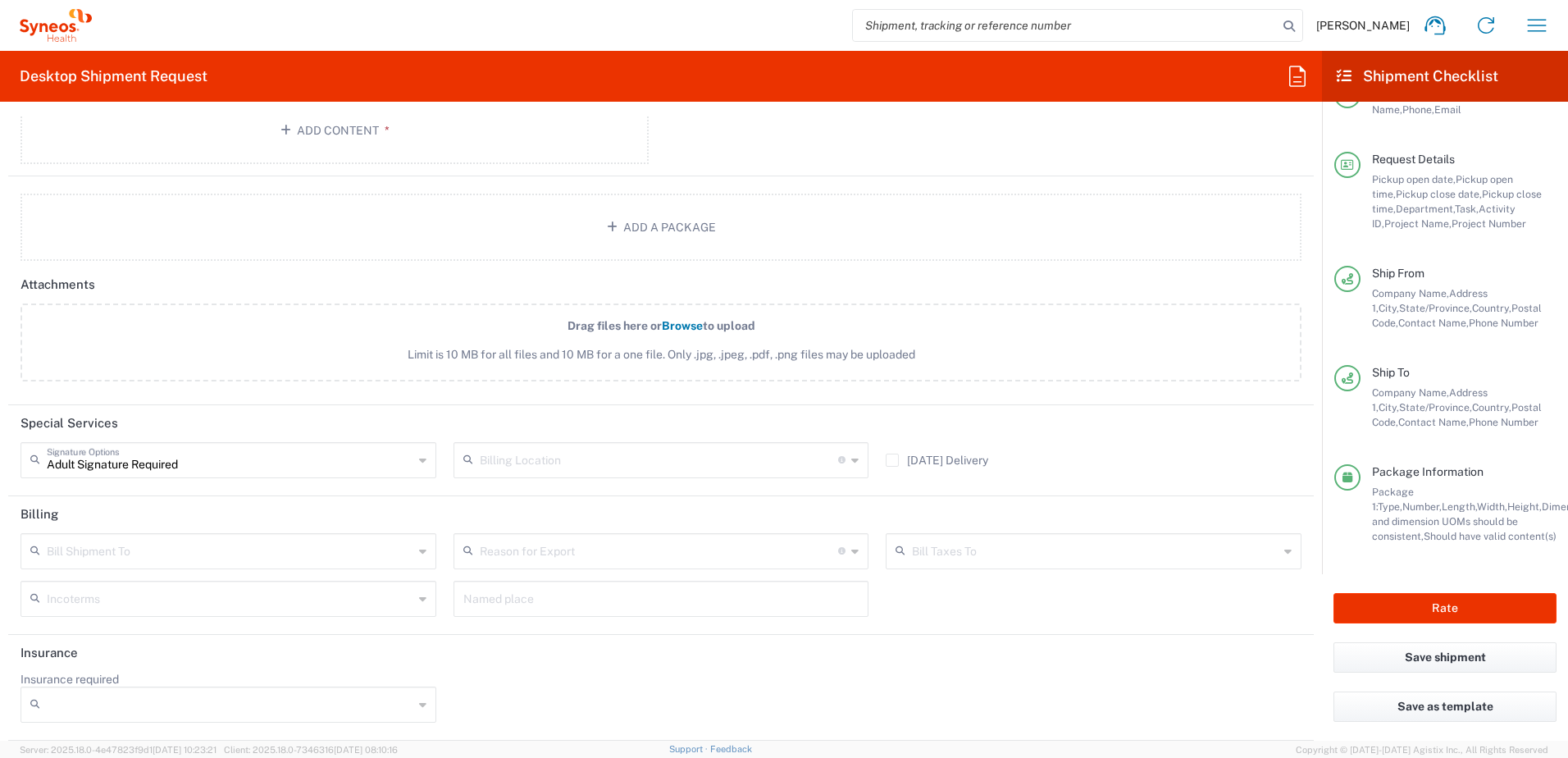
scroll to position [57, 0]
click at [1482, 619] on button "Rate" at bounding box center [1445, 609] width 223 height 31
type input "4520 DEPARTMENTAL EXPENSE"
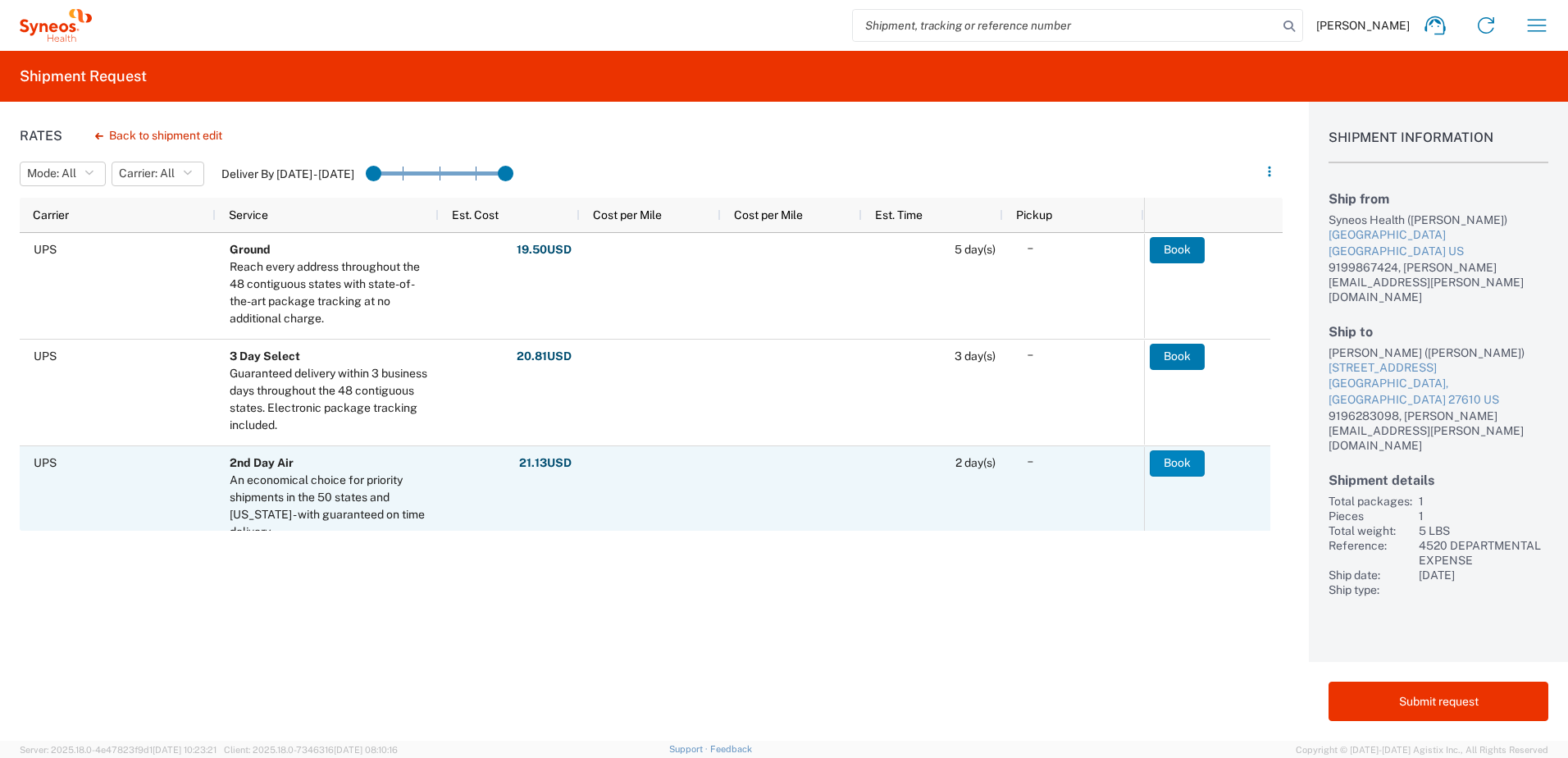
click at [1178, 460] on button "Book" at bounding box center [1177, 463] width 55 height 26
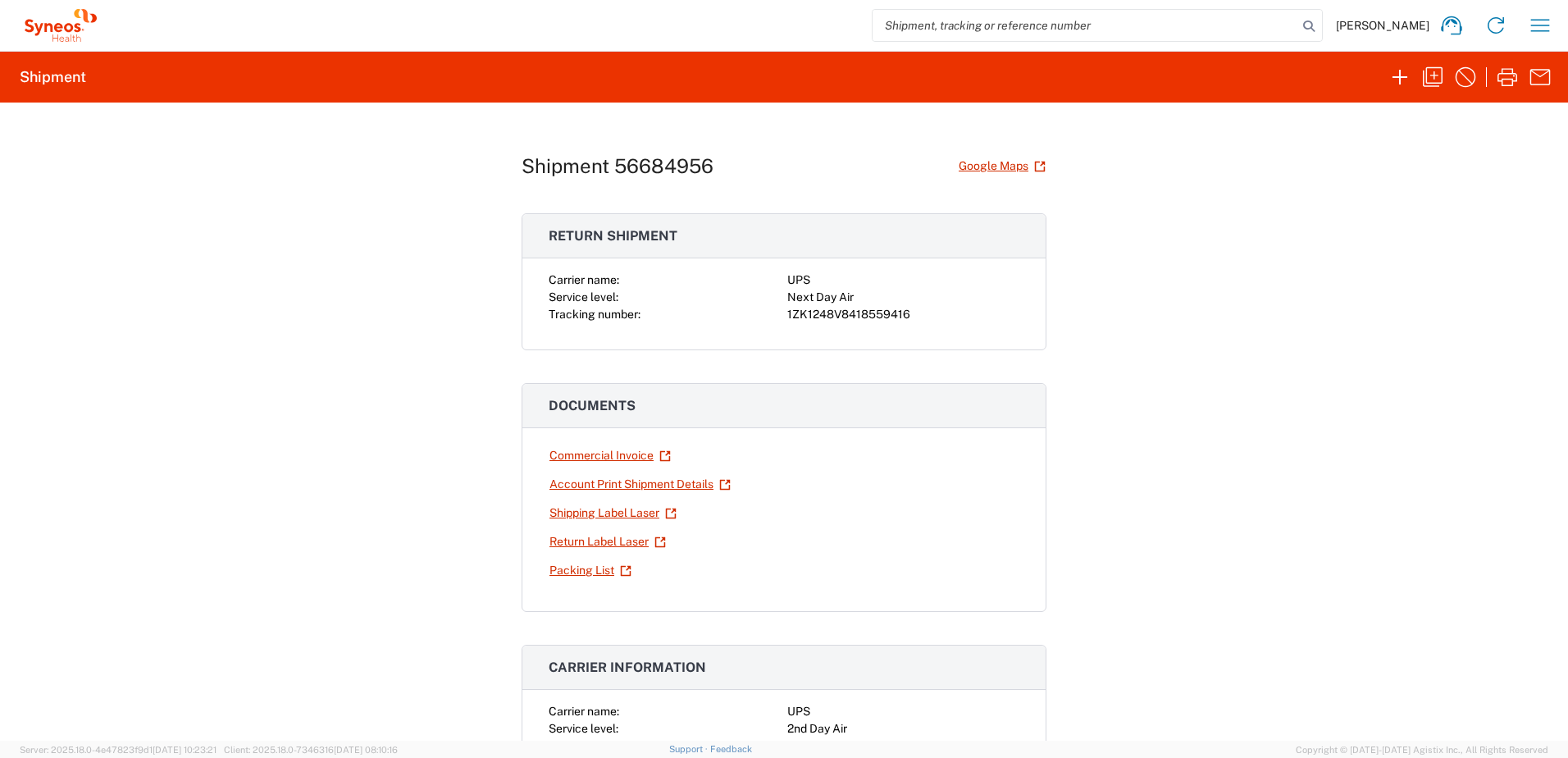
click at [856, 312] on div "1ZK1248V8418559416" at bounding box center [903, 314] width 232 height 17
copy div "1ZK1248V8418559416"
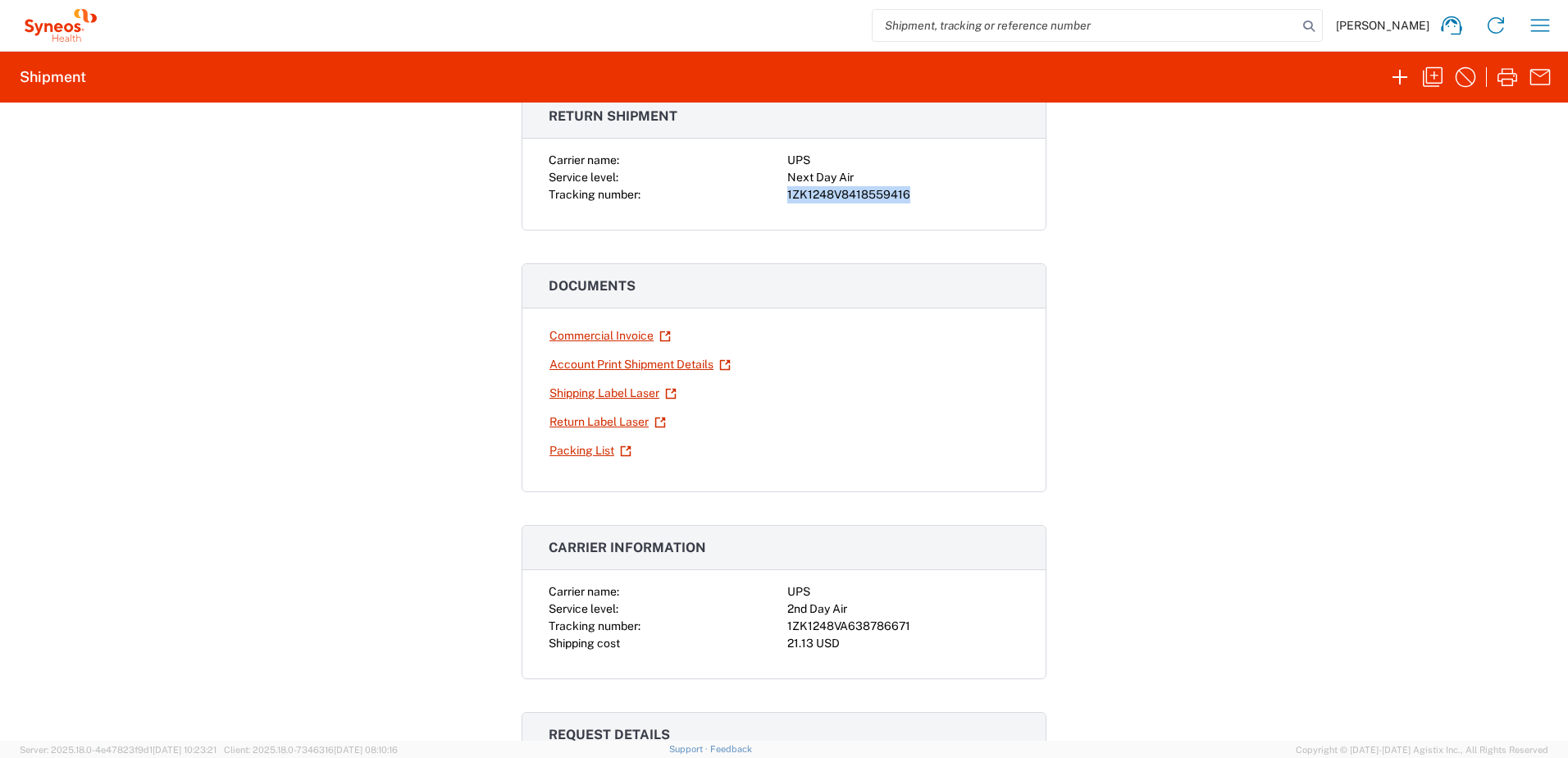
scroll to position [246, 0]
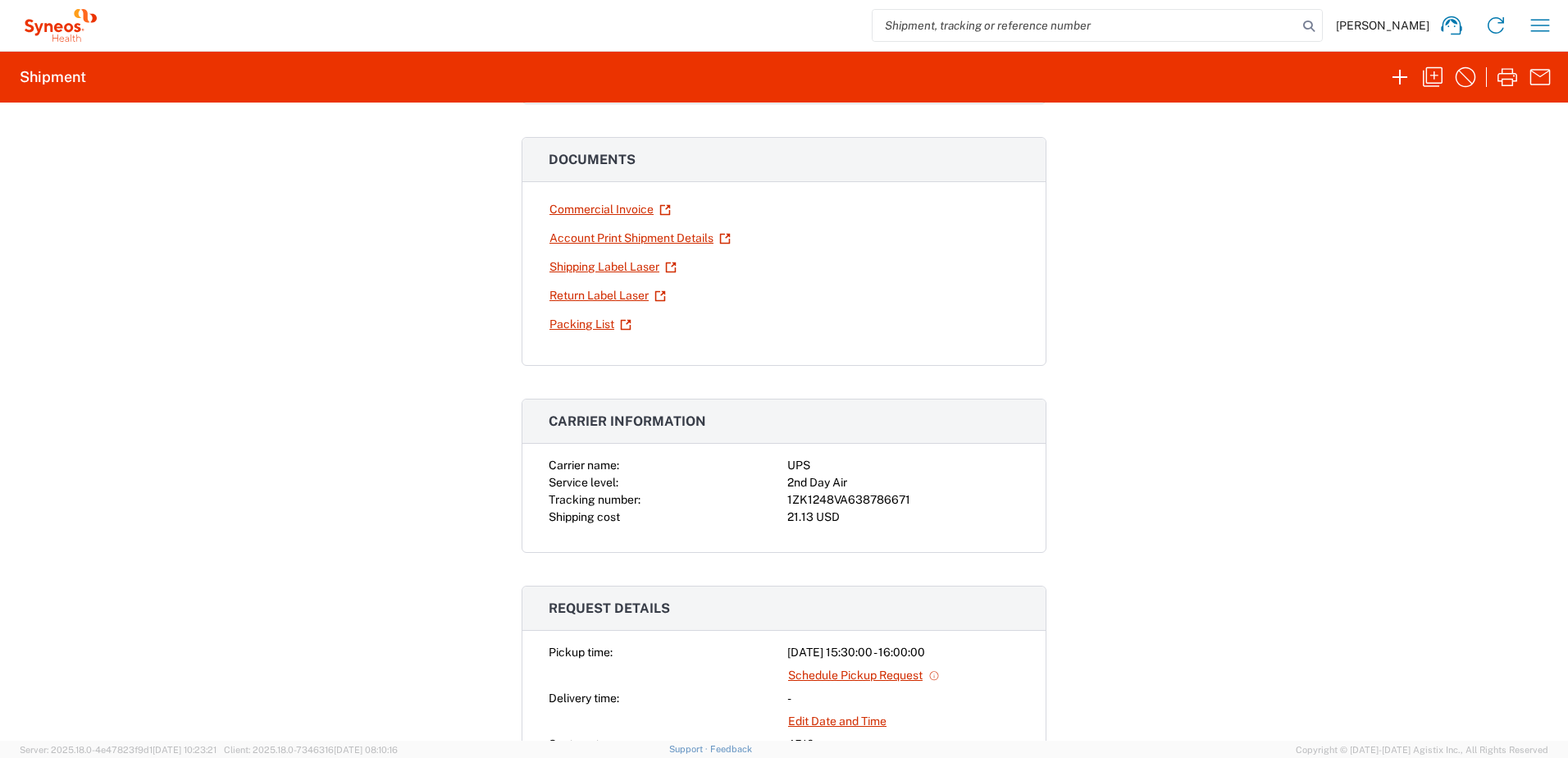
click at [851, 492] on div "1ZK1248VA638786671" at bounding box center [903, 499] width 232 height 17
copy div "1ZK1248VA638786671"
click at [1439, 74] on icon "button" at bounding box center [1432, 76] width 26 height 26
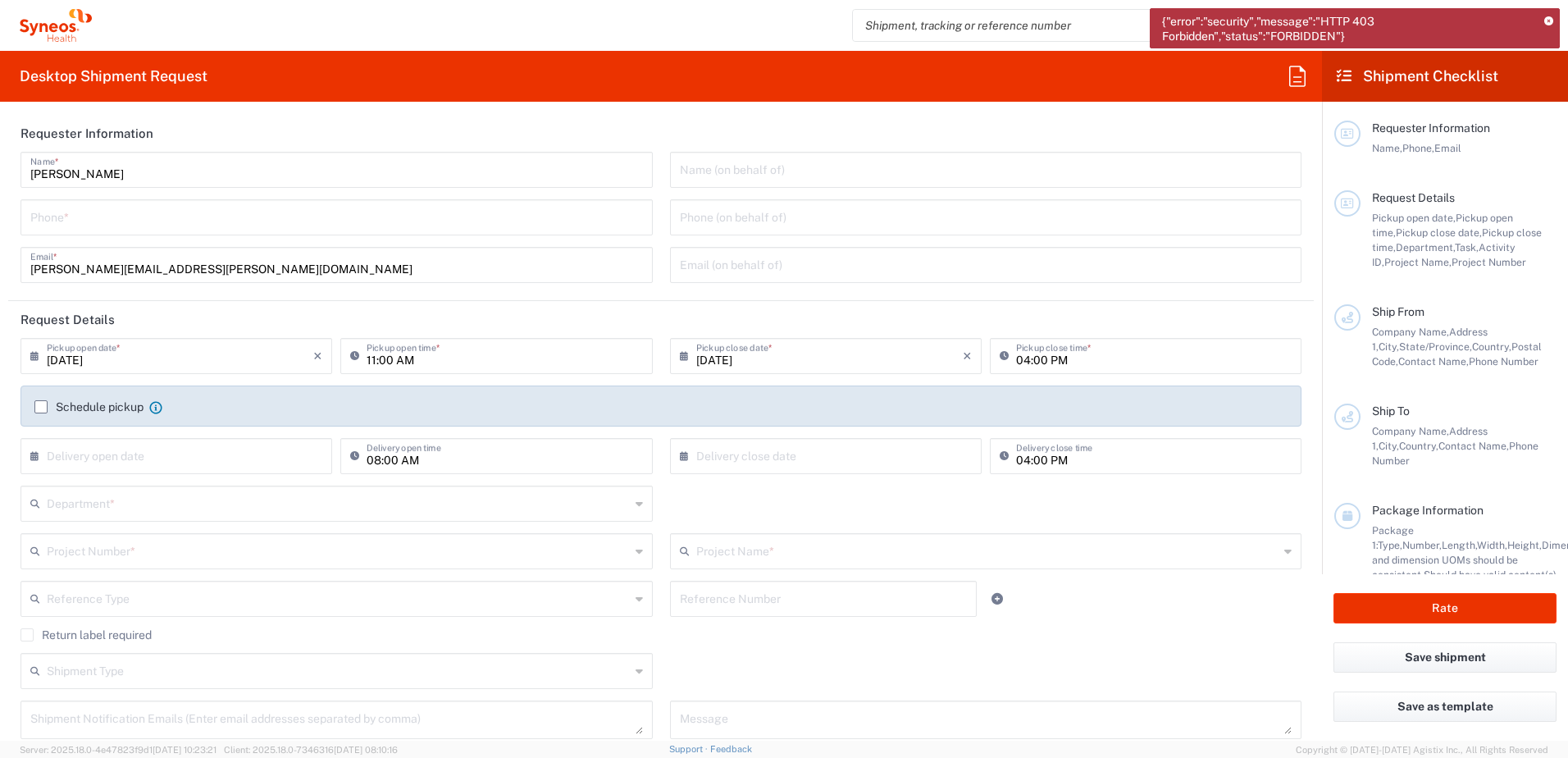
click at [1551, 20] on icon at bounding box center [1549, 22] width 9 height 9
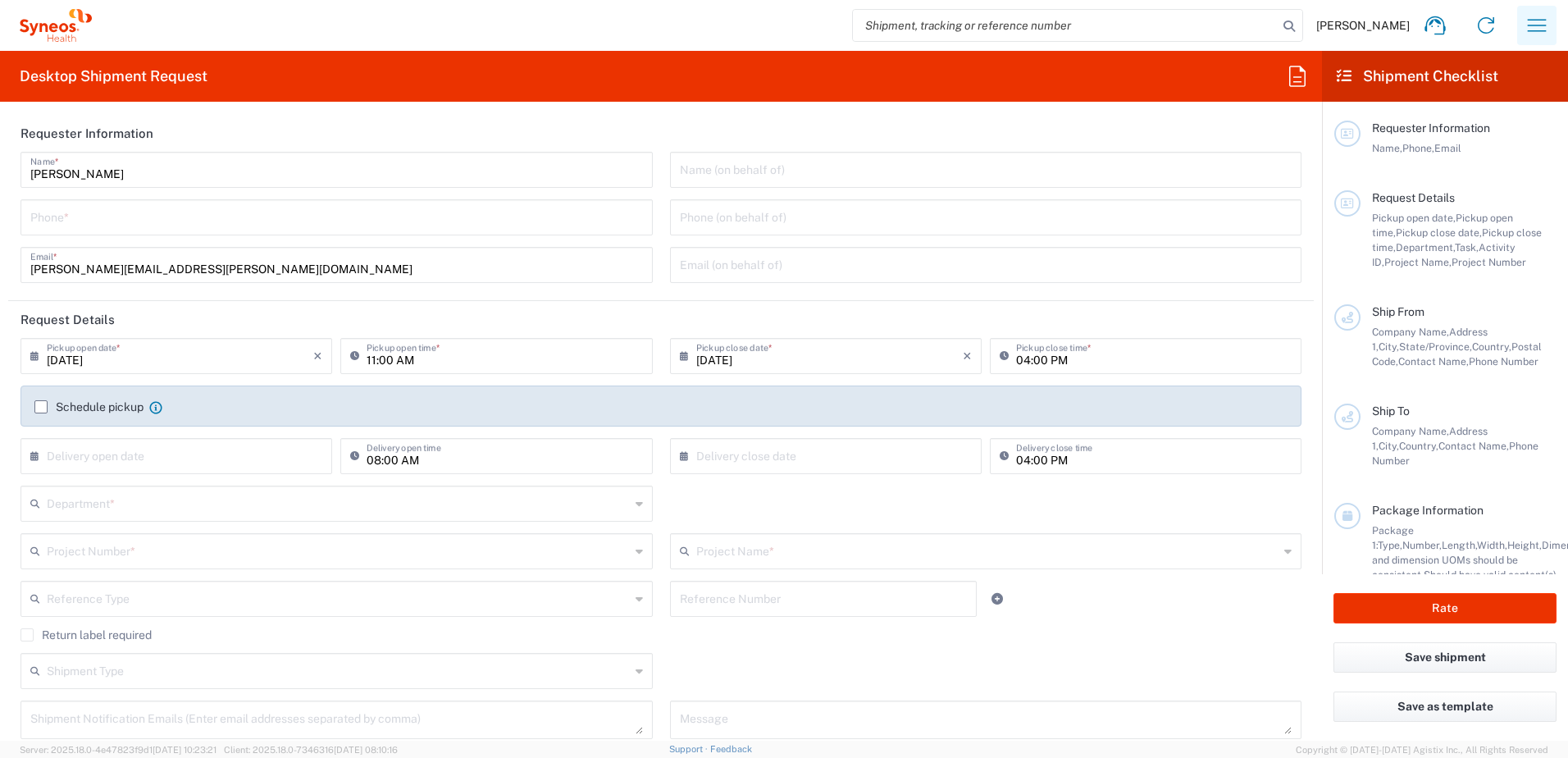
click at [1550, 30] on button "button" at bounding box center [1537, 25] width 39 height 40
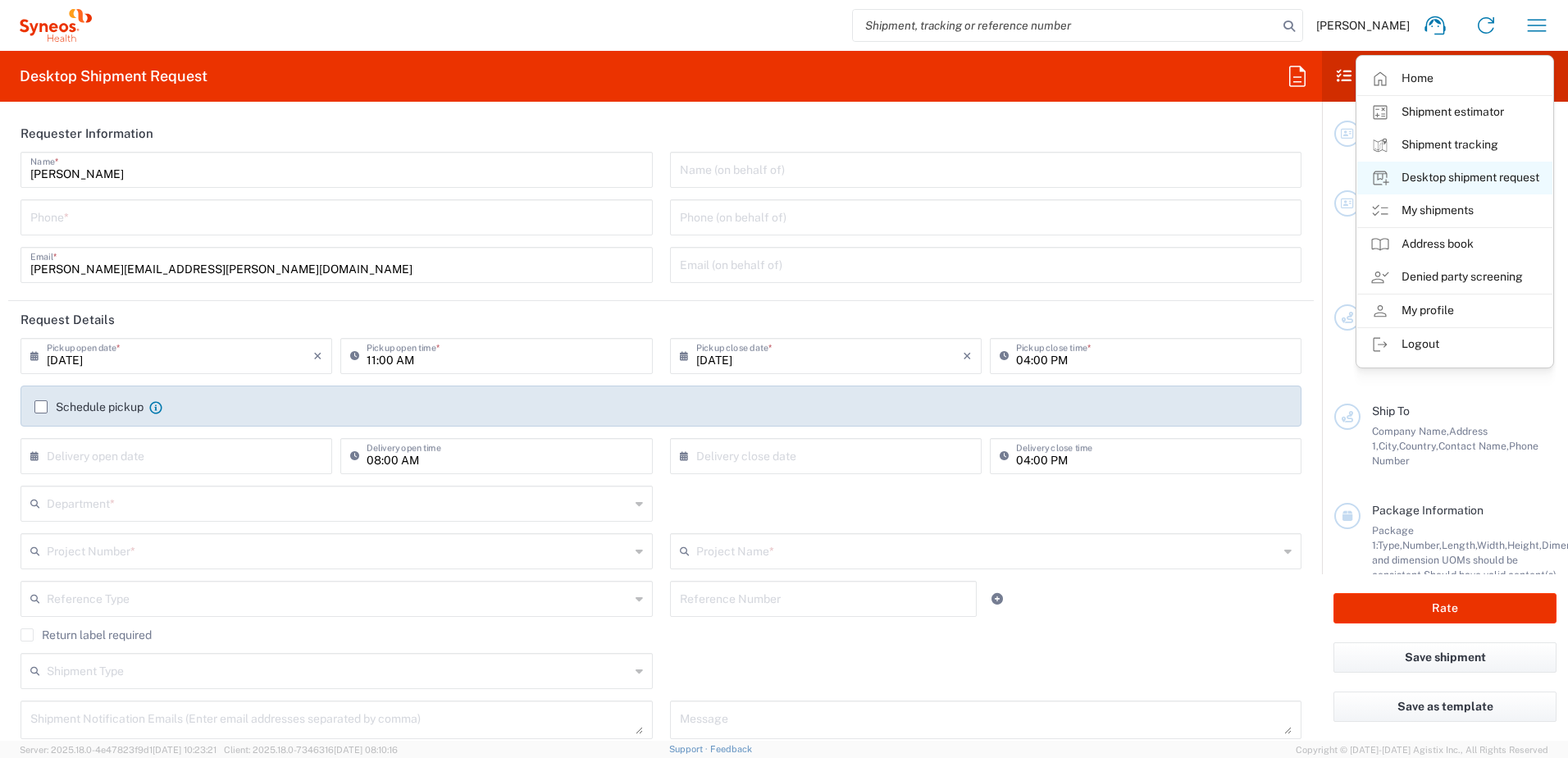
click at [1457, 176] on link "Desktop shipment request" at bounding box center [1454, 178] width 195 height 33
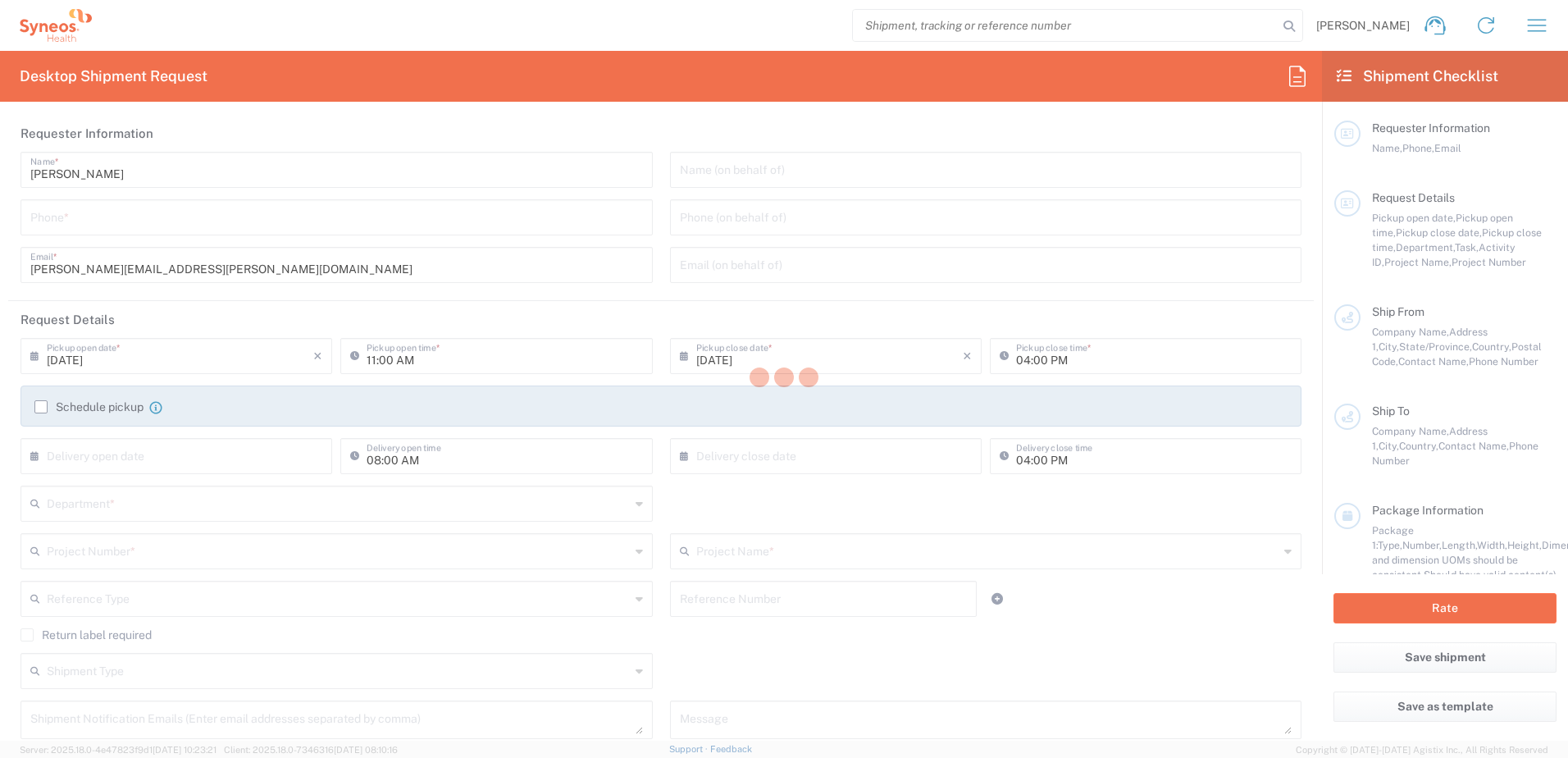
type input "Department"
type input "4510"
type input "Syneos Health, LLC-[GEOGRAPHIC_DATA] [GEOGRAPHIC_DATA] [GEOGRAPHIC_DATA]"
type input "Syneos Health"
type input "[GEOGRAPHIC_DATA]"
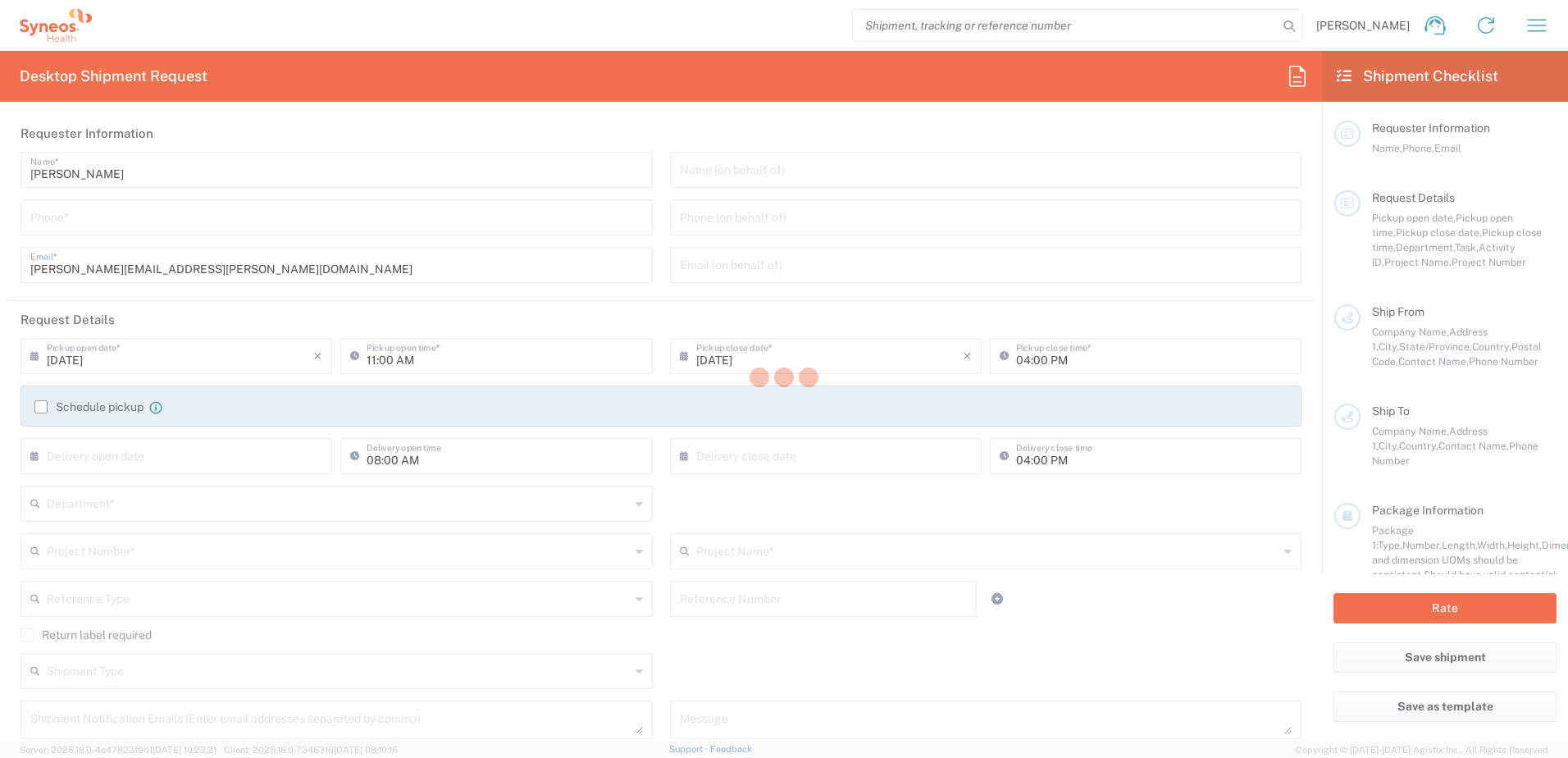
type input "Morrisville"
type input "[US_STATE]"
type input "27560"
type input "[PERSON_NAME]"
type input "[PERSON_NAME][EMAIL_ADDRESS][PERSON_NAME][DOMAIN_NAME]"
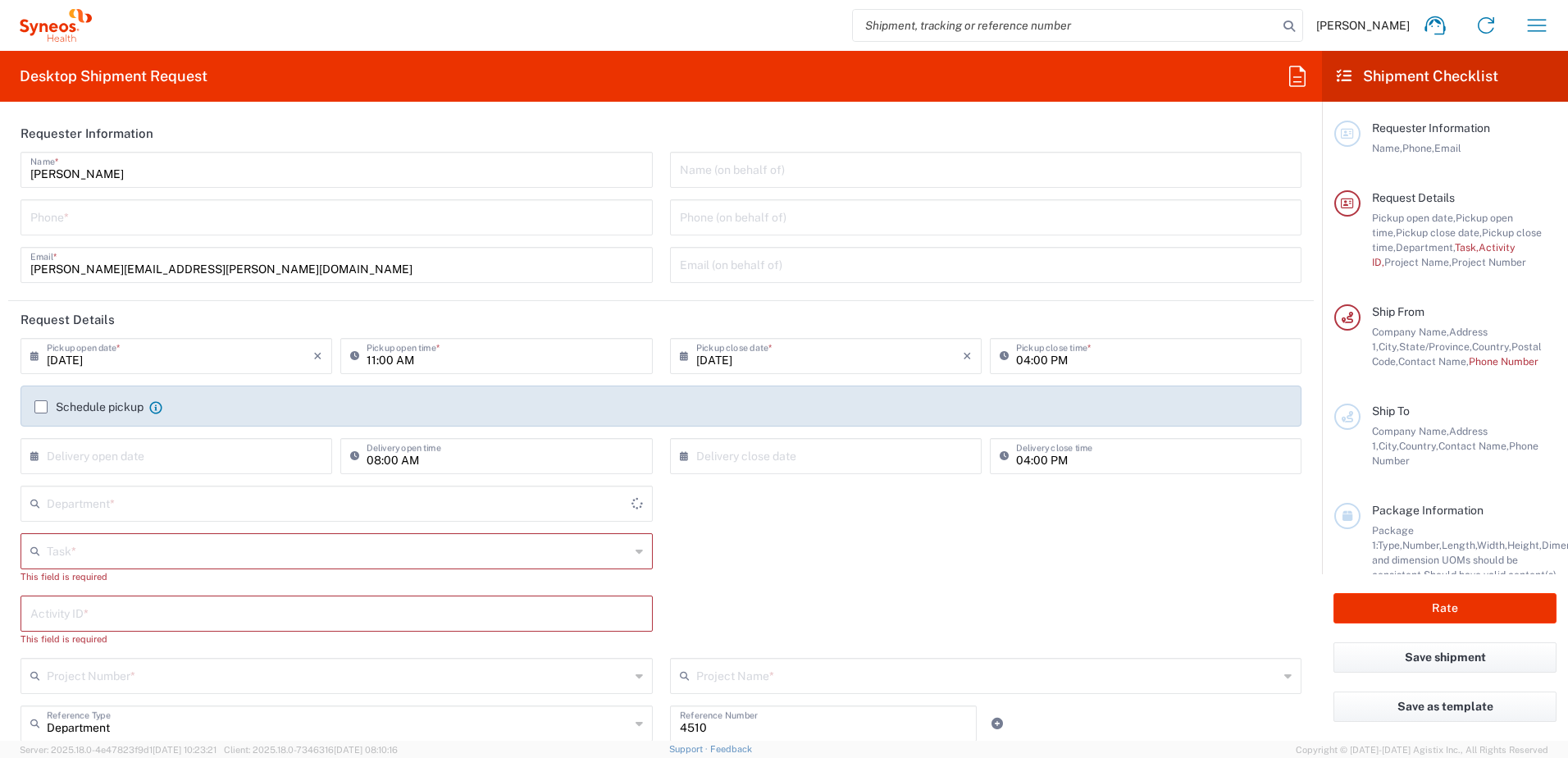
type input "4510"
click at [84, 212] on input "tel" at bounding box center [337, 216] width 613 height 29
type input "9199867424"
type input "Other"
type input "SCTASK2696187"
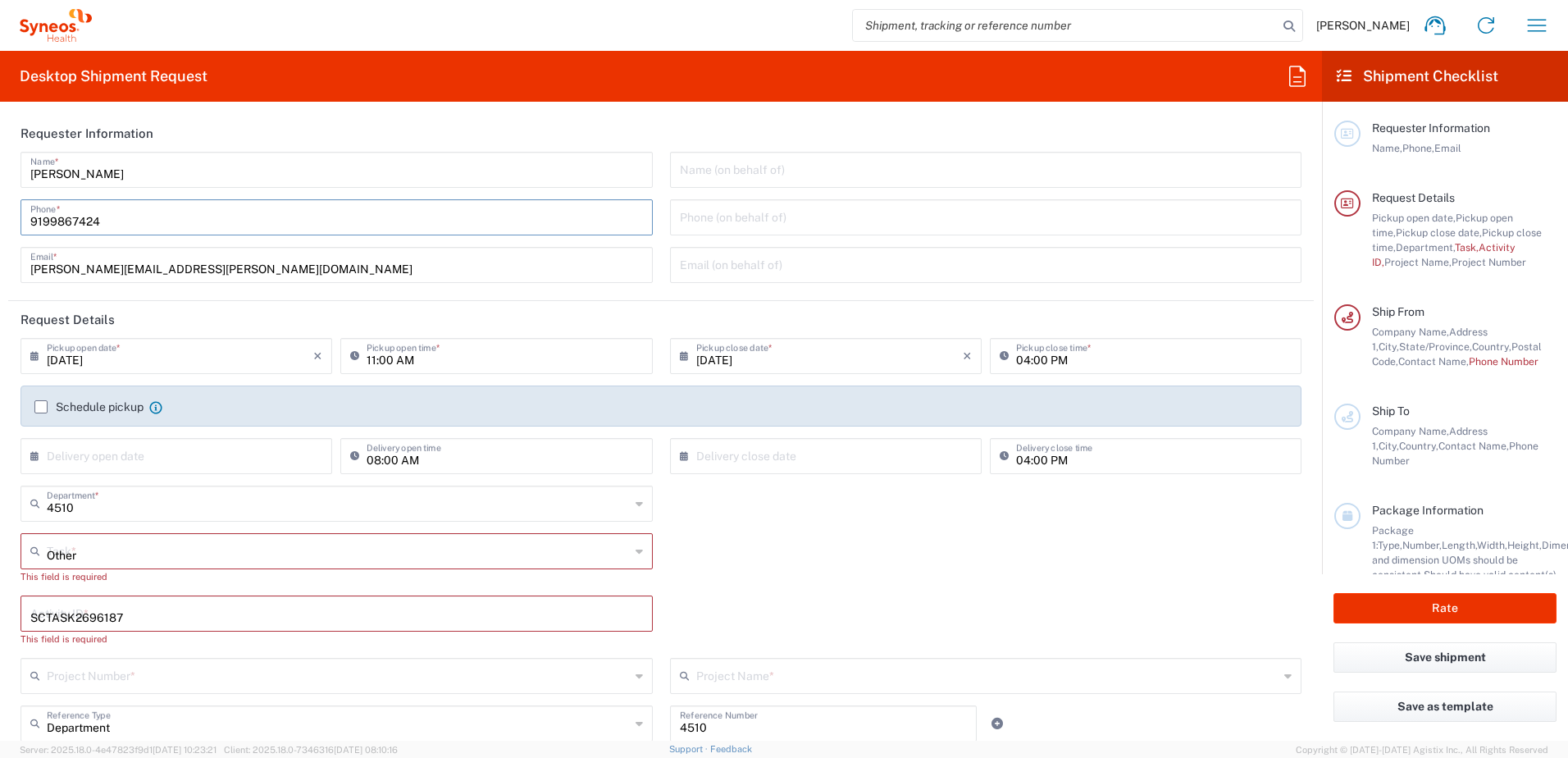
type input "4520 DEPARTMENTAL EXPENSE"
type input "9199867424"
type input "[PERSON_NAME]"
type input "[STREET_ADDRESS]"
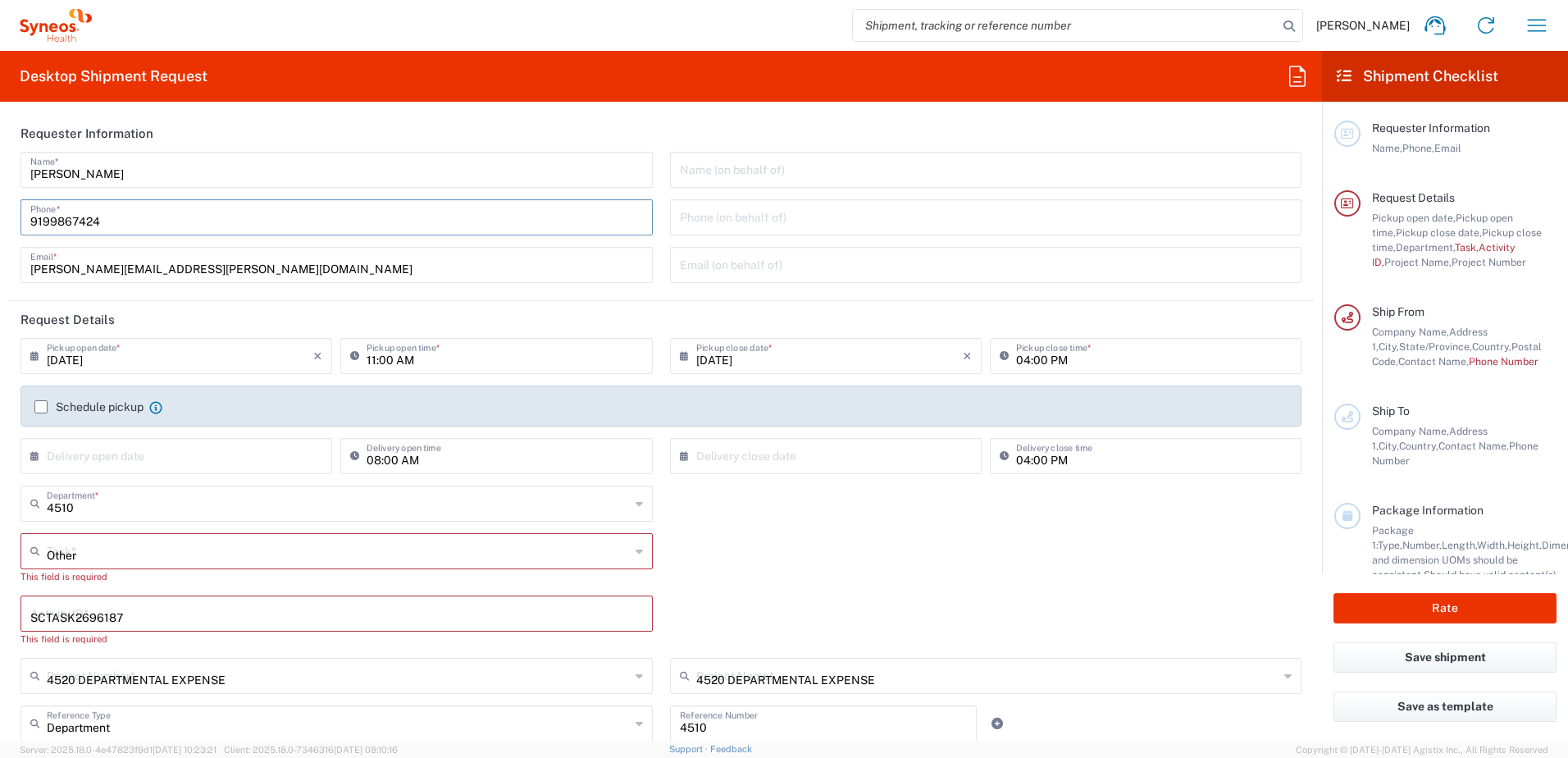
type input "united"
type input "[PERSON_NAME]"
type input "Sender/Shipper"
type input "Delivery Duty Paid"
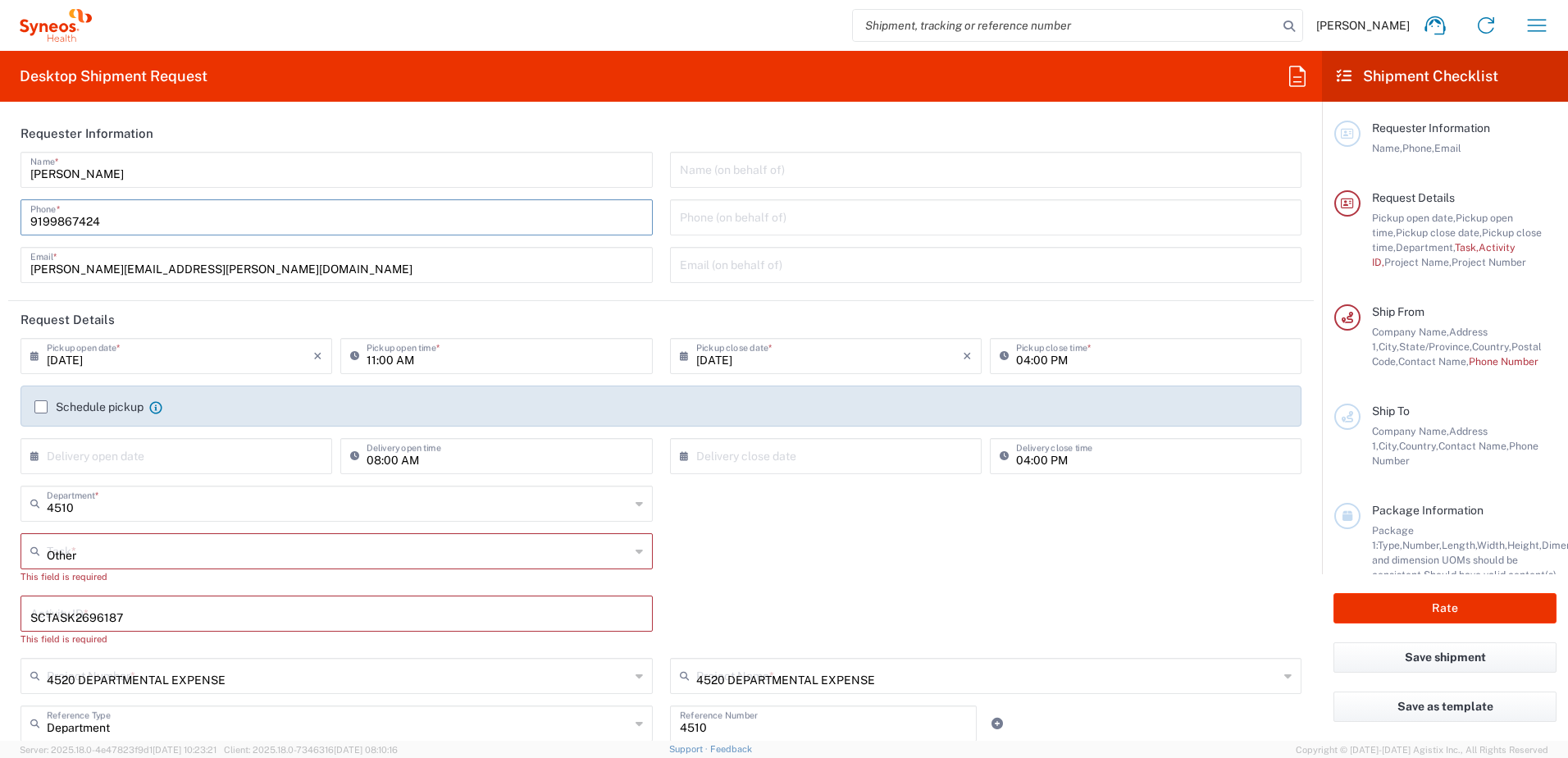
click at [783, 586] on div "Other Task * Break/Fix Inventory Transfer New Hire Other Refresh This field is …" at bounding box center [661, 564] width 1299 height 62
click at [839, 604] on div "SCTASK2696187 Activity ID * This field is required" at bounding box center [661, 626] width 1299 height 62
click at [768, 570] on div "Other Task * Break/Fix Inventory Transfer New Hire Other Refresh This field is …" at bounding box center [661, 564] width 1299 height 62
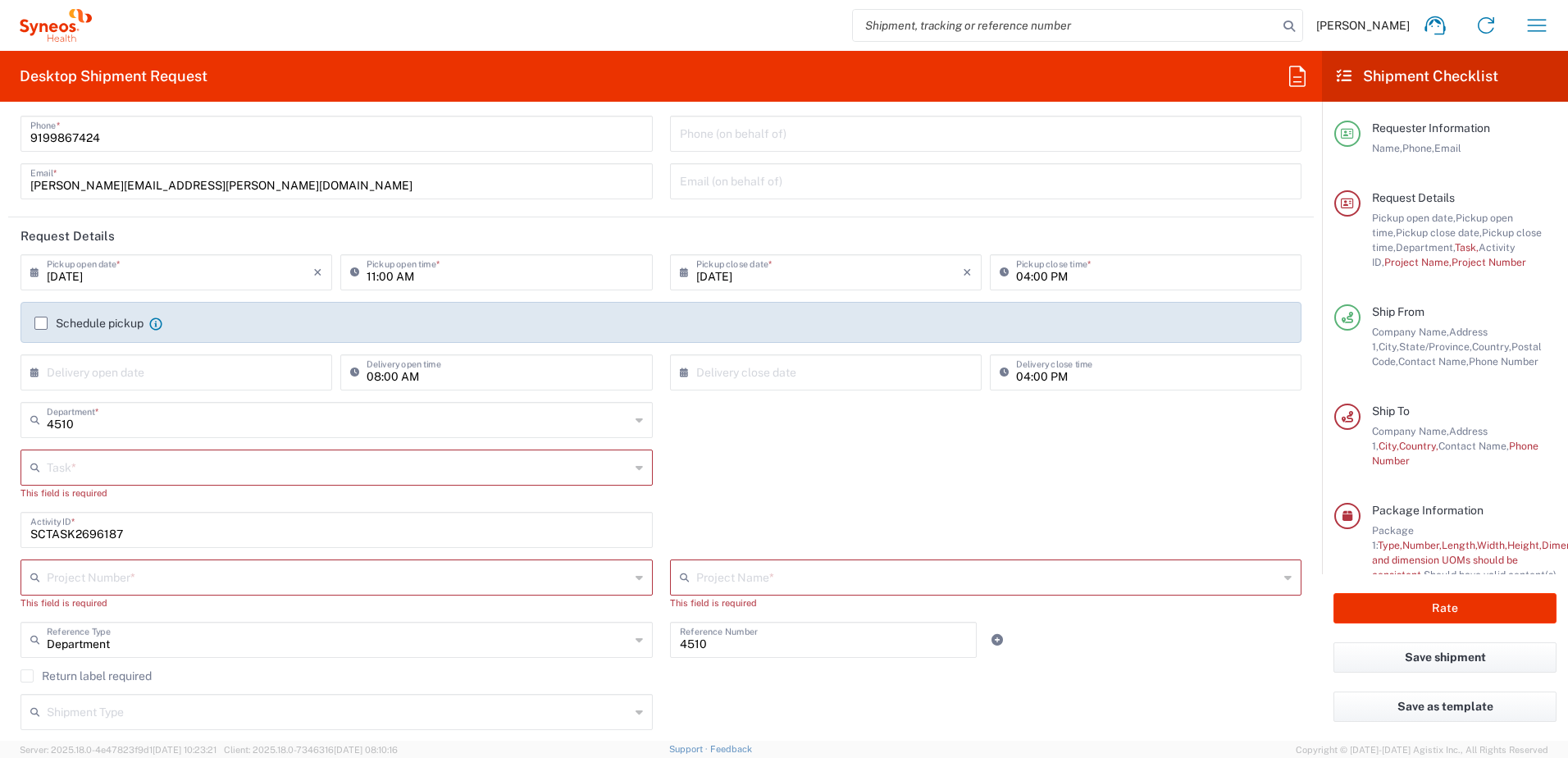
scroll to position [82, 0]
click at [747, 524] on div "SCTASK2696187 Activity ID *" at bounding box center [661, 537] width 1299 height 48
click at [450, 460] on input "text" at bounding box center [338, 468] width 583 height 29
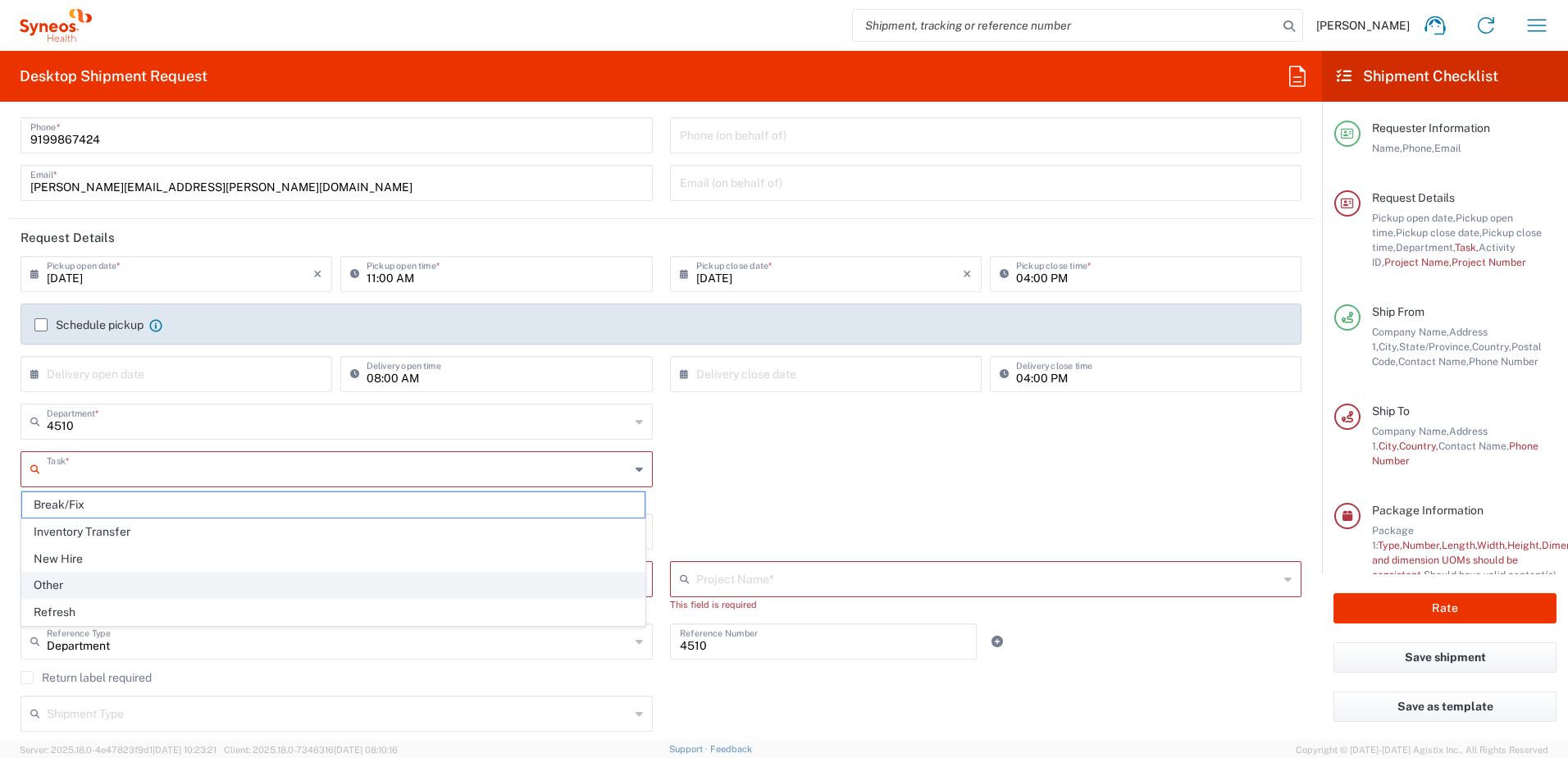
click at [109, 582] on span "Other" at bounding box center [334, 586] width 623 height 25
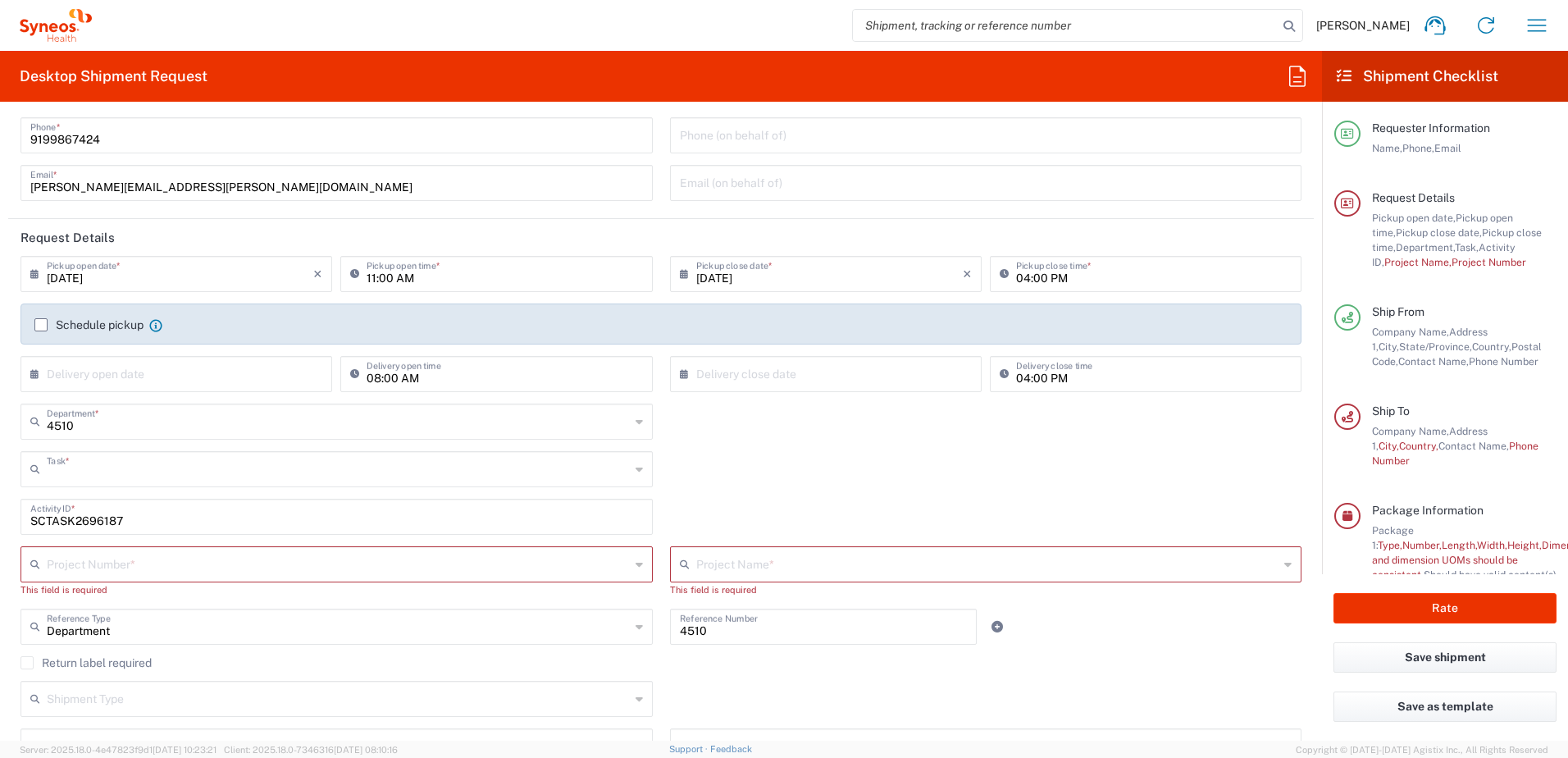
type input "Other"
click at [216, 558] on input "text" at bounding box center [338, 563] width 583 height 29
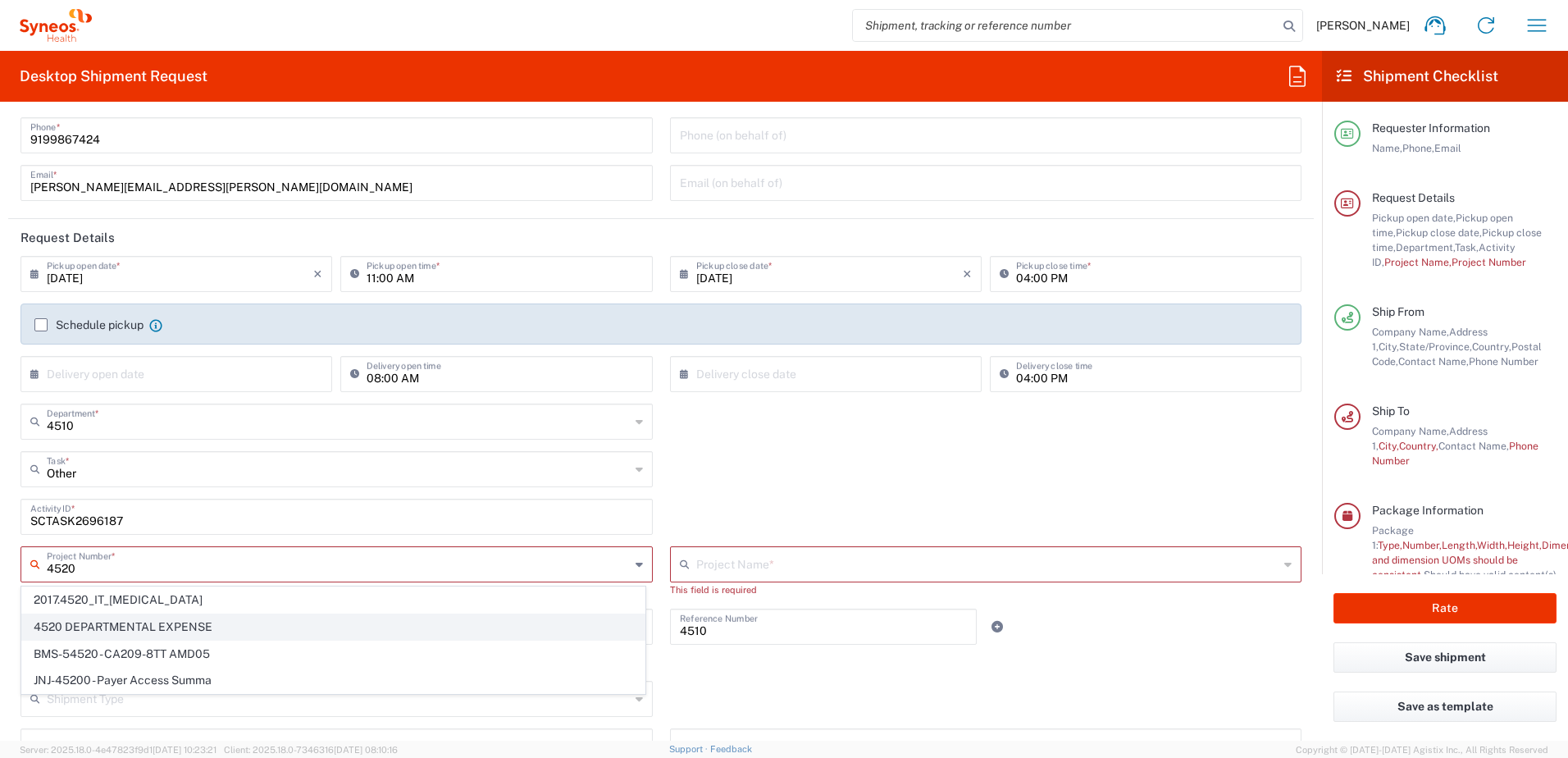
click at [175, 626] on span "4520 DEPARTMENTAL EXPENSE" at bounding box center [334, 627] width 623 height 25
type input "4520 DEPARTMENTAL EXPENSE"
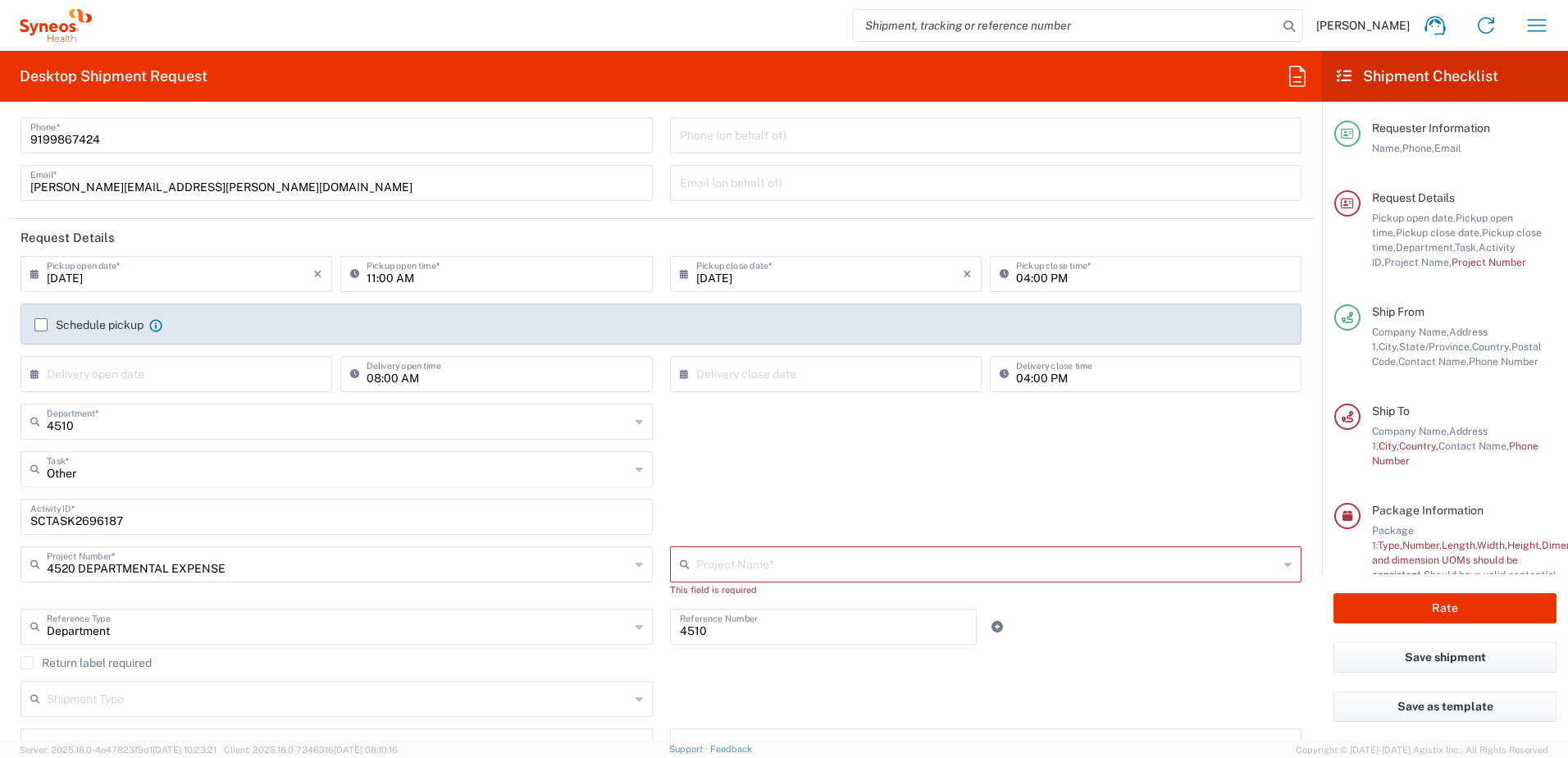
type input "4520 DEPARTMENTAL EXPENSE"
click at [744, 478] on div "Other Task * Break/Fix Inventory Transfer New Hire Other Refresh" at bounding box center [661, 475] width 1299 height 48
click at [95, 521] on input "SCTASK2696187" at bounding box center [337, 516] width 613 height 29
click at [95, 522] on input "SCTASK2696187" at bounding box center [337, 516] width 613 height 29
paste input "700293"
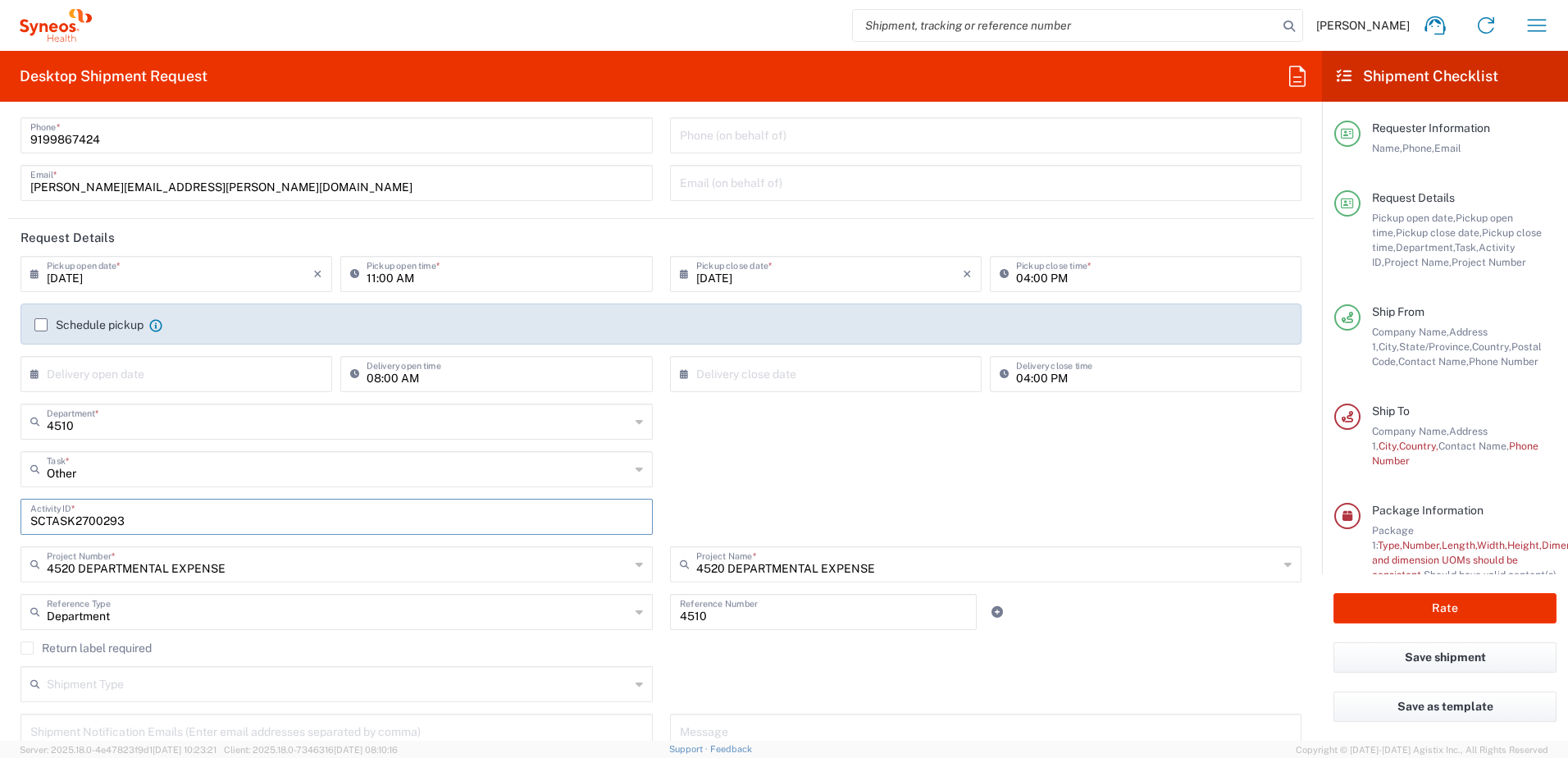
type input "SCTASK2700293"
click at [862, 501] on div "SCTASK2700293 Activity ID *" at bounding box center [661, 523] width 1299 height 48
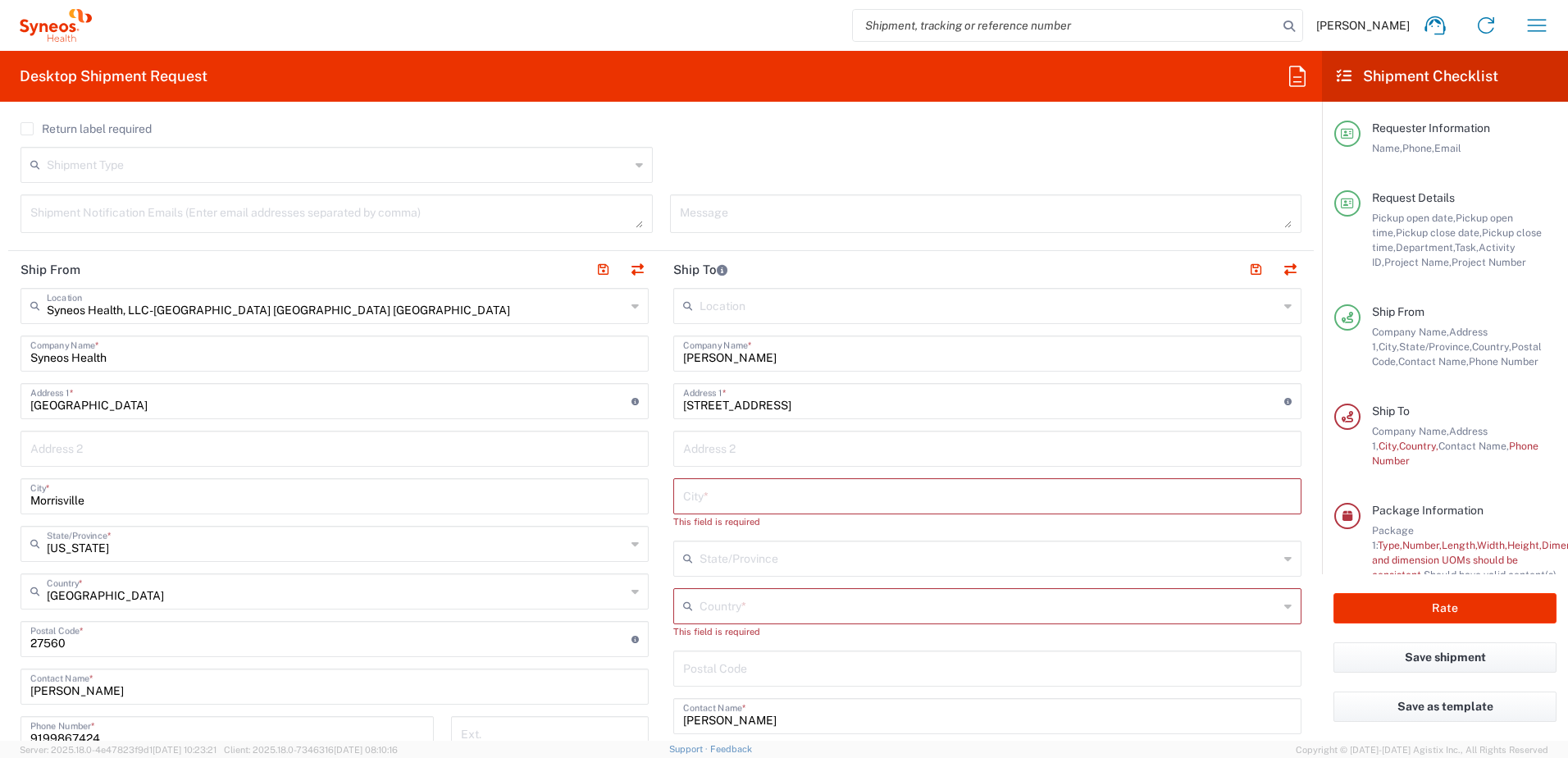
scroll to position [575, 0]
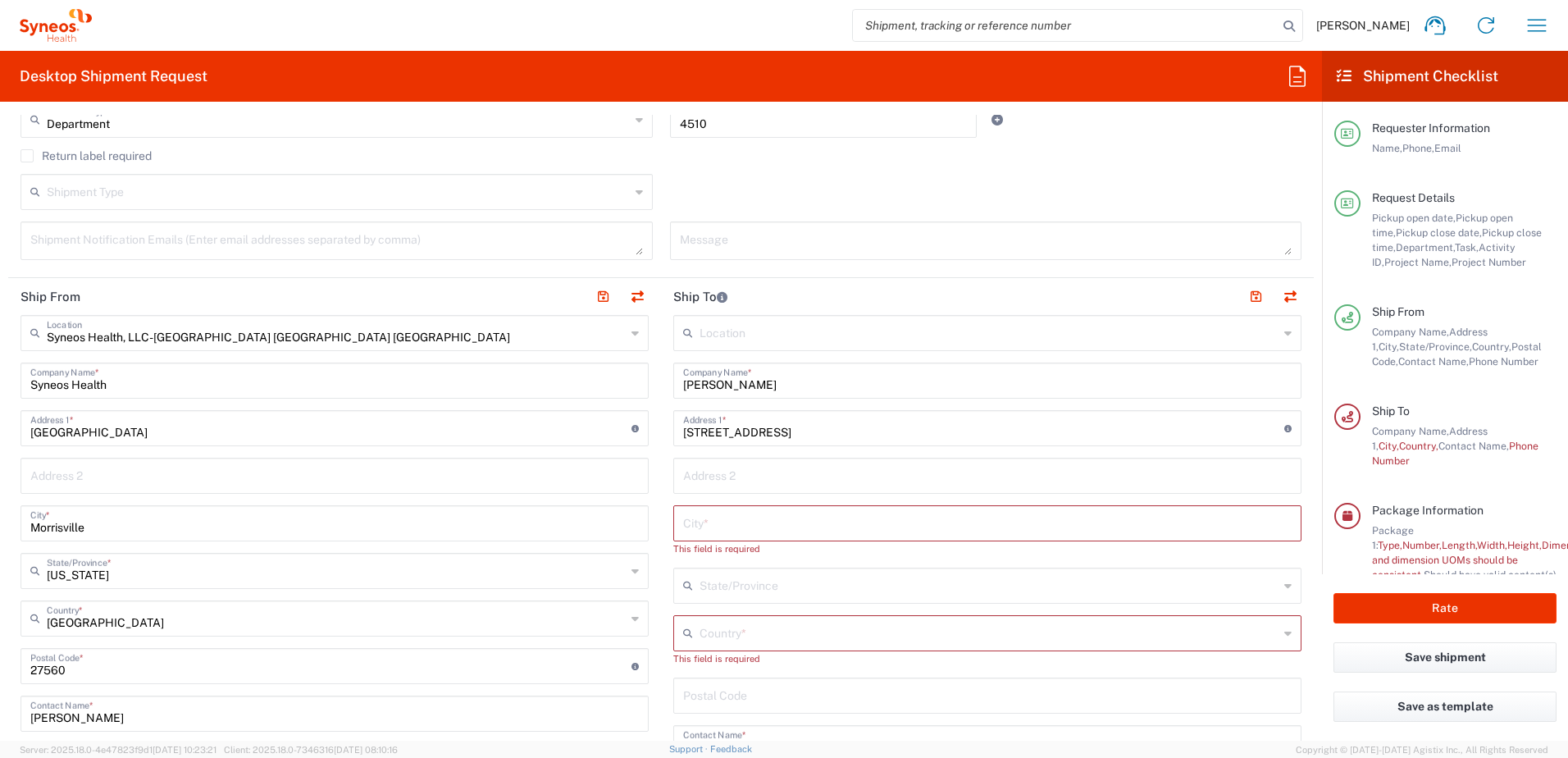
click at [774, 389] on input "[PERSON_NAME]" at bounding box center [987, 380] width 609 height 29
drag, startPoint x: 756, startPoint y: 383, endPoint x: 637, endPoint y: 383, distance: 119.0
click at [637, 383] on div "Ship From Syneos Health, LLC-[GEOGRAPHIC_DATA] [GEOGRAPHIC_DATA] [GEOGRAPHIC_DA…" at bounding box center [661, 666] width 1306 height 777
paste input "[PERSON_NAME]"
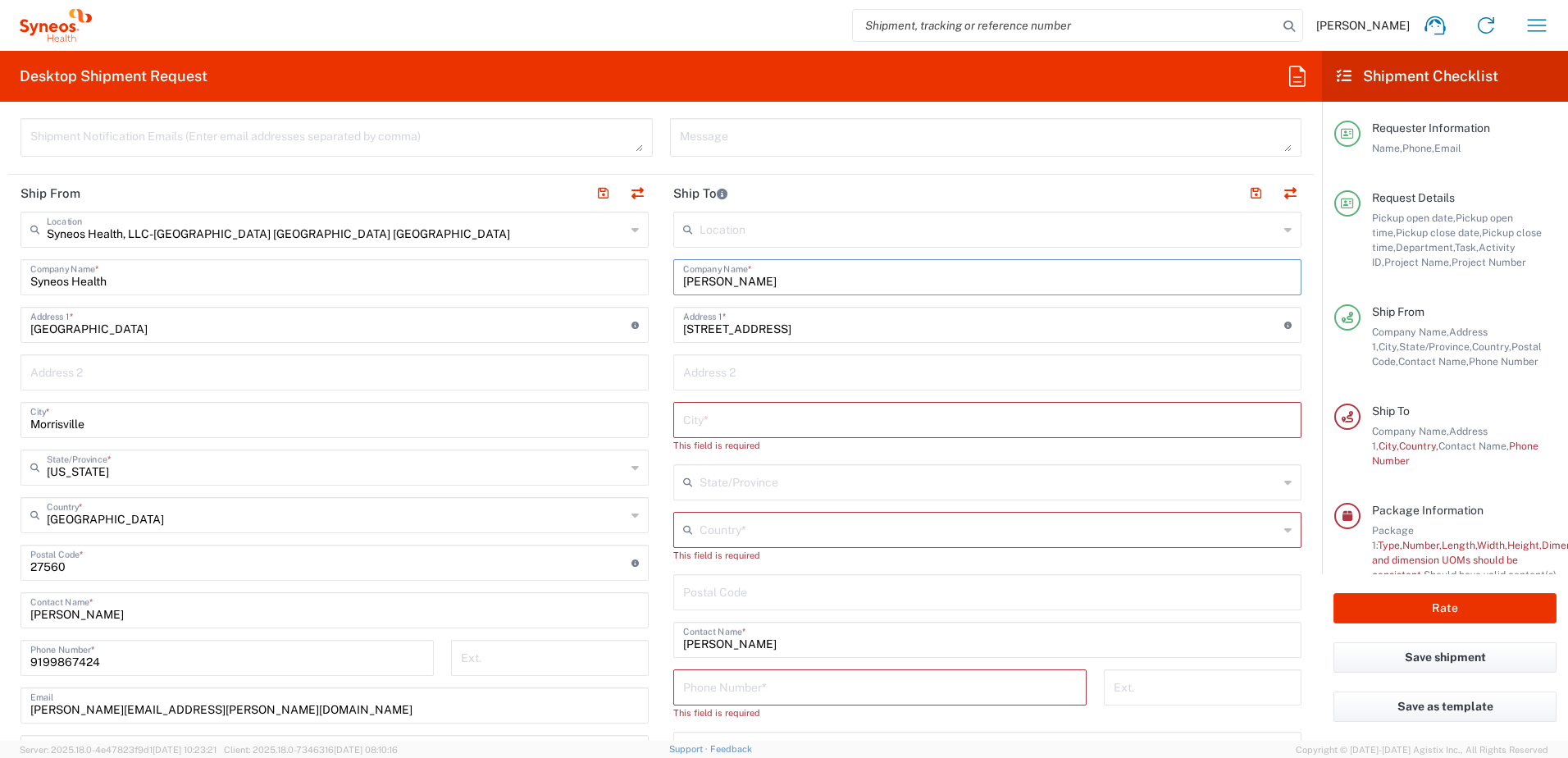
scroll to position [821, 0]
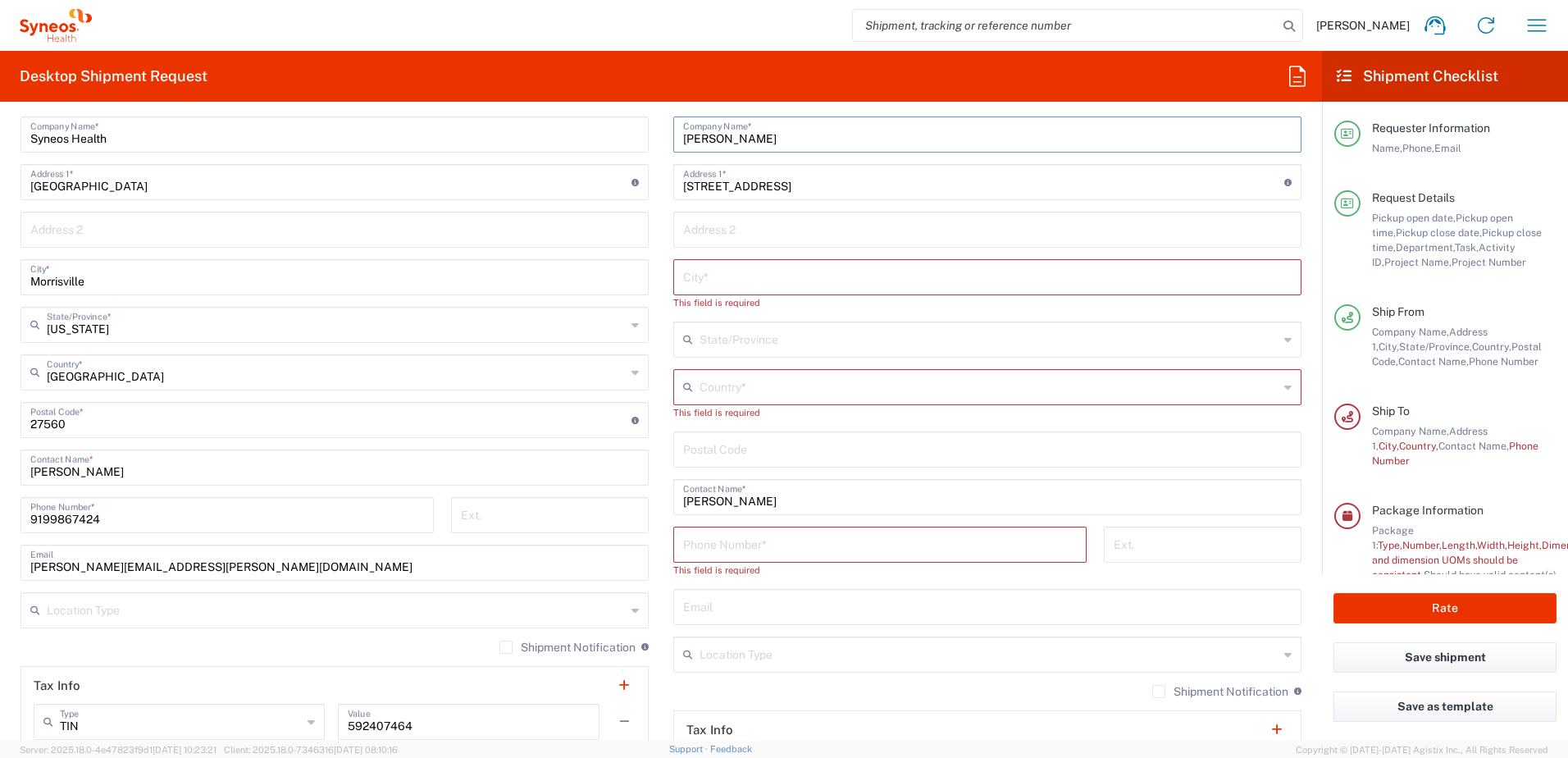
type input "[PERSON_NAME]"
drag, startPoint x: 761, startPoint y: 494, endPoint x: 653, endPoint y: 487, distance: 108.2
click at [653, 487] on div "Ship From Syneos Health, LLC-[GEOGRAPHIC_DATA] [GEOGRAPHIC_DATA] [GEOGRAPHIC_DA…" at bounding box center [661, 420] width 1306 height 777
paste input "[PERSON_NAME]"
type input "[PERSON_NAME]"
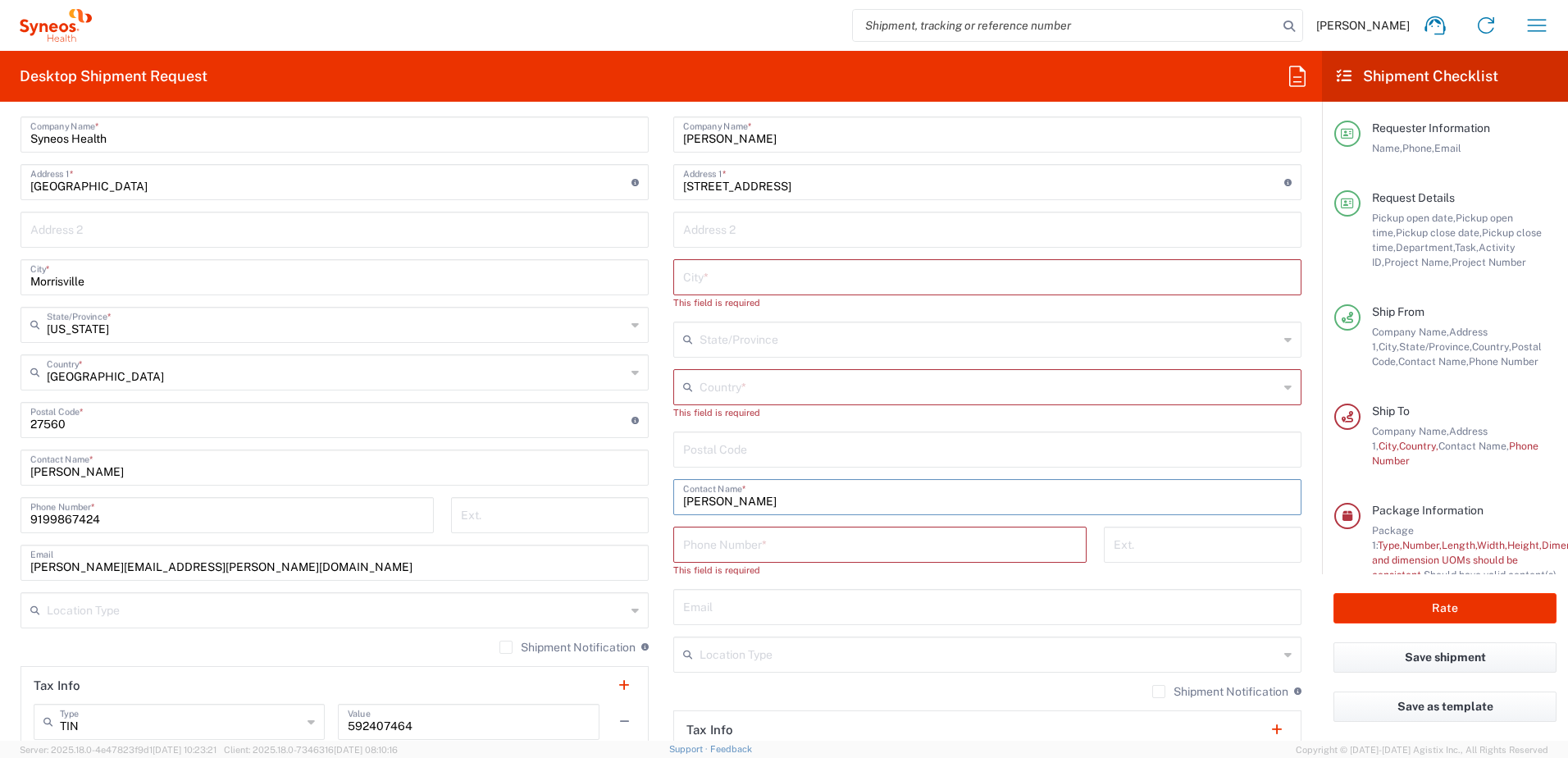
click at [117, 519] on input "9199867424" at bounding box center [227, 515] width 394 height 29
click at [271, 509] on input "9199867424" at bounding box center [227, 515] width 394 height 29
click at [390, 621] on input "text" at bounding box center [336, 610] width 579 height 29
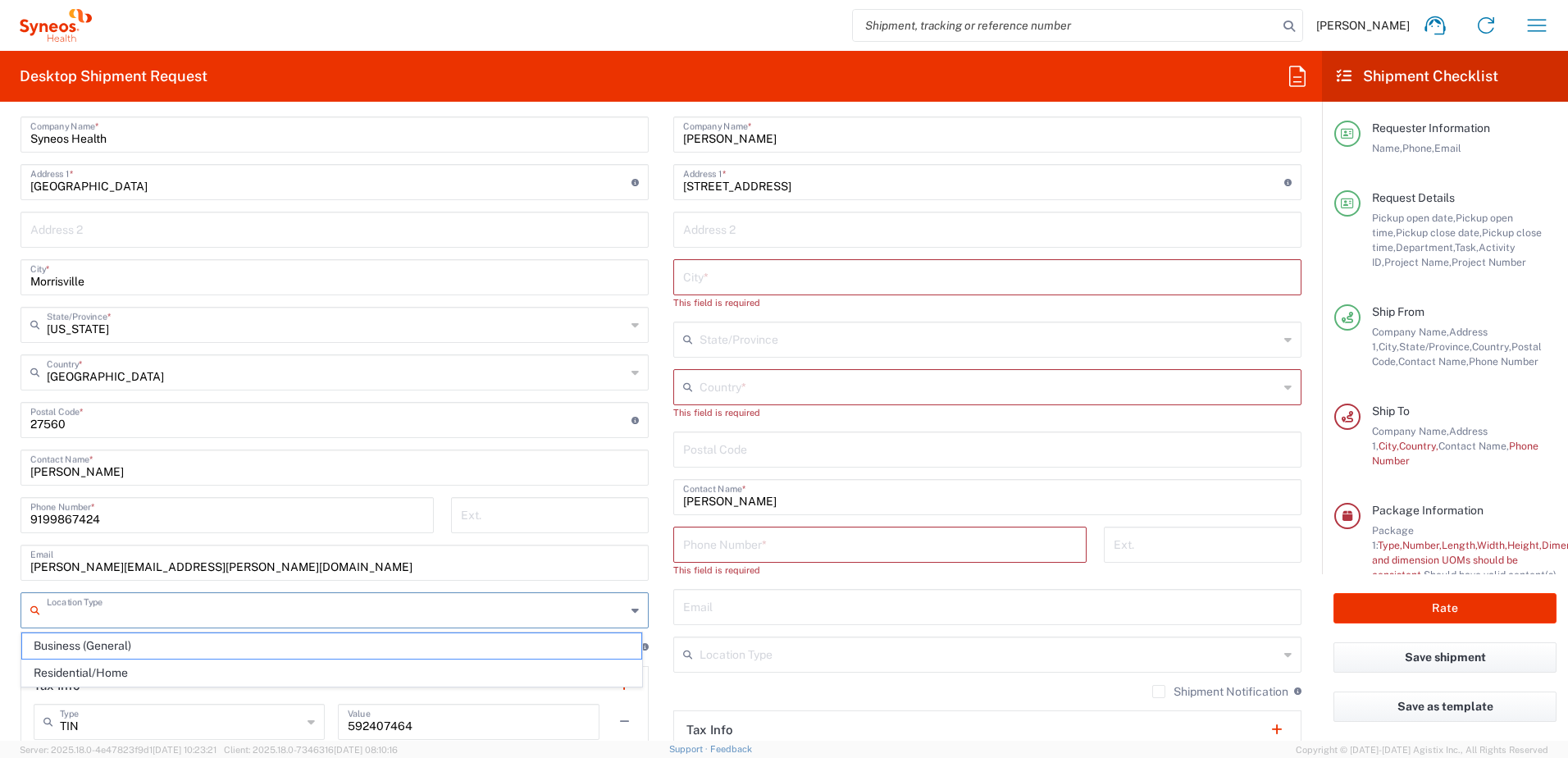
click at [273, 500] on input "9199867424" at bounding box center [227, 515] width 394 height 29
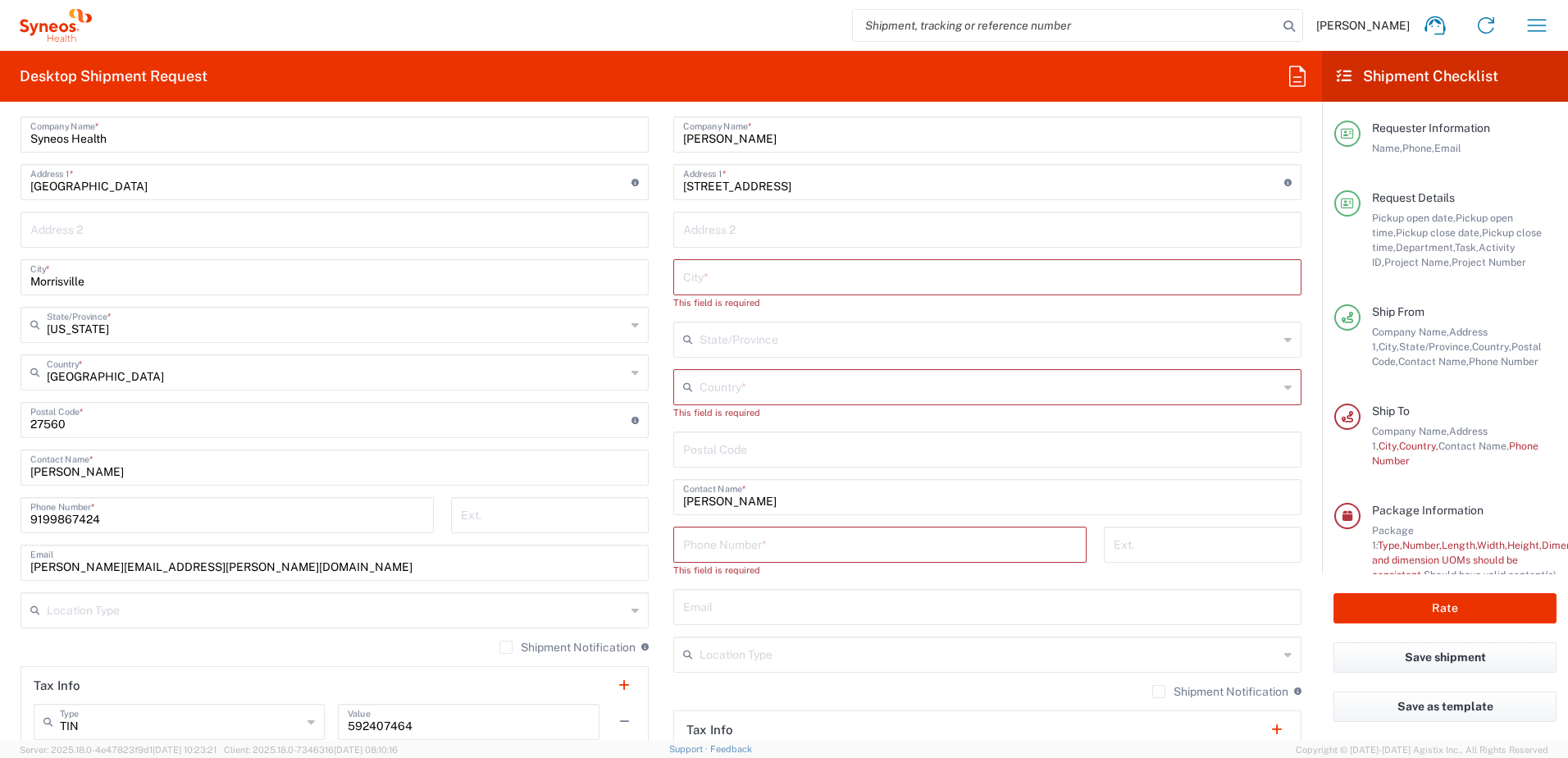
drag, startPoint x: 826, startPoint y: 189, endPoint x: 791, endPoint y: 183, distance: 35.5
click at [824, 188] on input "[STREET_ADDRESS]" at bounding box center [984, 181] width 601 height 29
drag, startPoint x: 803, startPoint y: 183, endPoint x: 647, endPoint y: 167, distance: 156.8
click at [646, 167] on div "Ship From Syneos Health, LLC-[GEOGRAPHIC_DATA] [GEOGRAPHIC_DATA] [GEOGRAPHIC_DA…" at bounding box center [661, 420] width 1306 height 777
paste input "[STREET_ADDRESS]"
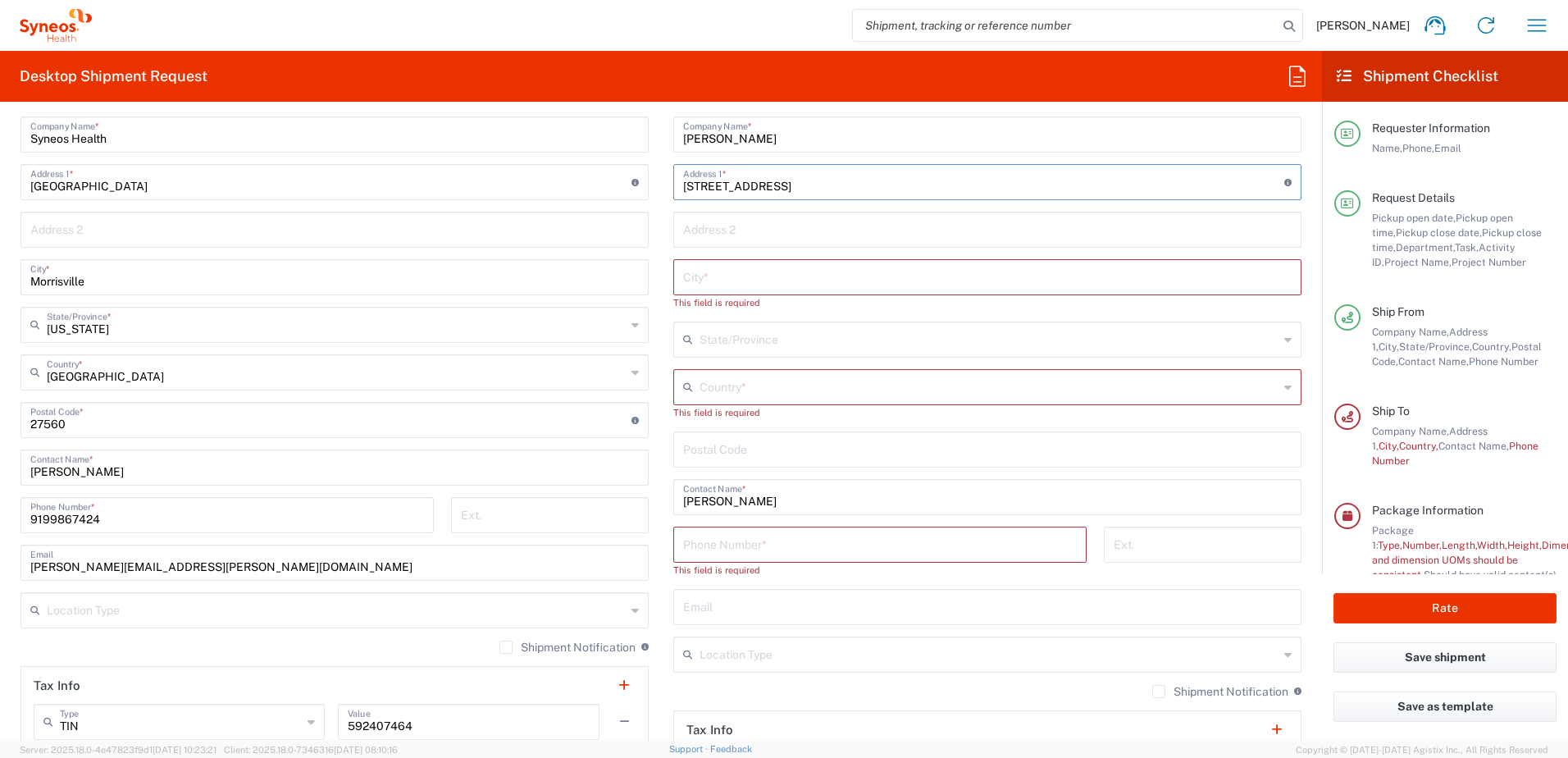
type input "[STREET_ADDRESS]"
click at [735, 278] on input "text" at bounding box center [987, 277] width 609 height 29
paste input "[GEOGRAPHIC_DATA]"
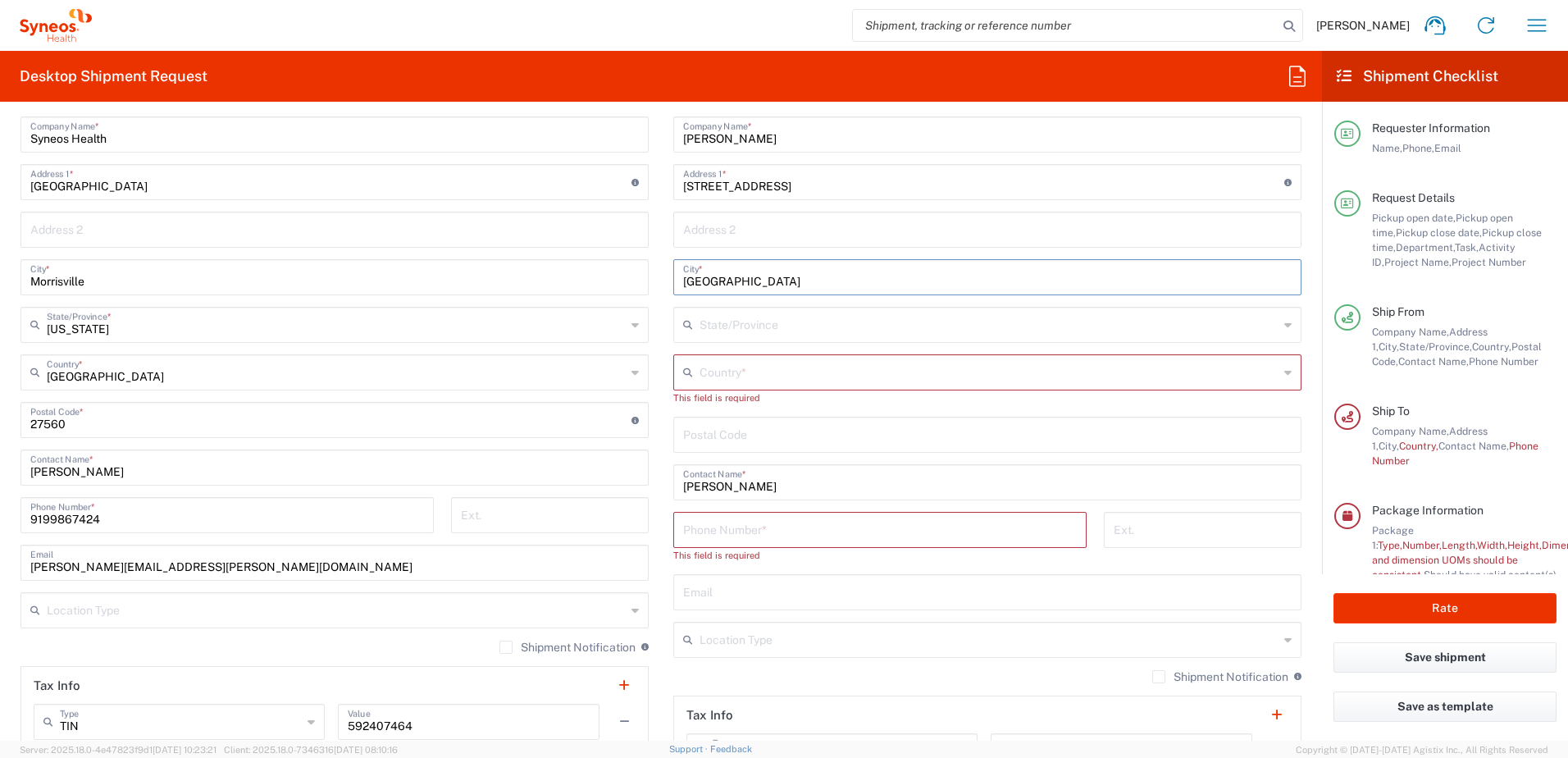
type input "[GEOGRAPHIC_DATA]"
click at [769, 316] on input "text" at bounding box center [988, 324] width 579 height 29
click at [1113, 434] on input "undefined" at bounding box center [987, 434] width 609 height 29
click at [895, 370] on input "text" at bounding box center [988, 372] width 579 height 29
drag, startPoint x: 690, startPoint y: 511, endPoint x: 835, endPoint y: 442, distance: 160.6
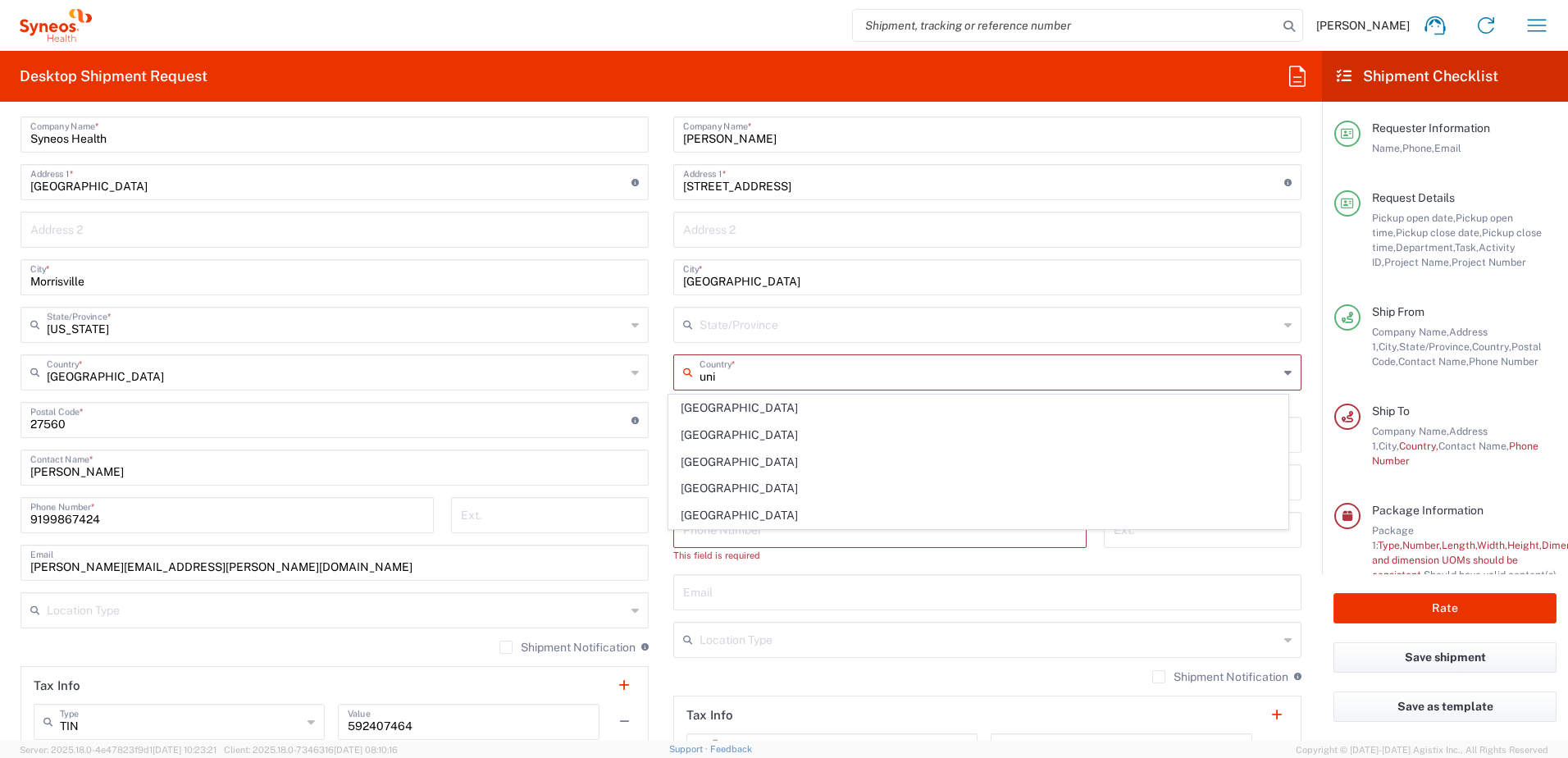
click at [690, 511] on span "[GEOGRAPHIC_DATA]" at bounding box center [979, 516] width 619 height 25
type input "[GEOGRAPHIC_DATA]"
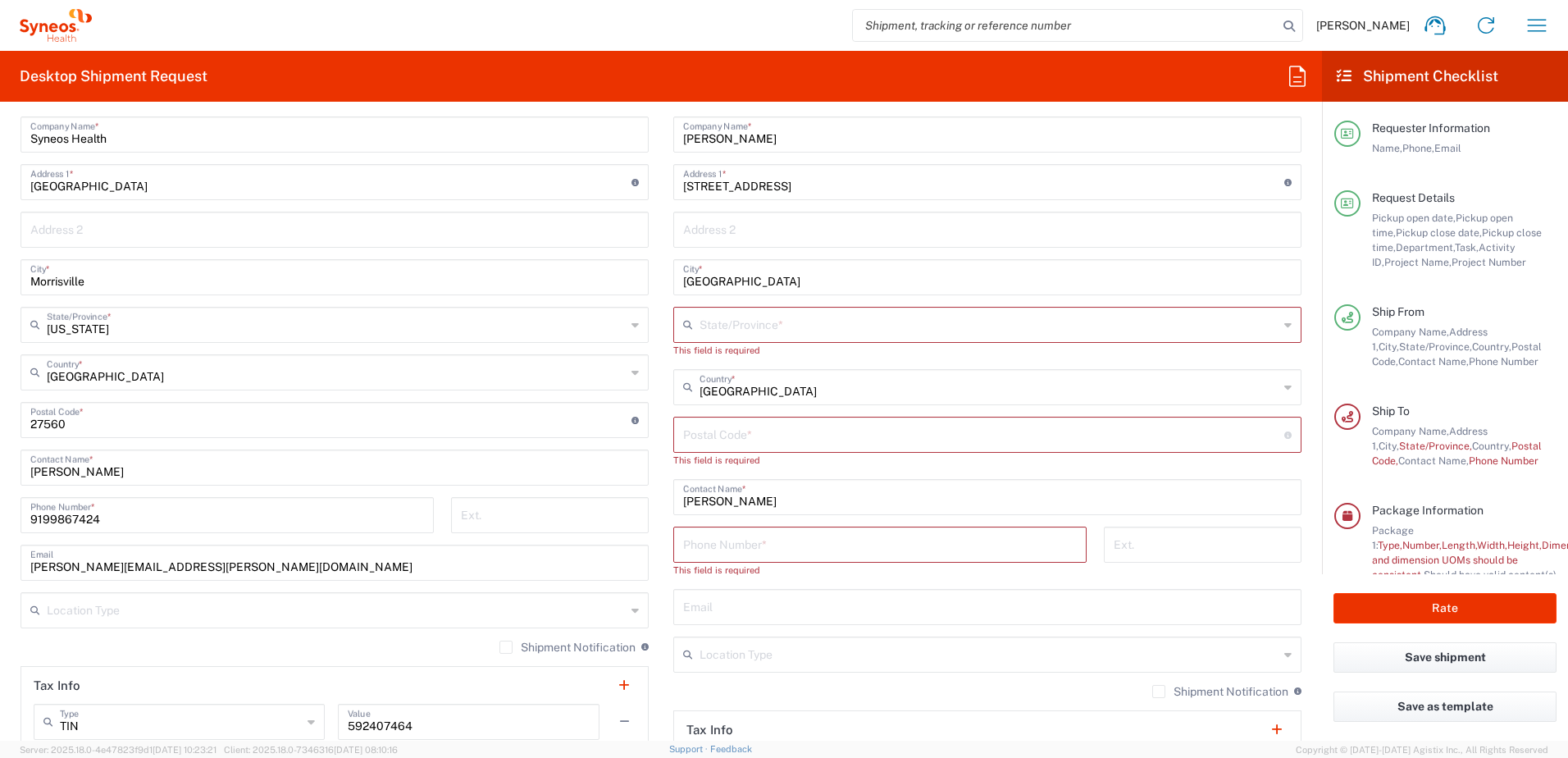
click at [758, 329] on input "text" at bounding box center [988, 324] width 579 height 29
click at [747, 392] on span "[US_STATE]" at bounding box center [979, 388] width 619 height 25
type input "[US_STATE]"
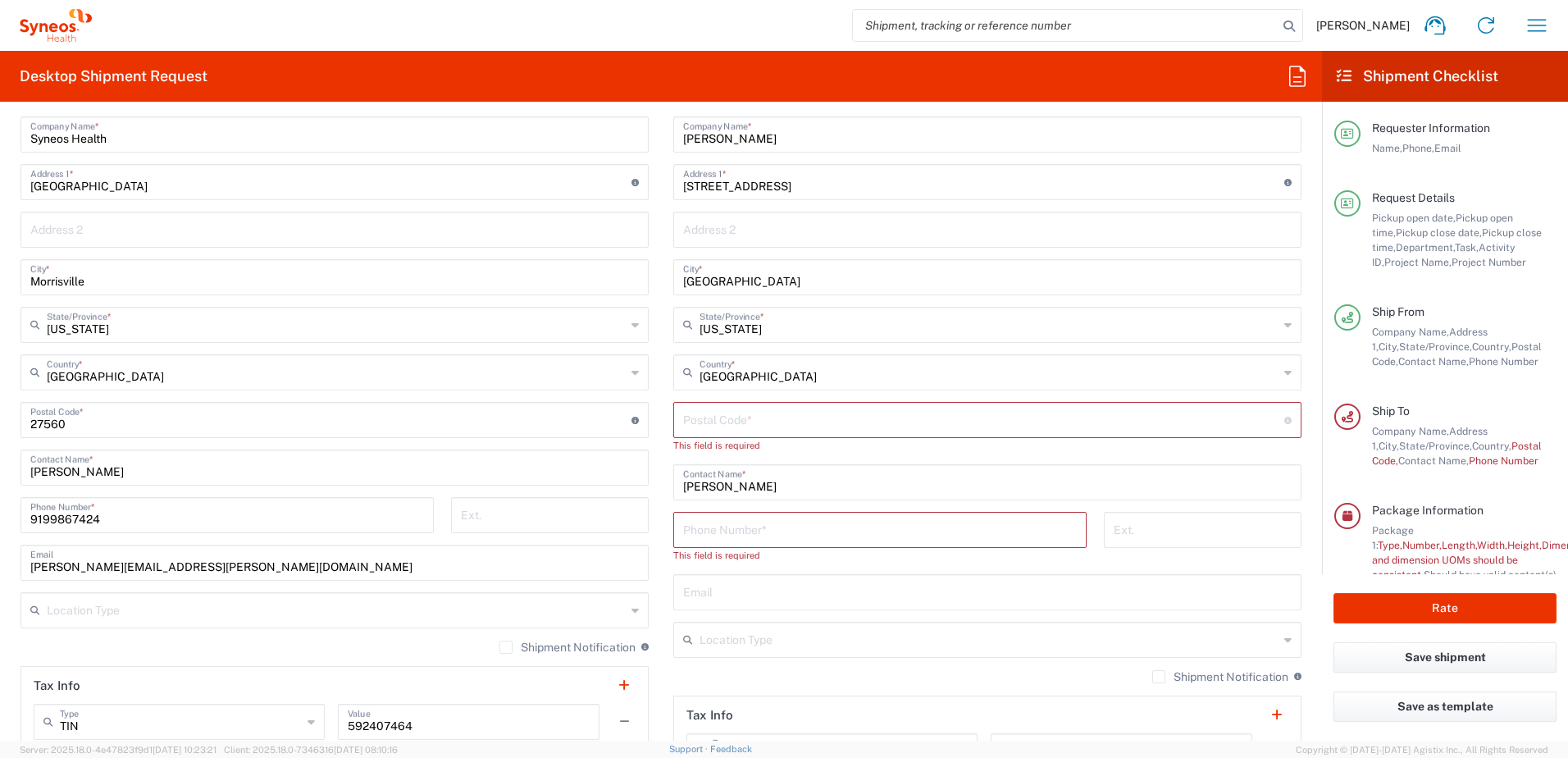
click at [760, 426] on input "undefined" at bounding box center [984, 419] width 601 height 29
paste input "07853"
type input "07853"
click at [771, 509] on input "tel" at bounding box center [880, 515] width 394 height 29
paste input "[PHONE_NUMBER]"
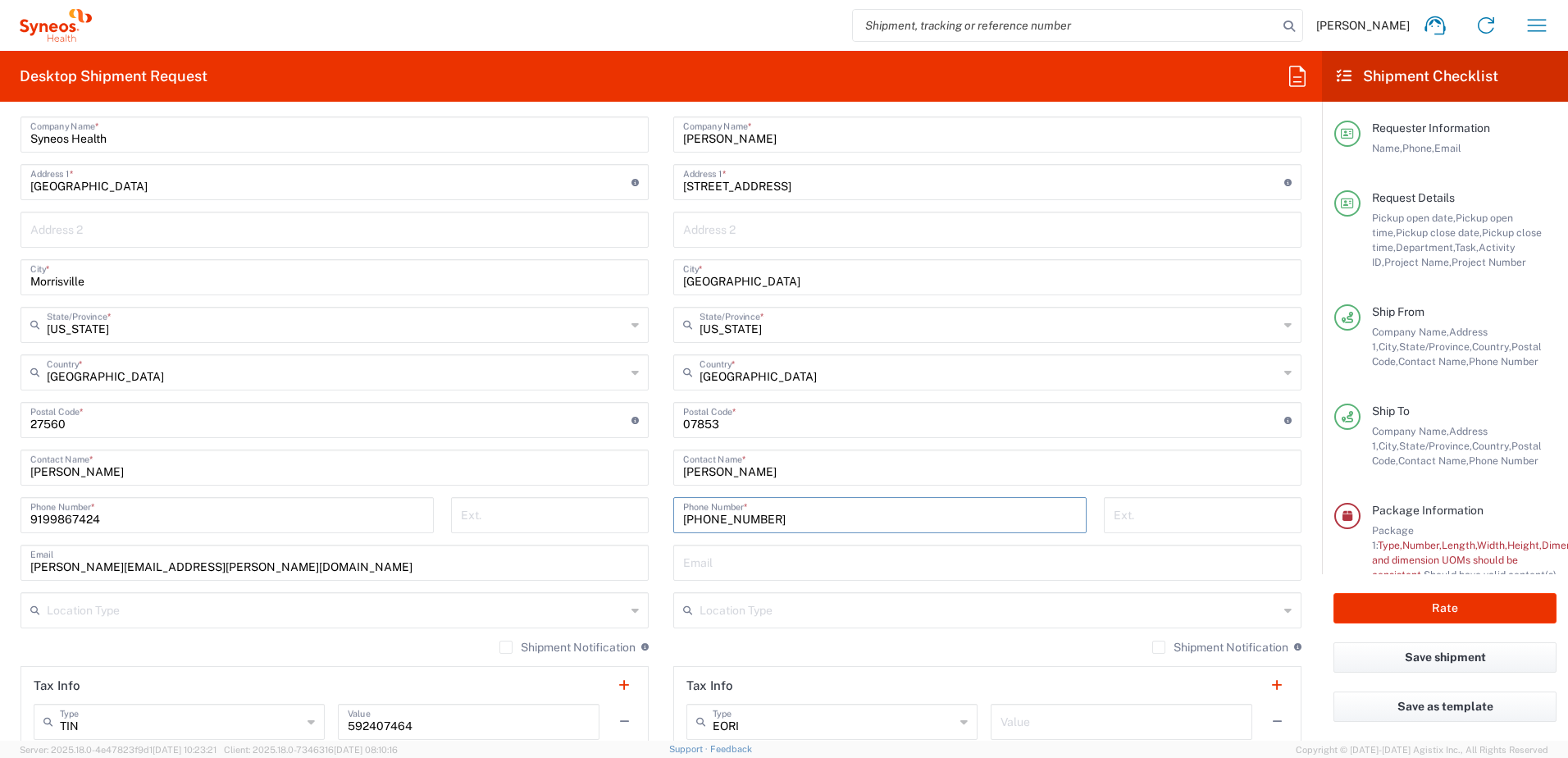
type input "[PHONE_NUMBER]"
click at [728, 571] on input "text" at bounding box center [987, 562] width 609 height 29
paste input "[EMAIL_ADDRESS][DOMAIN_NAME]"
type input "[EMAIL_ADDRESS][DOMAIN_NAME]"
click at [793, 621] on input "text" at bounding box center [988, 610] width 579 height 29
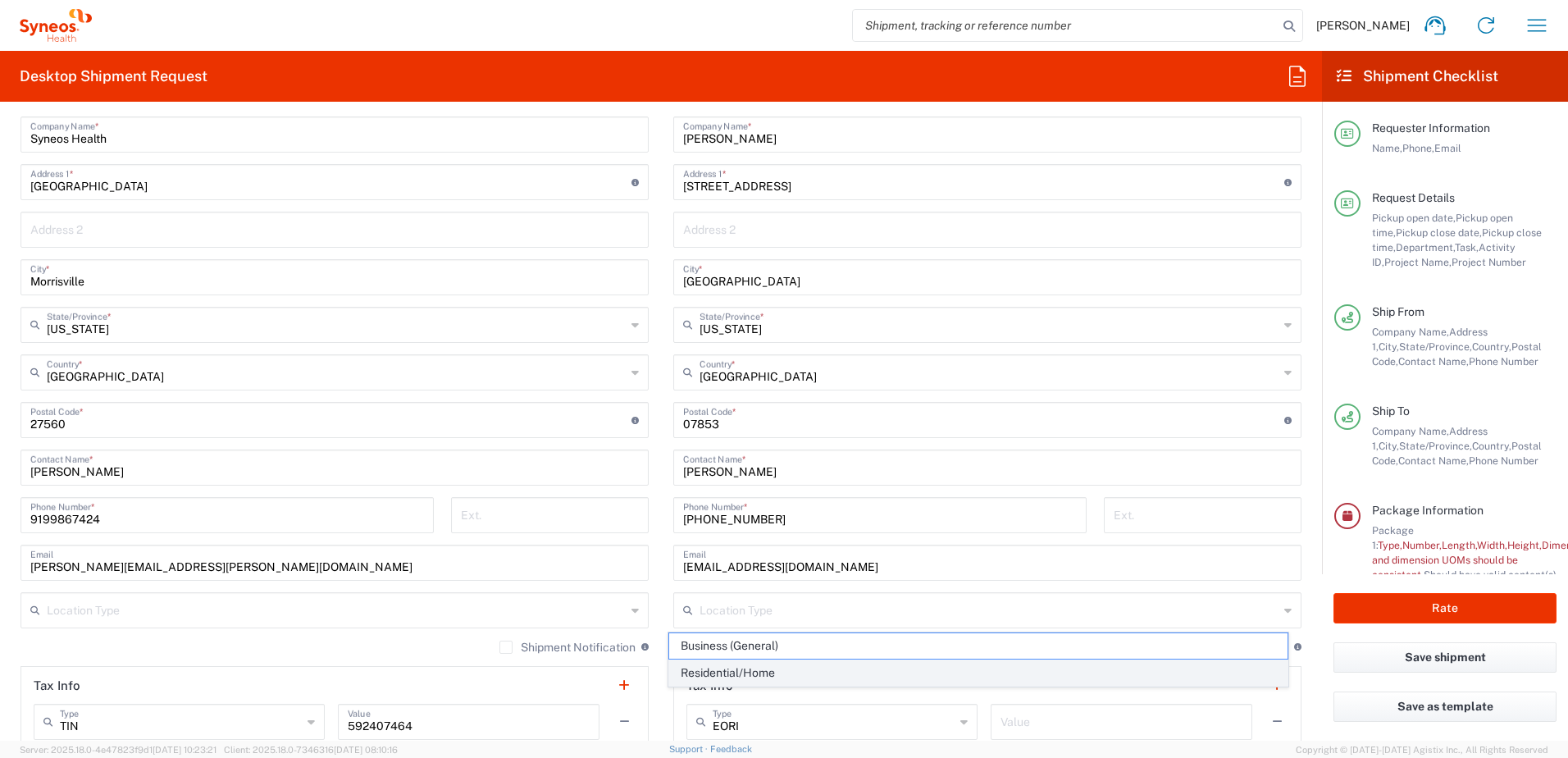
click at [780, 665] on span "Residential/Home" at bounding box center [979, 674] width 619 height 25
type input "Residential/Home"
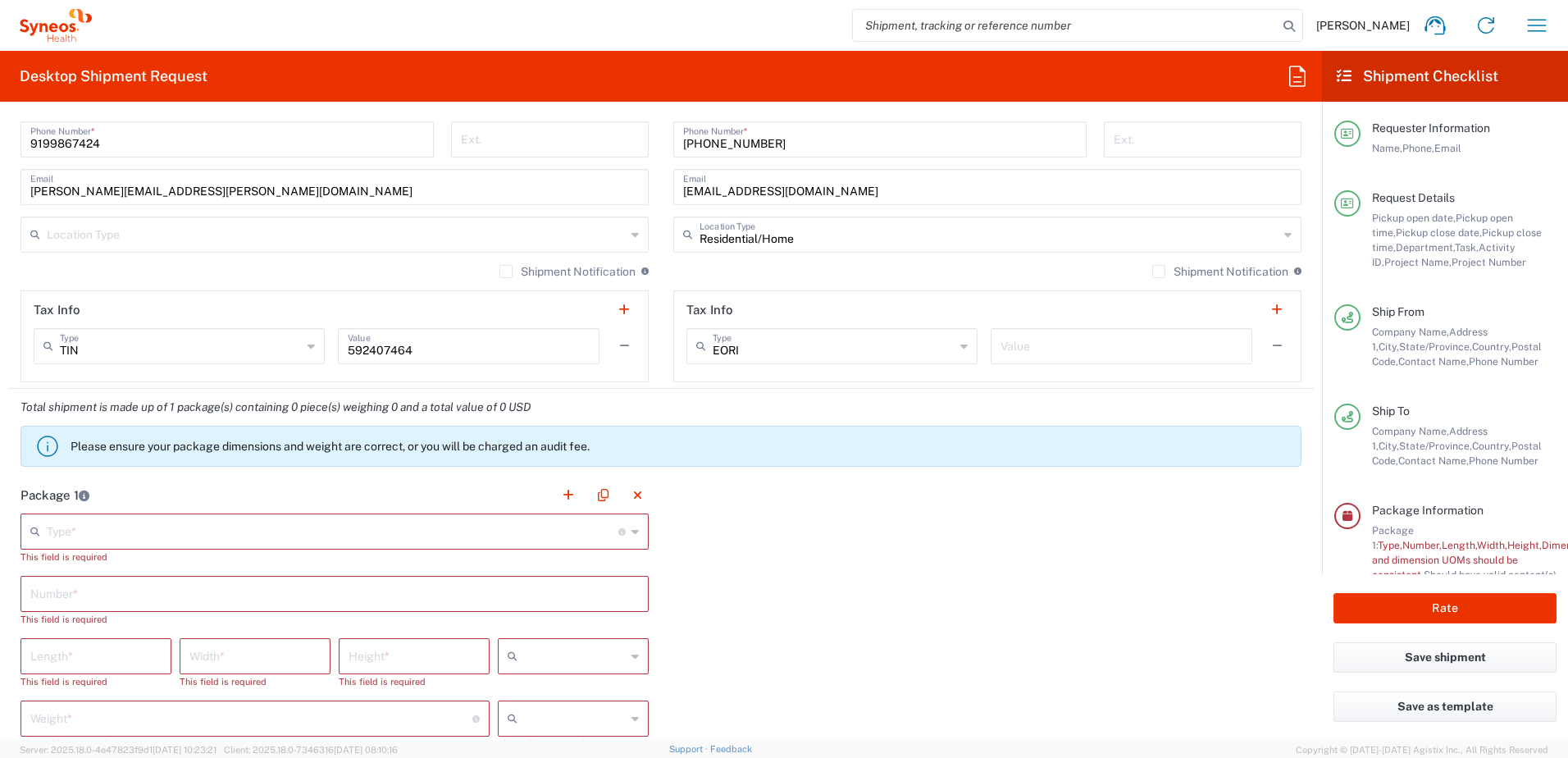
scroll to position [1313, 0]
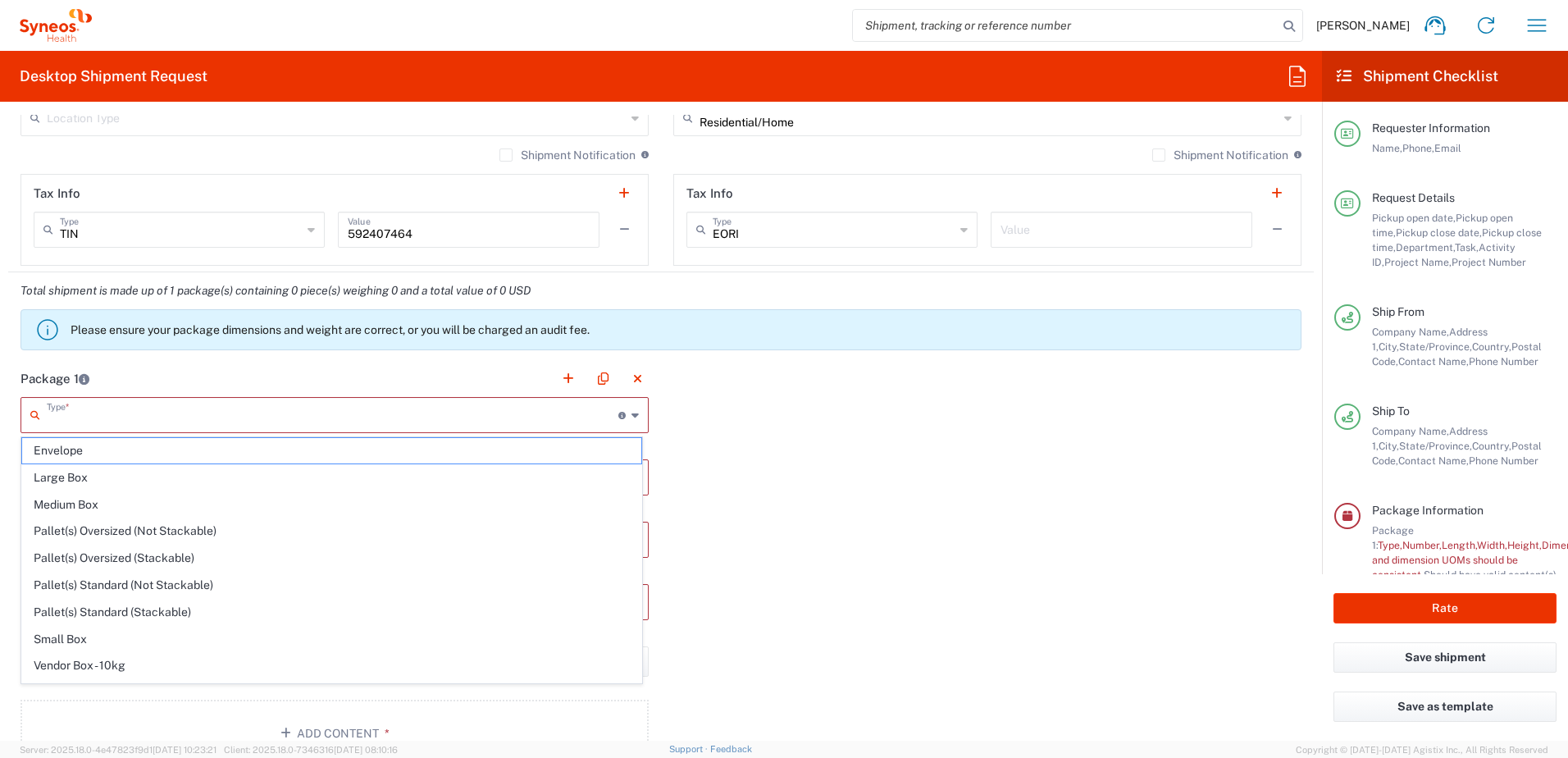
click at [204, 414] on input "text" at bounding box center [332, 414] width 572 height 29
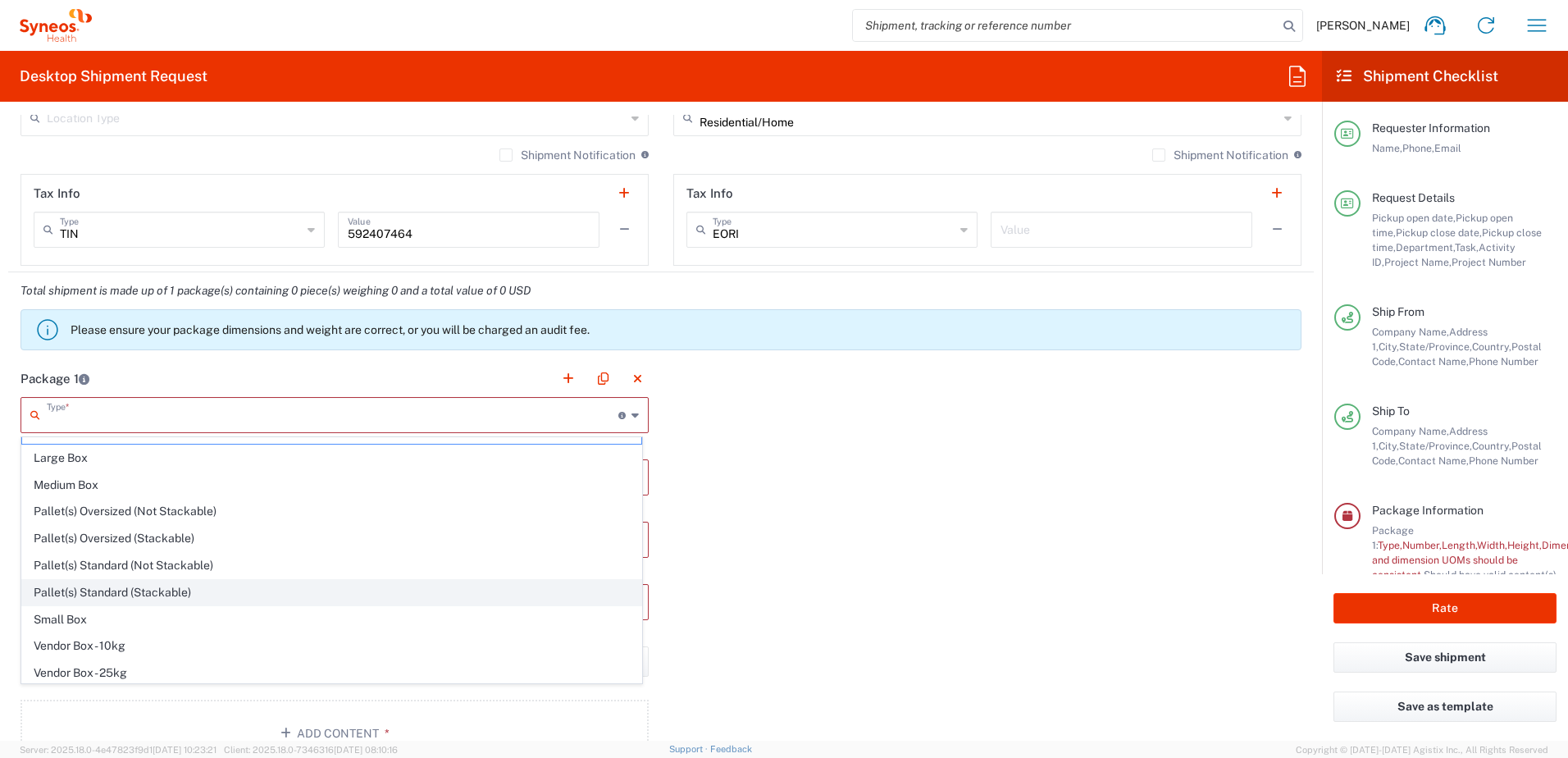
scroll to position [50, 0]
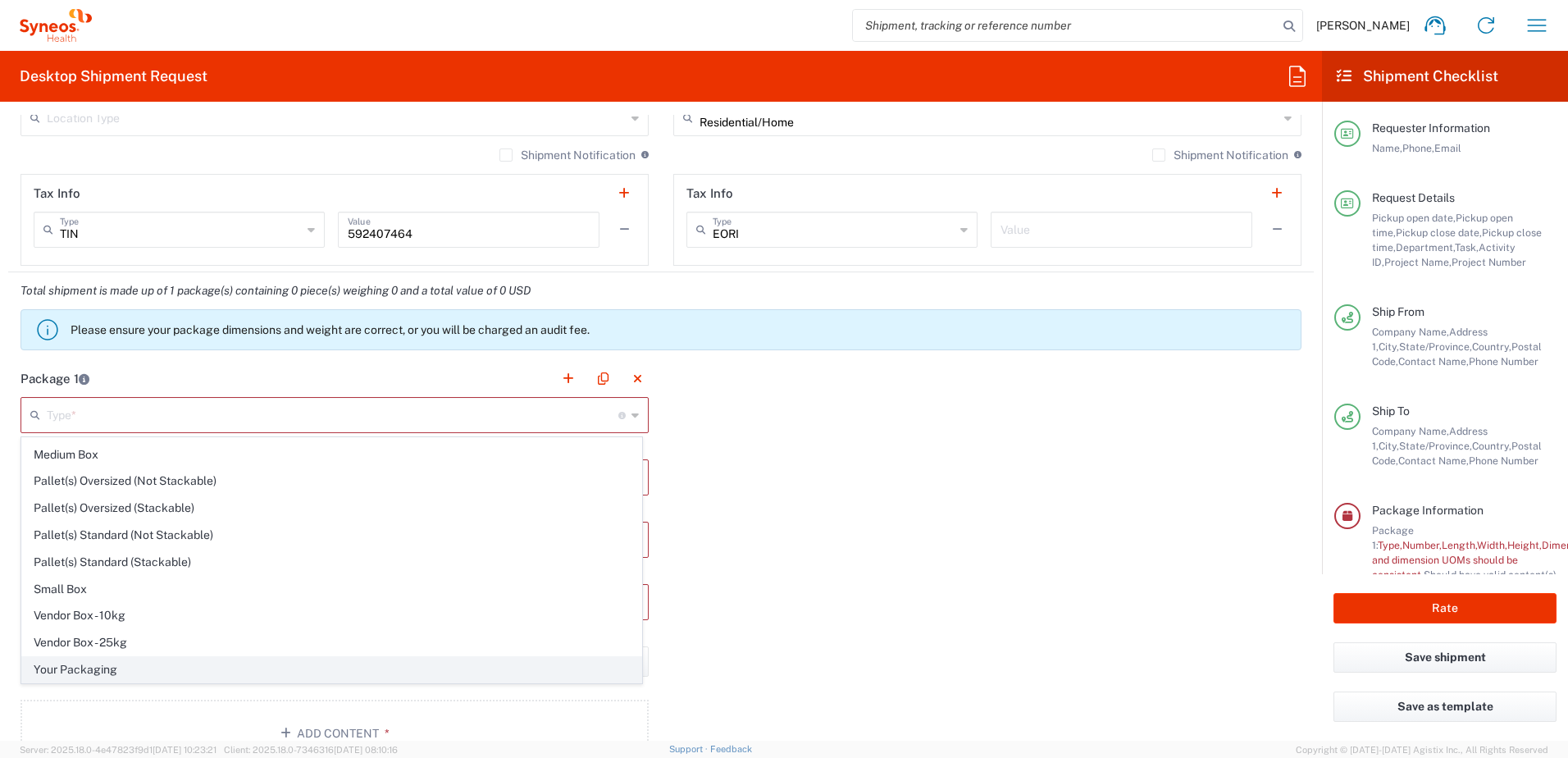
click at [107, 663] on span "Your Packaging" at bounding box center [332, 670] width 619 height 25
type input "Your Packaging"
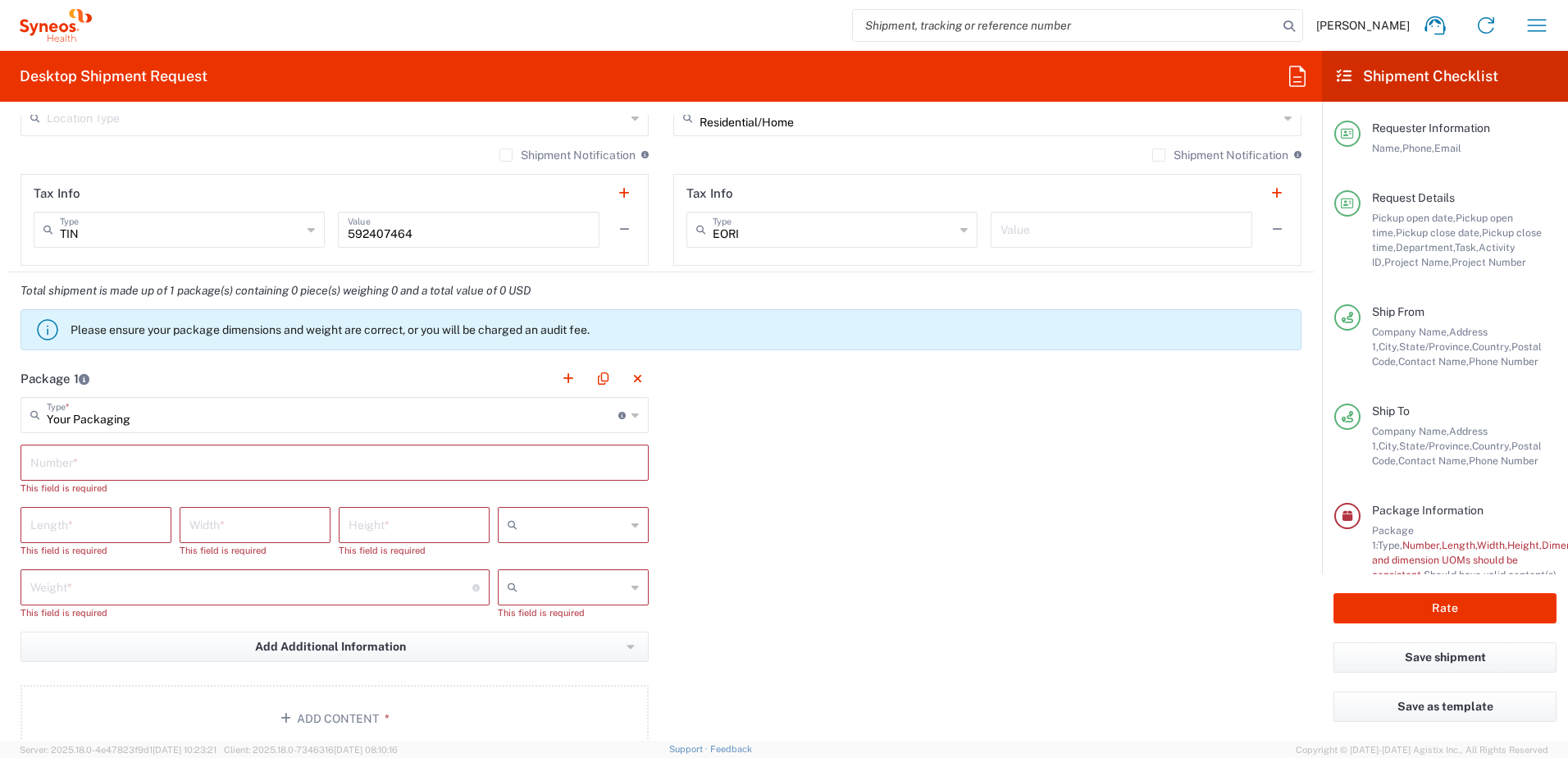
click at [125, 472] on input "text" at bounding box center [335, 462] width 609 height 29
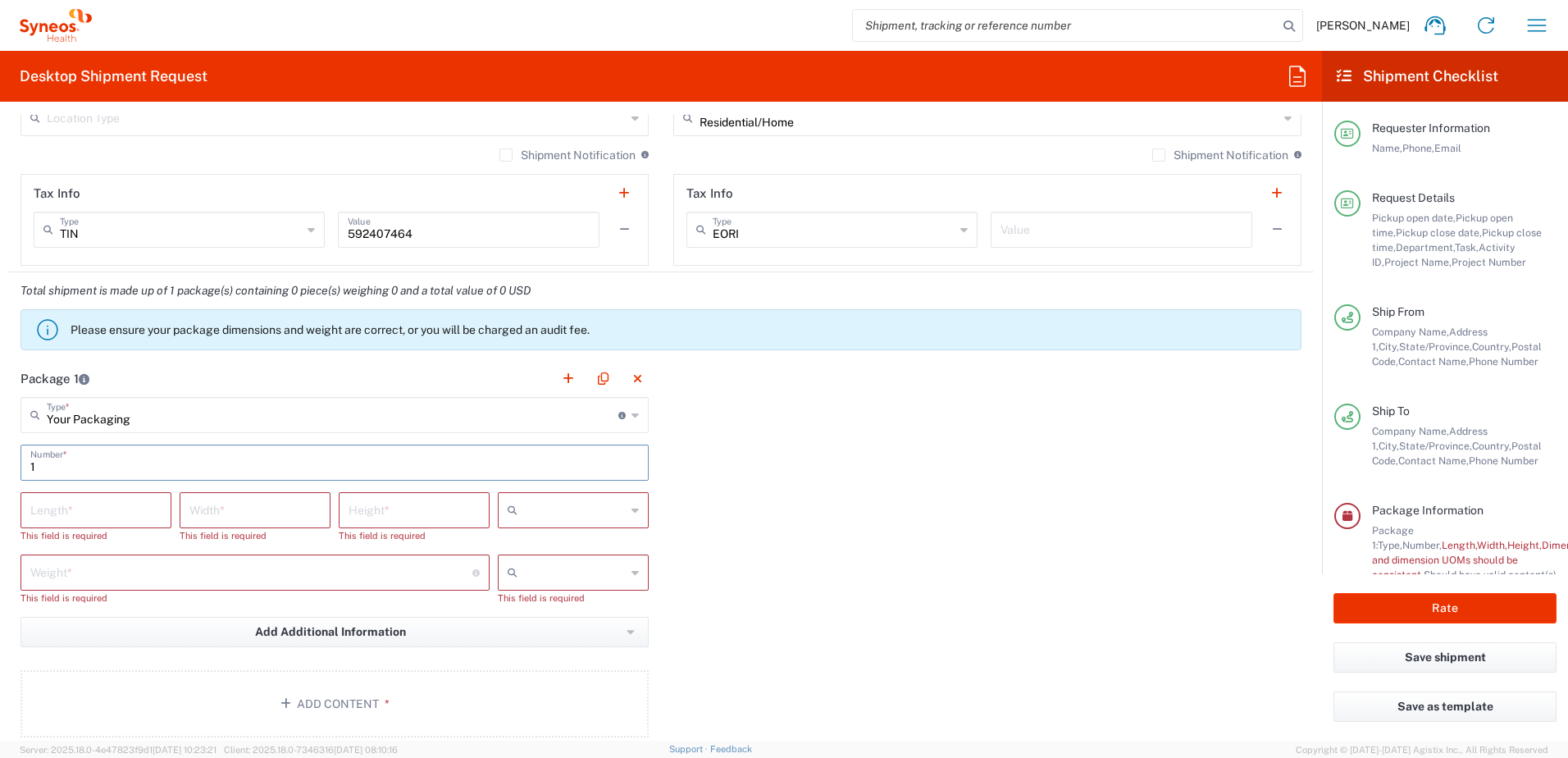
type input "1"
click at [104, 515] on input "number" at bounding box center [96, 509] width 131 height 29
type input "14"
click at [213, 514] on input "number" at bounding box center [255, 509] width 131 height 29
type input "13"
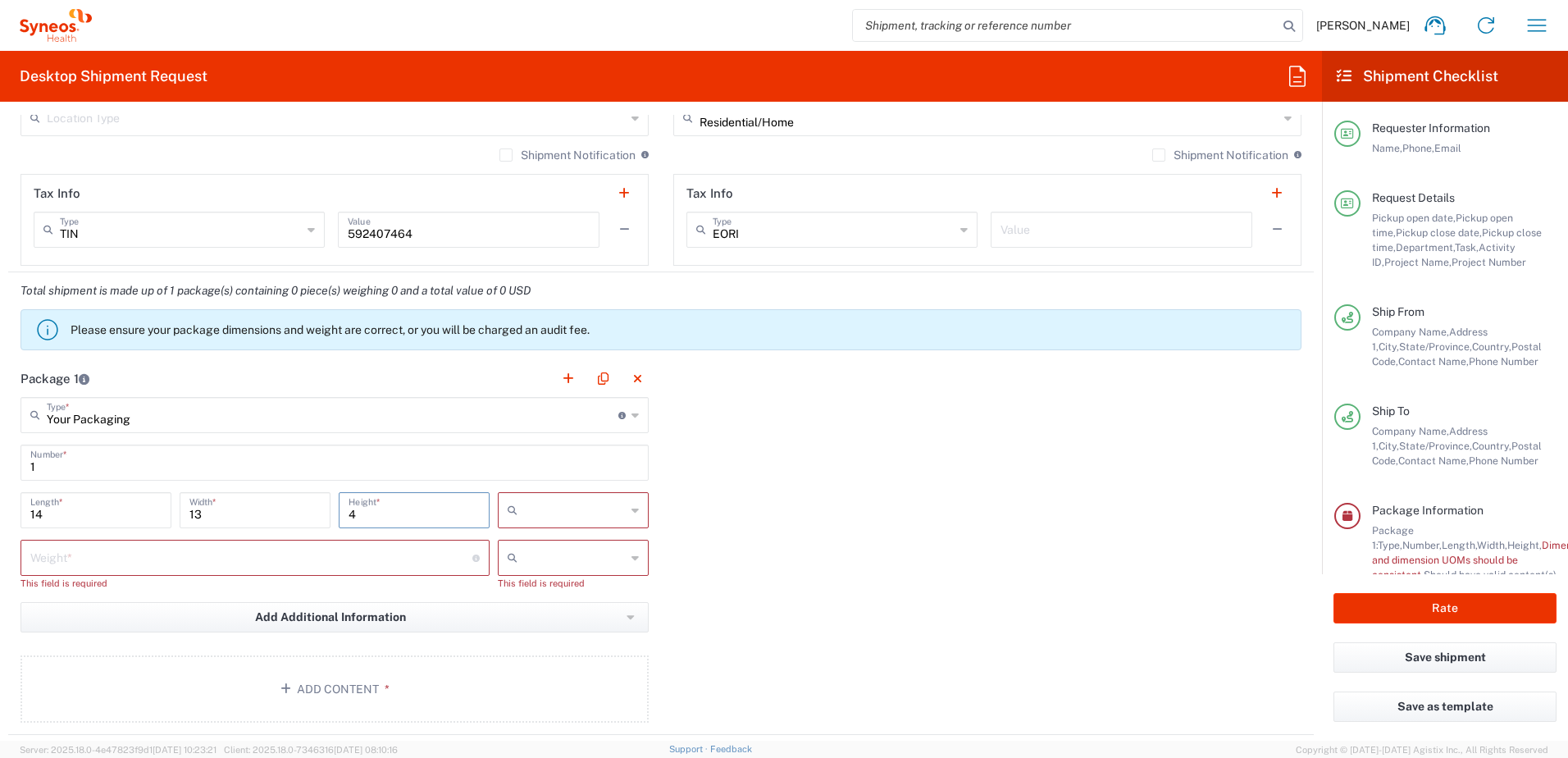
type input "4"
click at [539, 495] on div at bounding box center [574, 510] width 151 height 36
click at [529, 588] on span "in" at bounding box center [567, 600] width 146 height 25
type input "in"
click at [331, 569] on input "number" at bounding box center [251, 557] width 442 height 29
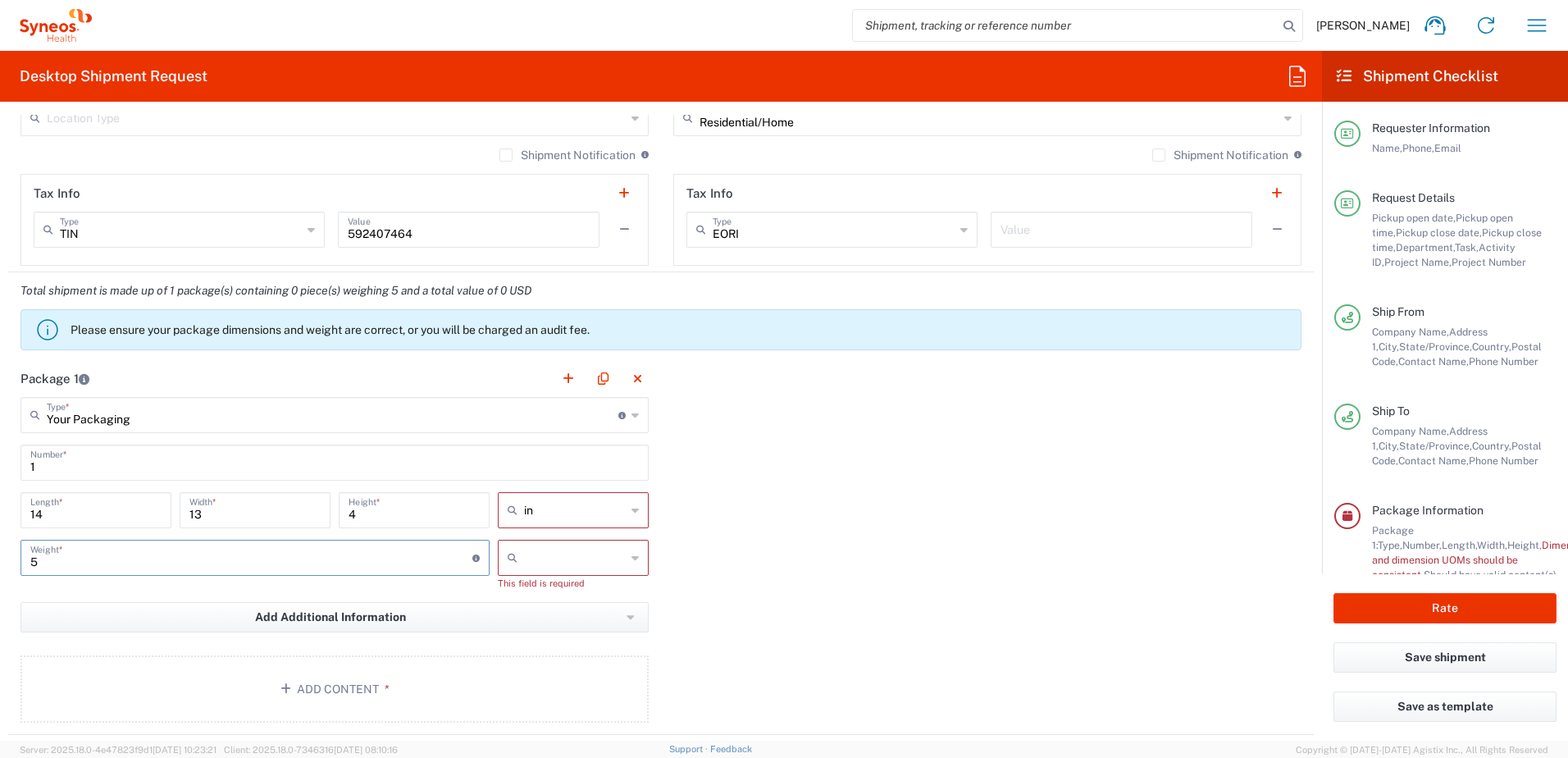
type input "5"
click at [547, 566] on input "text" at bounding box center [574, 558] width 101 height 26
click at [540, 617] on span "lbs" at bounding box center [567, 621] width 146 height 25
type input "lbs"
click at [299, 672] on button "Add Content *" at bounding box center [335, 674] width 628 height 67
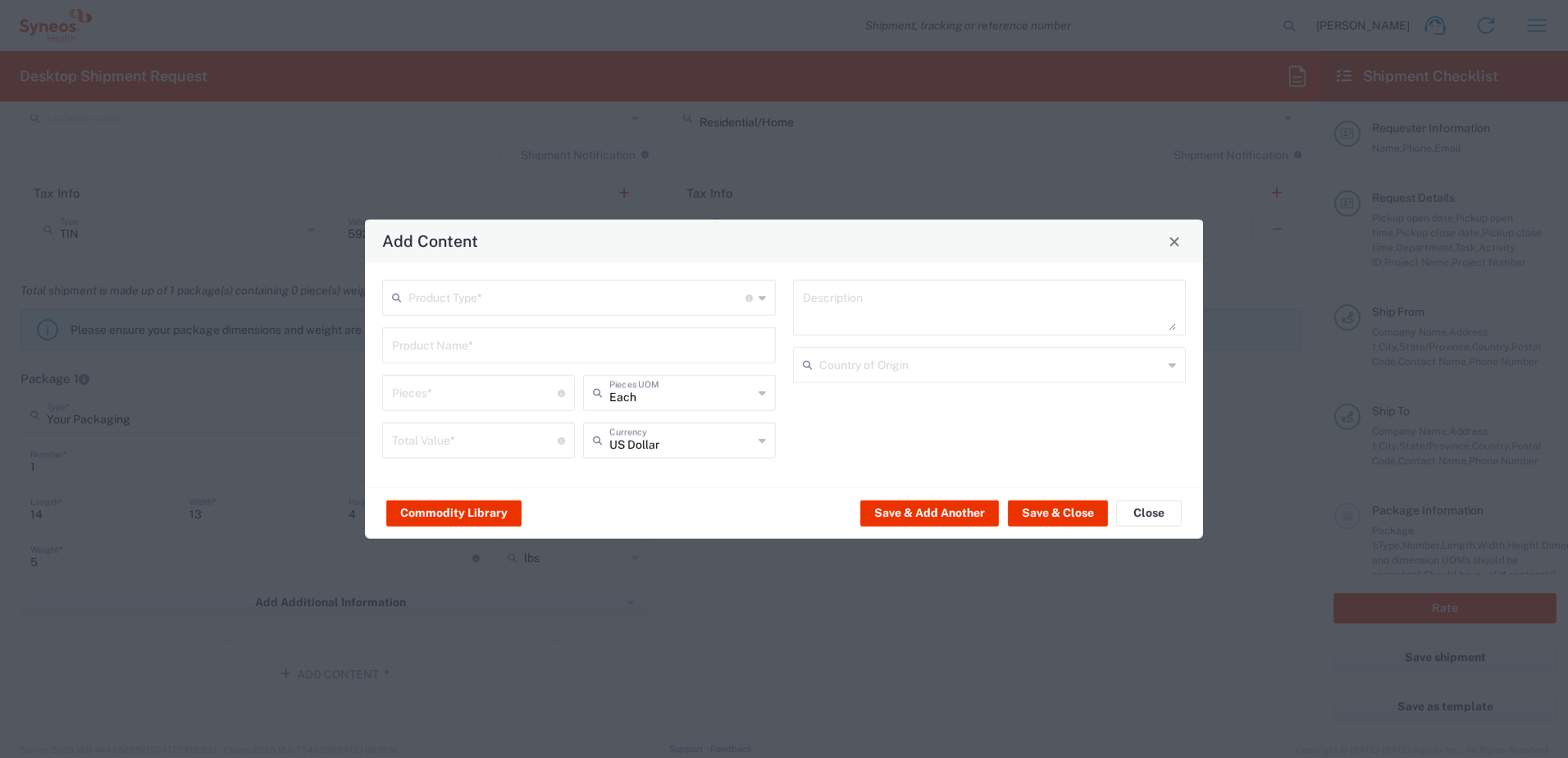
click at [461, 295] on input "text" at bounding box center [577, 296] width 337 height 29
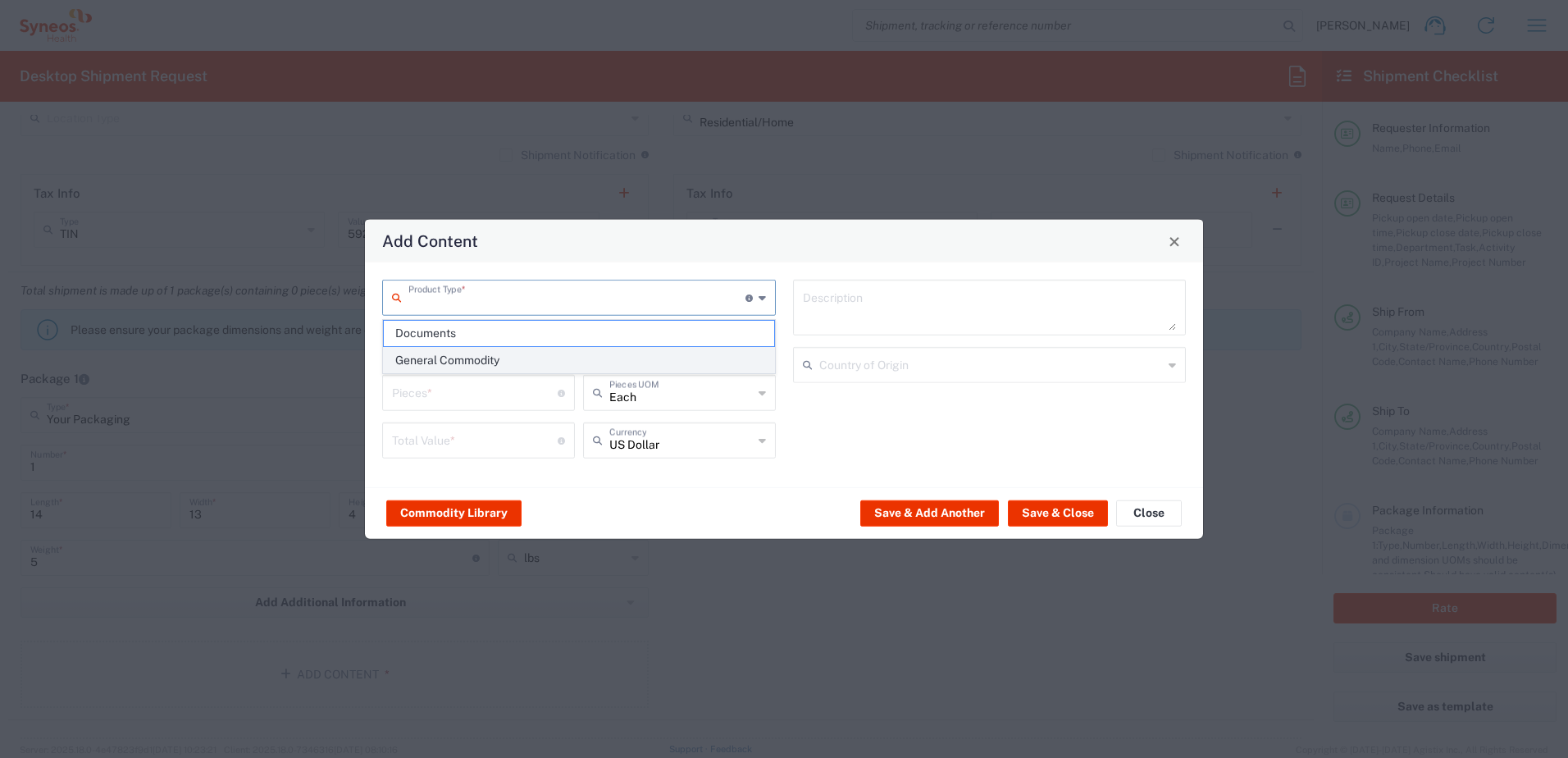
click at [502, 362] on span "General Commodity" at bounding box center [579, 360] width 390 height 25
type input "General Commodity"
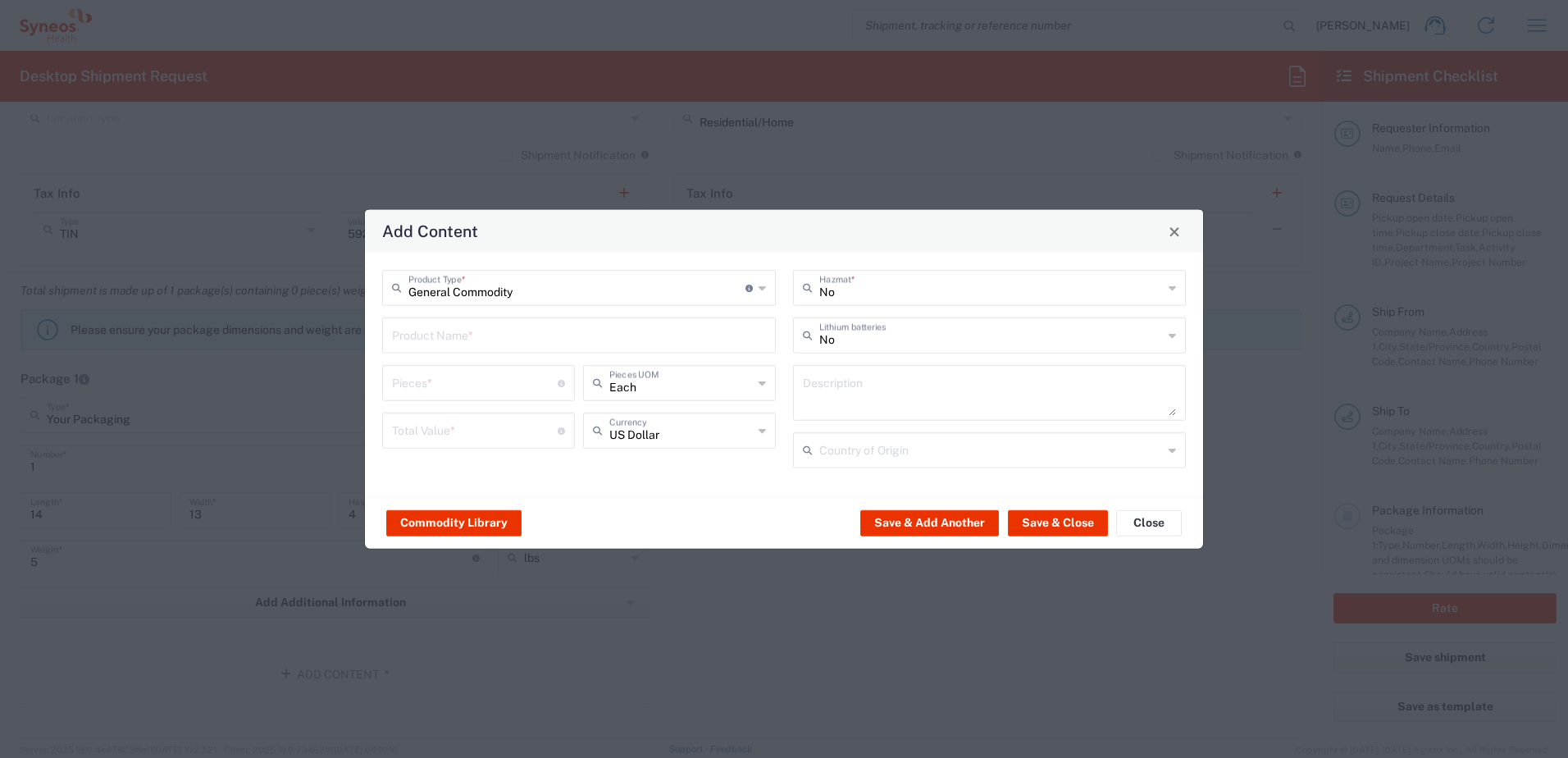
click at [446, 342] on input "text" at bounding box center [579, 334] width 374 height 29
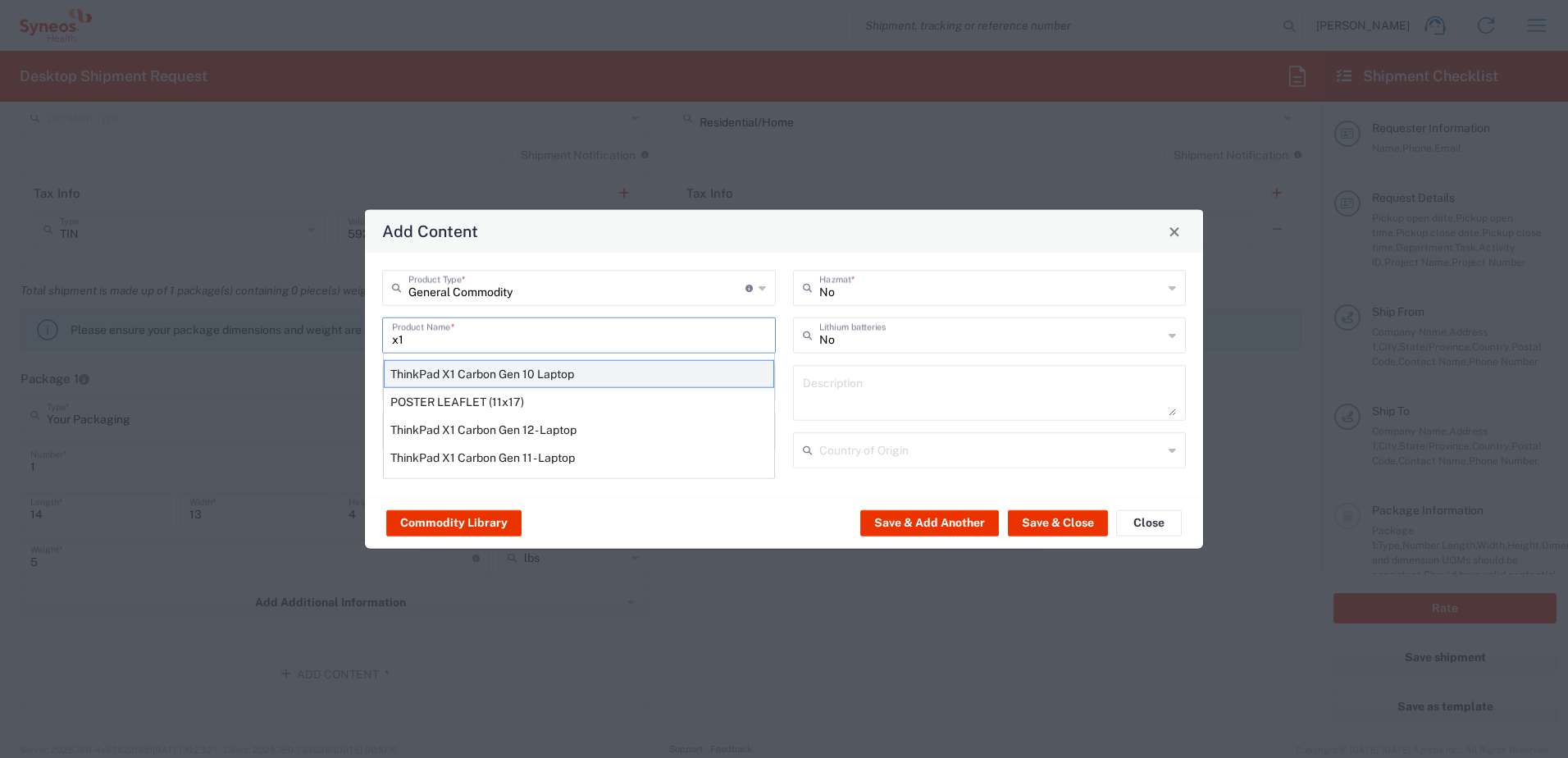
click at [534, 373] on div "ThinkPad X1 Carbon Gen 10 Laptop" at bounding box center [579, 374] width 390 height 28
type input "ThinkPad X1 Carbon Gen 10 Laptop"
type input "1"
type textarea "Intel Core i7-1265U vProÂ® Processor - 14"- 16 GB RAM - 512 GB SSD"
type input "[GEOGRAPHIC_DATA]"
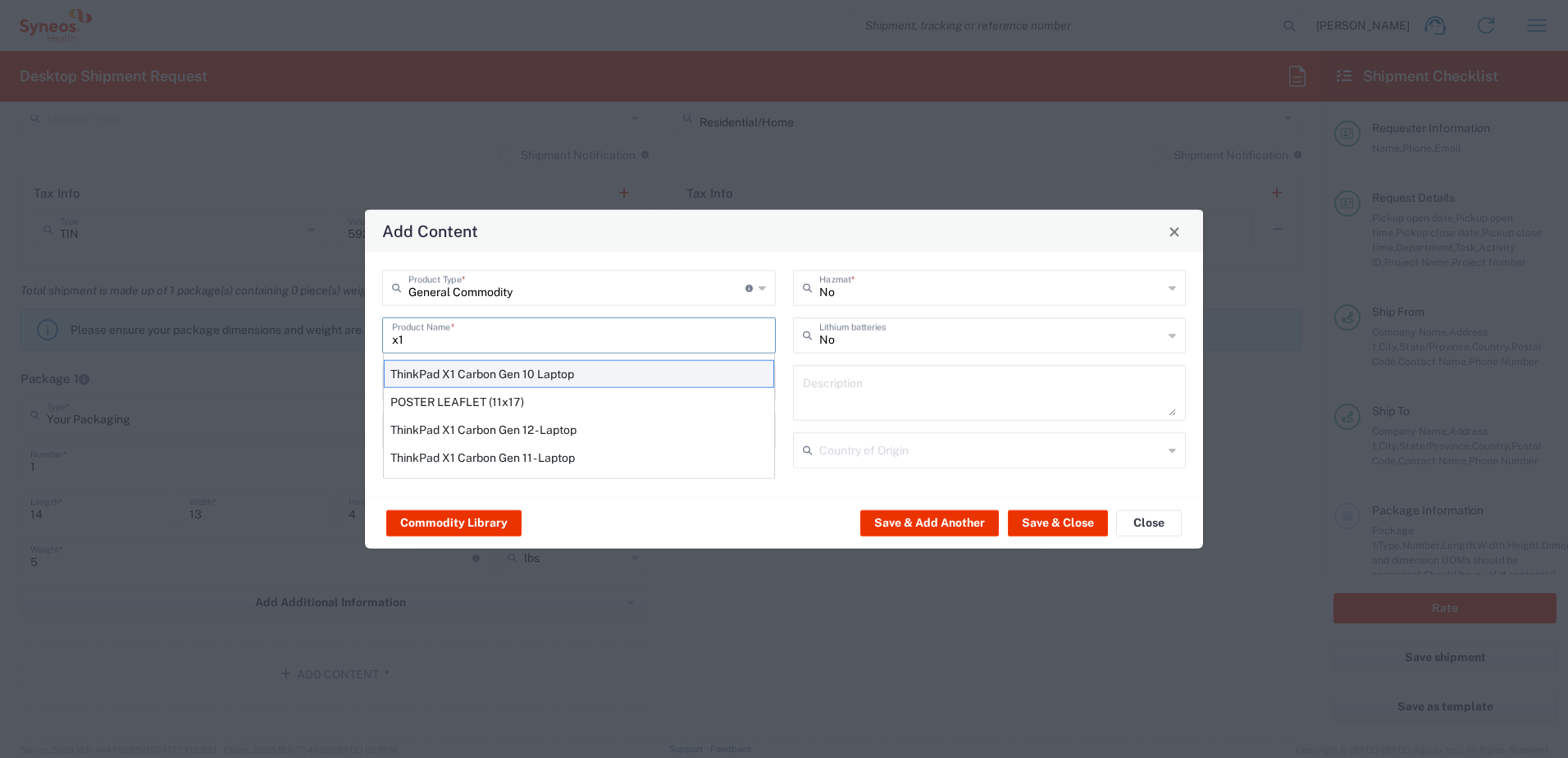
type input "Yes"
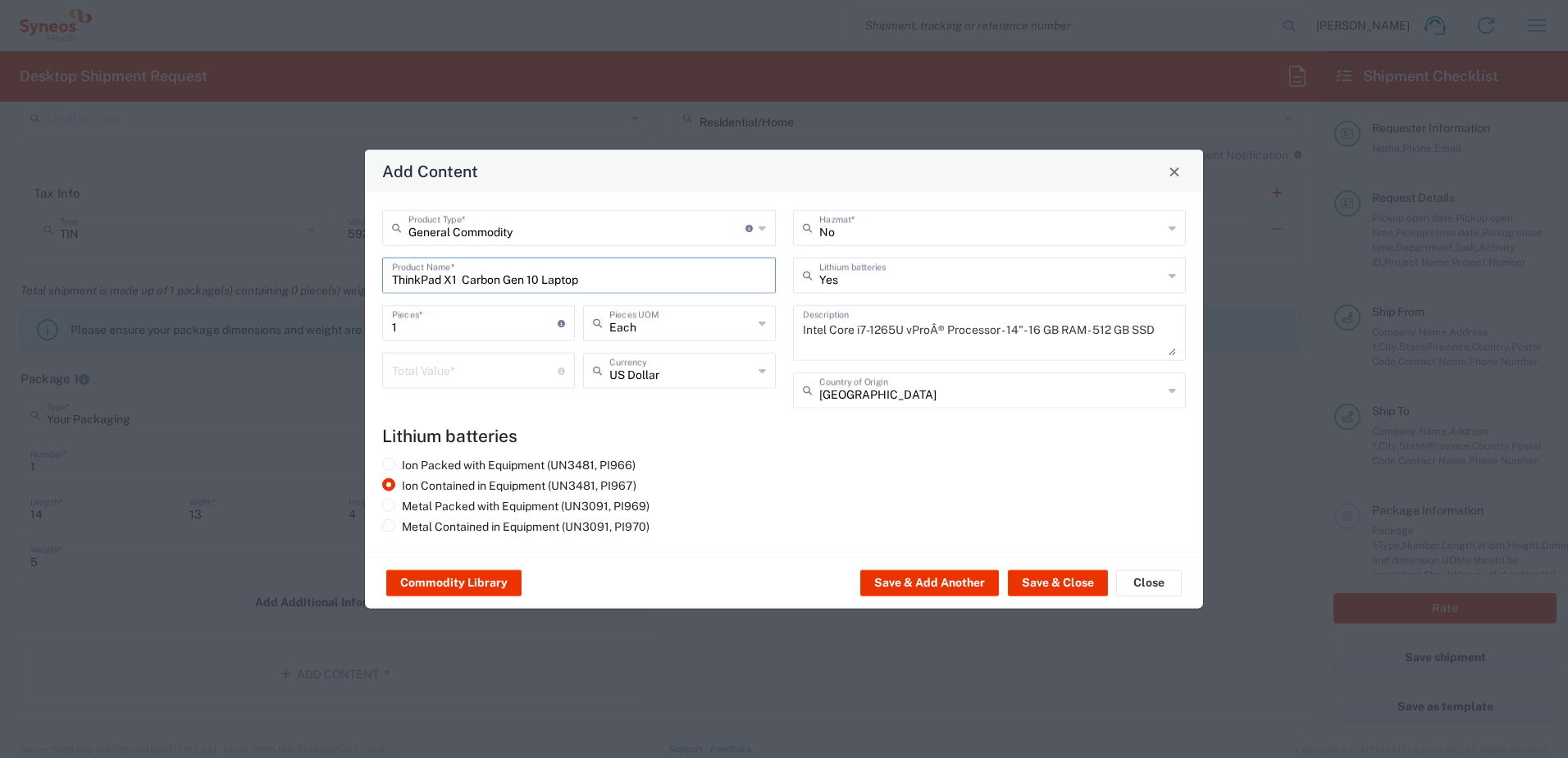
click at [538, 274] on input "ThinkPad X1 Carbon Gen 10 Laptop" at bounding box center [579, 275] width 374 height 29
click at [598, 278] on input "ThinkPad X1 Carbon Gen 8 Laptop" at bounding box center [579, 275] width 374 height 29
click at [628, 278] on input "ThinkPad X1 Carbon Gen 8 Laptop" at bounding box center [574, 275] width 363 height 29
type input "ThinkPad X1 Carbon Gen 8 Laptop"
click at [1126, 329] on textarea "Intel Core i7-1265U vProÂ® Processor - 14"- 16 GB RAM - 512 GB SSD" at bounding box center [990, 332] width 374 height 46
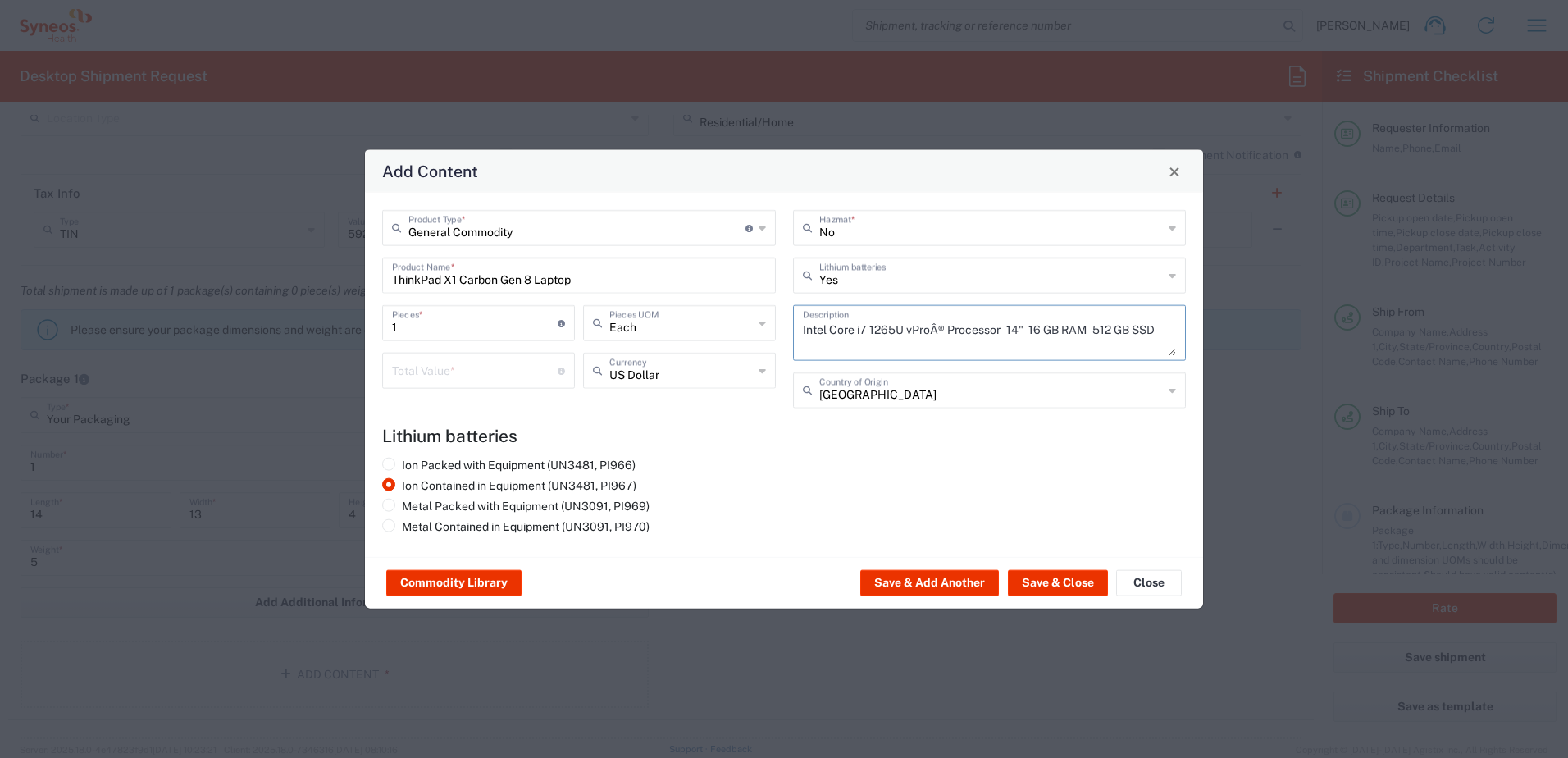
paste textarea "ThinkPad X1 Carbon Gen 8 Laptop"
type textarea "ThinkPad X1 Carbon Gen 8 Laptop"
click at [451, 364] on input "number" at bounding box center [475, 370] width 166 height 29
type input "1000"
click at [1058, 577] on button "Save & Close" at bounding box center [1057, 583] width 100 height 26
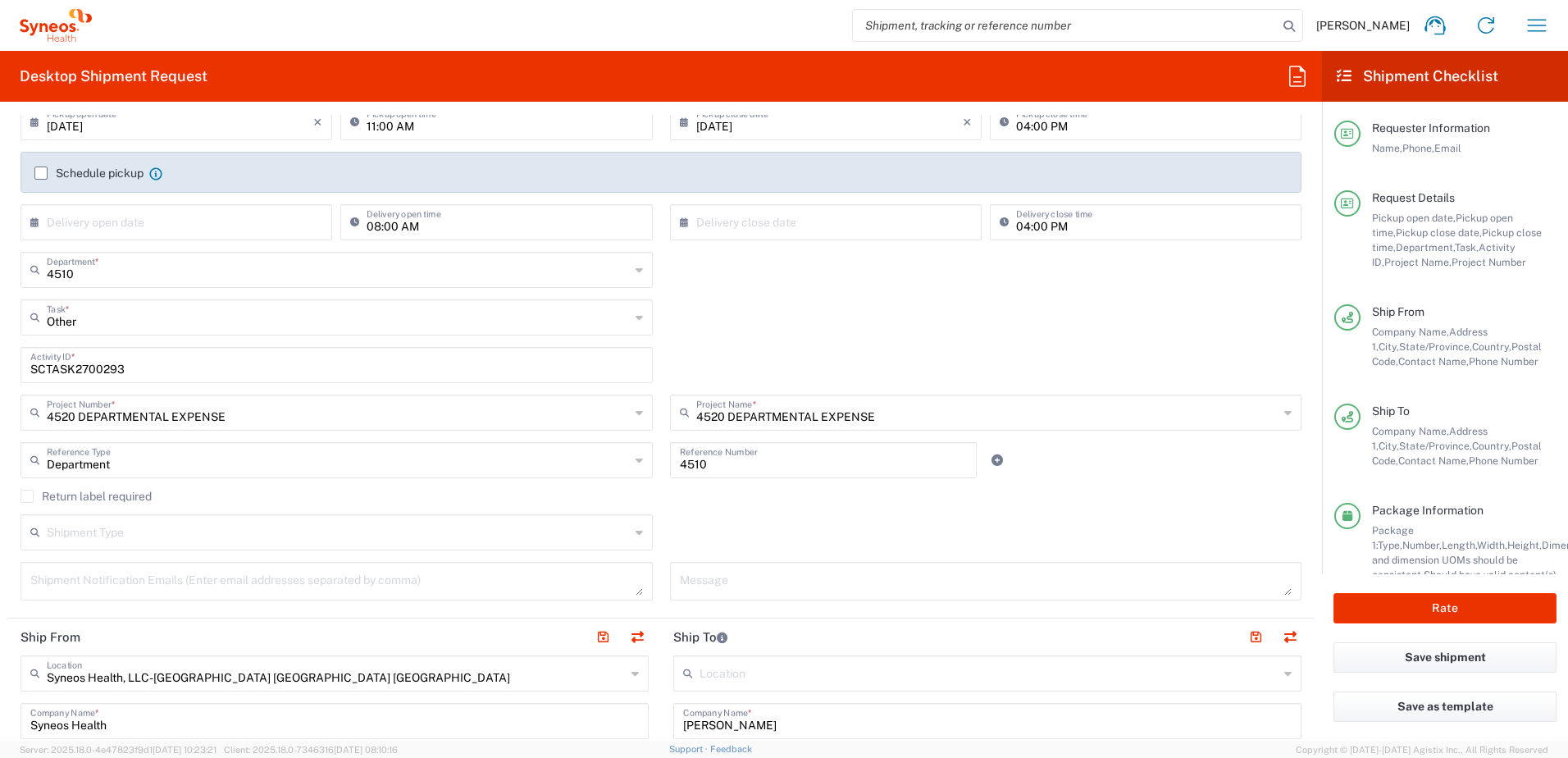
scroll to position [329, 0]
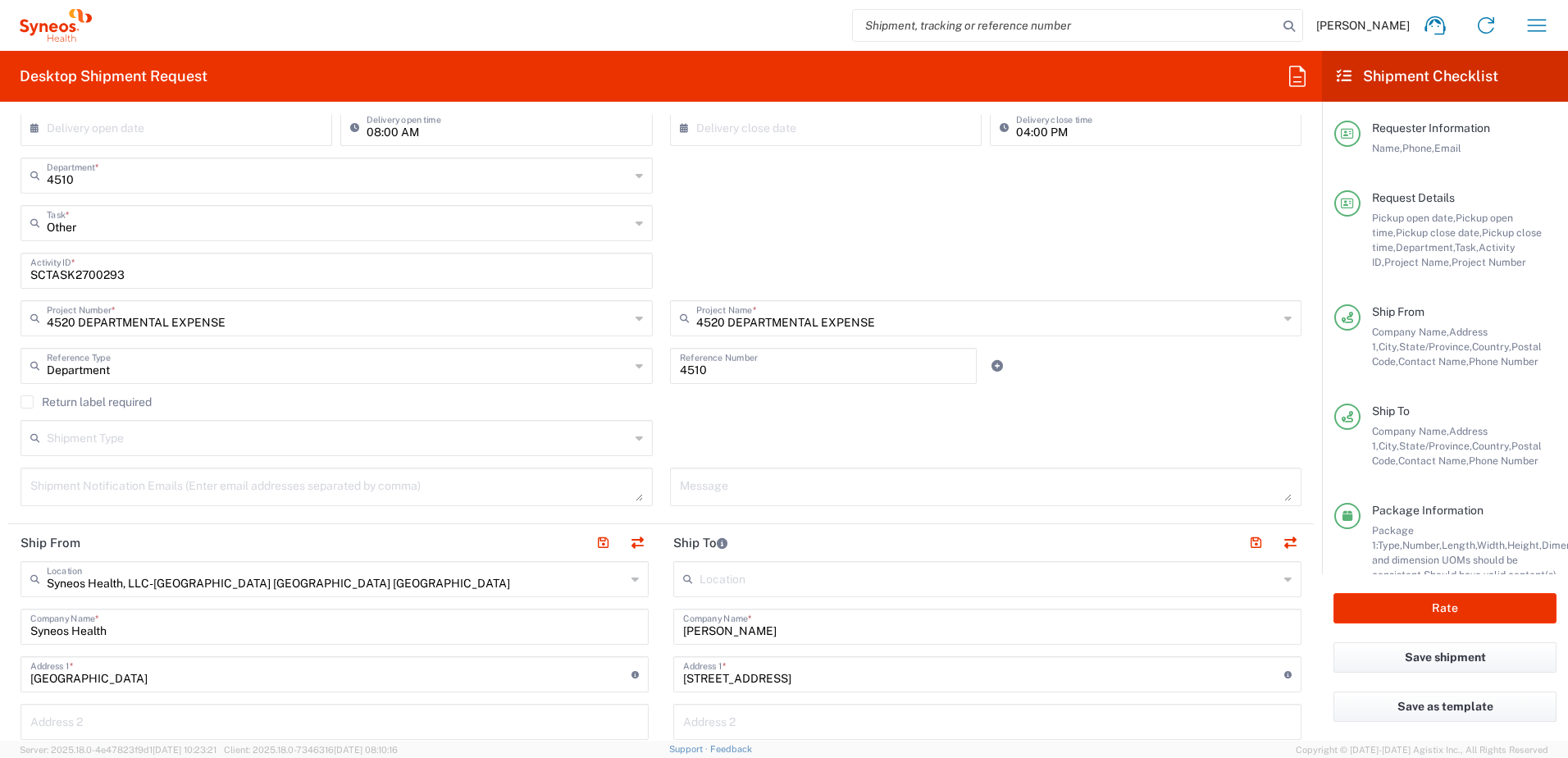
click at [47, 401] on label "Return label required" at bounding box center [86, 401] width 131 height 13
click at [27, 402] on input "Return label required" at bounding box center [27, 402] width 0 height 0
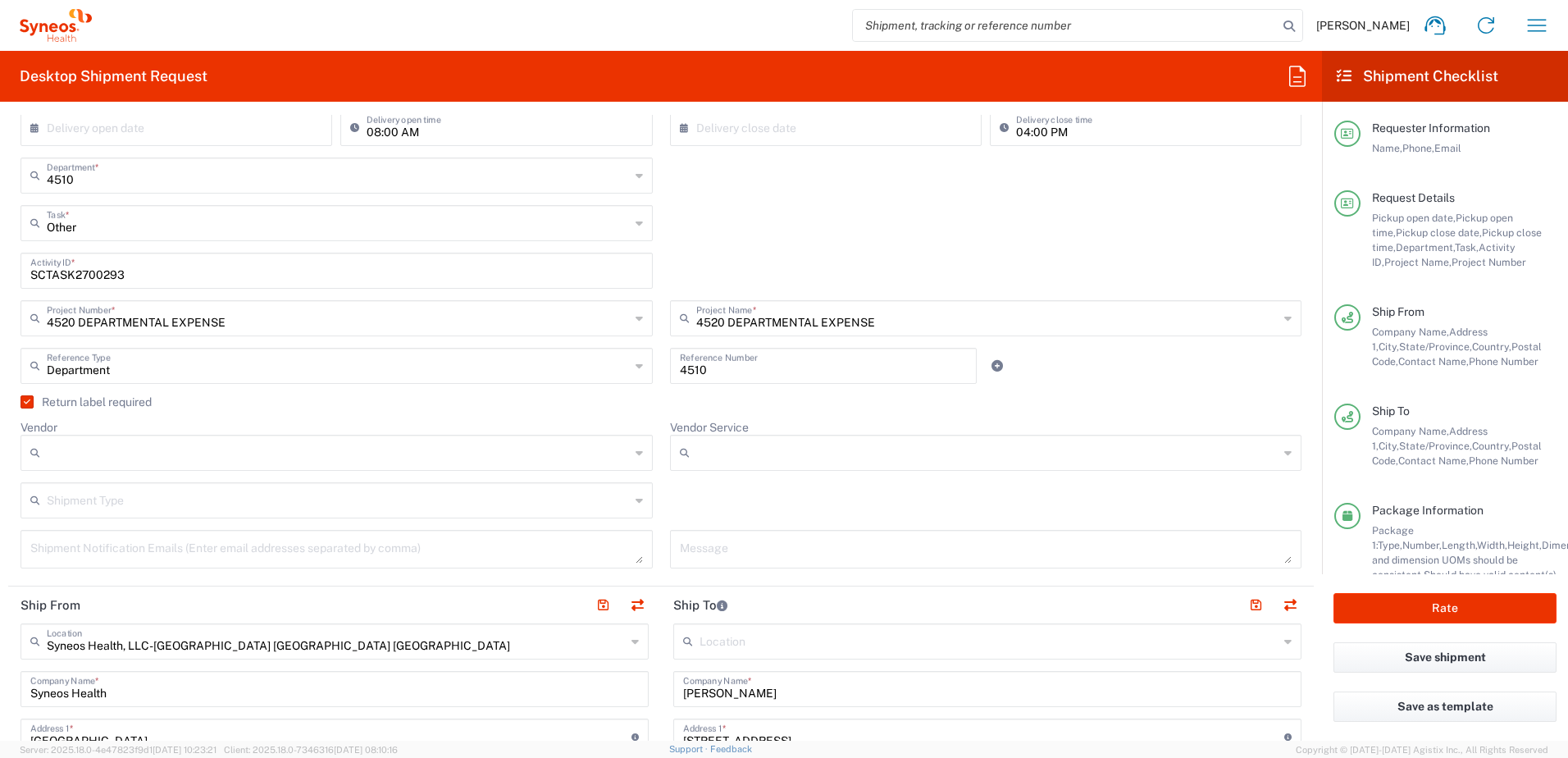
click at [114, 449] on input "Vendor" at bounding box center [338, 453] width 583 height 26
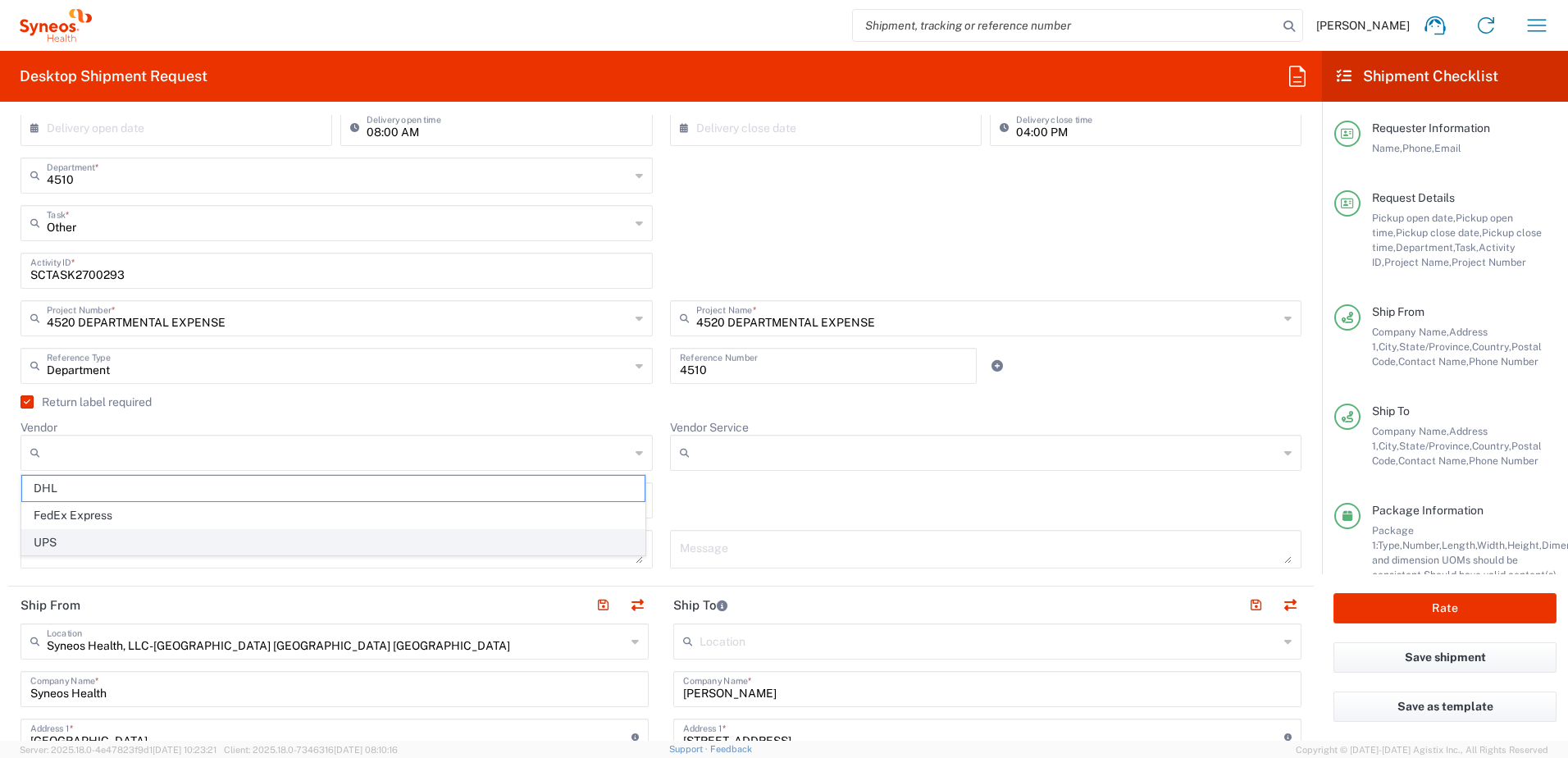
click at [100, 537] on span "UPS" at bounding box center [334, 542] width 623 height 25
type input "UPS"
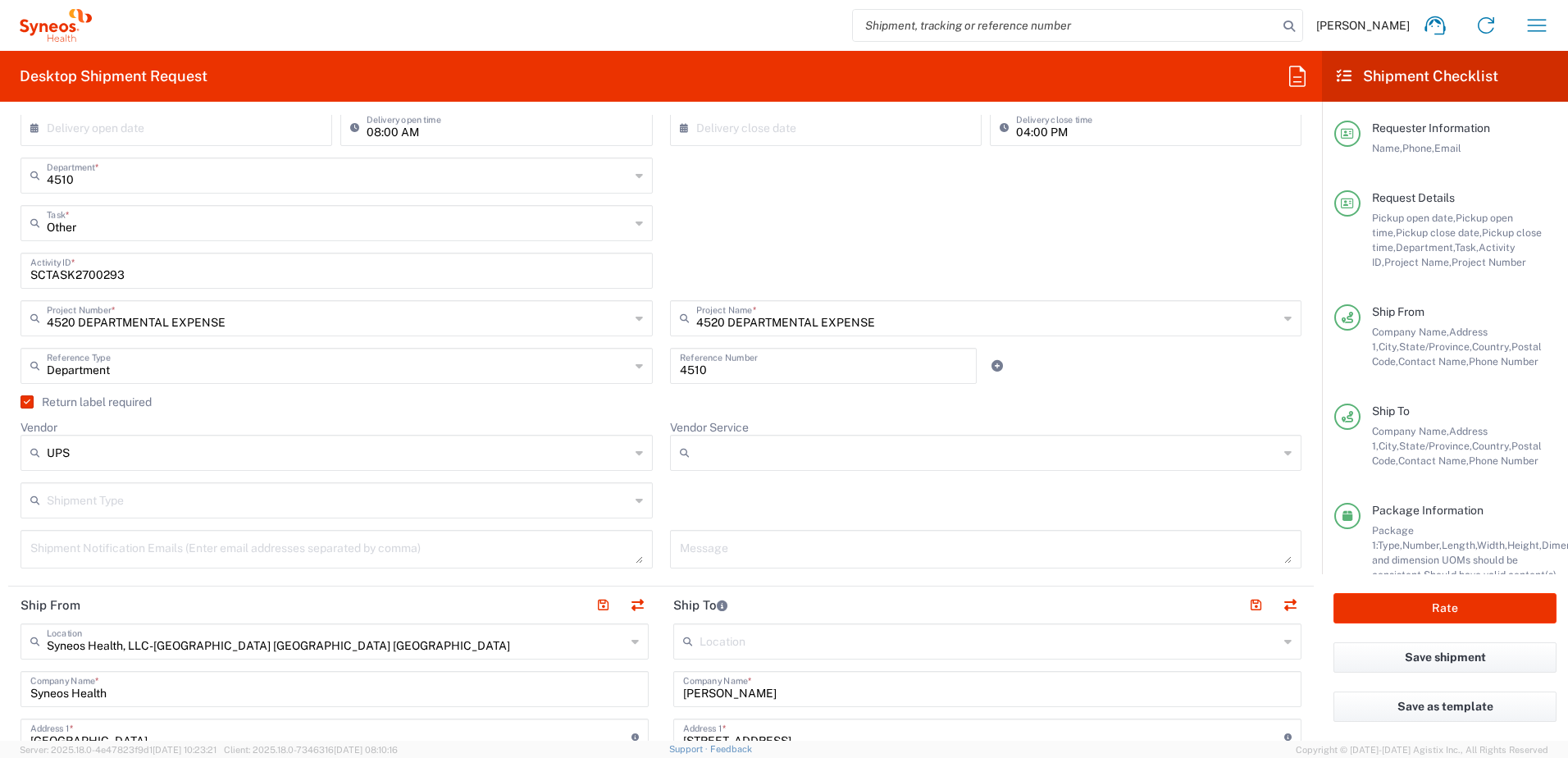
click at [725, 462] on input "Vendor Service" at bounding box center [988, 453] width 583 height 26
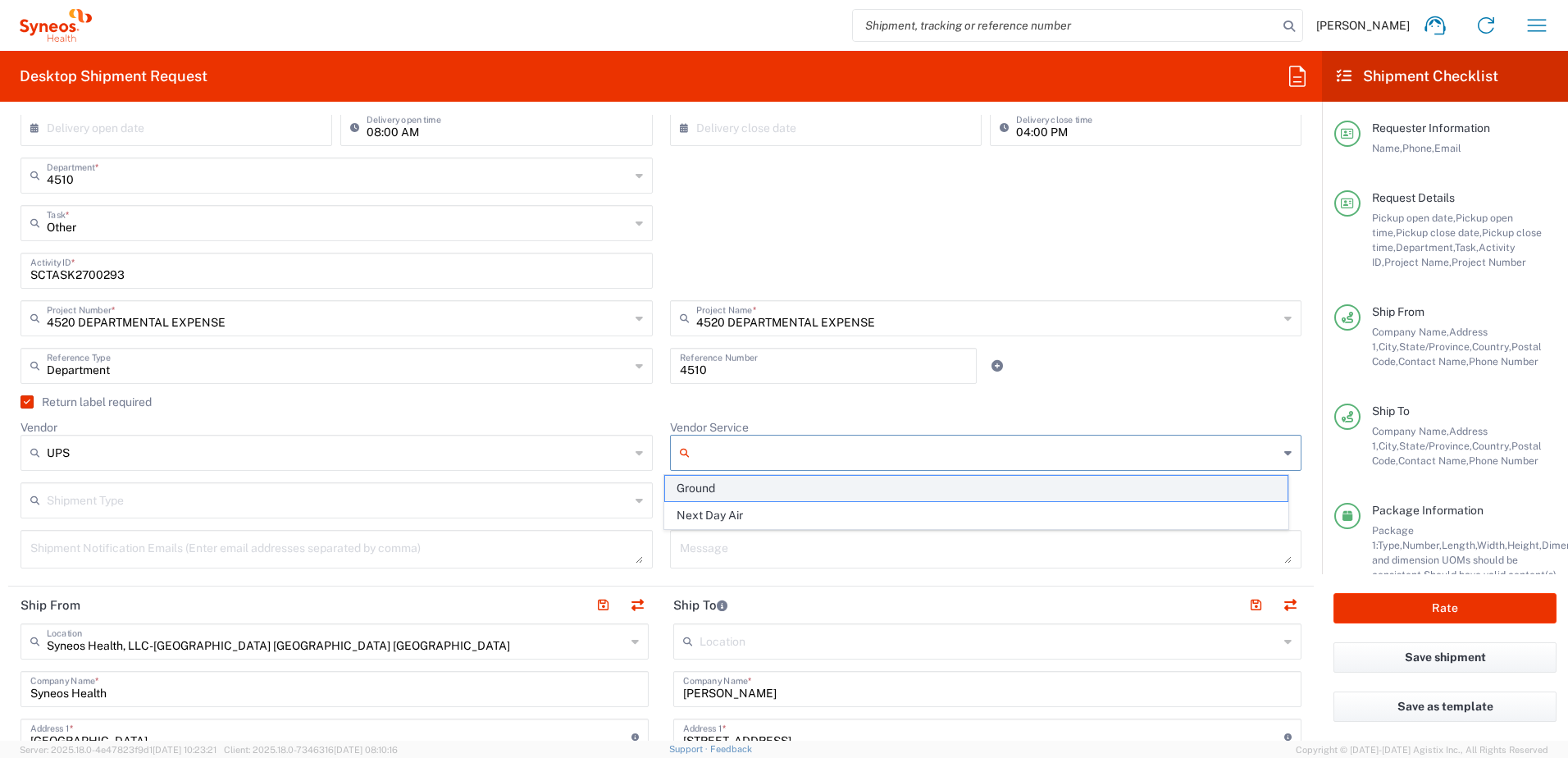
click at [719, 492] on span "Ground" at bounding box center [977, 489] width 623 height 25
type input "Ground"
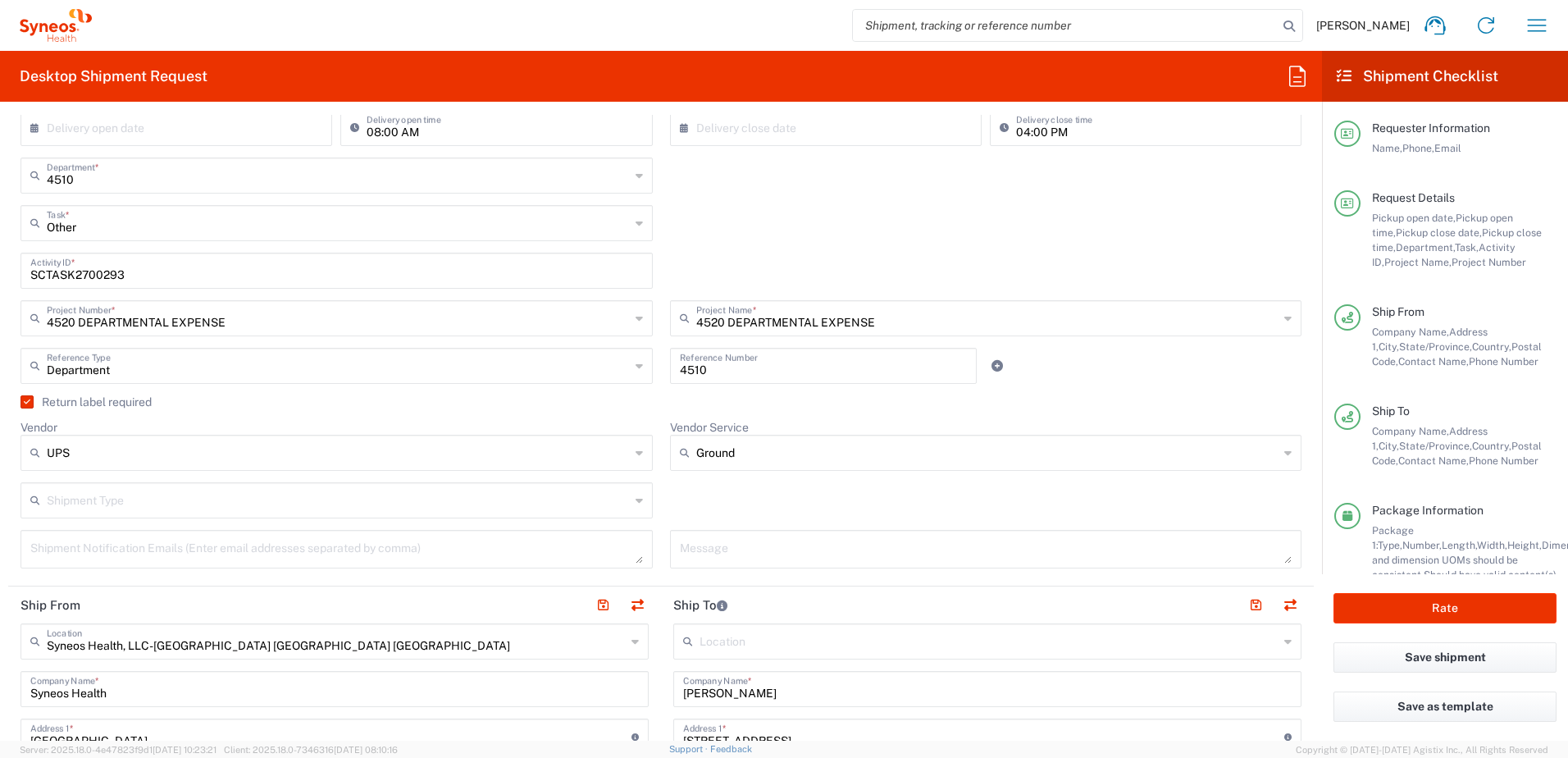
click at [759, 487] on div "Shipment Type Batch Regular" at bounding box center [661, 506] width 1299 height 48
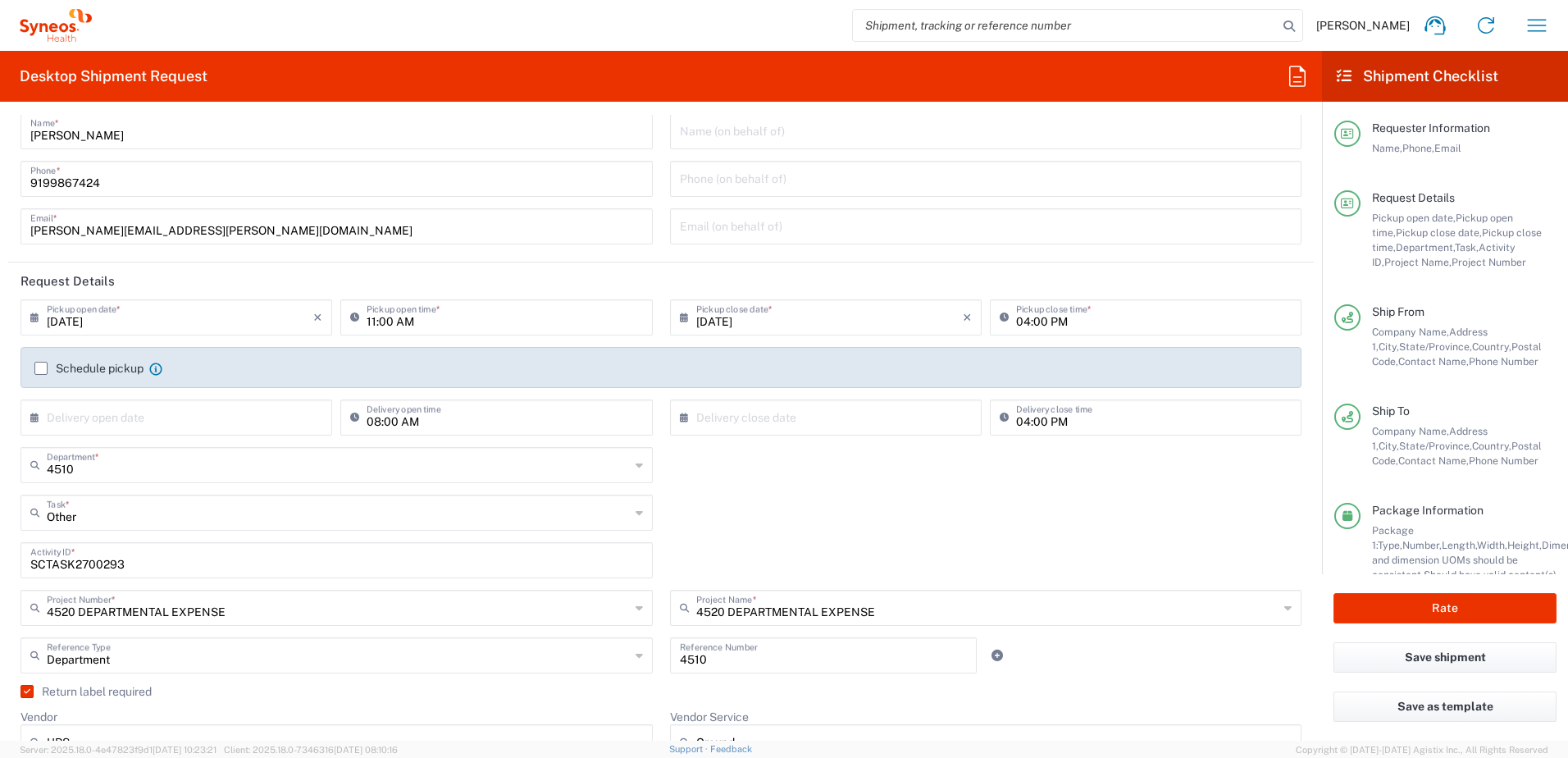
scroll to position [0, 0]
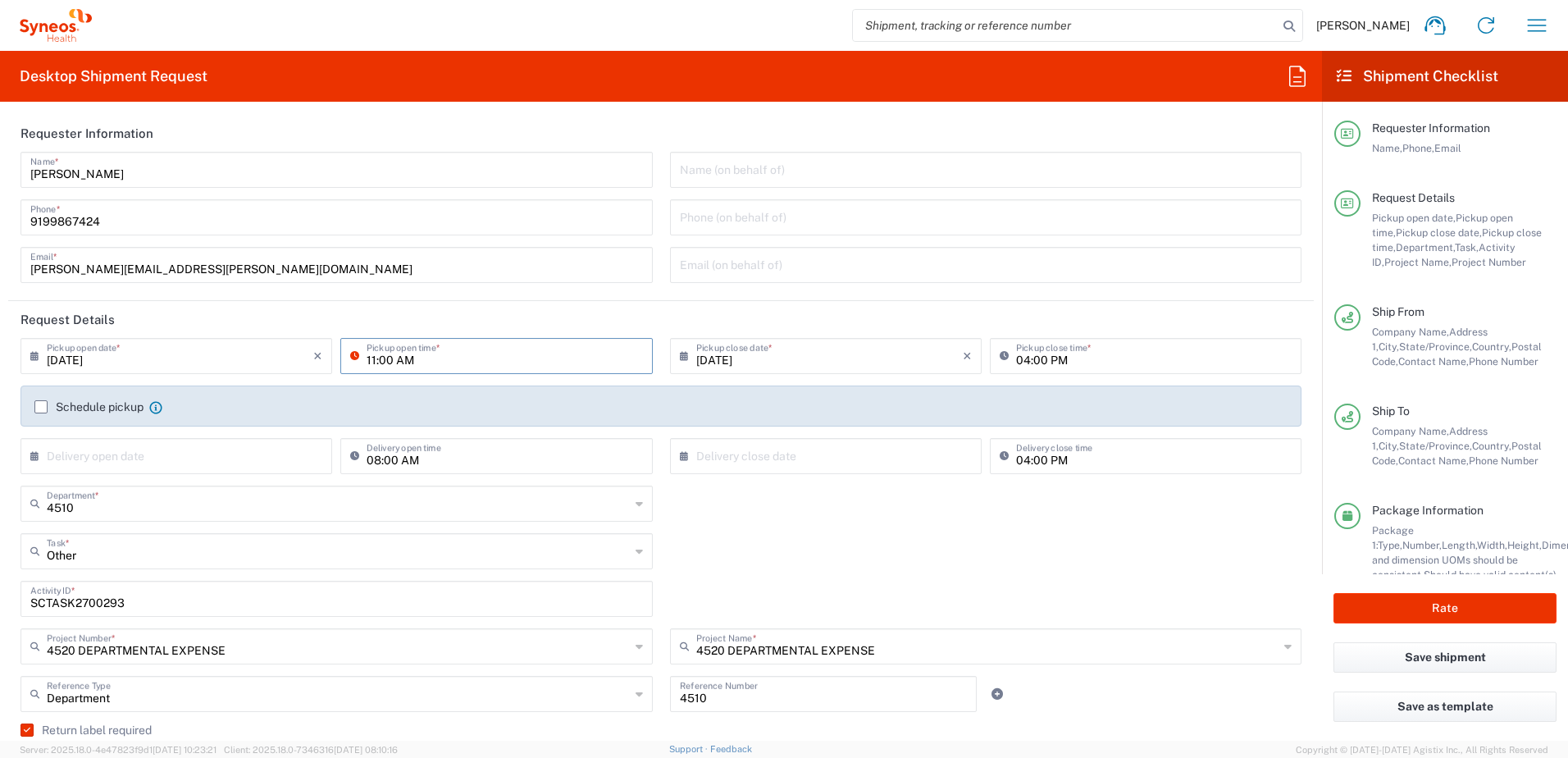
click at [487, 366] on input "11:00 AM" at bounding box center [504, 355] width 276 height 29
click at [467, 358] on input "11:00 AM" at bounding box center [504, 355] width 276 height 29
click at [489, 357] on input "11:00 AM" at bounding box center [504, 355] width 276 height 29
drag, startPoint x: 481, startPoint y: 359, endPoint x: 343, endPoint y: 357, distance: 138.0
click at [343, 357] on div "11:00 AM Pickup open time *" at bounding box center [495, 356] width 311 height 36
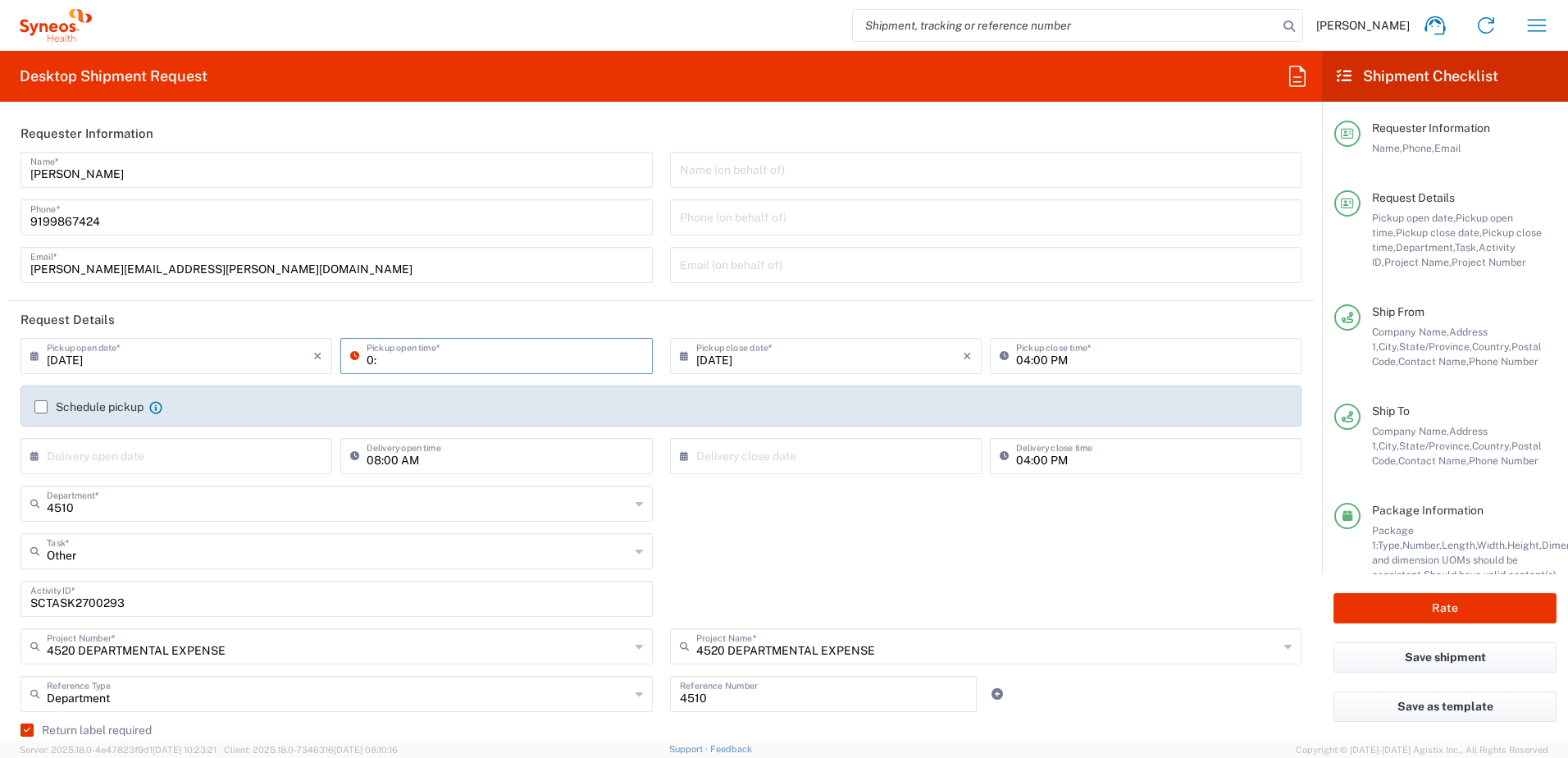
type input "0"
type input "03:30 PM"
click at [703, 501] on div "4510 Department * 4510 3000 3100 3109 3110 3111 3112 3125 3130 3135 3136 3150 3…" at bounding box center [661, 509] width 1299 height 48
click at [552, 357] on input "03:30 PM" at bounding box center [504, 355] width 276 height 29
click at [779, 528] on div "4510 Department * 4510 3000 3100 3109 3110 3111 3112 3125 3130 3135 3136 3150 3…" at bounding box center [661, 509] width 1299 height 48
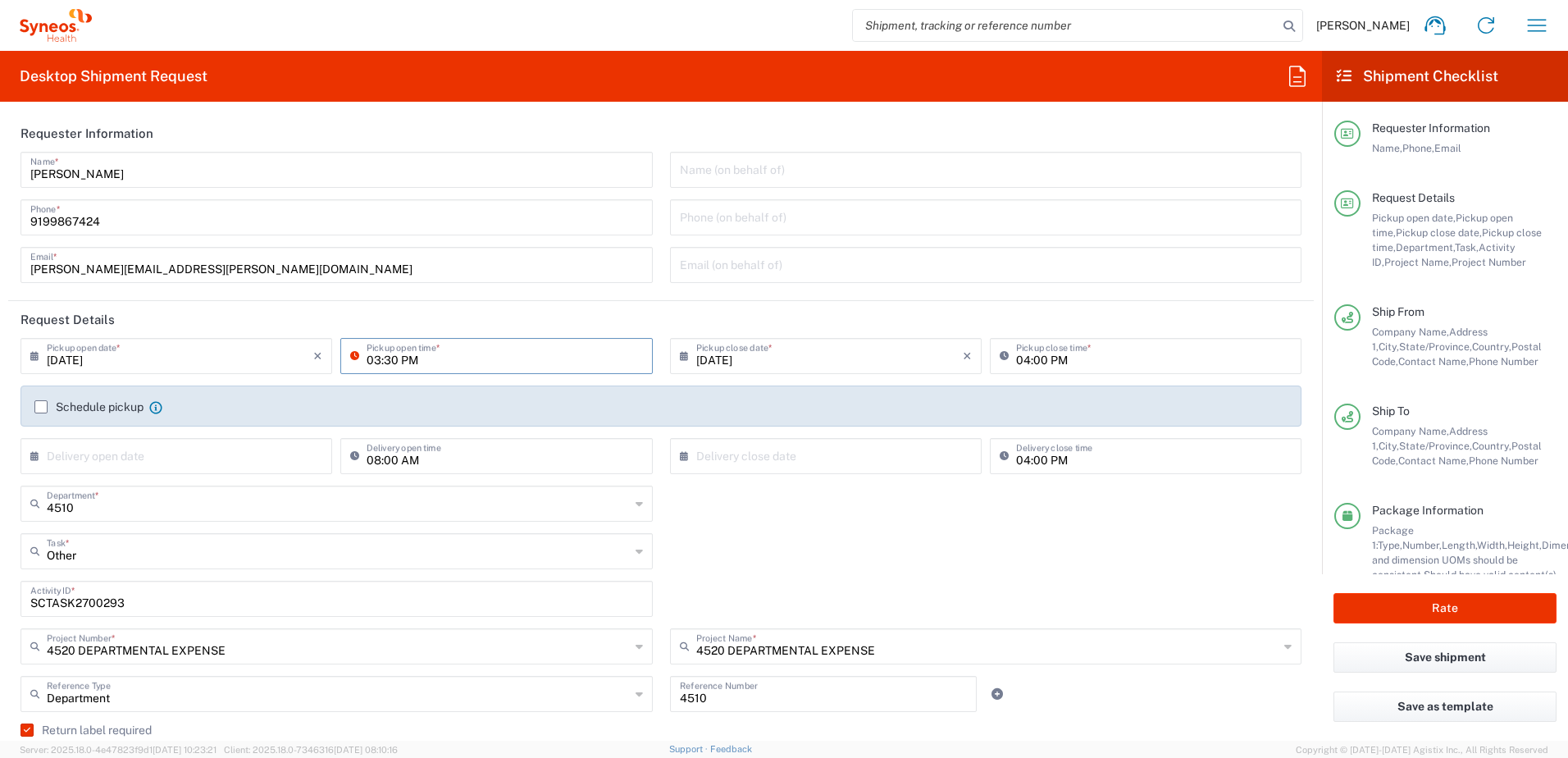
click at [524, 359] on input "03:30 PM" at bounding box center [504, 355] width 276 height 29
click at [526, 359] on input "03:30 PM" at bounding box center [504, 355] width 276 height 29
click at [489, 352] on input "03:30 PM" at bounding box center [504, 355] width 276 height 29
click at [795, 556] on div "Other Task * Break/Fix Inventory Transfer New Hire Other Refresh" at bounding box center [661, 557] width 1299 height 48
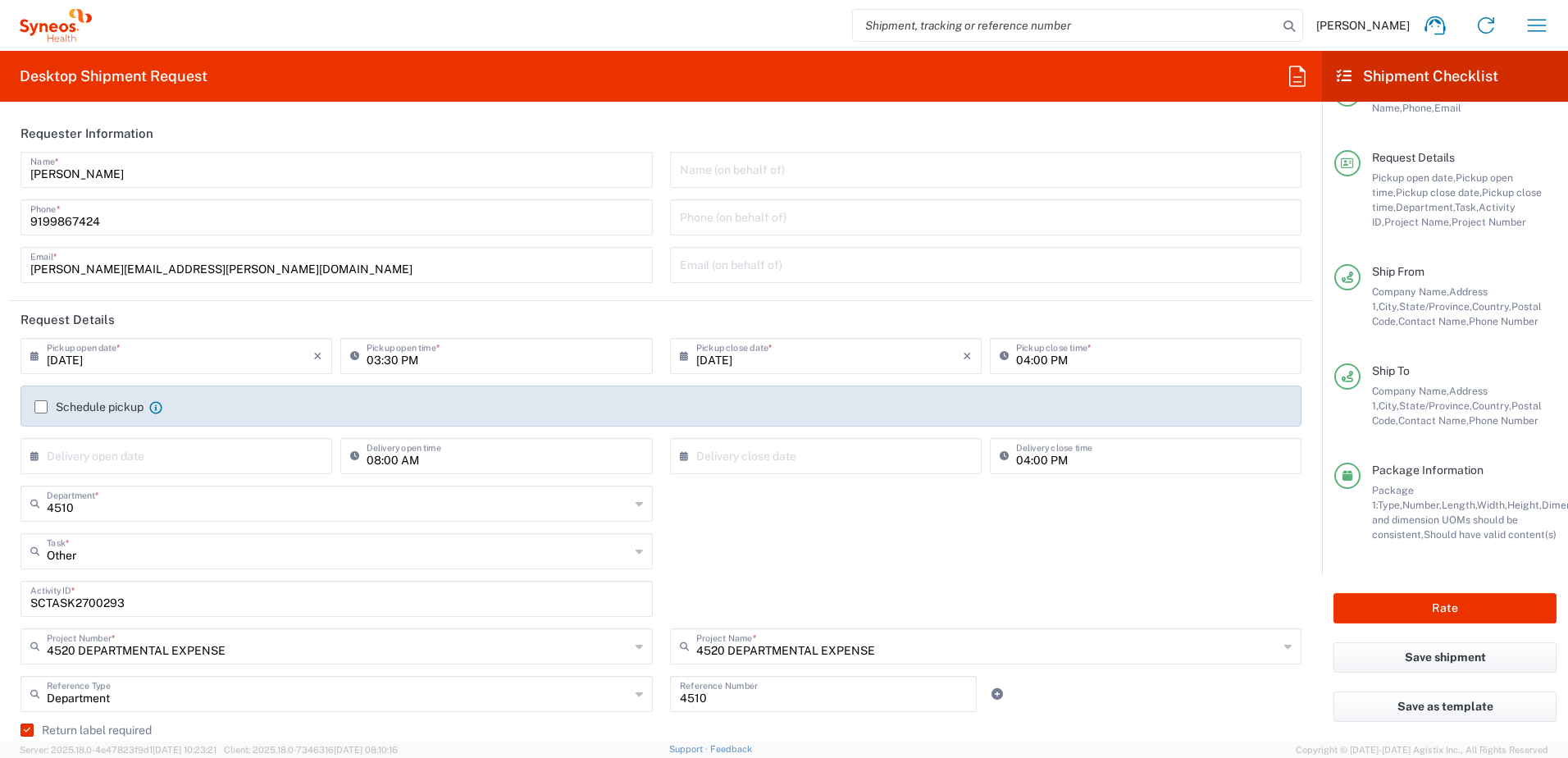
scroll to position [57, 0]
click at [1464, 601] on button "Rate" at bounding box center [1445, 609] width 223 height 31
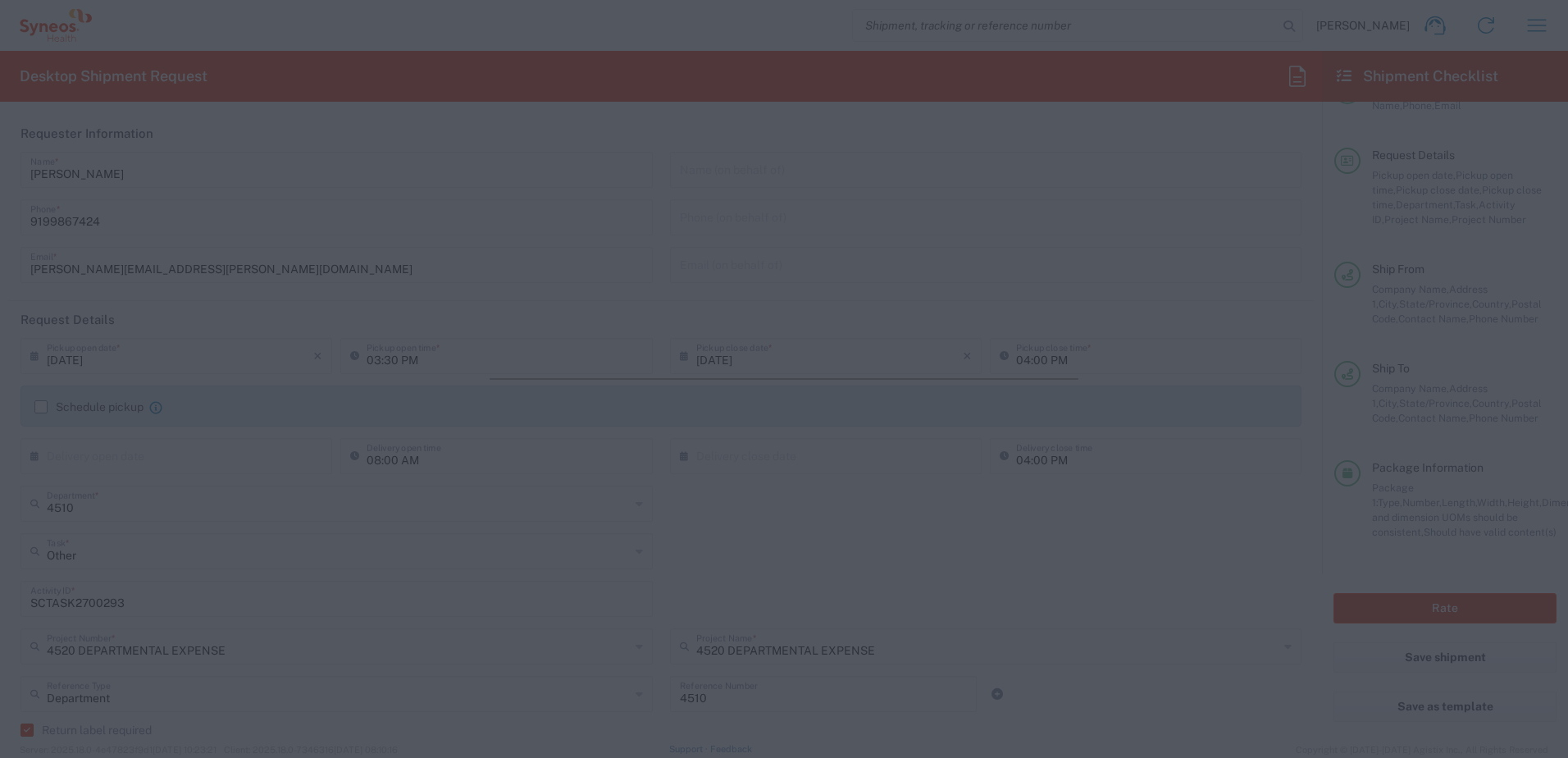
type input "4520 DEPARTMENTAL EXPENSE"
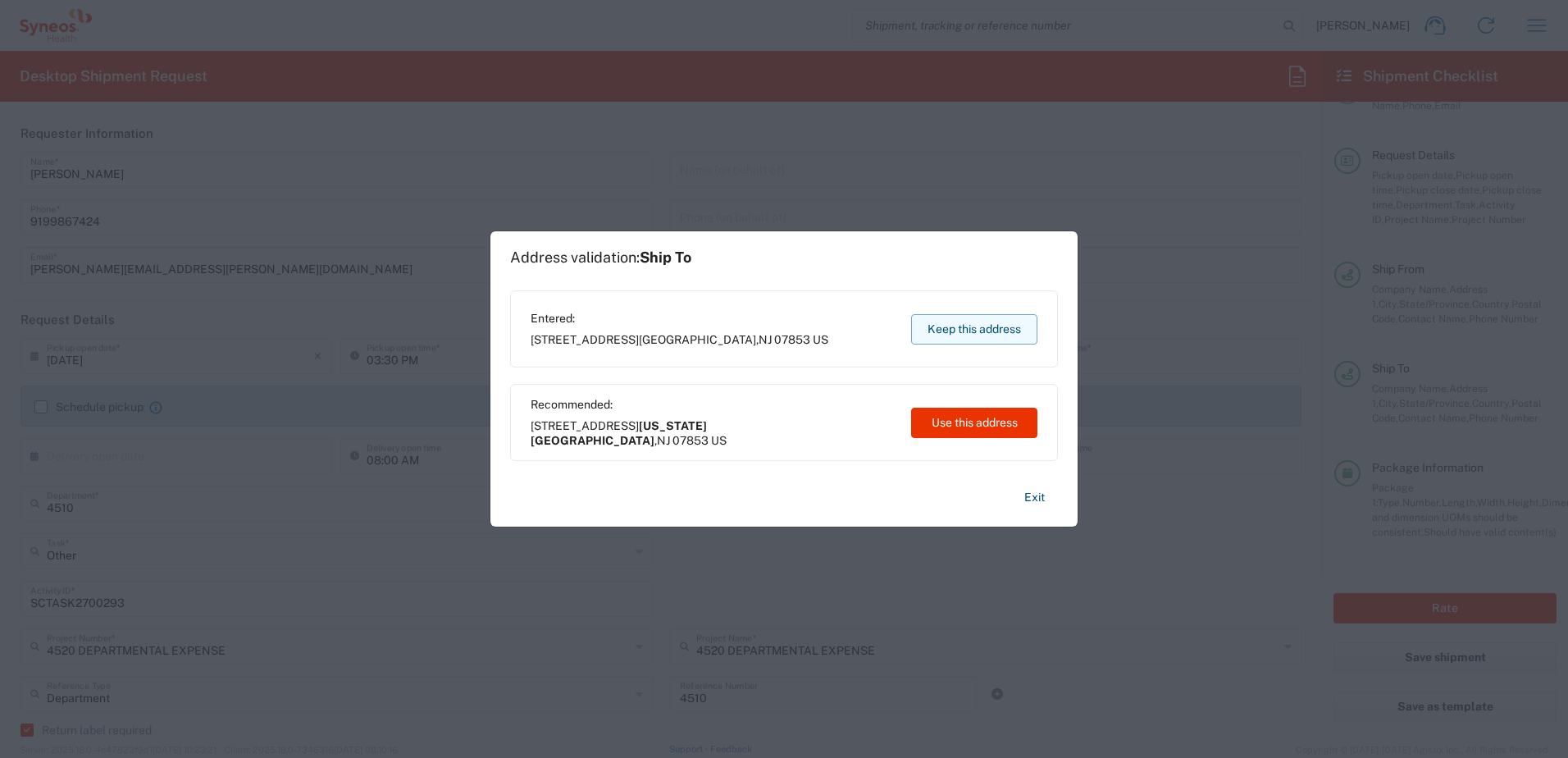
click at [976, 324] on button "Keep this address" at bounding box center [974, 330] width 127 height 31
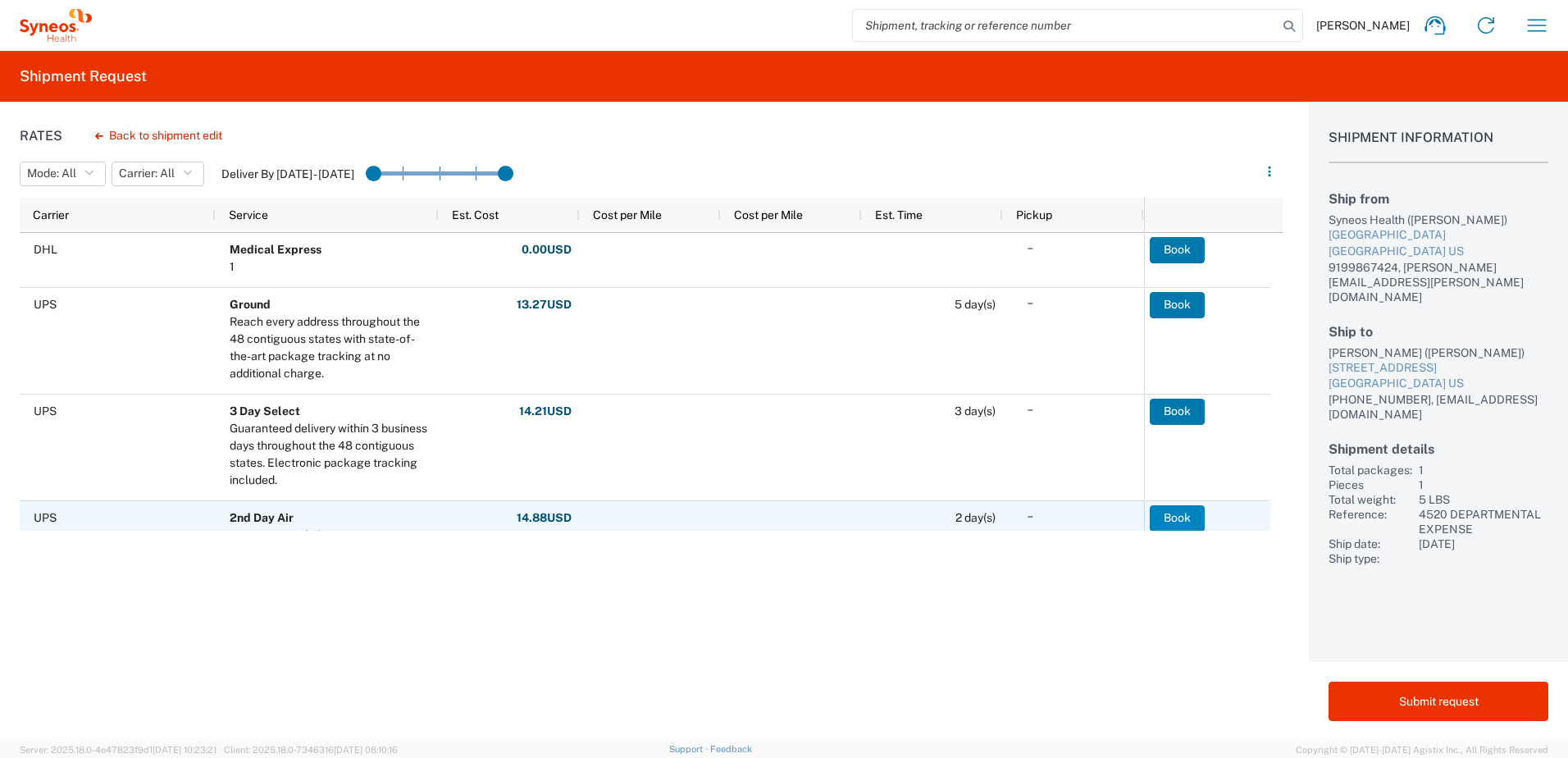
click at [1192, 519] on button "Book" at bounding box center [1177, 518] width 55 height 26
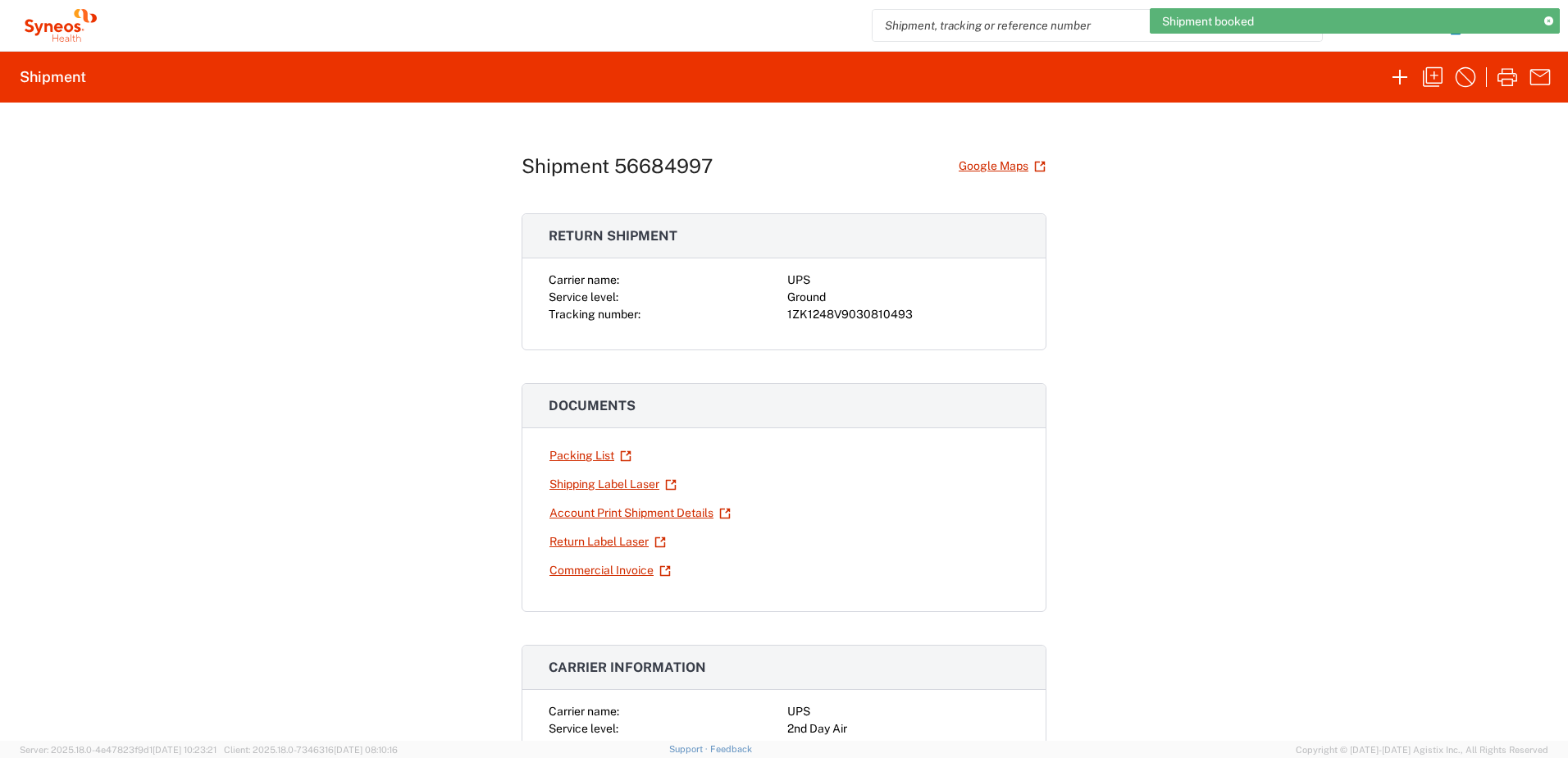
click at [825, 313] on div "1ZK1248V9030810493" at bounding box center [903, 314] width 232 height 17
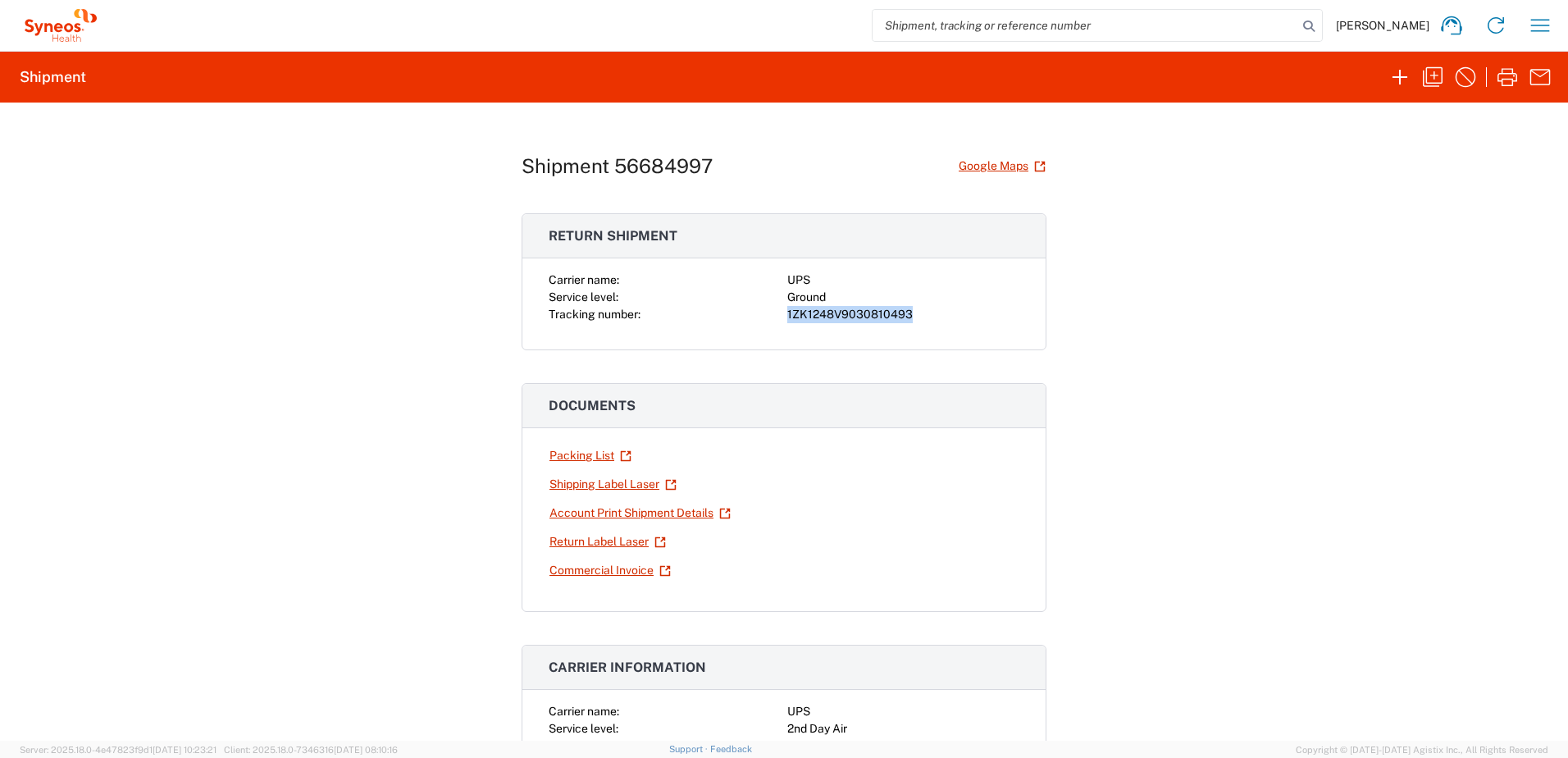
copy div "1ZK1248V9030810493"
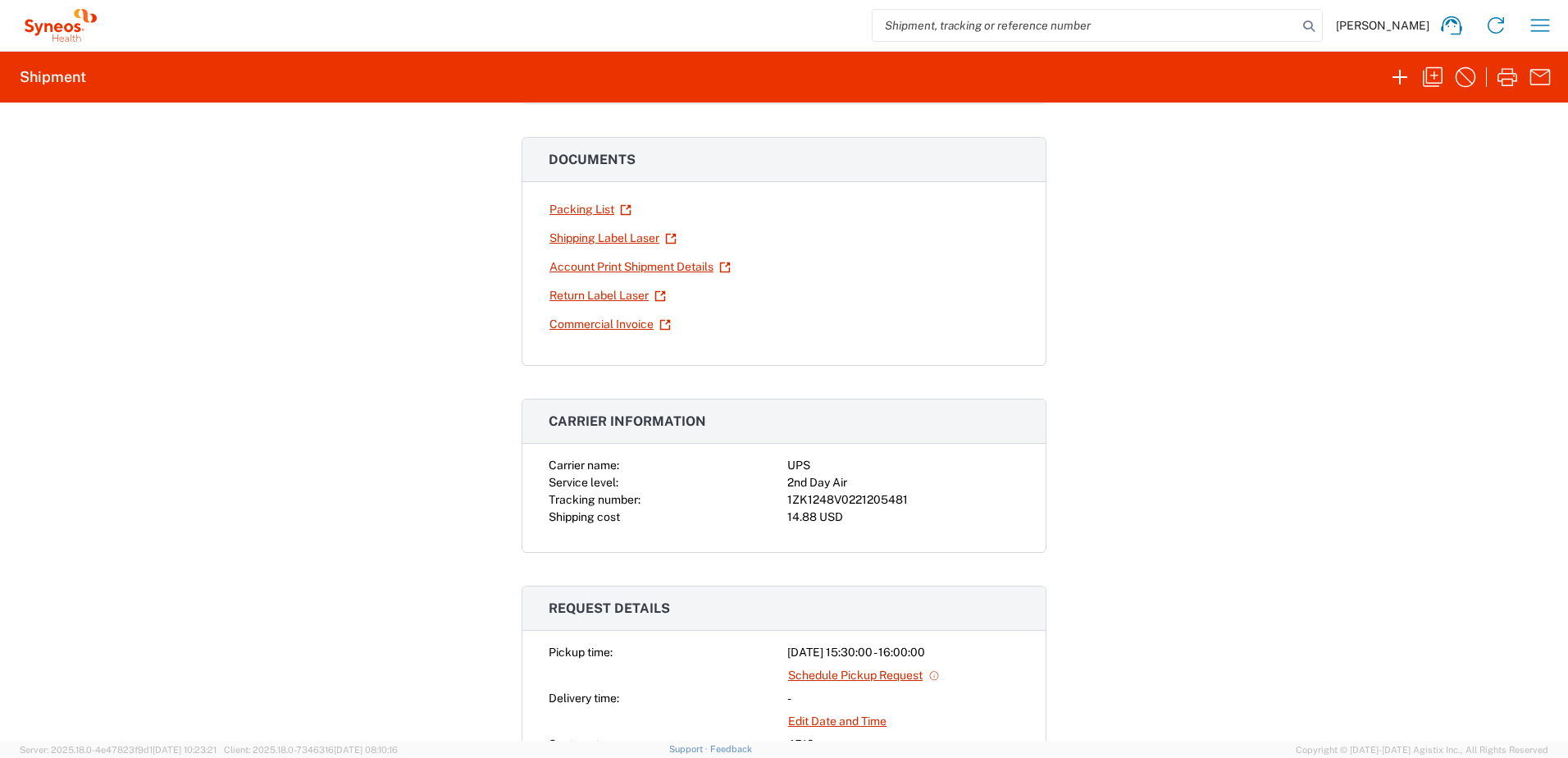
click at [857, 498] on div "1ZK1248V0221205481" at bounding box center [903, 499] width 232 height 17
copy div "1ZK1248V0221205481"
click at [1372, 326] on div "Shipment 56684997 Google Maps Return shipment Carrier name: UPS Service level: …" at bounding box center [784, 421] width 1568 height 639
click at [1543, 31] on icon "button" at bounding box center [1540, 25] width 26 height 26
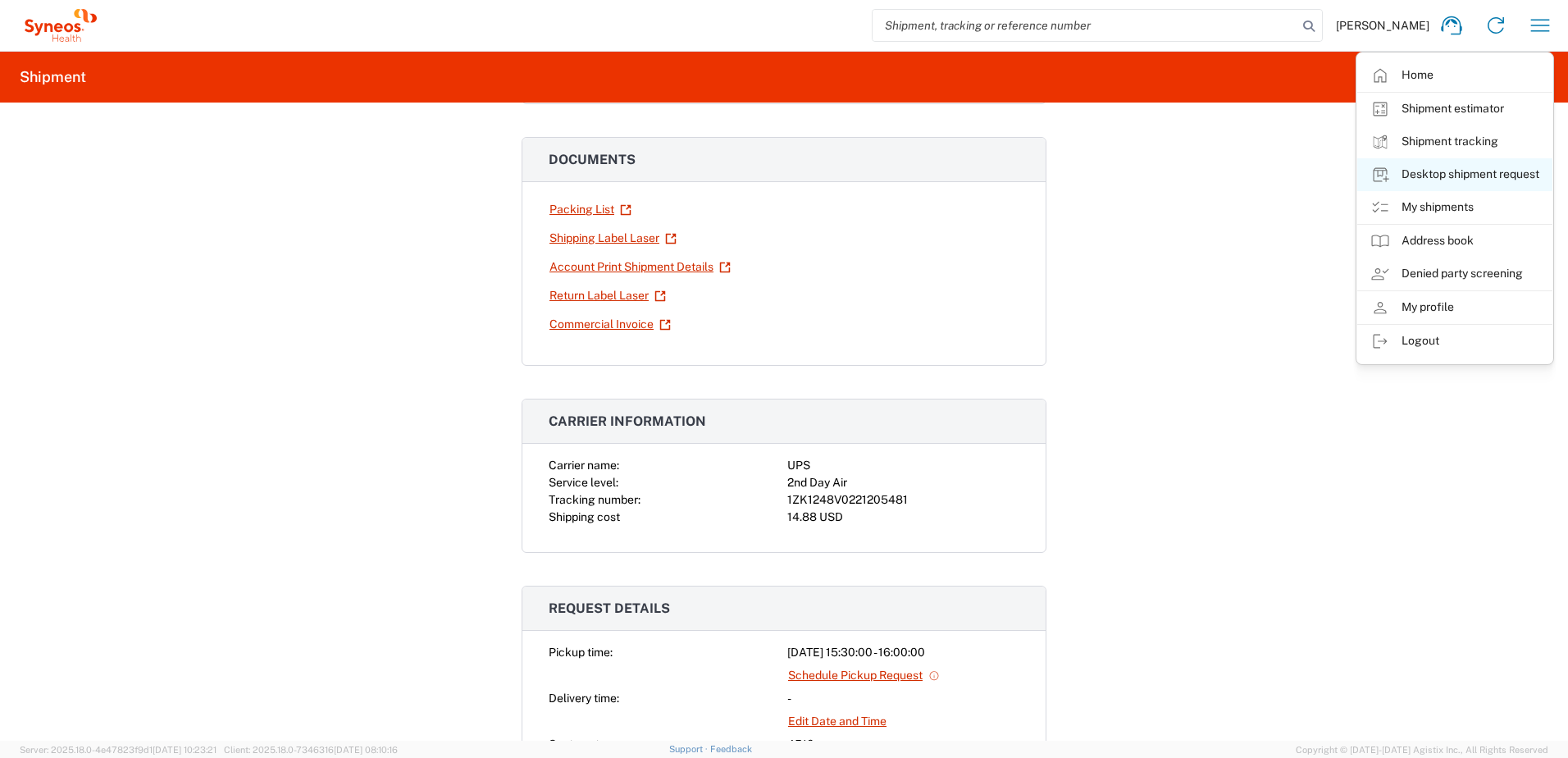
click at [1459, 179] on link "Desktop shipment request" at bounding box center [1454, 174] width 195 height 33
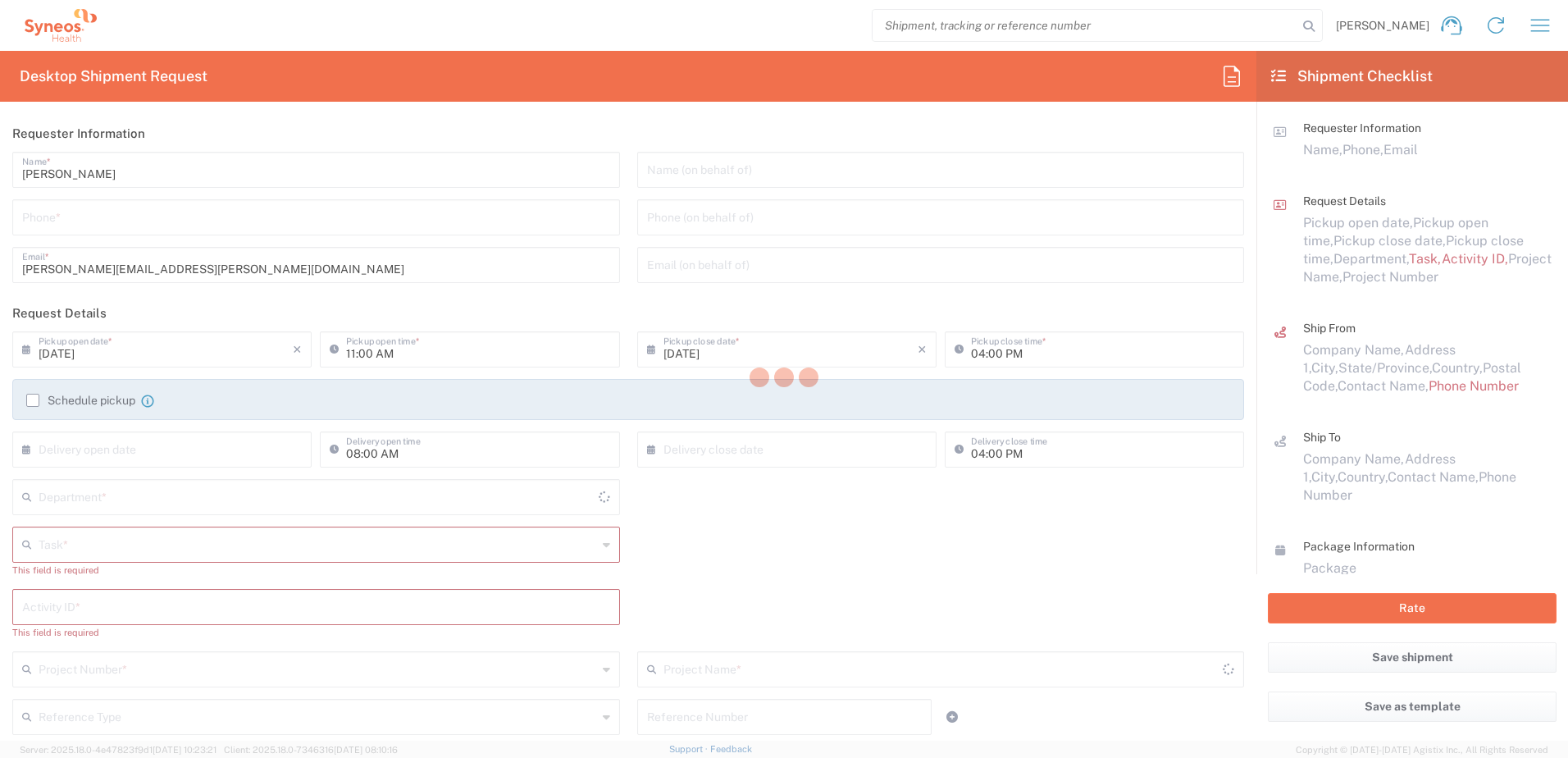
type input "4510"
type input "[US_STATE]"
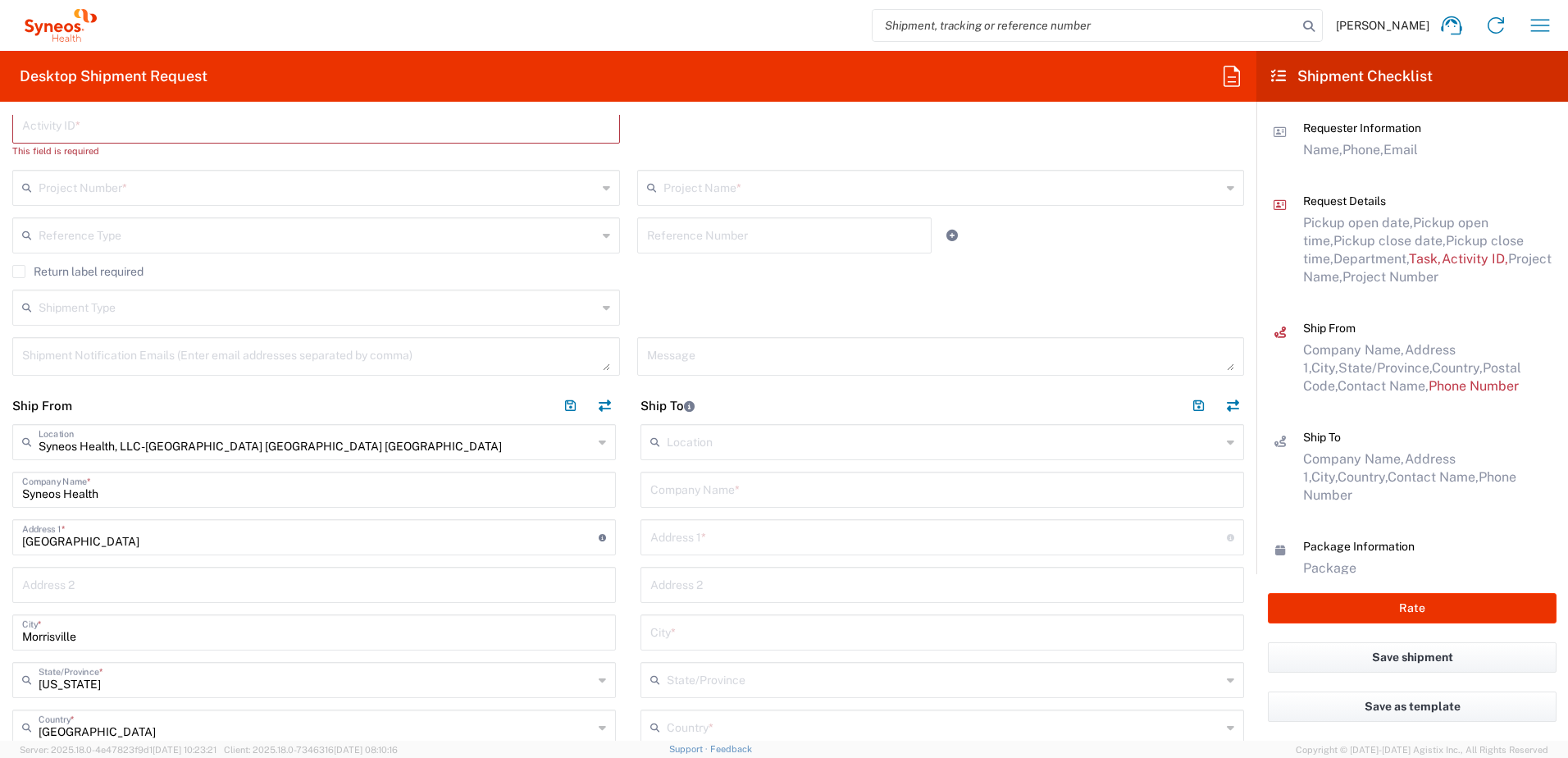
scroll to position [575, 0]
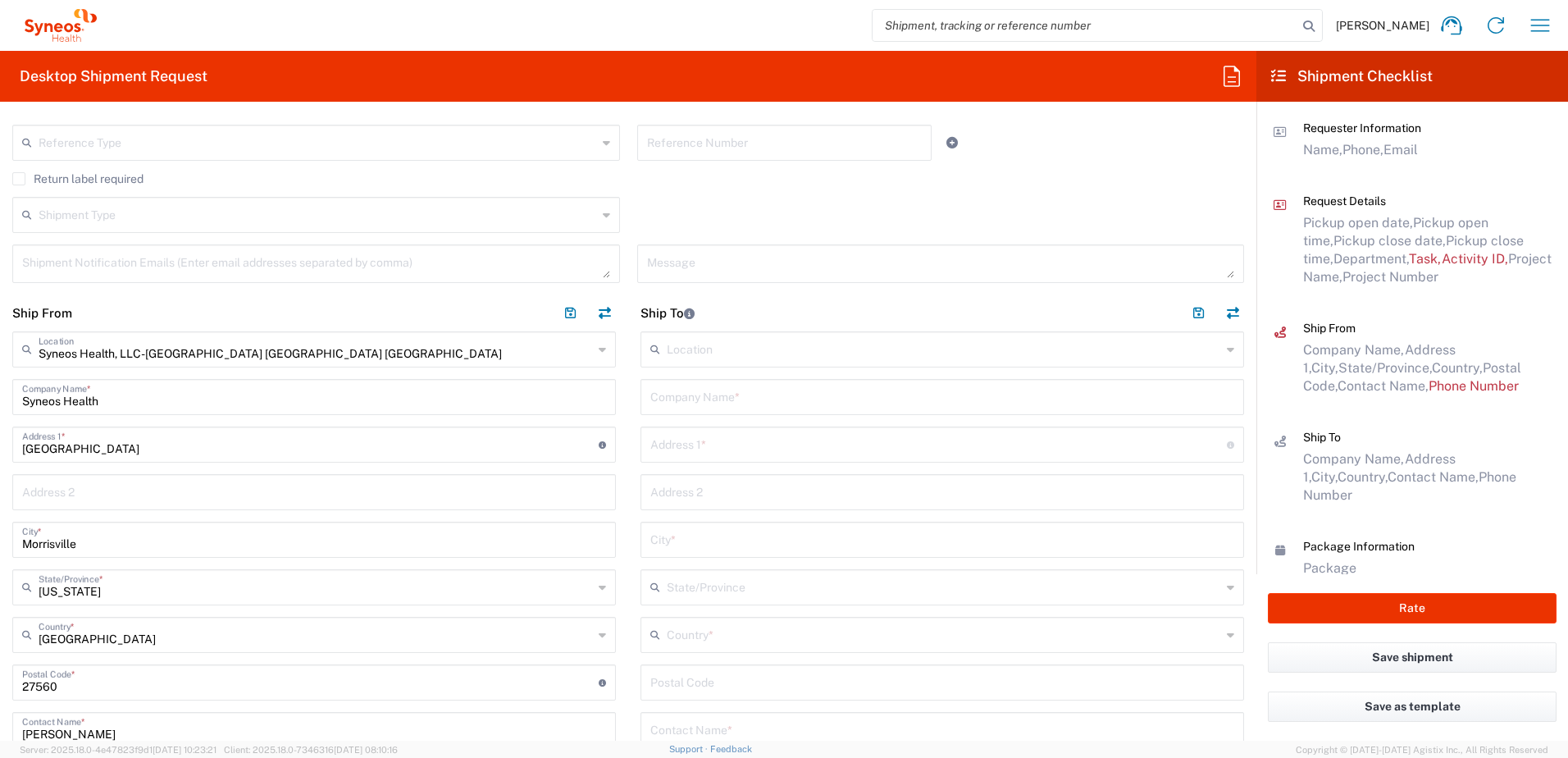
click at [688, 396] on input "text" at bounding box center [942, 396] width 584 height 29
paste input "[PERSON_NAME]"
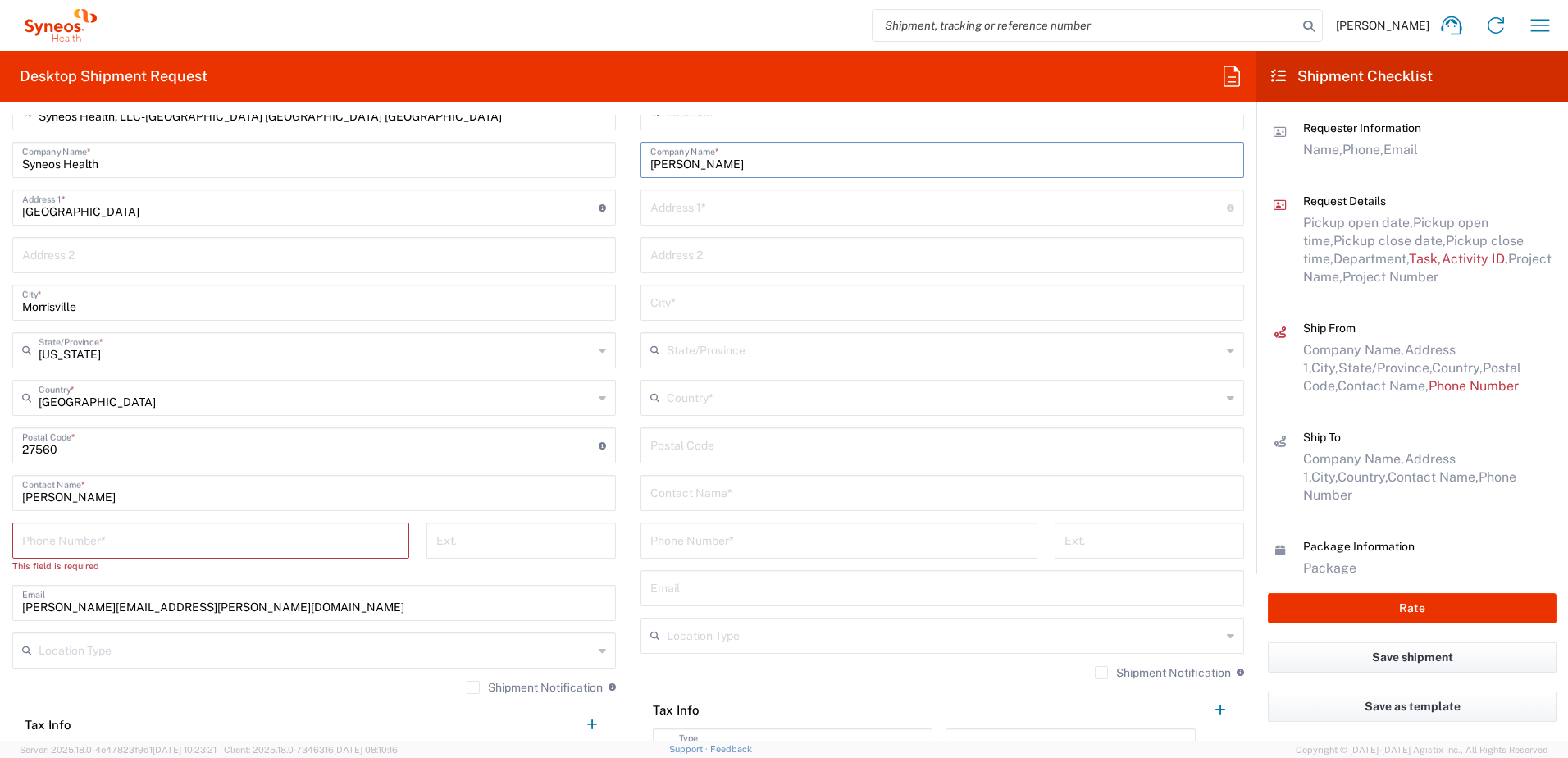
scroll to position [821, 0]
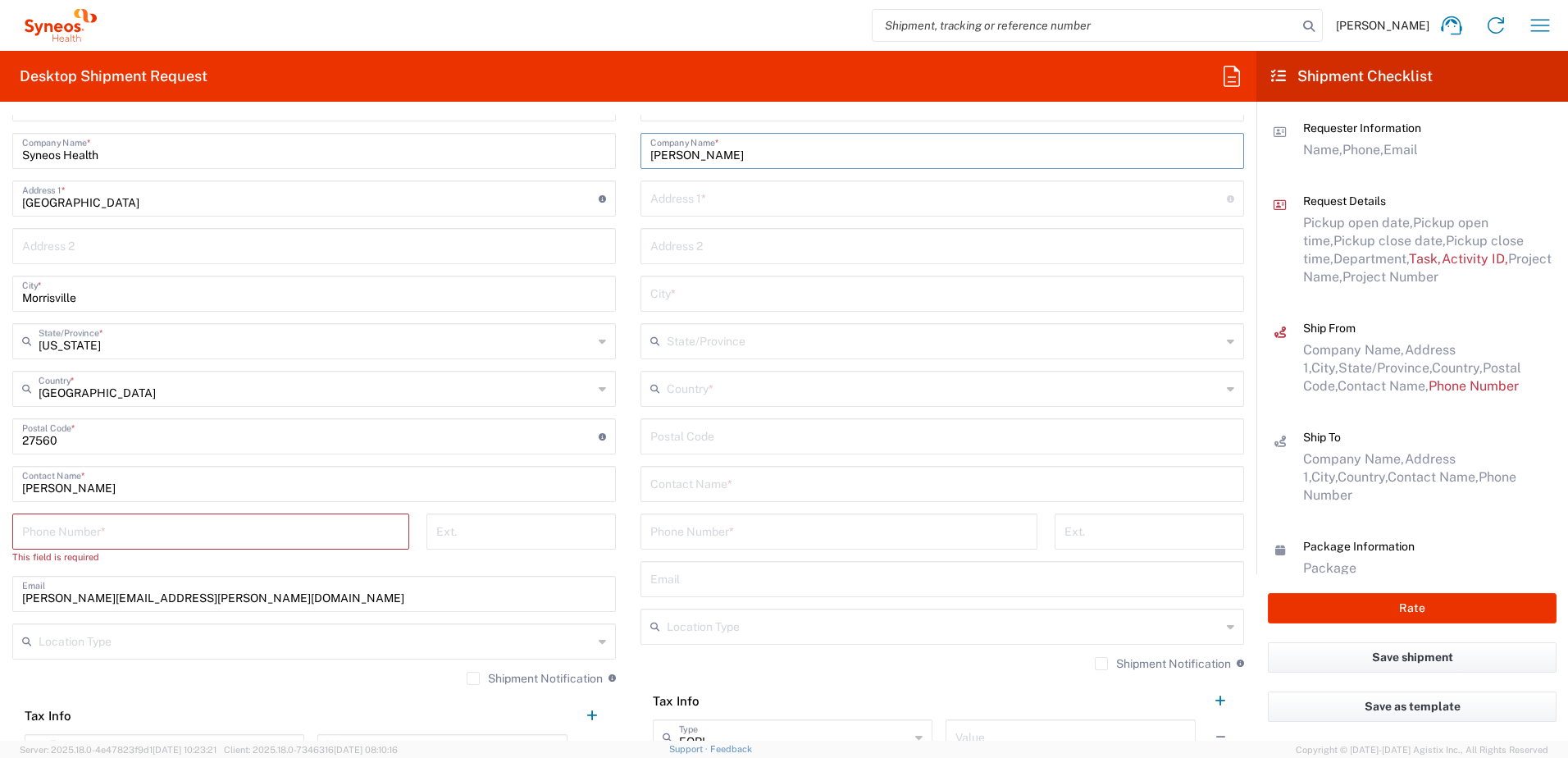
type input "[PERSON_NAME]"
click at [697, 472] on input "text" at bounding box center [942, 483] width 584 height 29
paste input "[PERSON_NAME]"
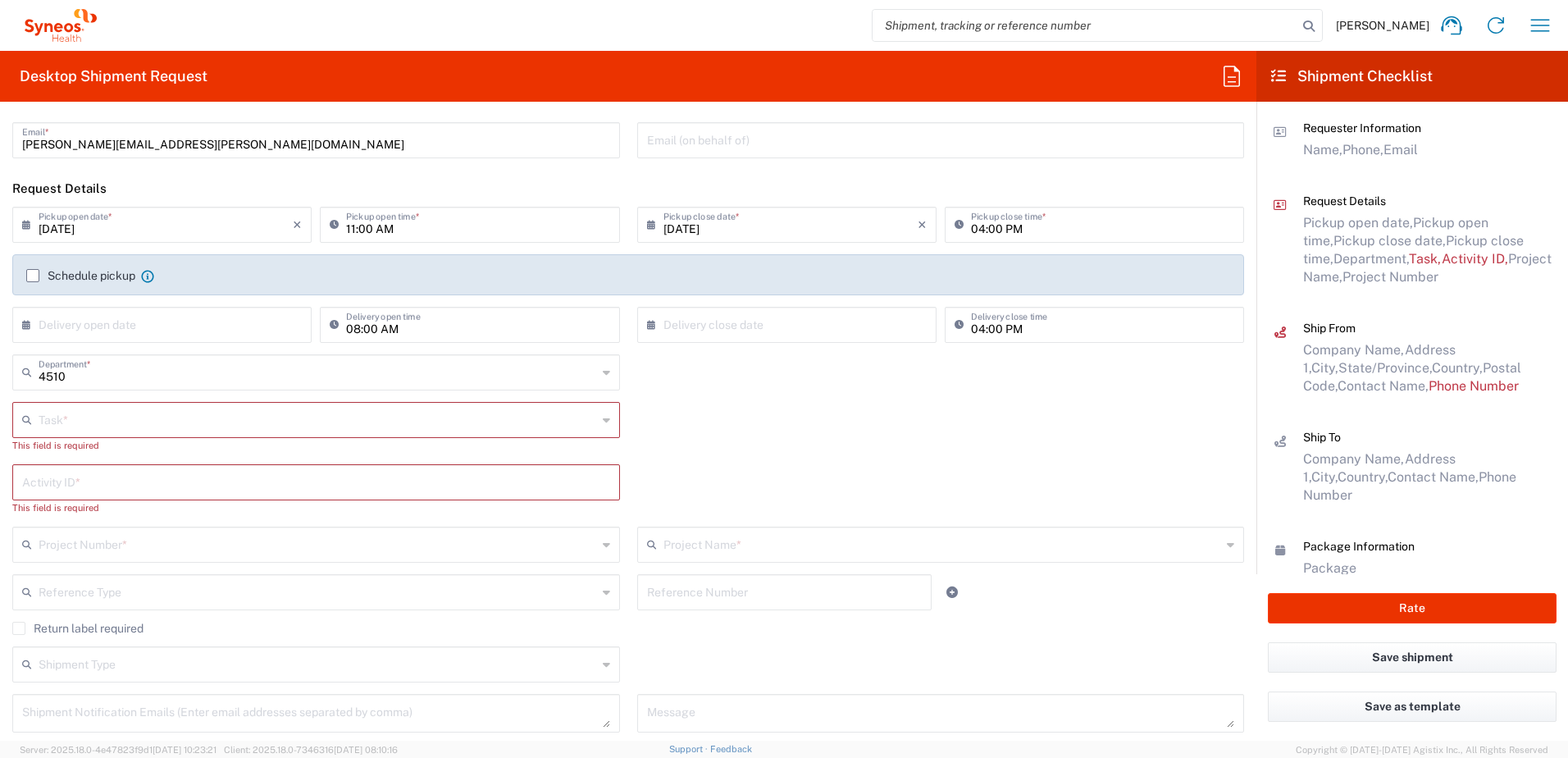
scroll to position [0, 0]
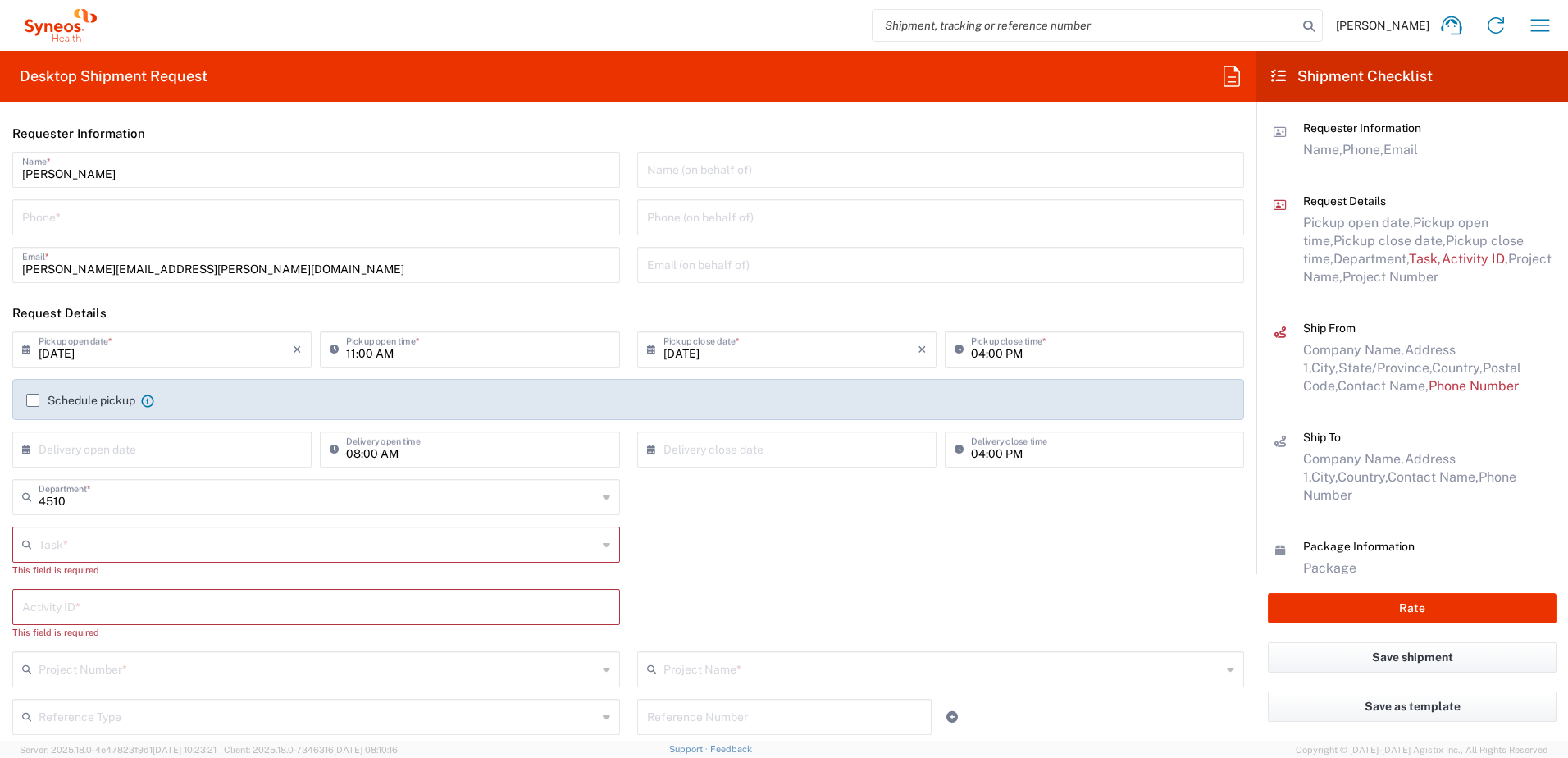
type input "[PERSON_NAME]"
click at [157, 213] on input "tel" at bounding box center [316, 216] width 588 height 29
click at [815, 540] on agx-shipment-cost-centers-widget "4510 Department * 4510 3000 3100 3109 3110 3111 3112 3125 3130 3135 3136 3150 3…" at bounding box center [629, 589] width 1249 height 220
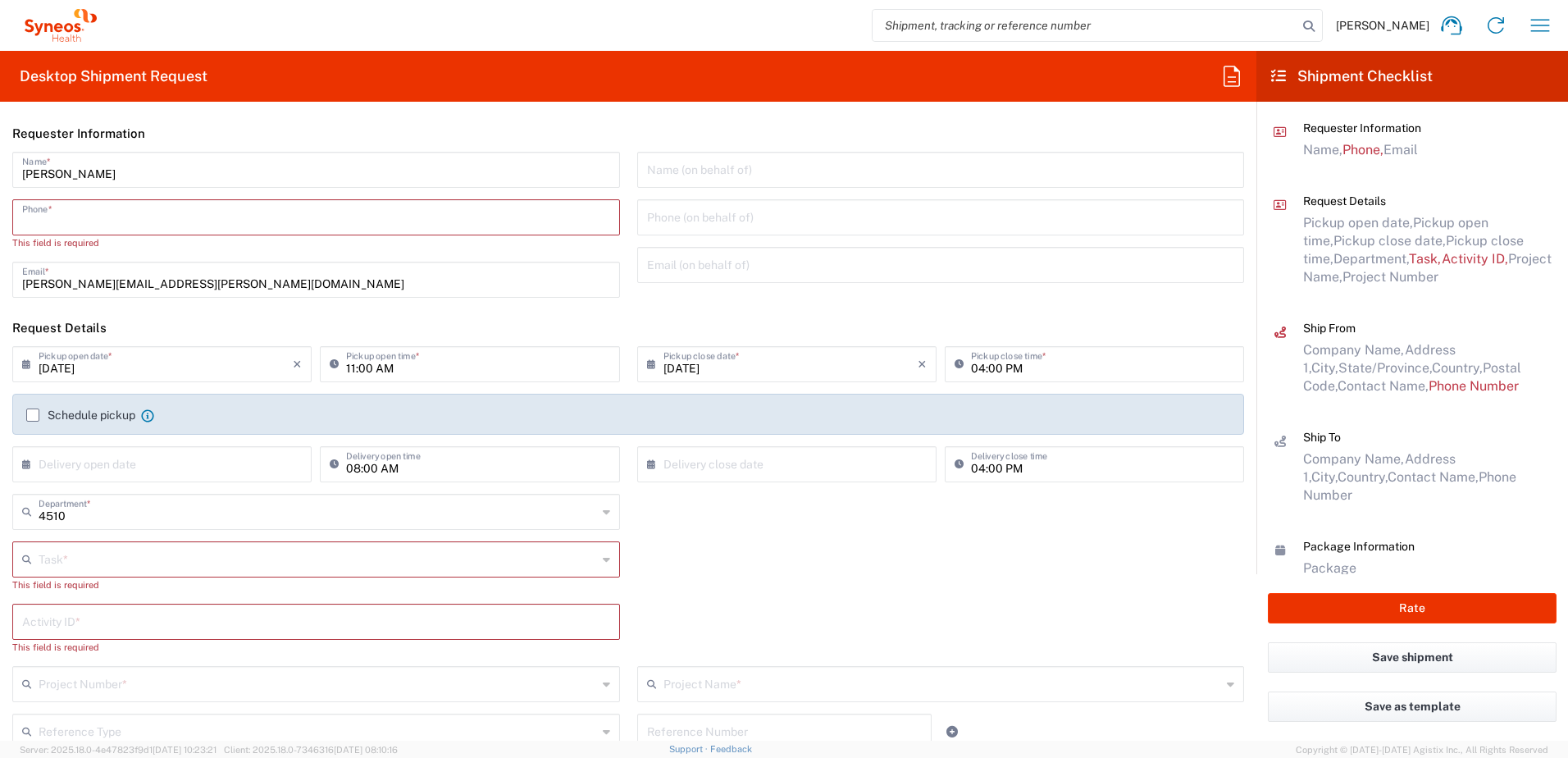
click at [155, 210] on input "tel" at bounding box center [316, 216] width 588 height 29
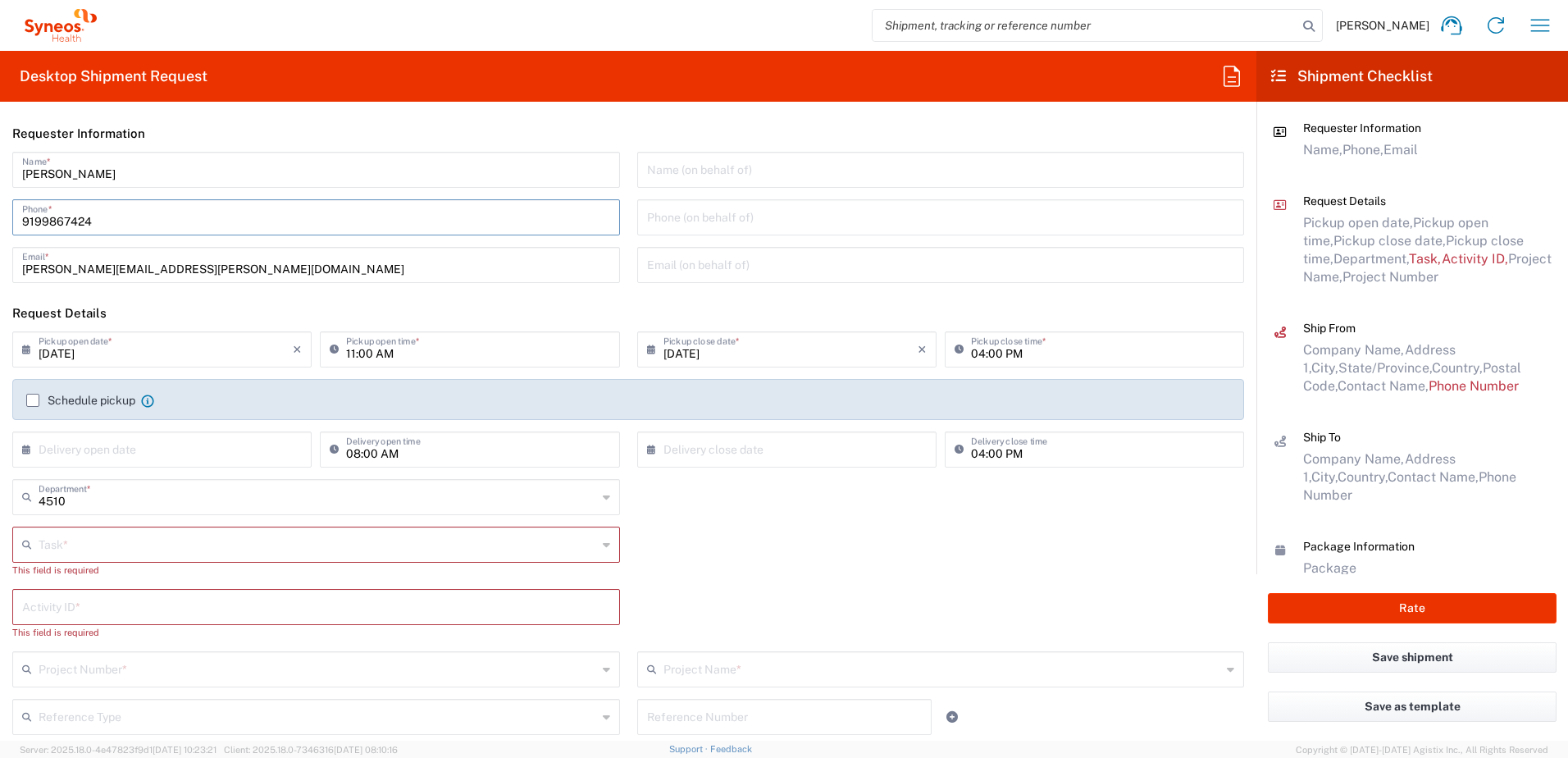
type input "9199867424"
drag, startPoint x: 766, startPoint y: 519, endPoint x: 319, endPoint y: 260, distance: 516.6
click at [766, 519] on div "4510 Department * 4510 3000 3100 3109 3110 3111 3112 3125 3130 3135 3136 3150 3…" at bounding box center [629, 503] width 1249 height 48
click at [66, 222] on input "9199867424" at bounding box center [316, 216] width 588 height 29
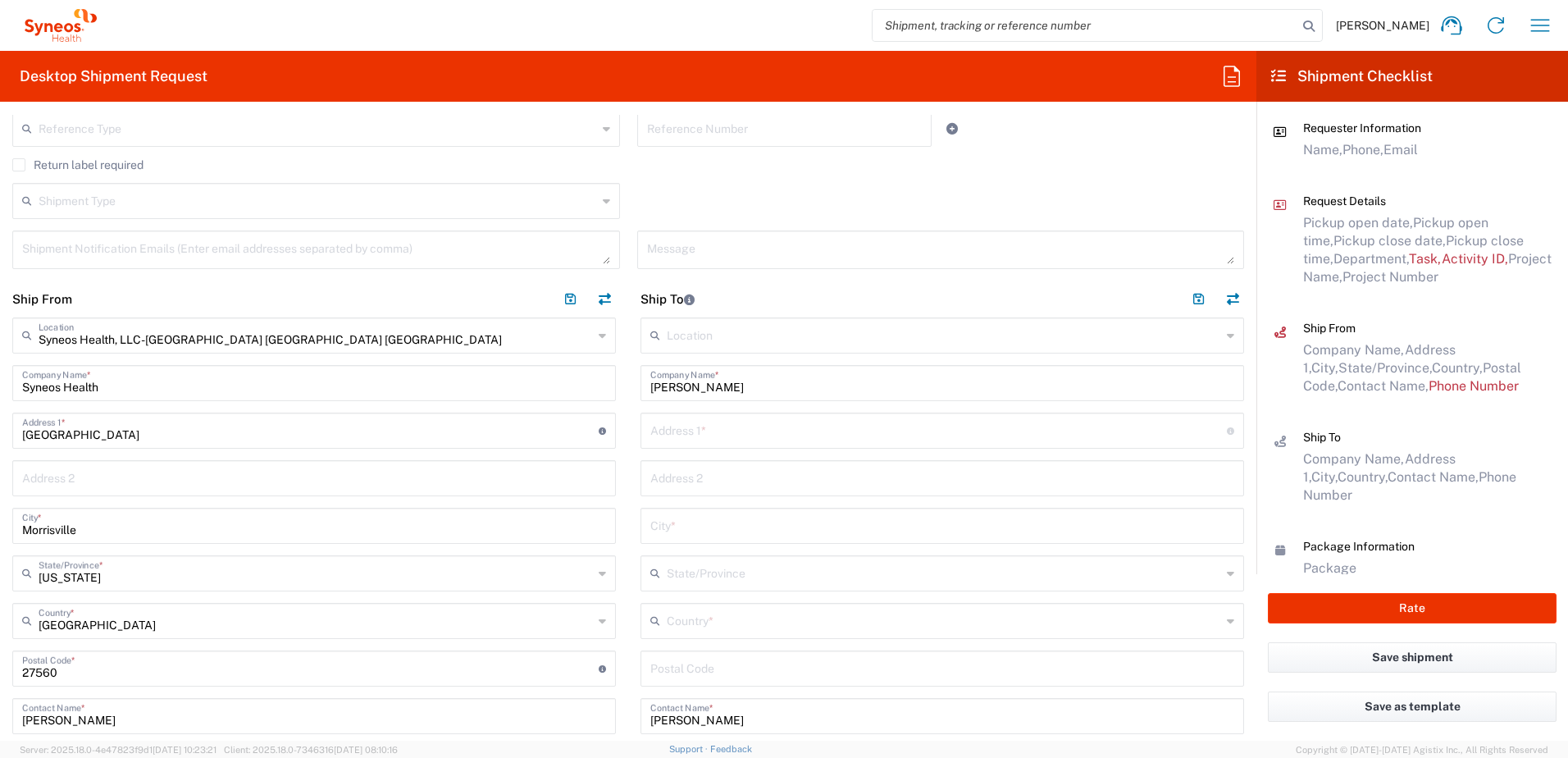
scroll to position [738, 0]
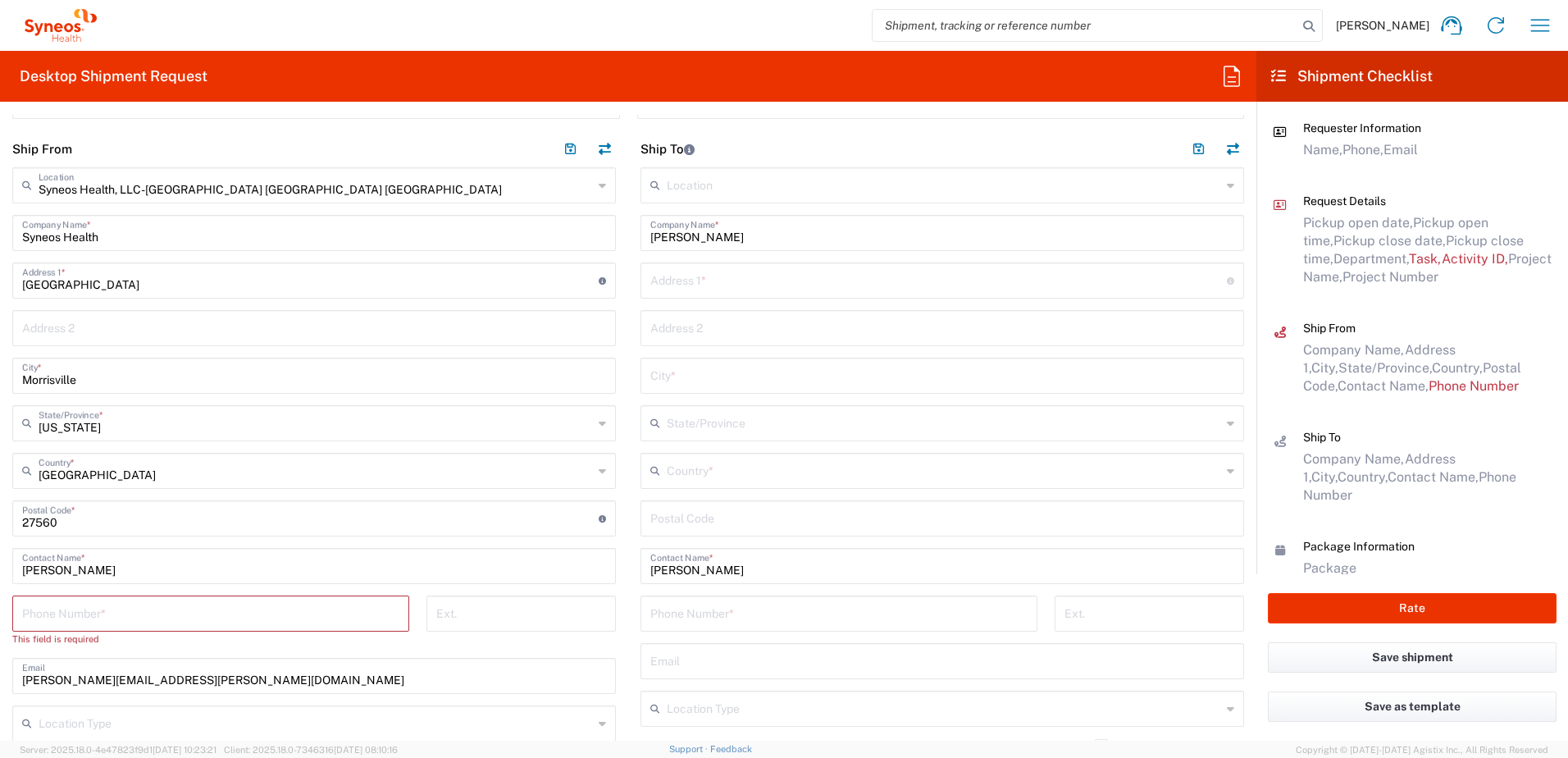
click at [69, 623] on input "tel" at bounding box center [211, 613] width 377 height 29
paste input "9199867424"
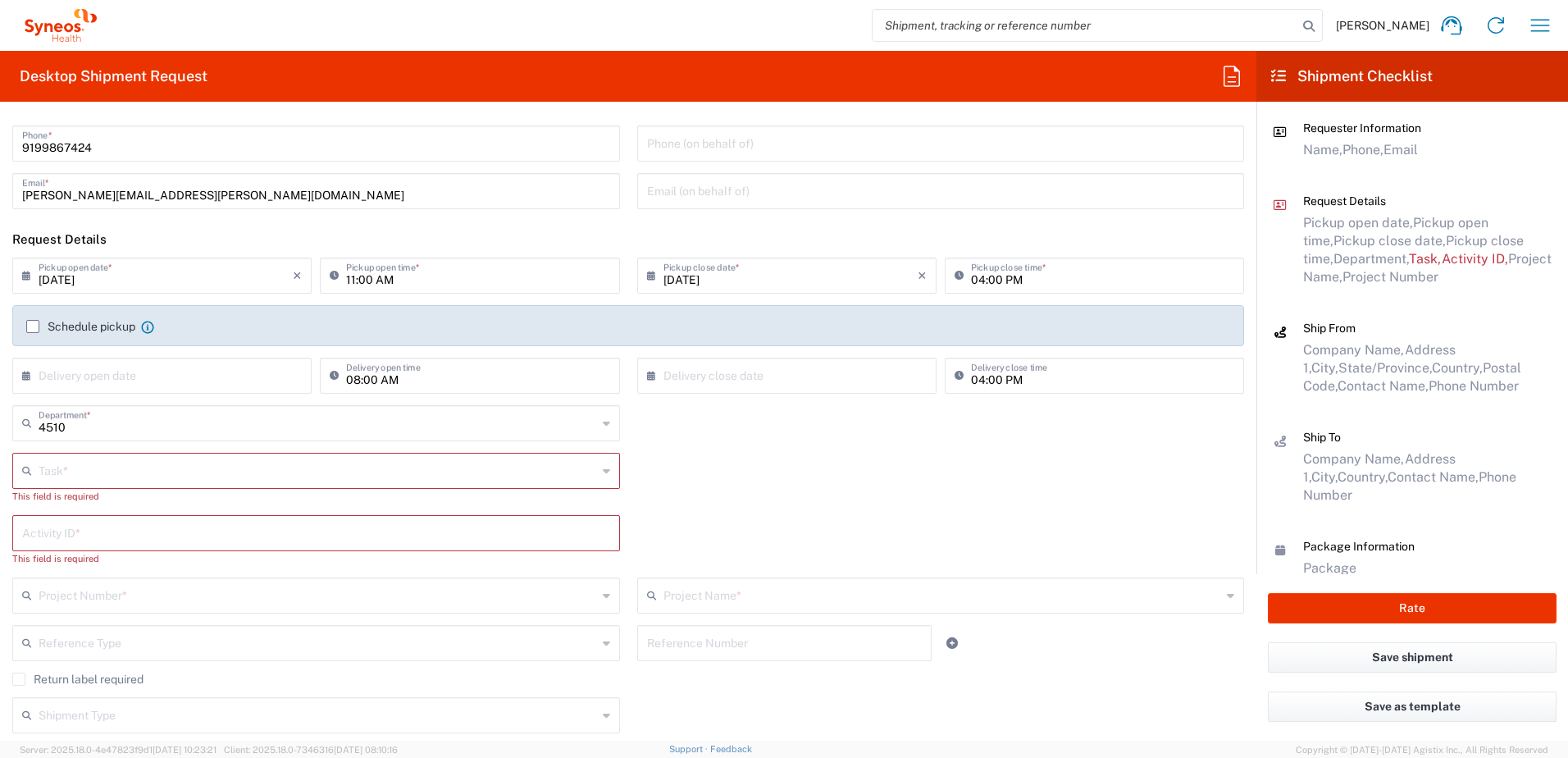
scroll to position [0, 0]
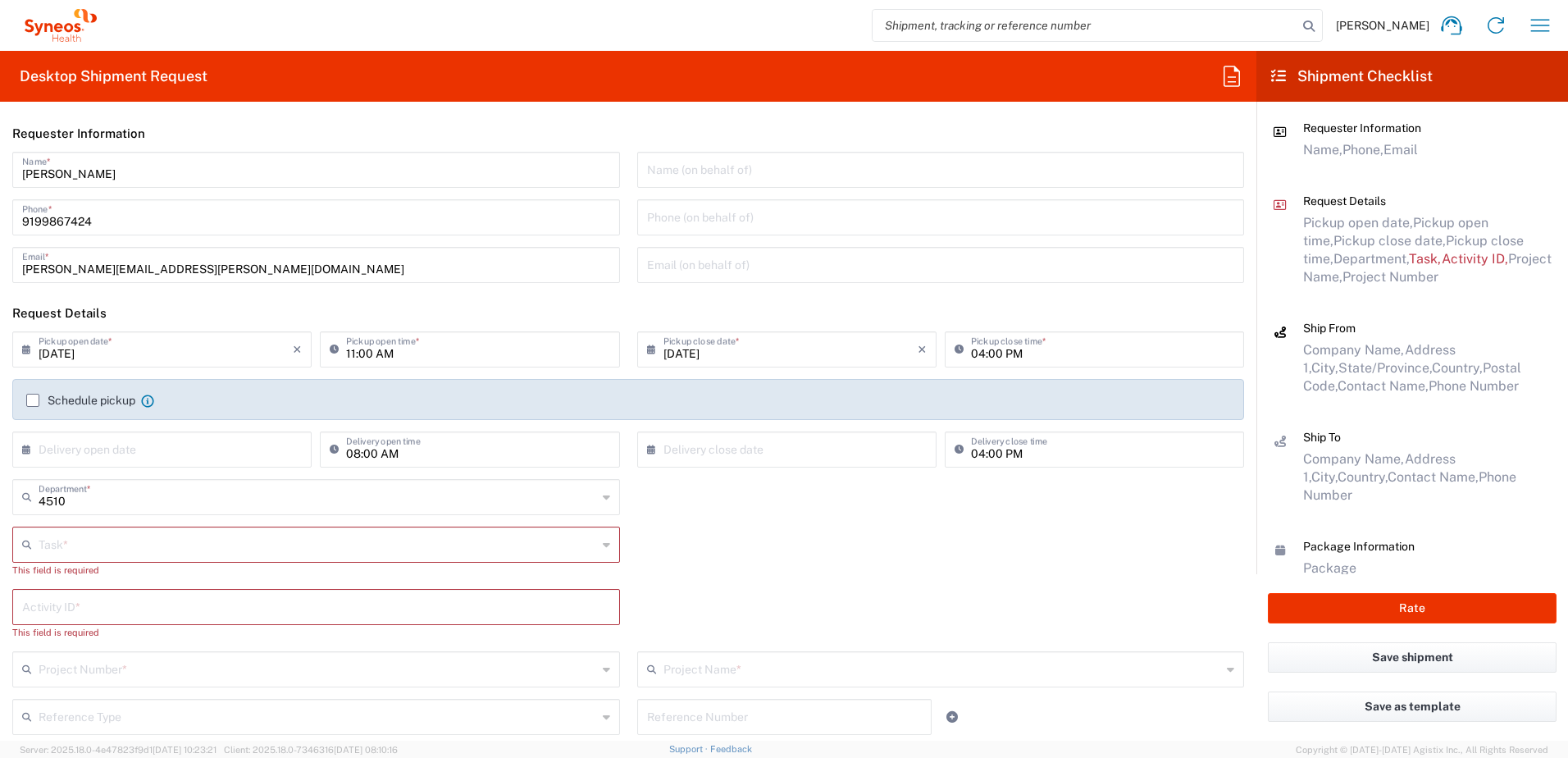
type input "9199867424"
click at [110, 546] on input "text" at bounding box center [318, 543] width 558 height 29
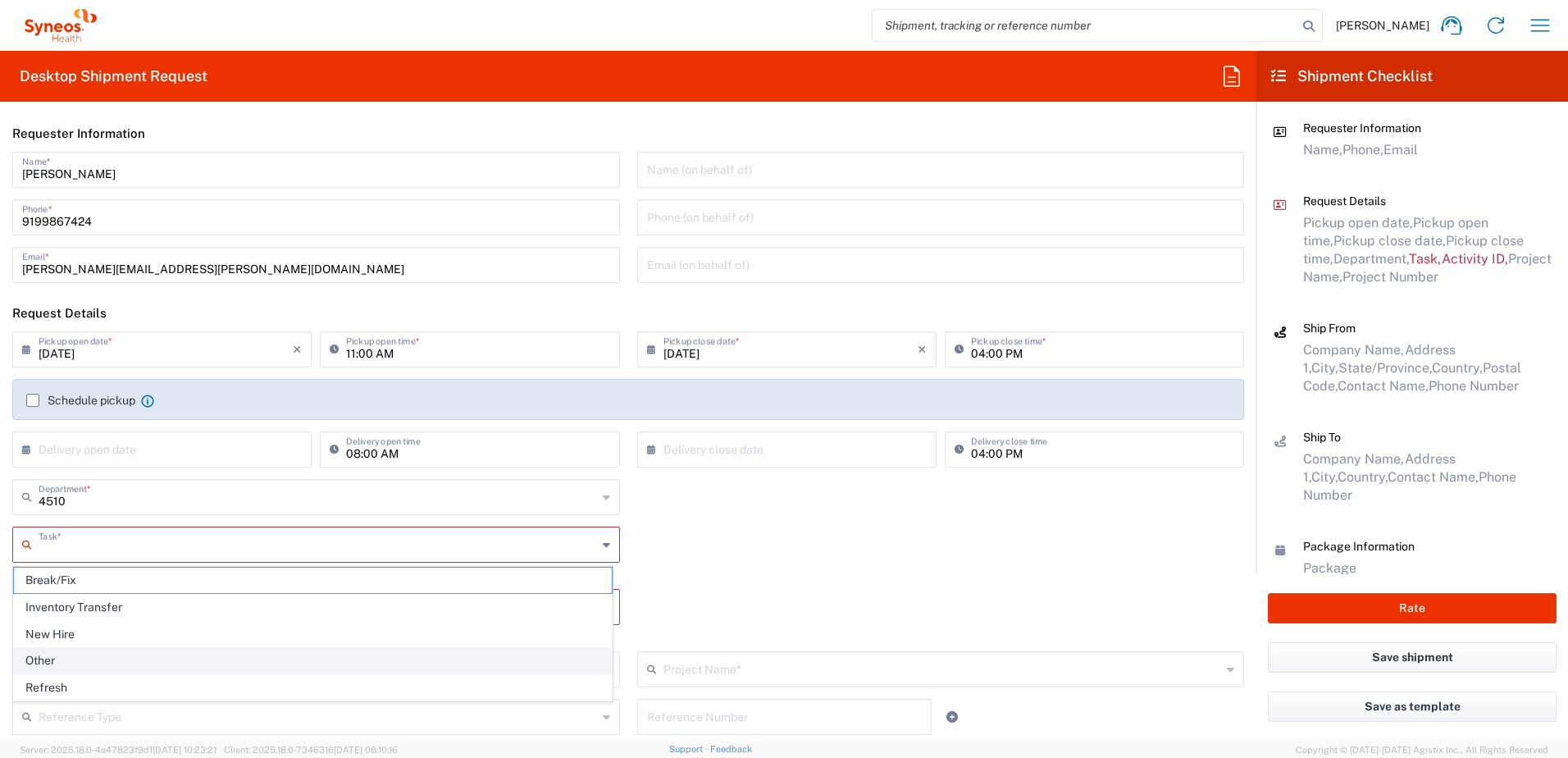
click at [64, 662] on span "Other" at bounding box center [313, 661] width 598 height 25
type input "Other"
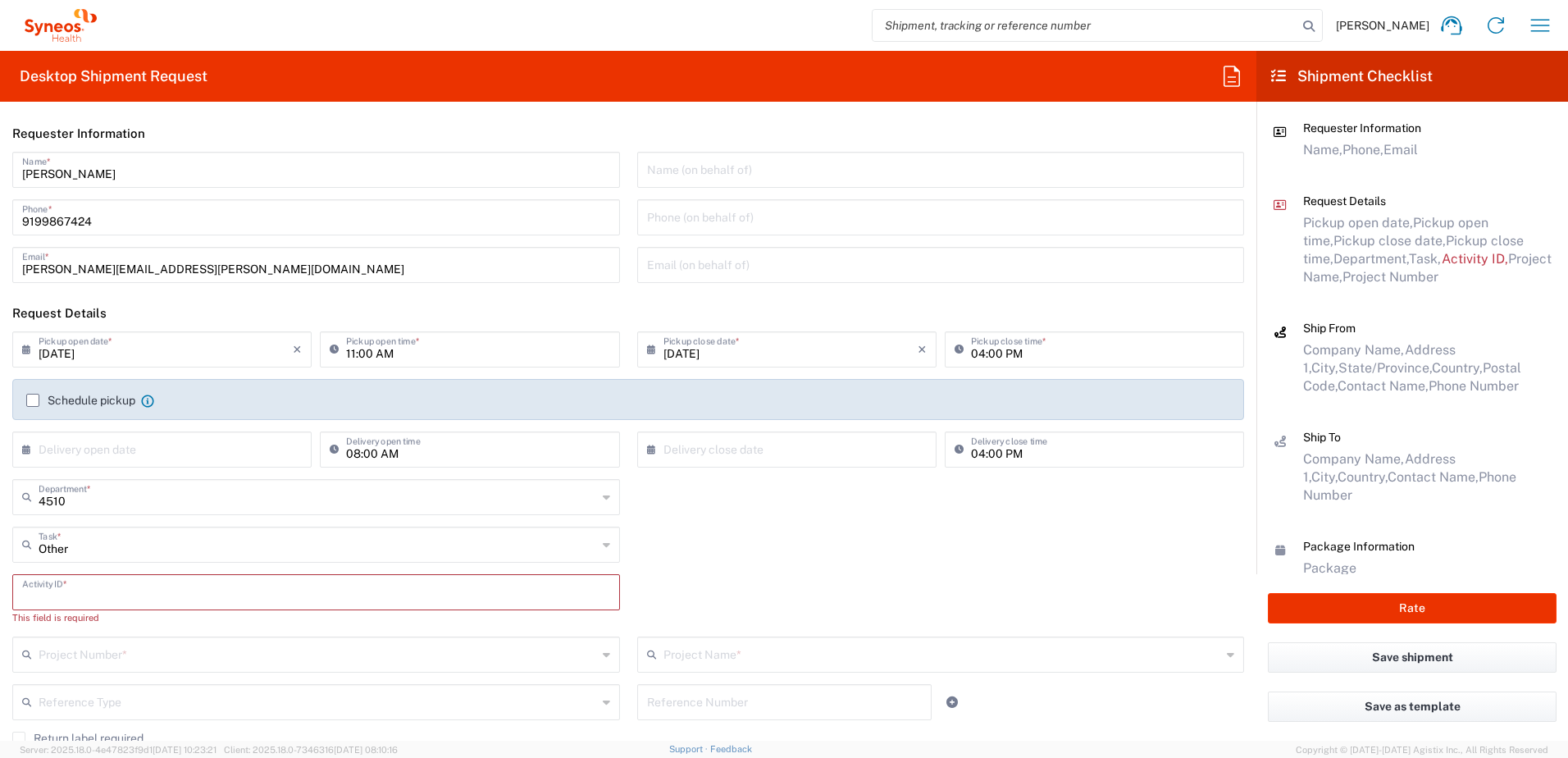
click at [97, 604] on input "text" at bounding box center [316, 591] width 588 height 29
type input "4520"
drag, startPoint x: 79, startPoint y: 594, endPoint x: 4, endPoint y: 592, distance: 75.0
click at [4, 592] on div "4520 Activity ID *" at bounding box center [317, 598] width 625 height 48
drag, startPoint x: 86, startPoint y: 630, endPoint x: 86, endPoint y: 639, distance: 9.0
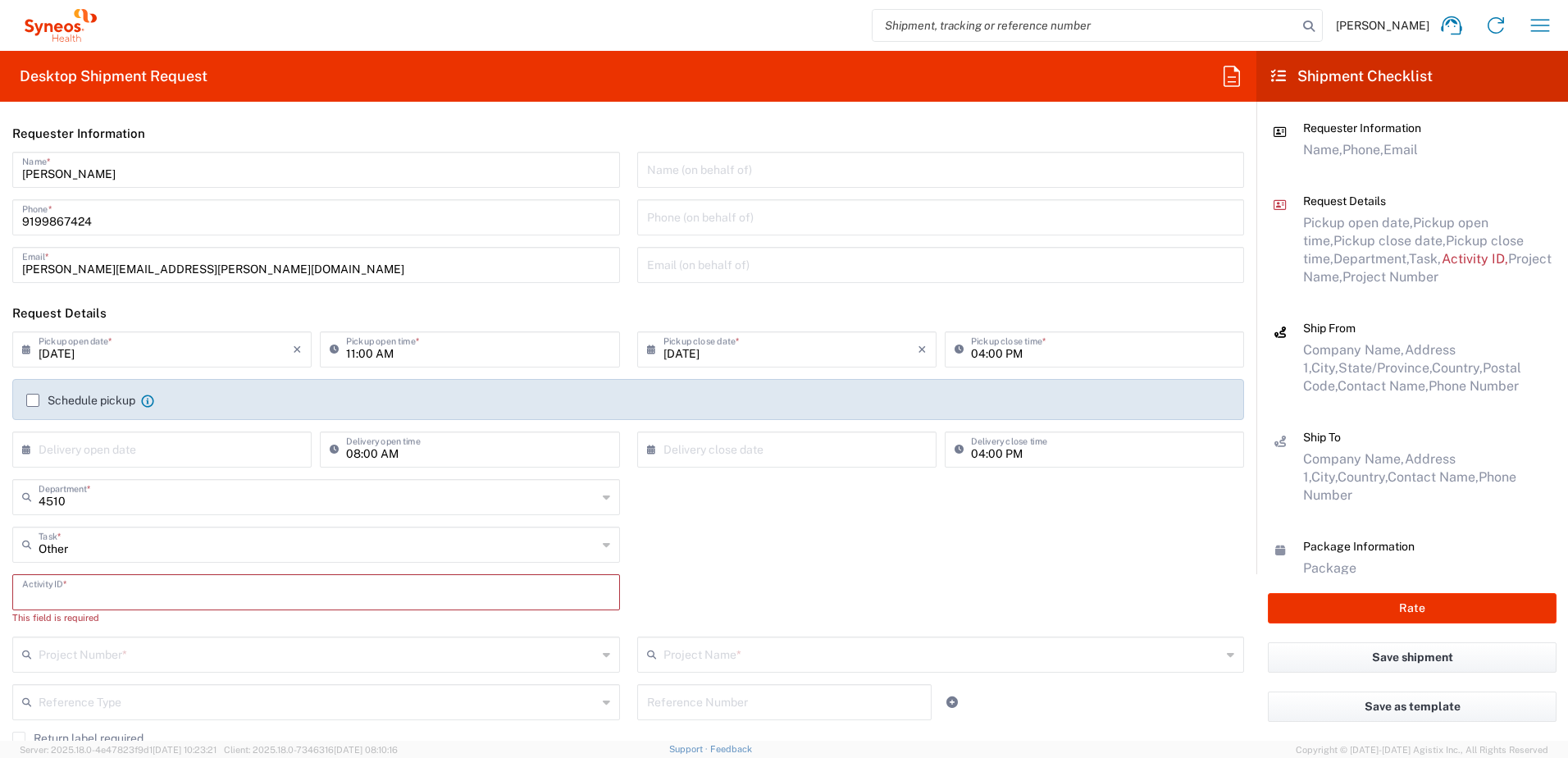
click at [86, 630] on div "Activity ID * This field is required" at bounding box center [317, 605] width 625 height 62
click at [86, 657] on input "text" at bounding box center [318, 654] width 558 height 29
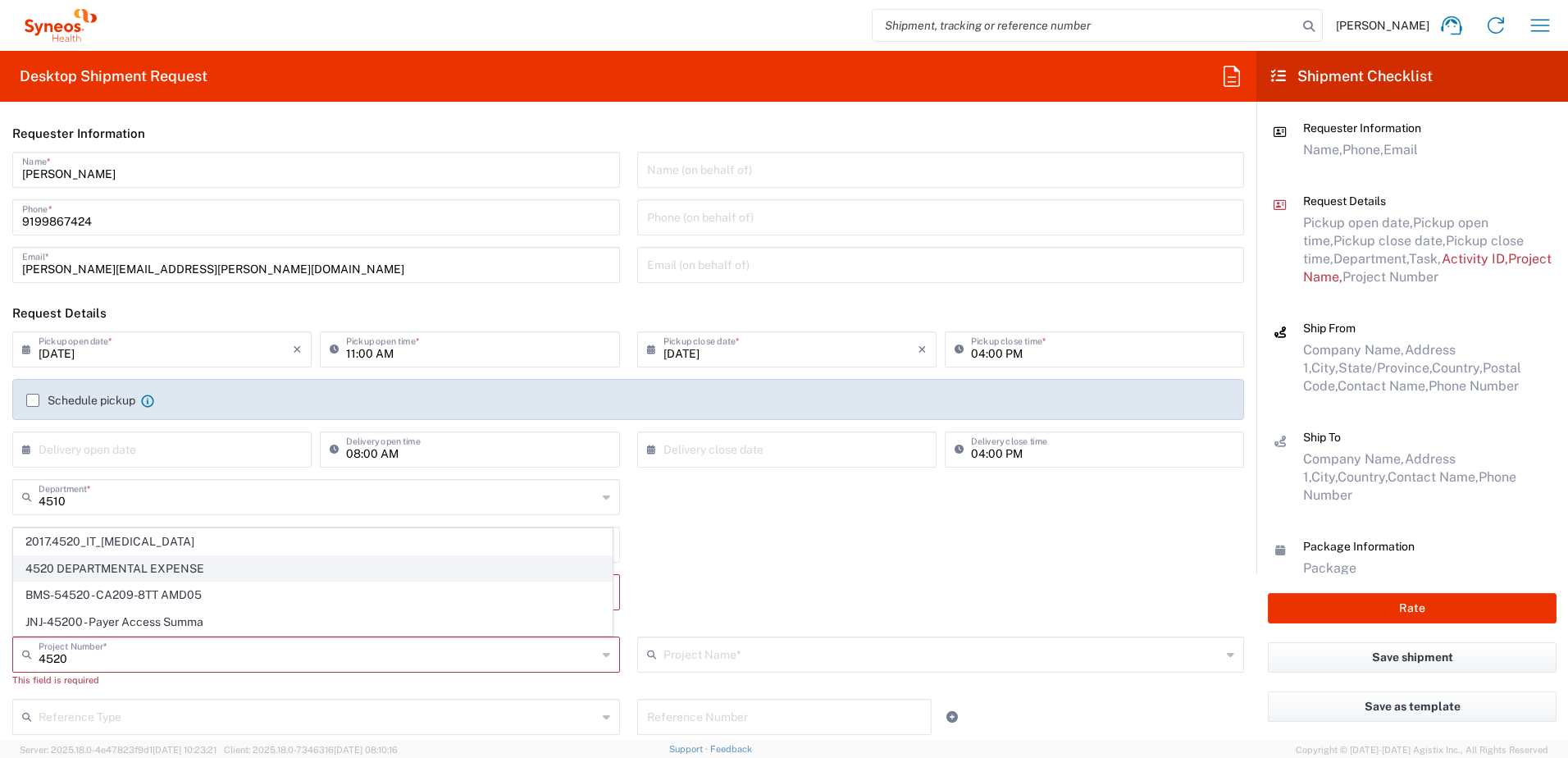
click at [128, 567] on span "4520 DEPARTMENTAL EXPENSE" at bounding box center [313, 569] width 598 height 25
type input "4520 DEPARTMENTAL EXPENSE"
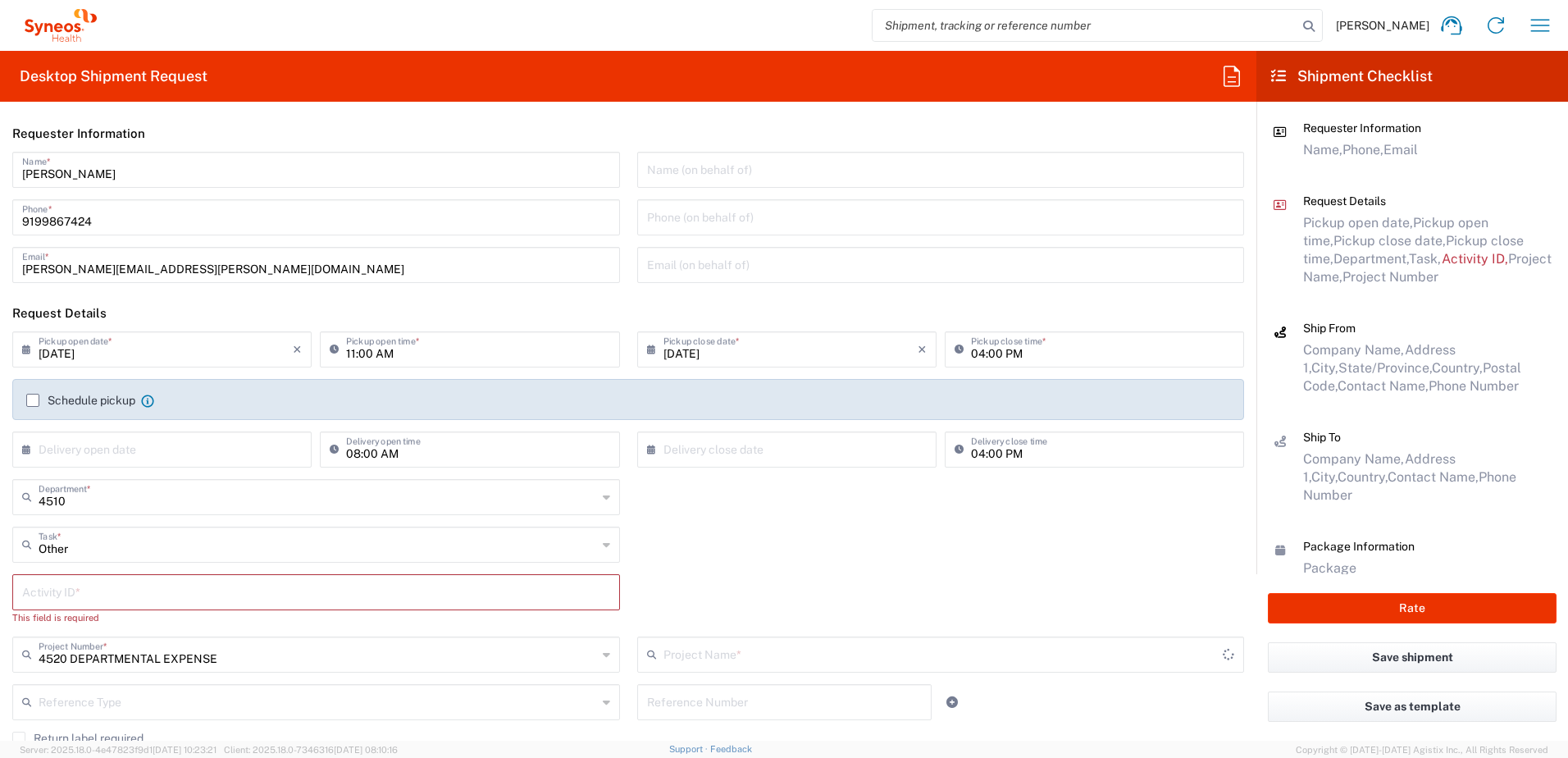
type input "4520 DEPARTMENTAL EXPENSE"
click at [138, 582] on input "text" at bounding box center [316, 591] width 588 height 29
paste input "SCTASK2700301"
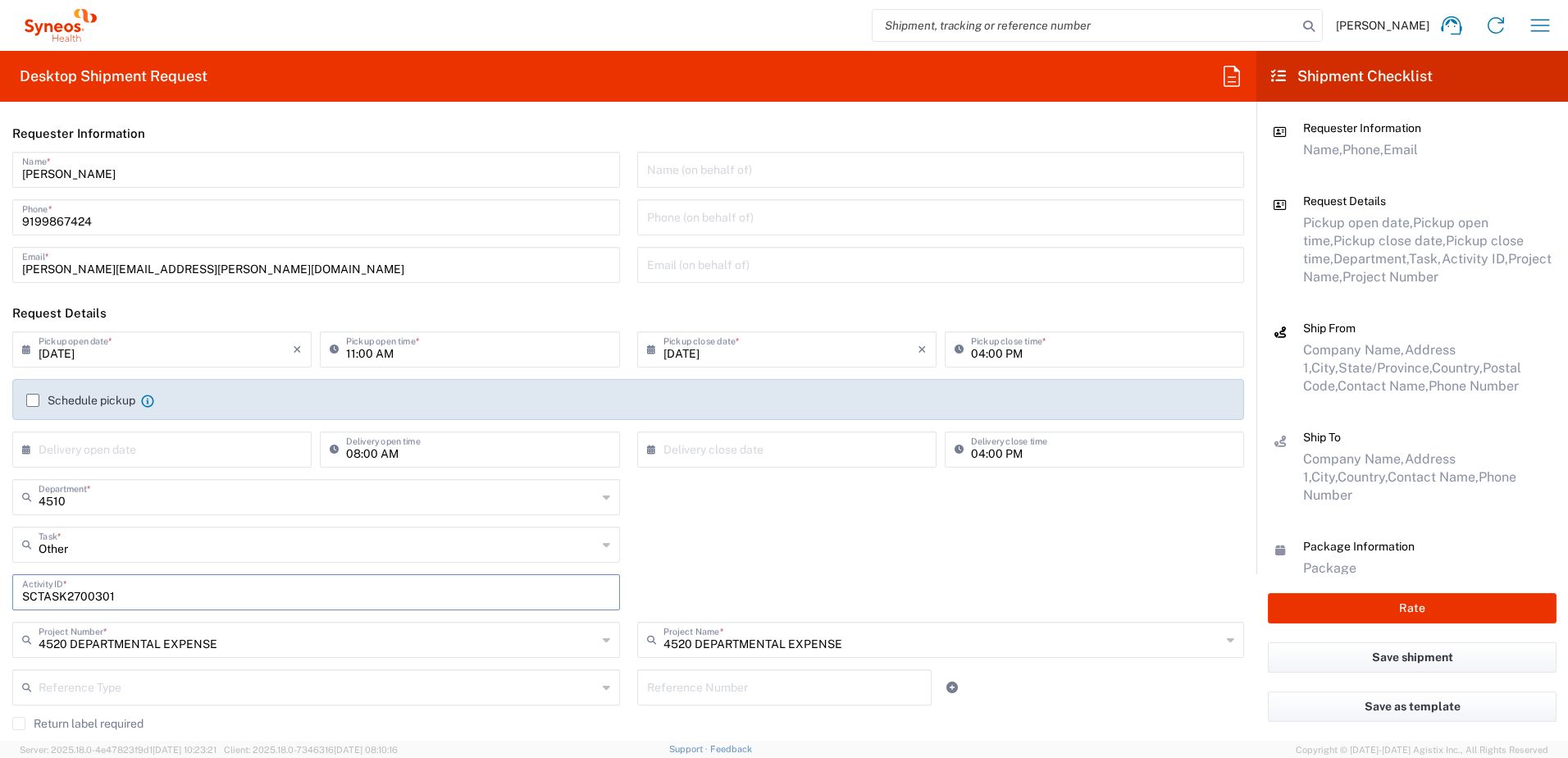
type input "SCTASK2700301"
click at [749, 546] on div "Other Task * Break/Fix Inventory Transfer New Hire Other Refresh" at bounding box center [629, 551] width 1249 height 48
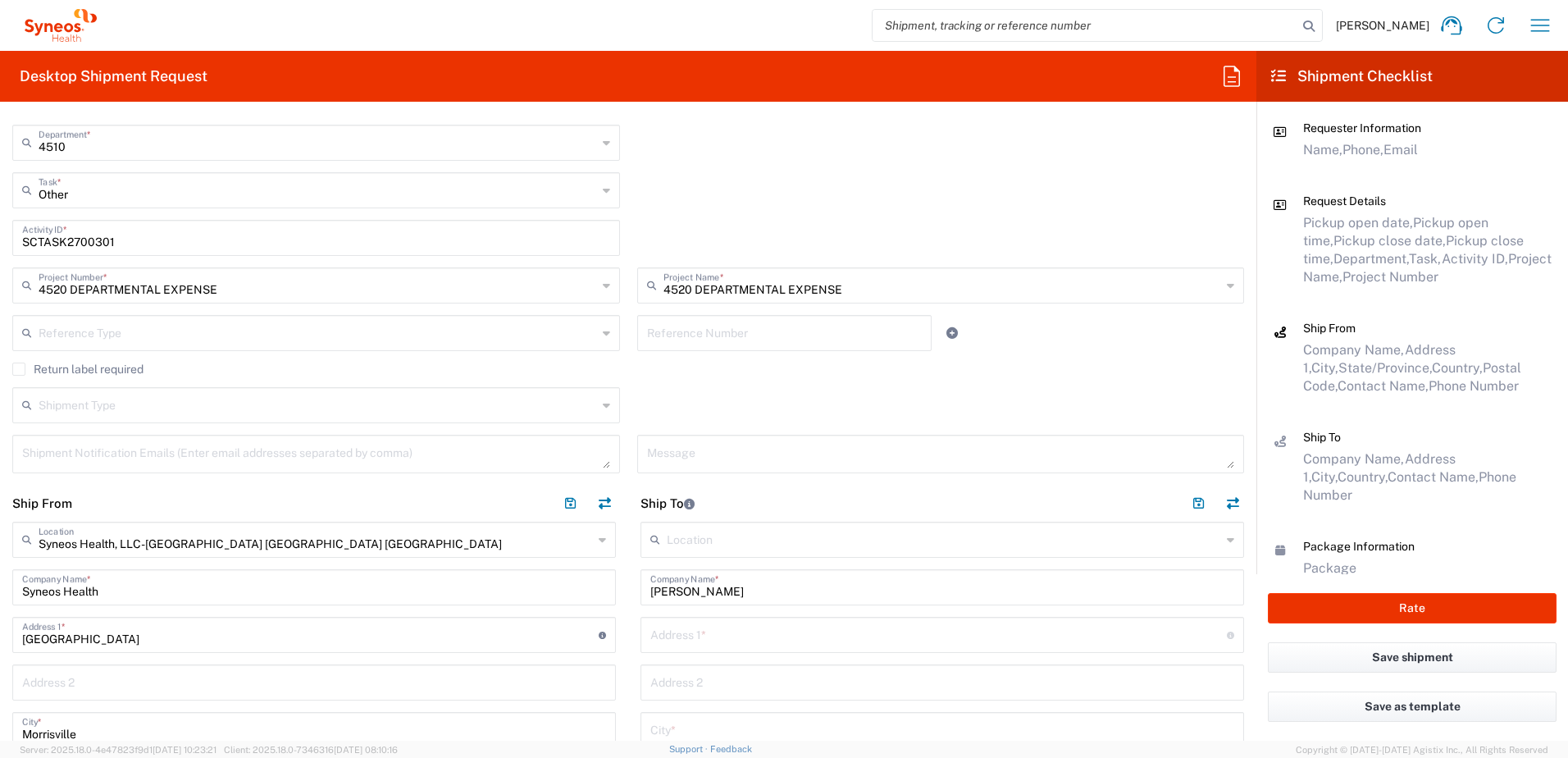
scroll to position [329, 0]
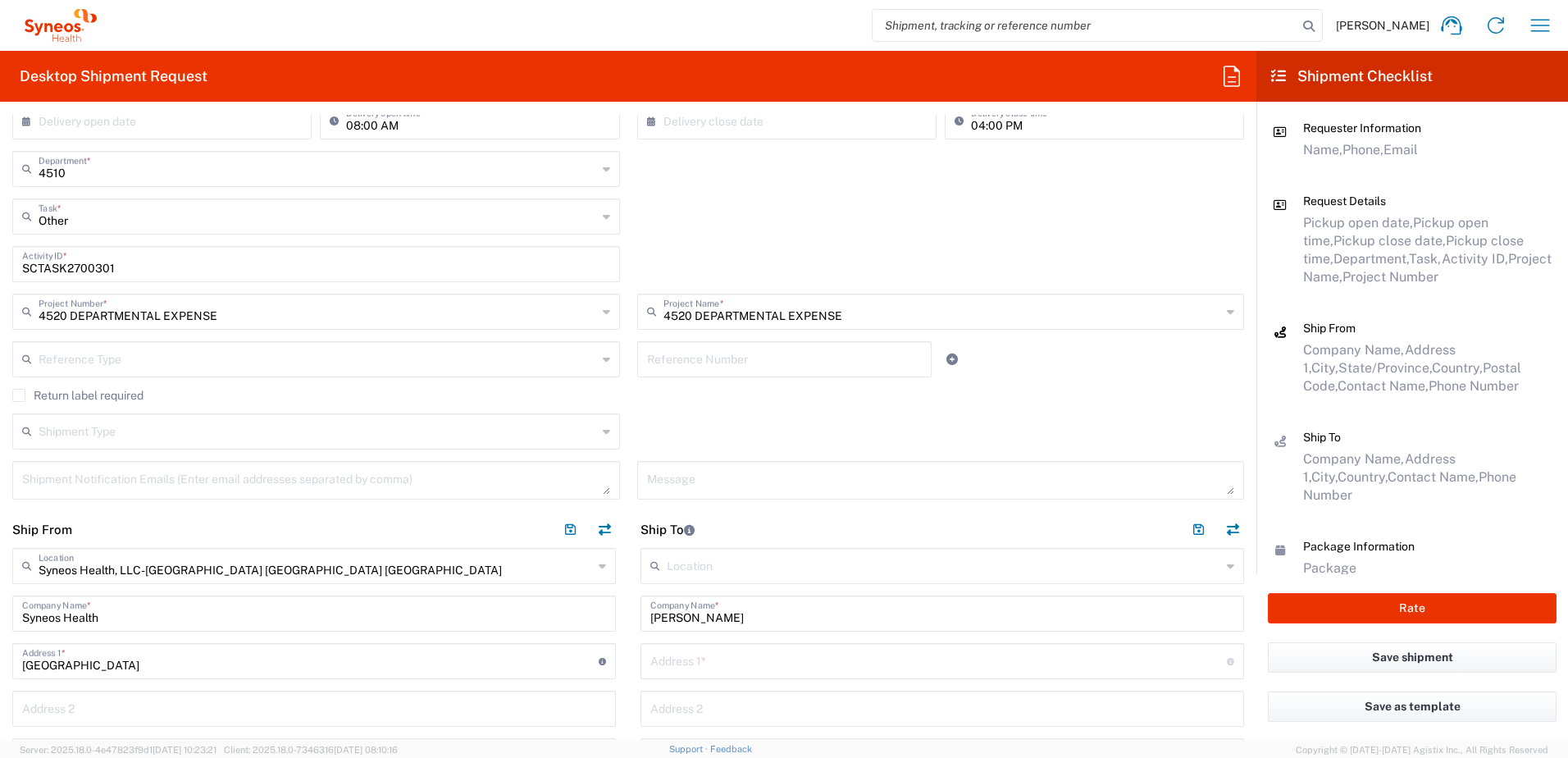
click at [91, 400] on label "Return label required" at bounding box center [78, 395] width 131 height 13
click at [19, 395] on input "Return label required" at bounding box center [19, 395] width 0 height 0
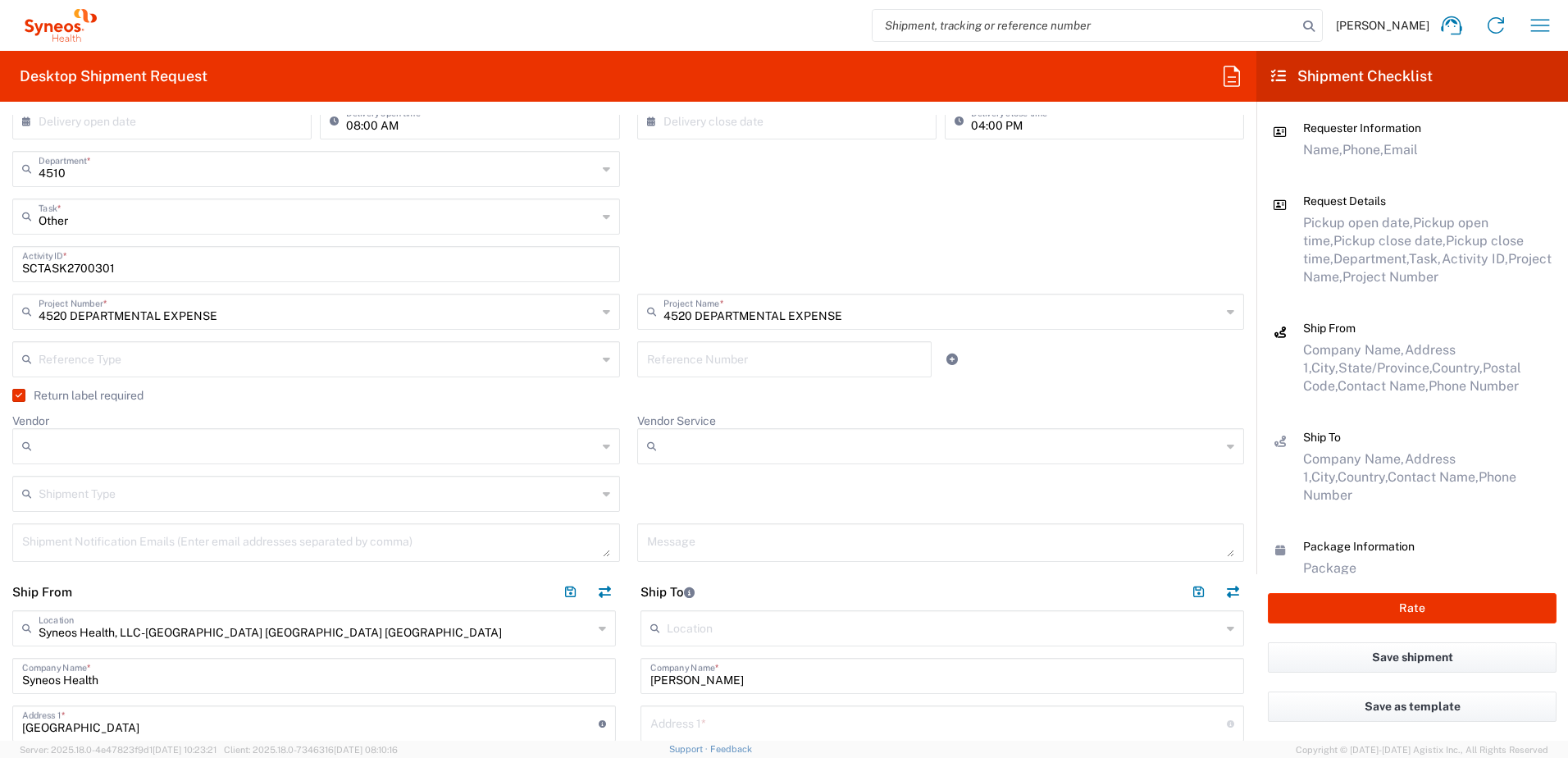
click at [155, 446] on input "Vendor" at bounding box center [318, 445] width 558 height 26
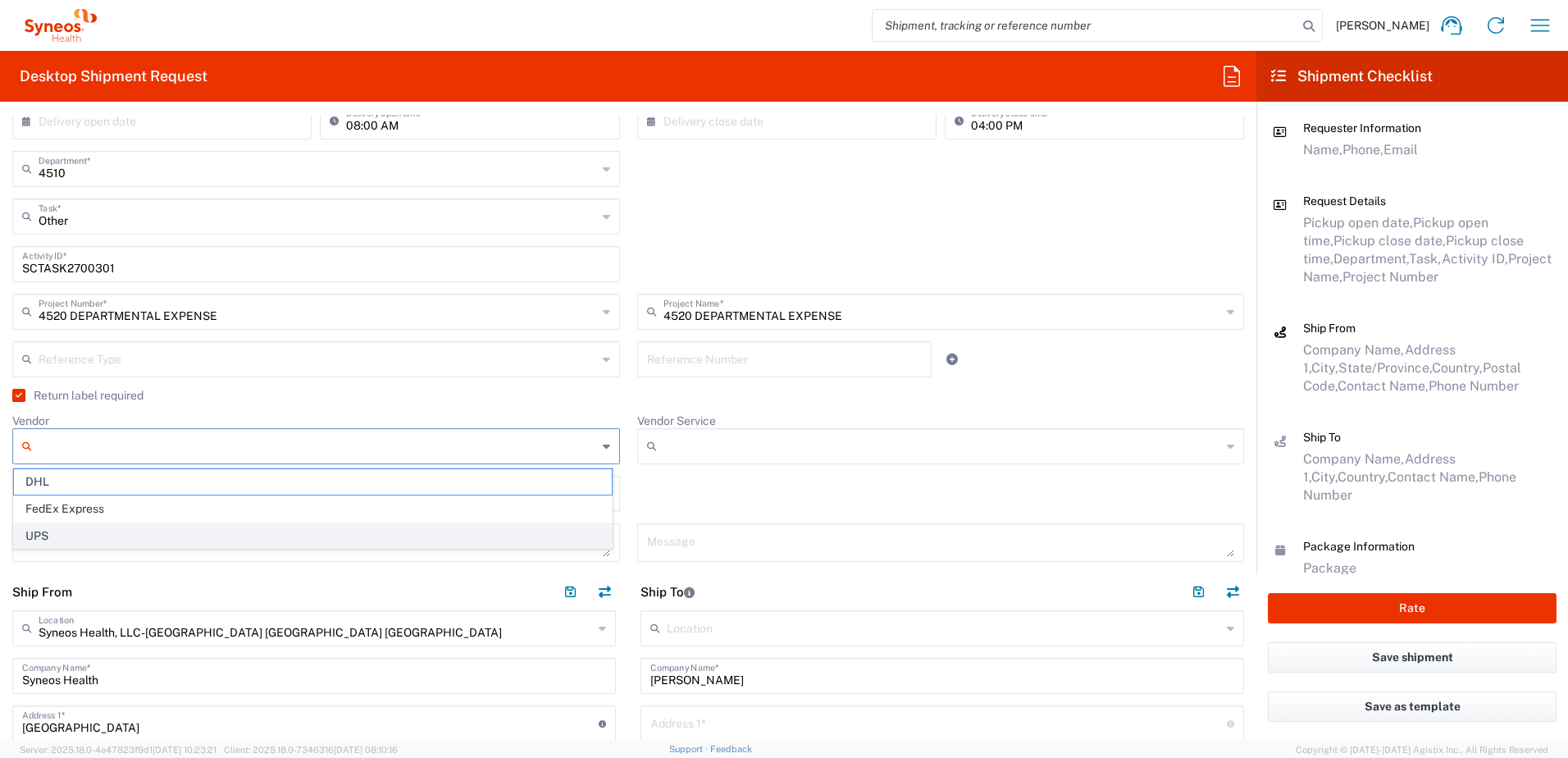
click at [70, 529] on span "UPS" at bounding box center [313, 536] width 598 height 25
type input "UPS"
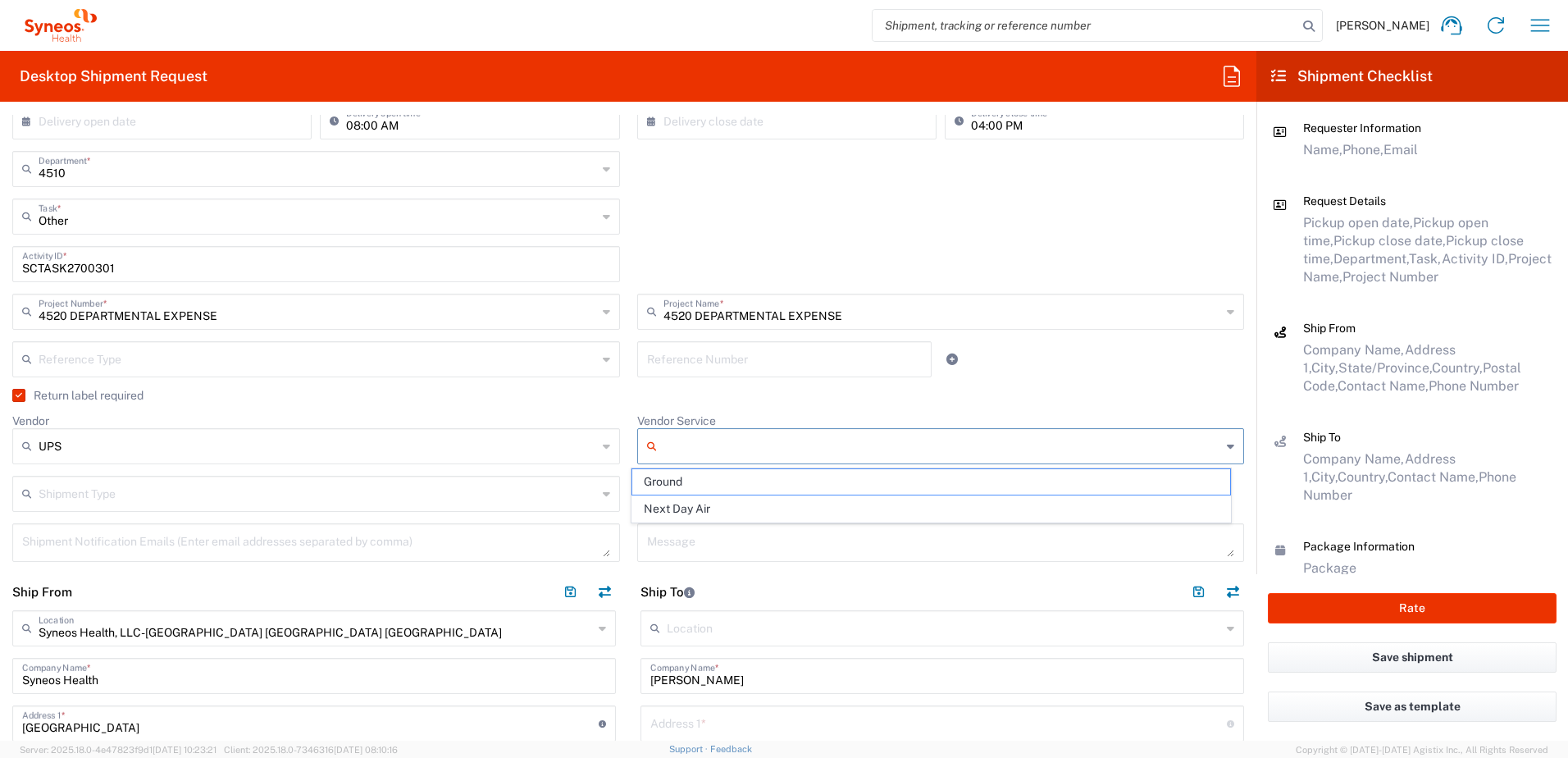
click at [778, 455] on input "Vendor Service" at bounding box center [942, 445] width 558 height 26
click at [697, 483] on span "Ground" at bounding box center [932, 482] width 598 height 25
type input "Ground"
click at [725, 514] on div "Shipment Type Batch Regular" at bounding box center [629, 499] width 1249 height 48
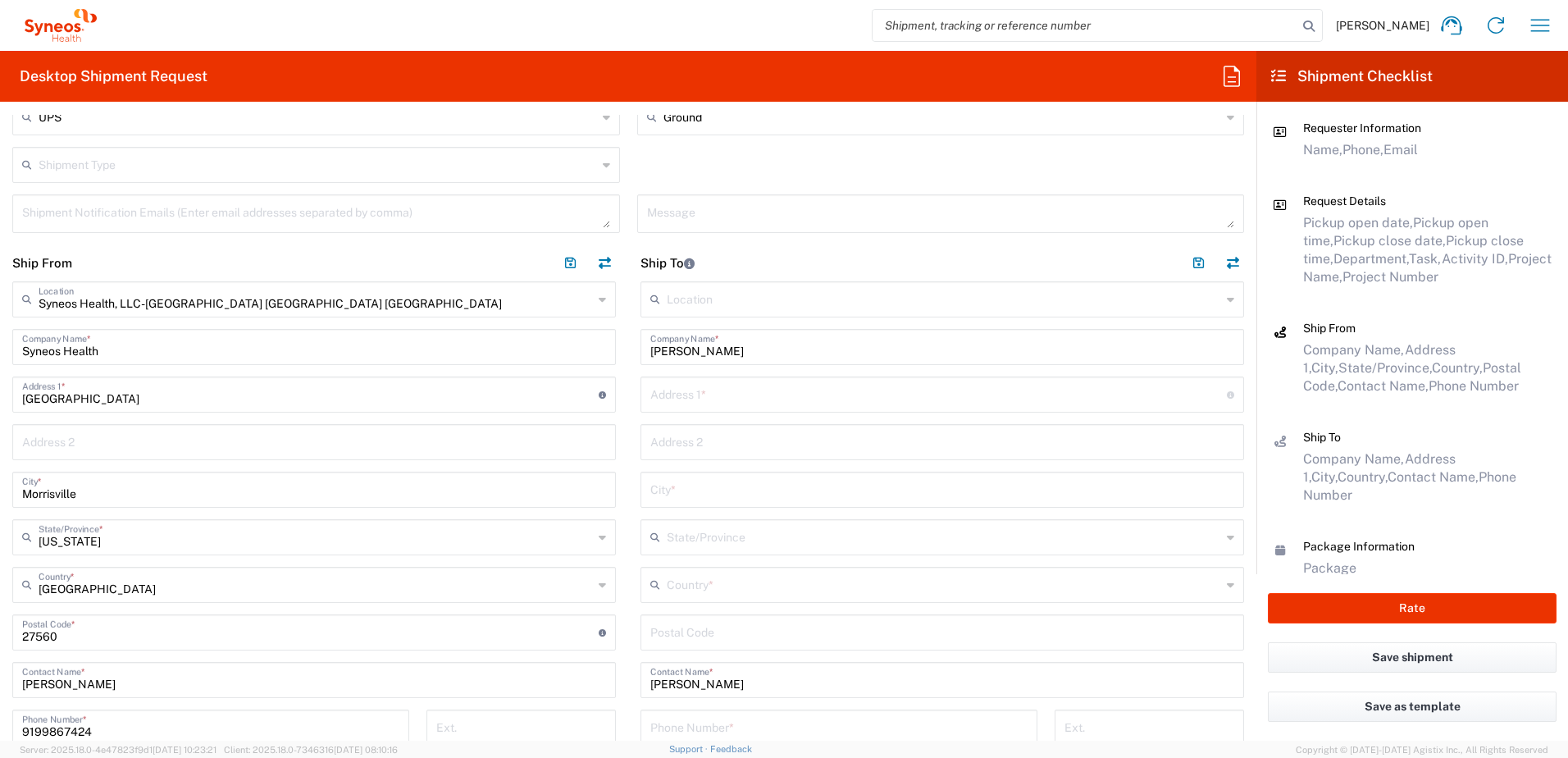
scroll to position [657, 0]
click at [744, 392] on input "text" at bounding box center [939, 394] width 576 height 29
paste input "[STREET_ADDRESS]"
type input "[STREET_ADDRESS]"
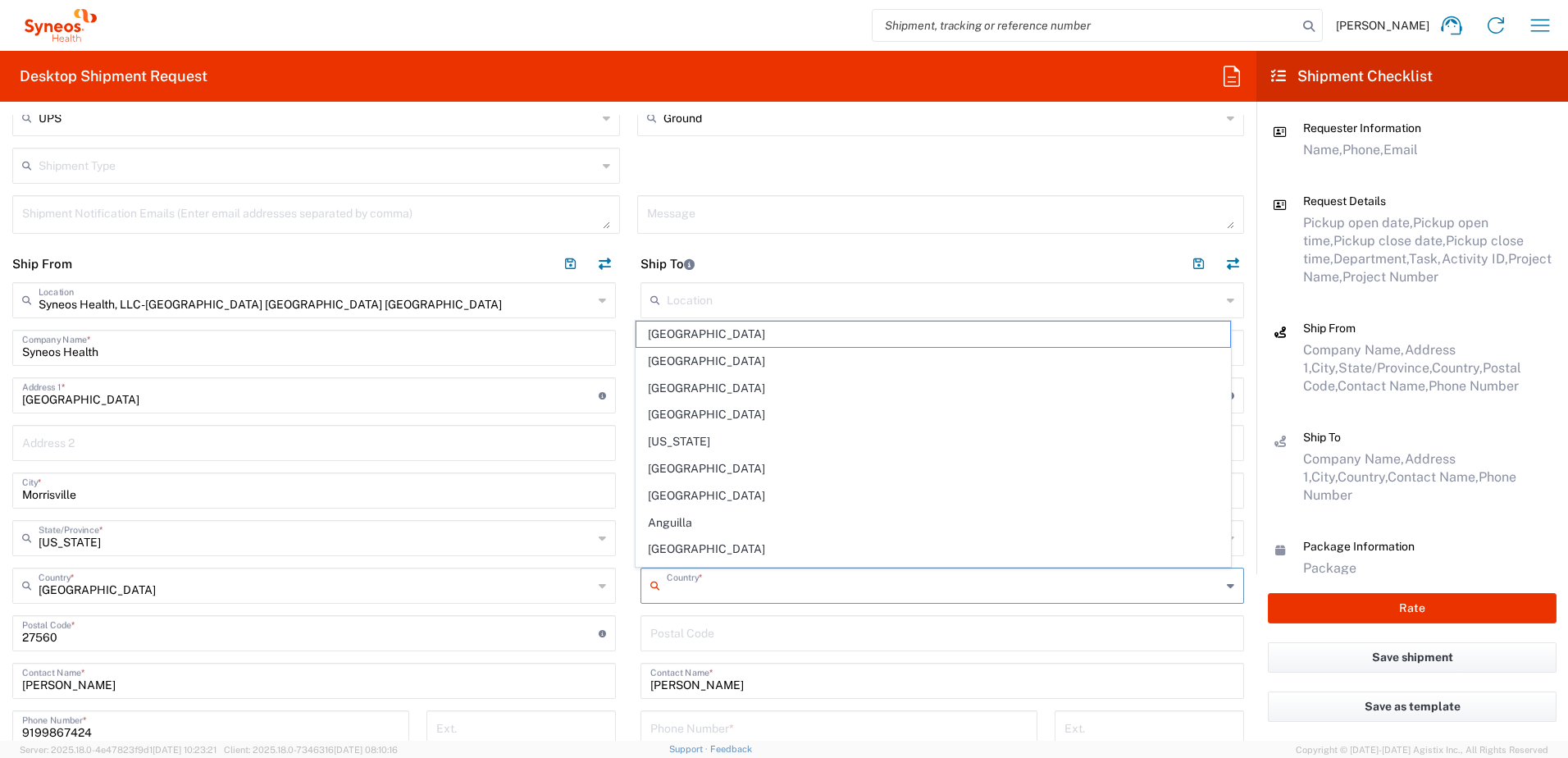
click at [721, 578] on input "text" at bounding box center [944, 585] width 555 height 29
click at [720, 630] on input "undefined" at bounding box center [942, 632] width 584 height 29
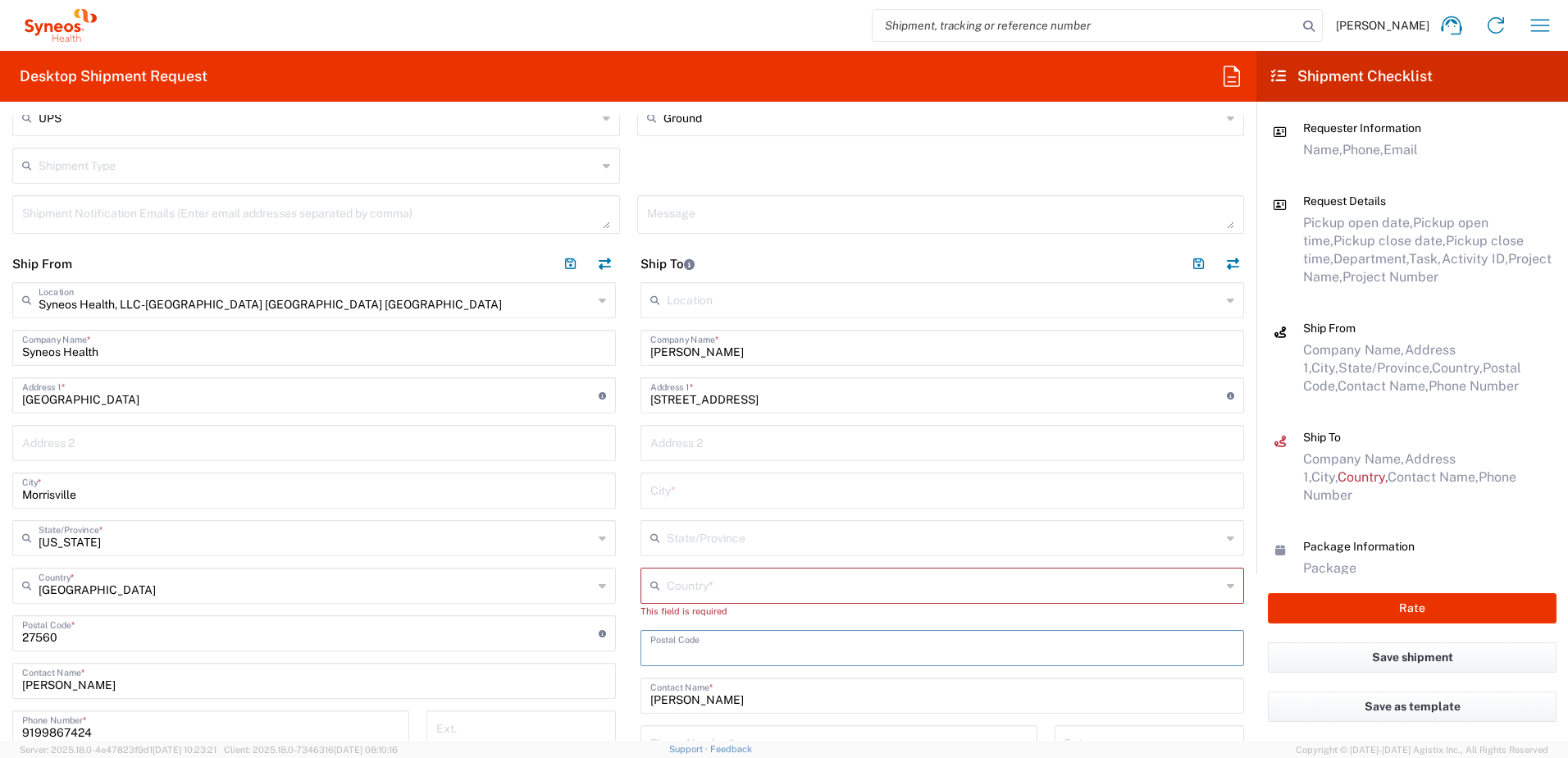
paste input "19464"
type input "19464"
click at [735, 585] on input "text" at bounding box center [944, 585] width 555 height 29
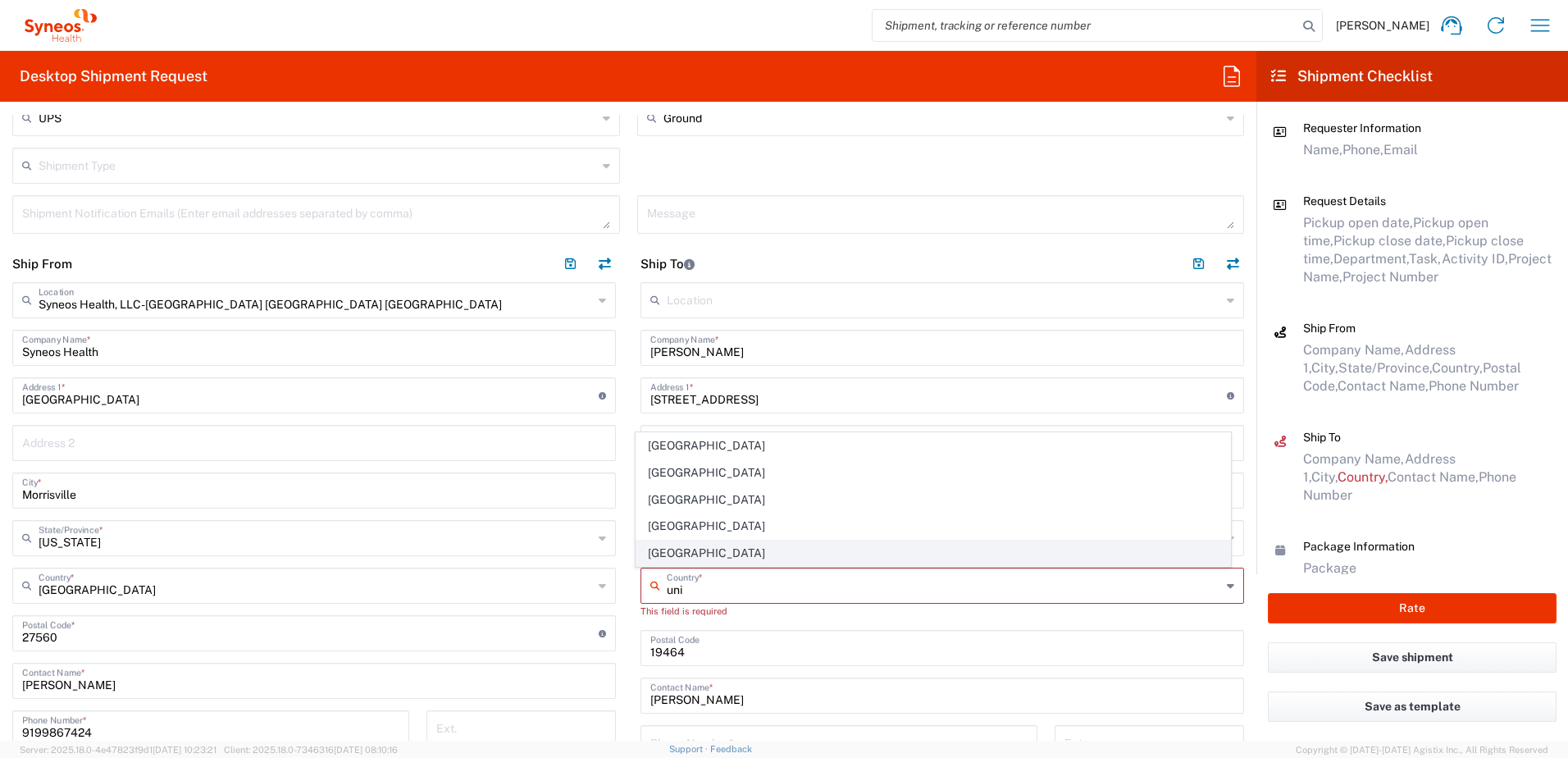
click at [680, 557] on span "[GEOGRAPHIC_DATA]" at bounding box center [933, 553] width 595 height 25
type input "[GEOGRAPHIC_DATA]"
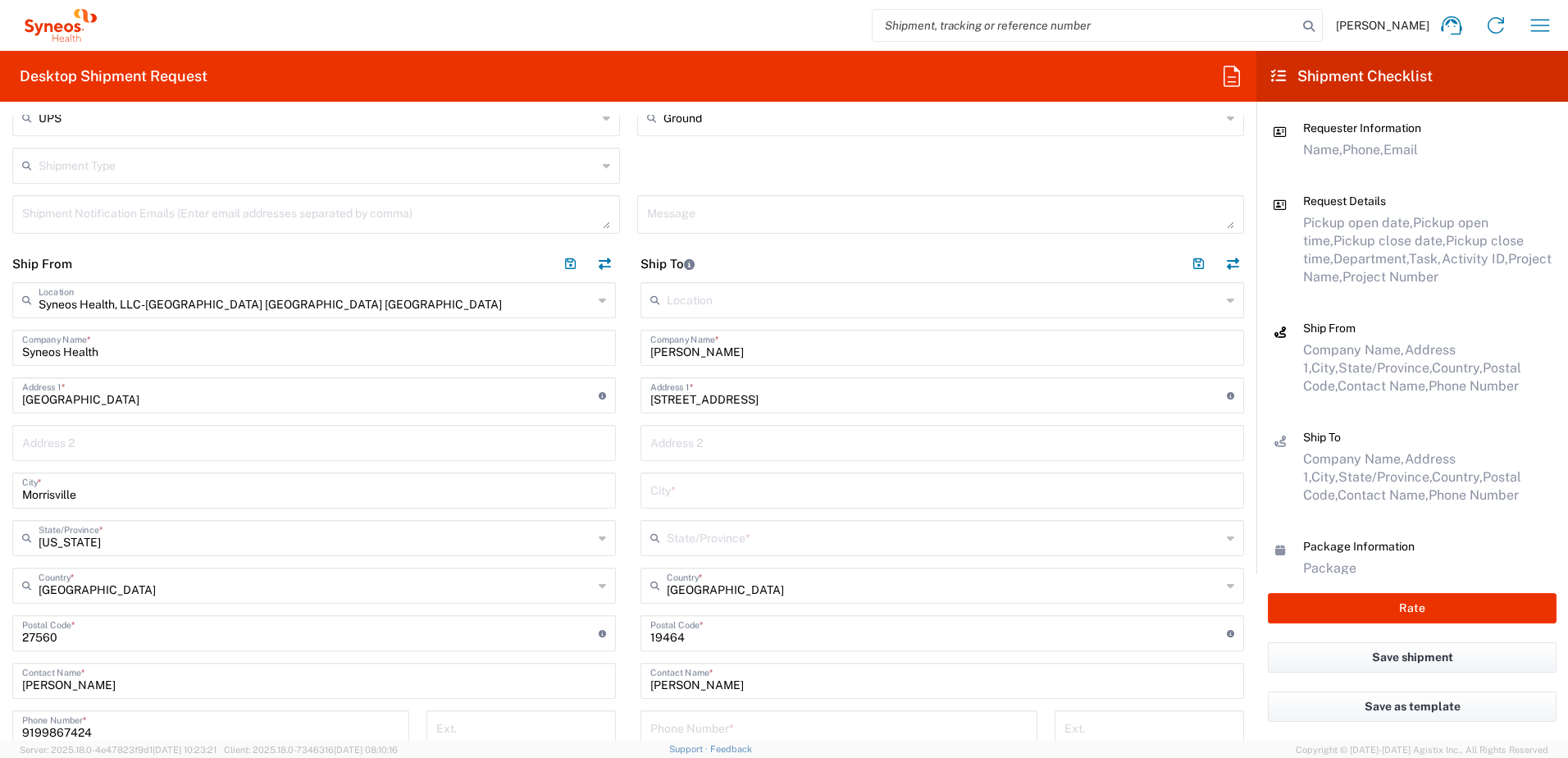
click at [699, 540] on input "text" at bounding box center [944, 537] width 555 height 29
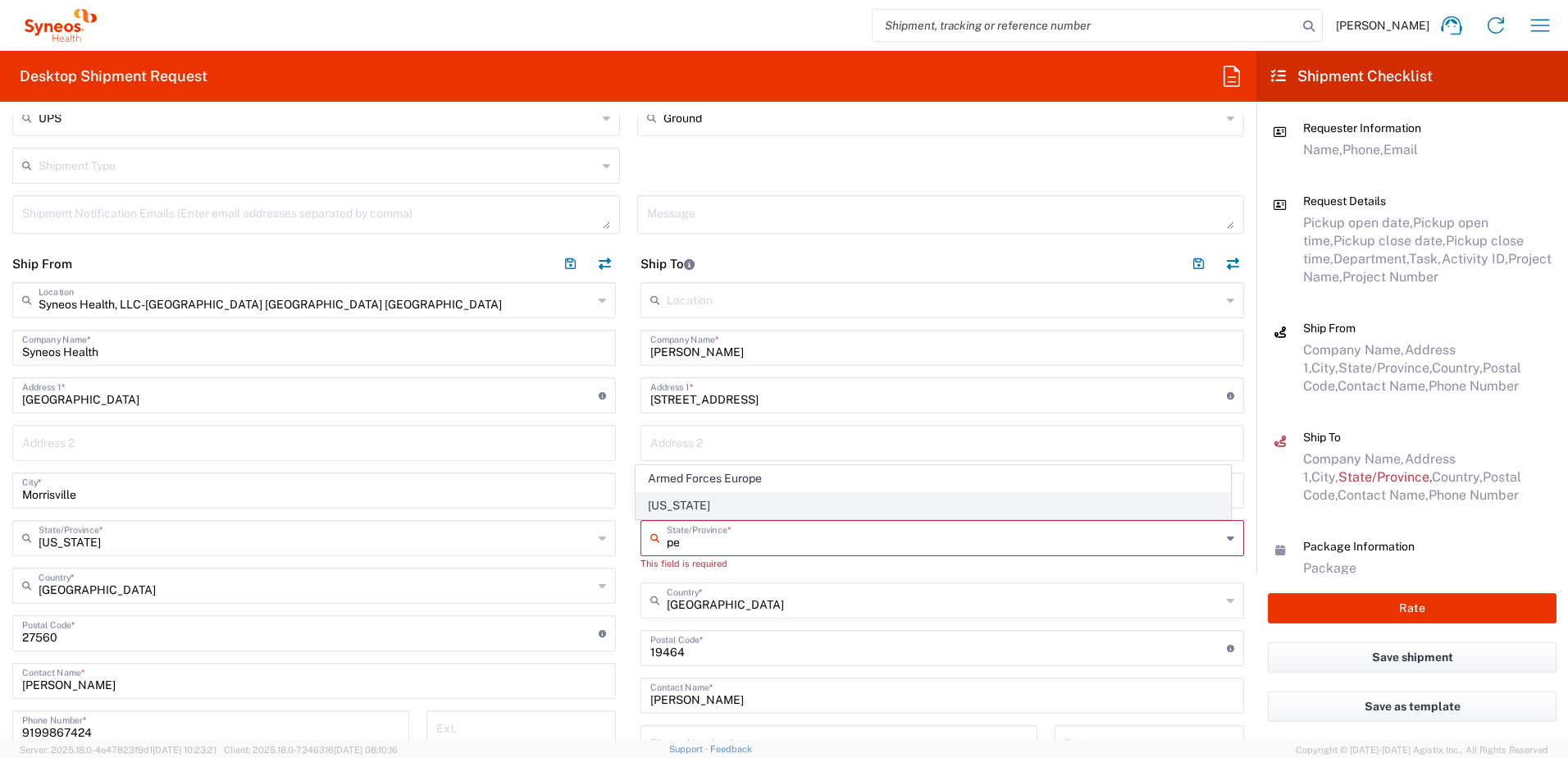
click at [679, 509] on span "[US_STATE]" at bounding box center [933, 506] width 595 height 25
type input "[US_STATE]"
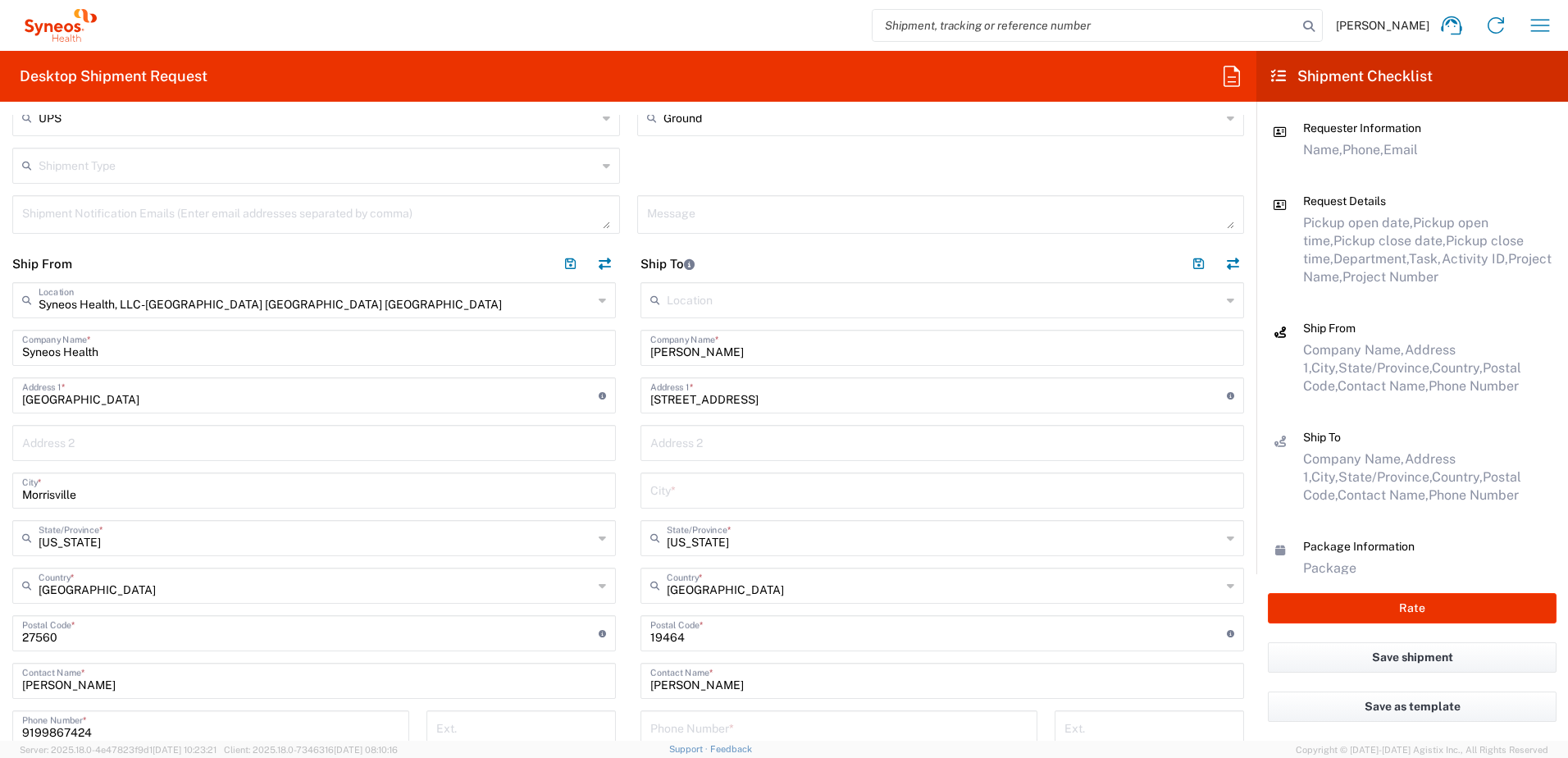
click at [751, 433] on input "text" at bounding box center [942, 442] width 584 height 29
paste input "Pottstown"
type input "Pottstown"
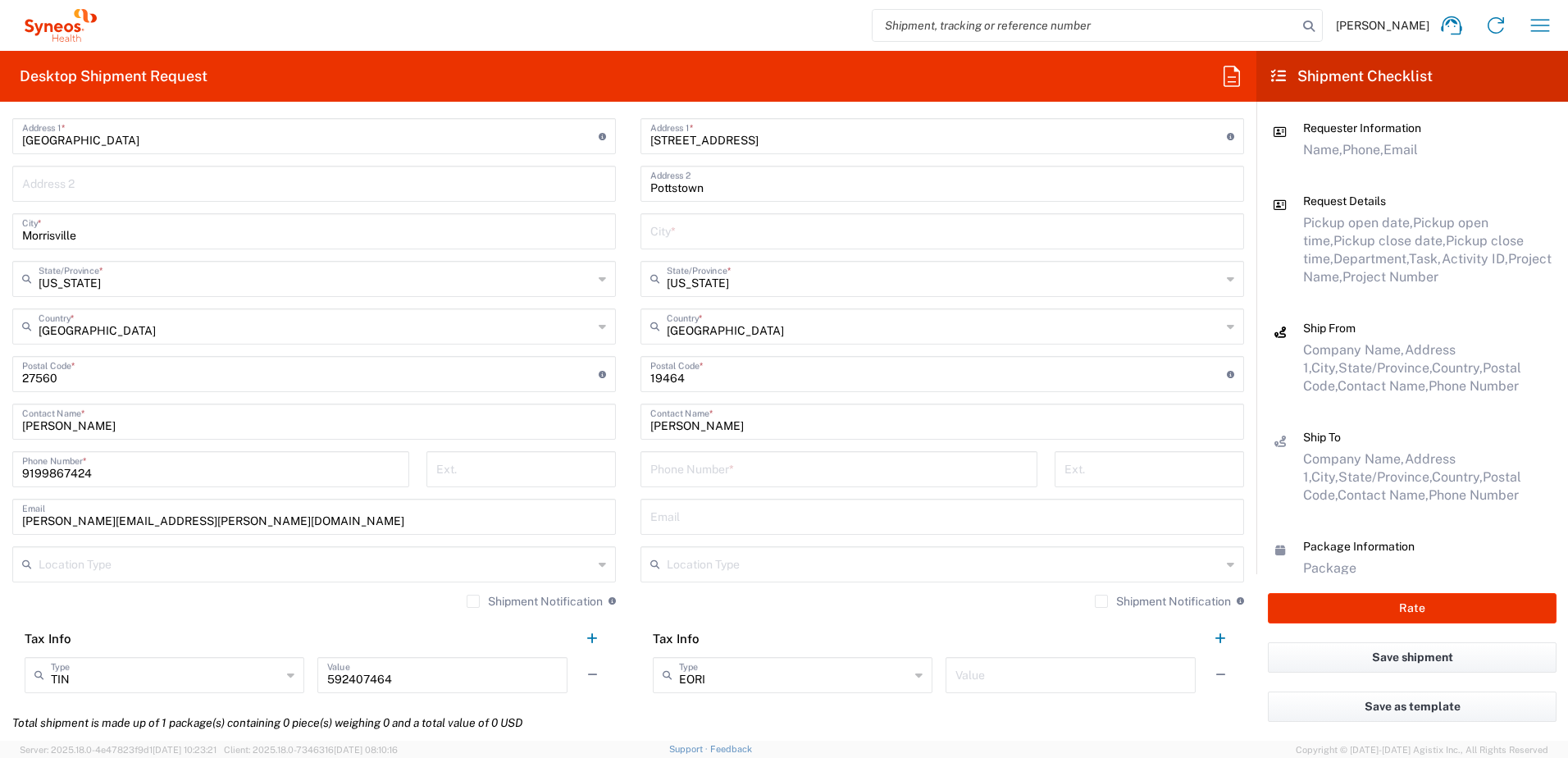
scroll to position [821, 0]
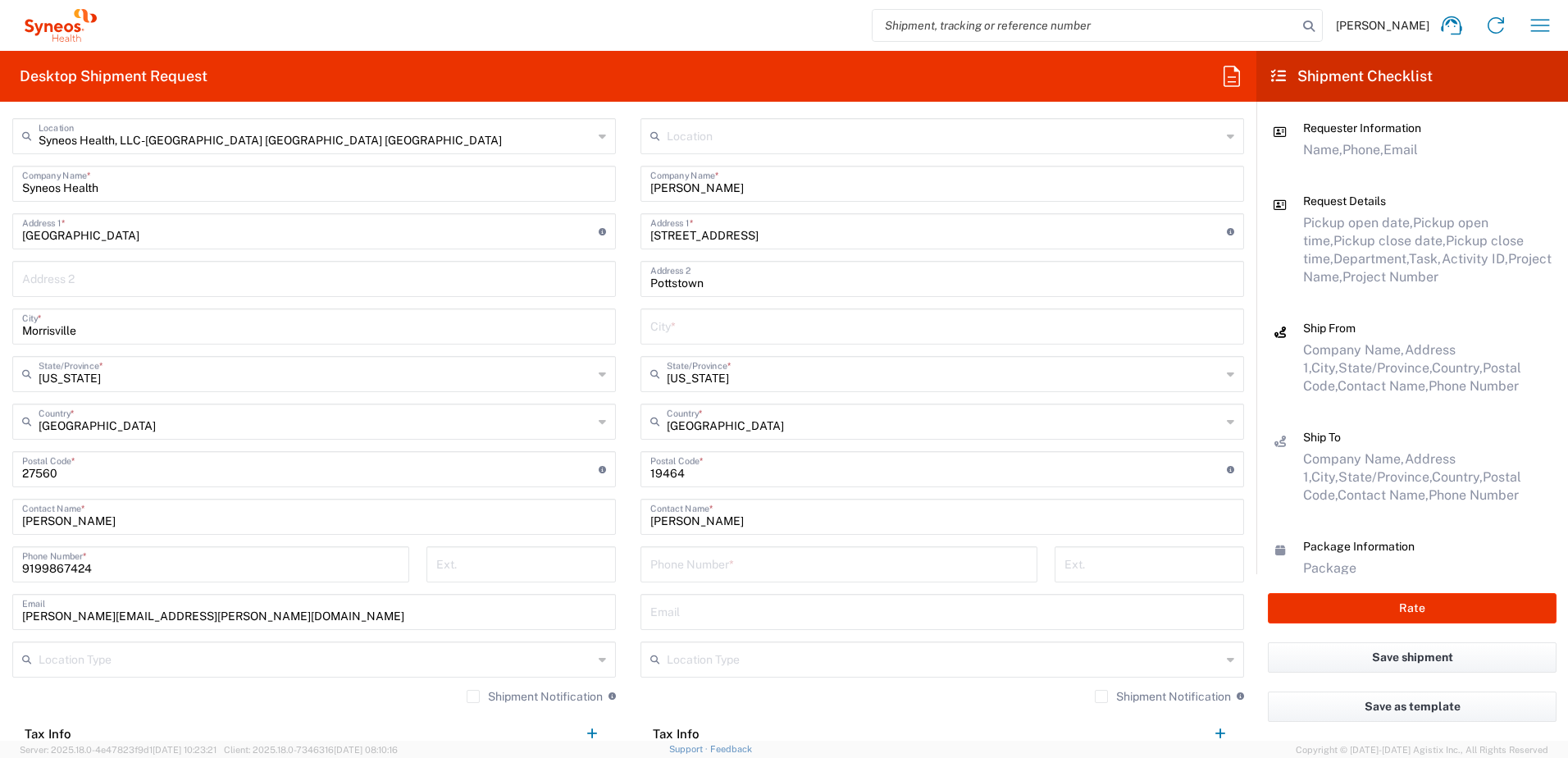
click at [693, 566] on input "tel" at bounding box center [839, 563] width 377 height 29
paste input "4846809327"
type input "4846809327"
click at [658, 278] on input "Pottstown" at bounding box center [942, 278] width 584 height 29
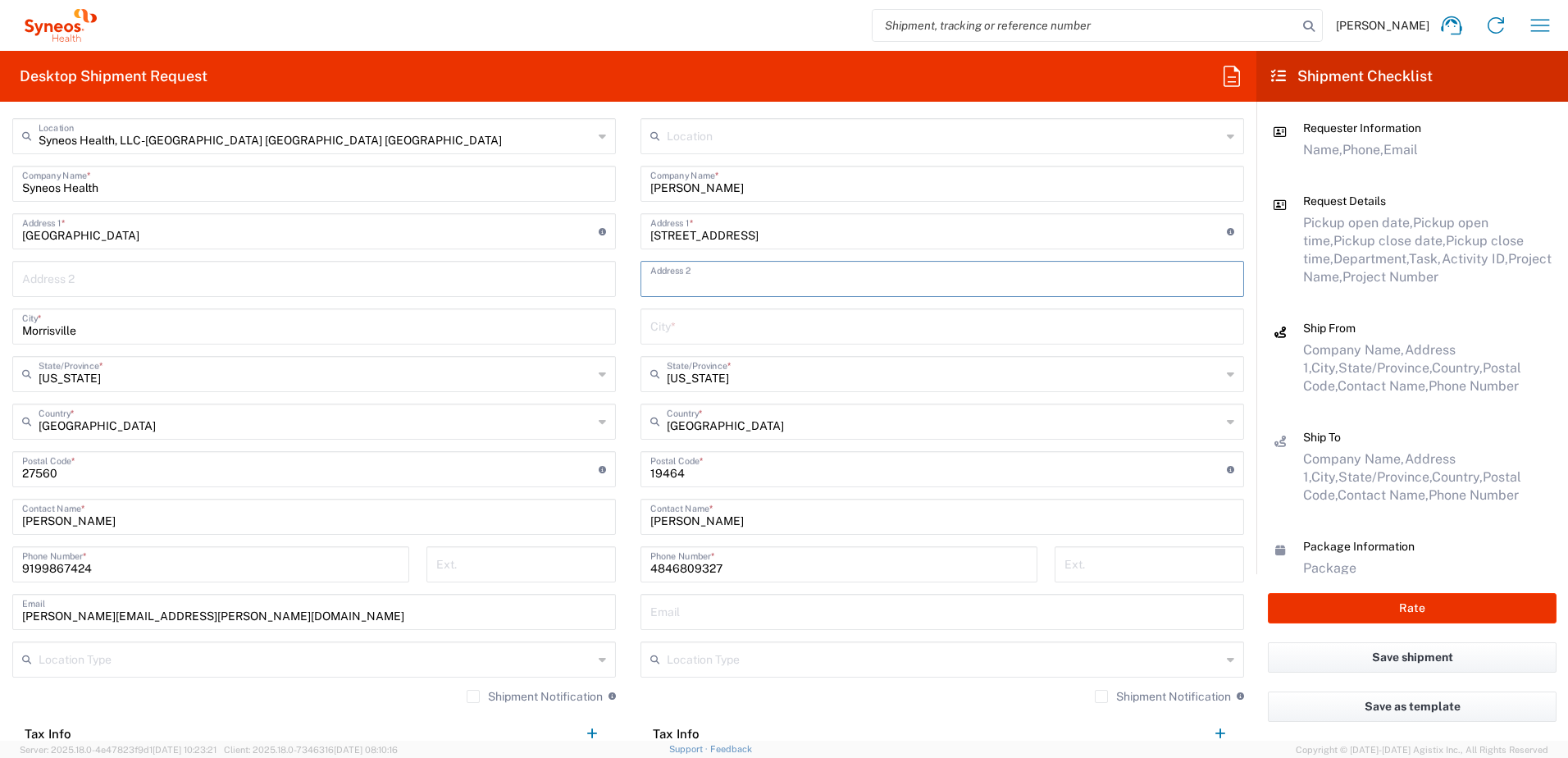
click at [711, 337] on input "text" at bounding box center [942, 325] width 584 height 29
paste input "Pottstown"
type input "Pottstown"
click at [681, 583] on div "[PHONE_NUMBER] Phone Number *" at bounding box center [839, 570] width 414 height 48
click at [667, 600] on input "text" at bounding box center [942, 611] width 584 height 29
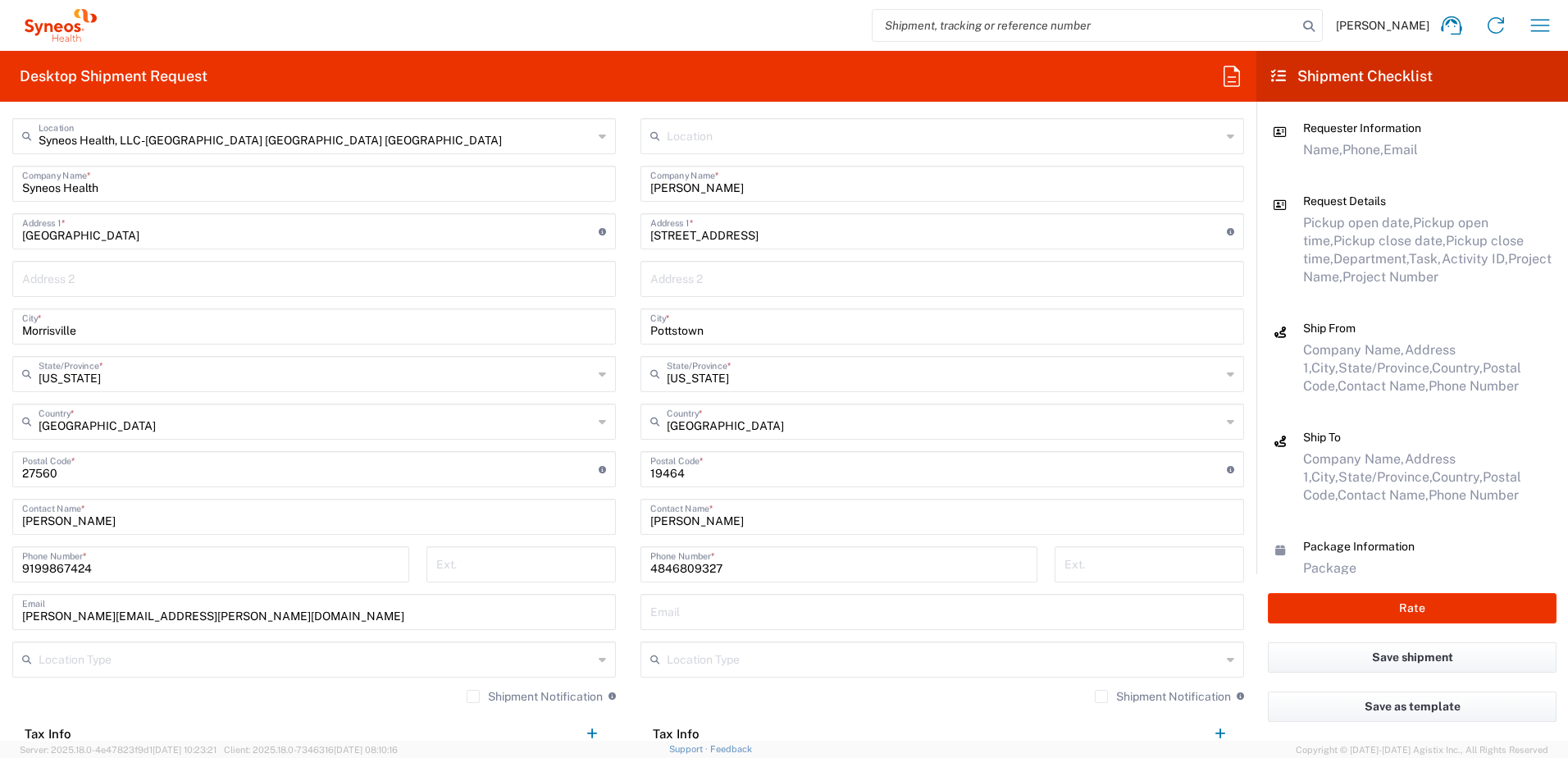
paste input "[EMAIL_ADDRESS][DOMAIN_NAME]"
type input "[EMAIL_ADDRESS][DOMAIN_NAME]"
click at [806, 668] on input "text" at bounding box center [944, 658] width 555 height 29
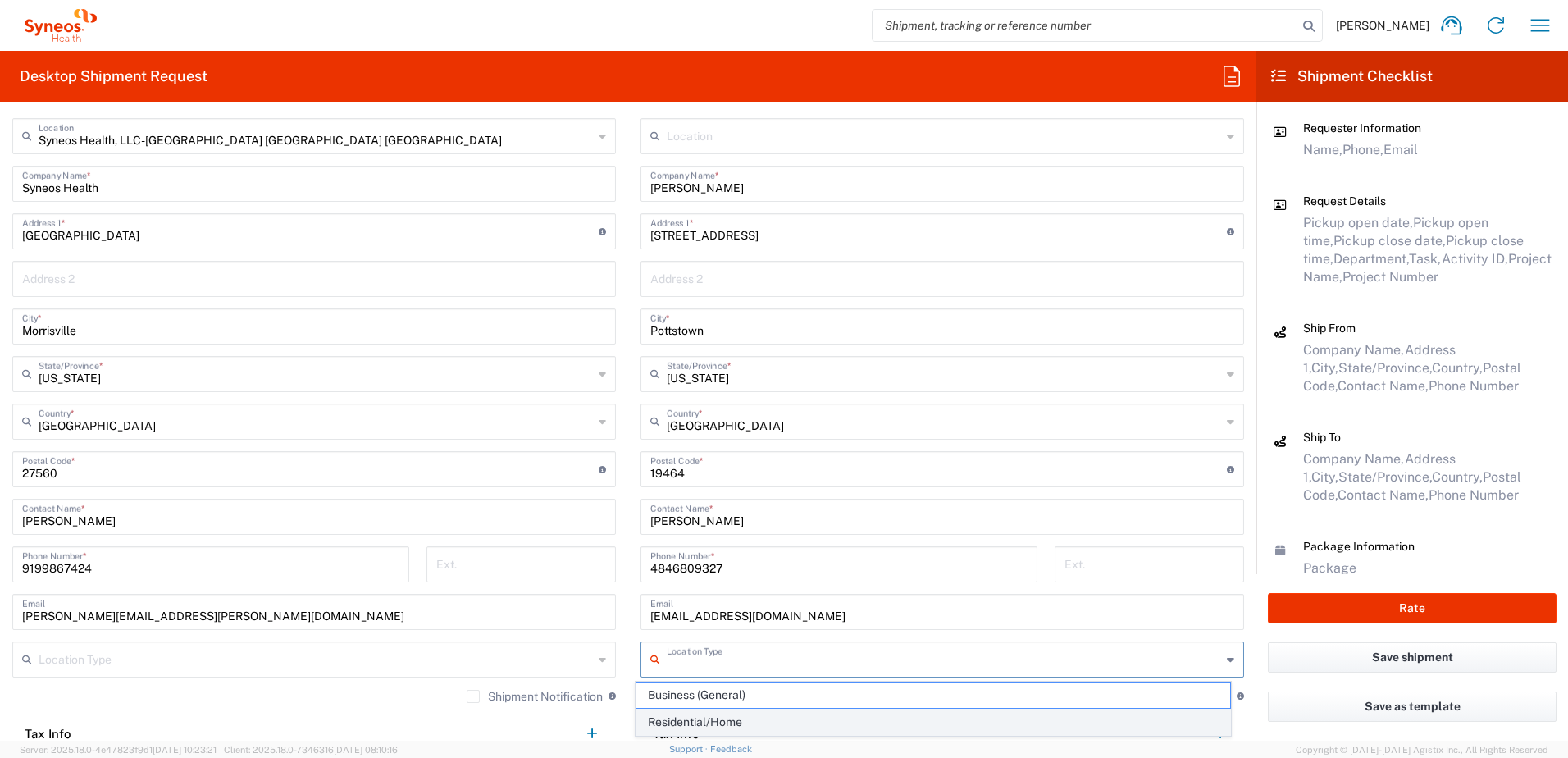
click at [742, 714] on span "Residential/Home" at bounding box center [933, 722] width 595 height 25
type input "Residential/Home"
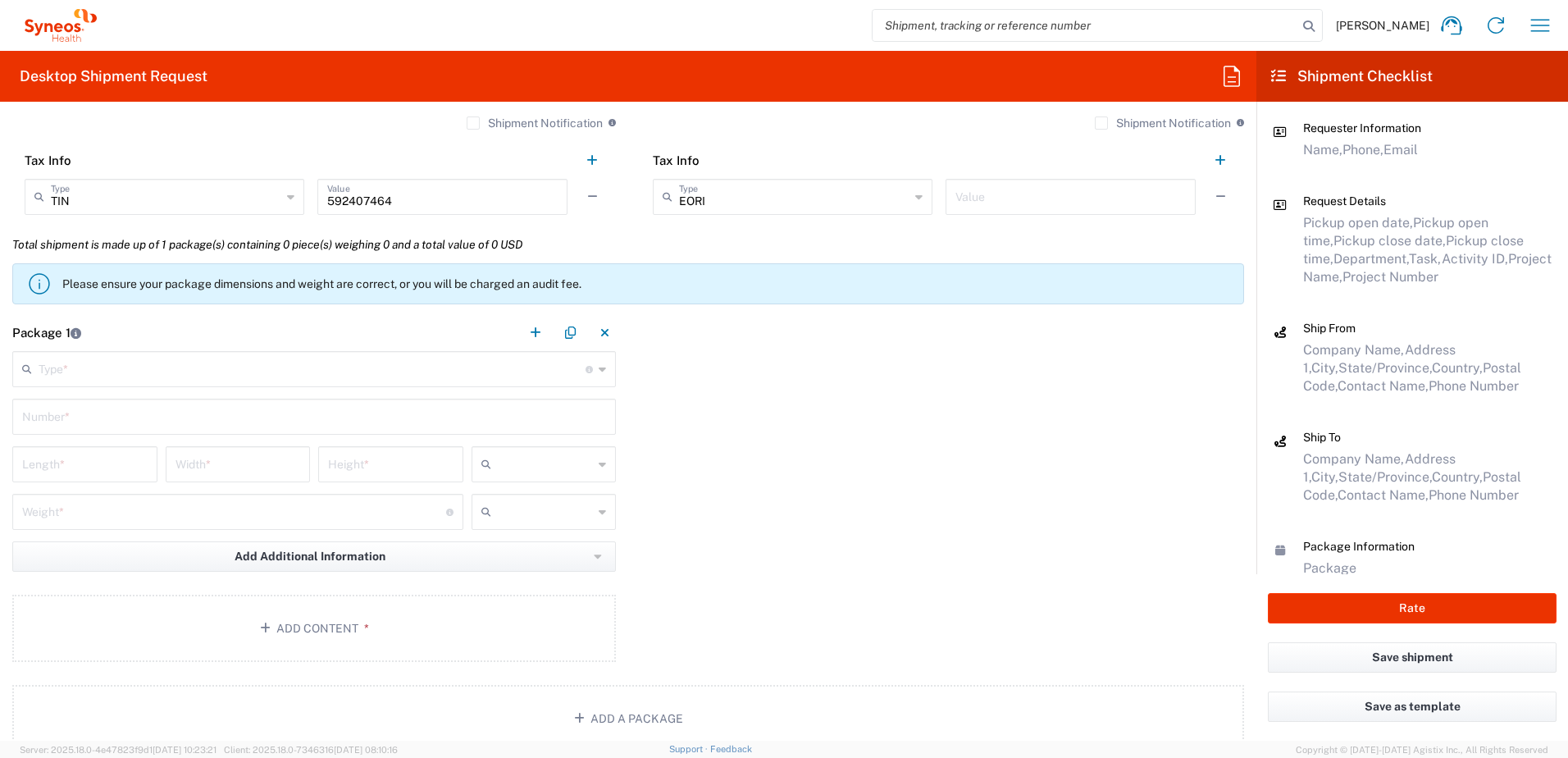
scroll to position [1395, 0]
click at [153, 367] on input "text" at bounding box center [312, 367] width 547 height 29
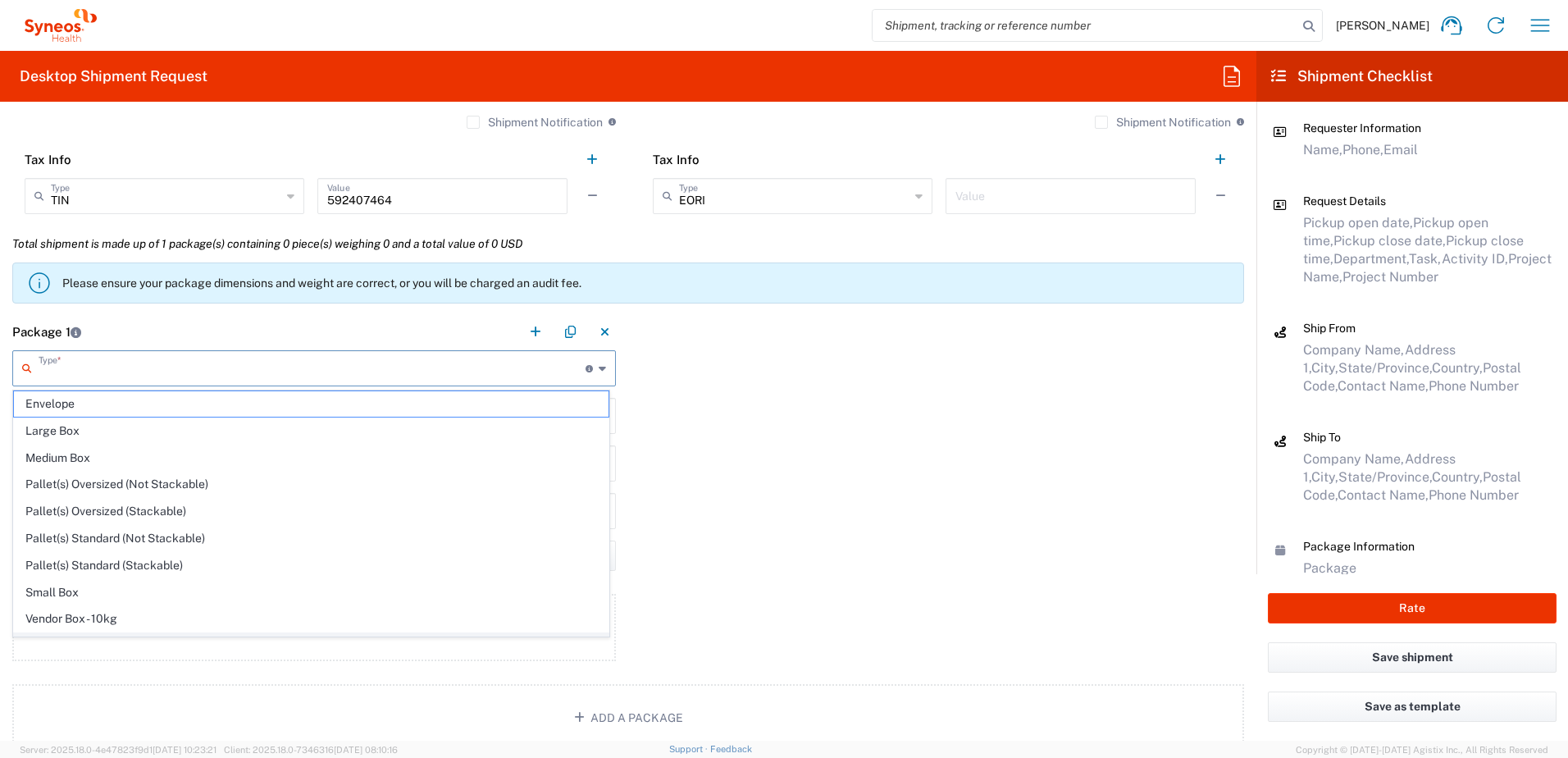
scroll to position [50, 0]
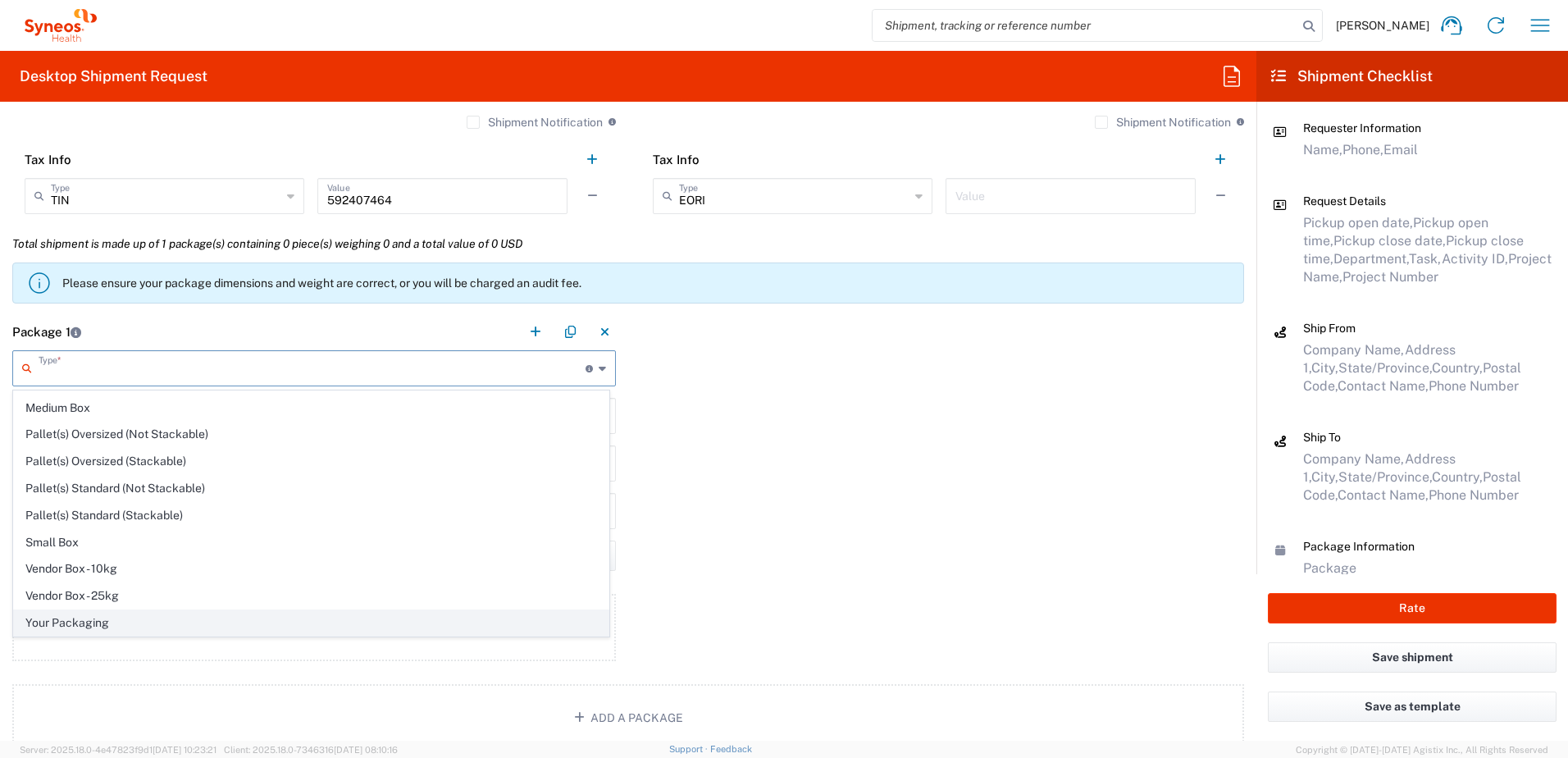
click at [102, 614] on span "Your Packaging" at bounding box center [311, 623] width 595 height 25
type input "Your Packaging"
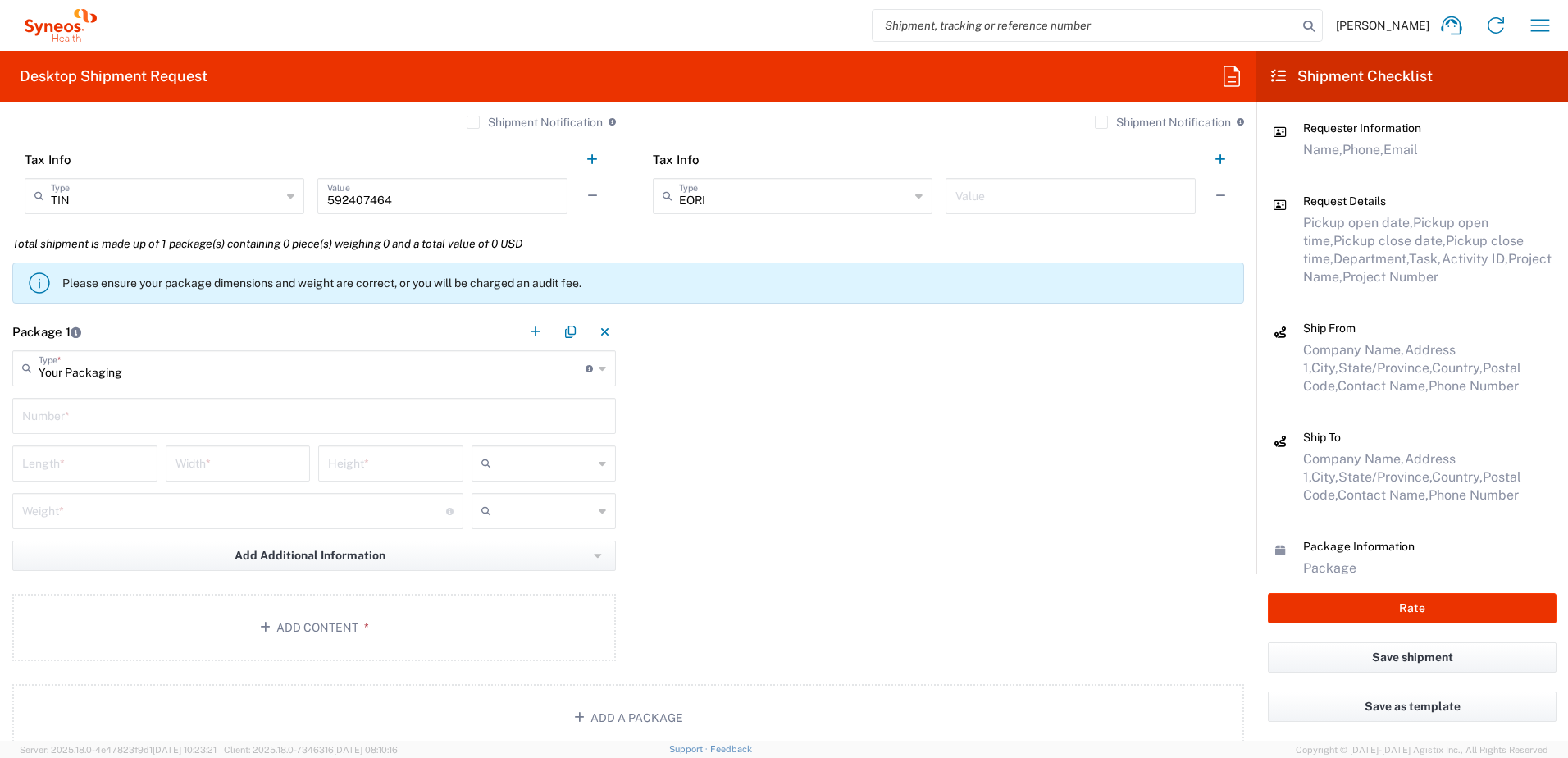
click at [80, 403] on input "text" at bounding box center [314, 415] width 584 height 29
type input "1"
click at [83, 464] on input "number" at bounding box center [85, 463] width 126 height 29
type input "14"
click at [202, 461] on input "number" at bounding box center [239, 463] width 126 height 29
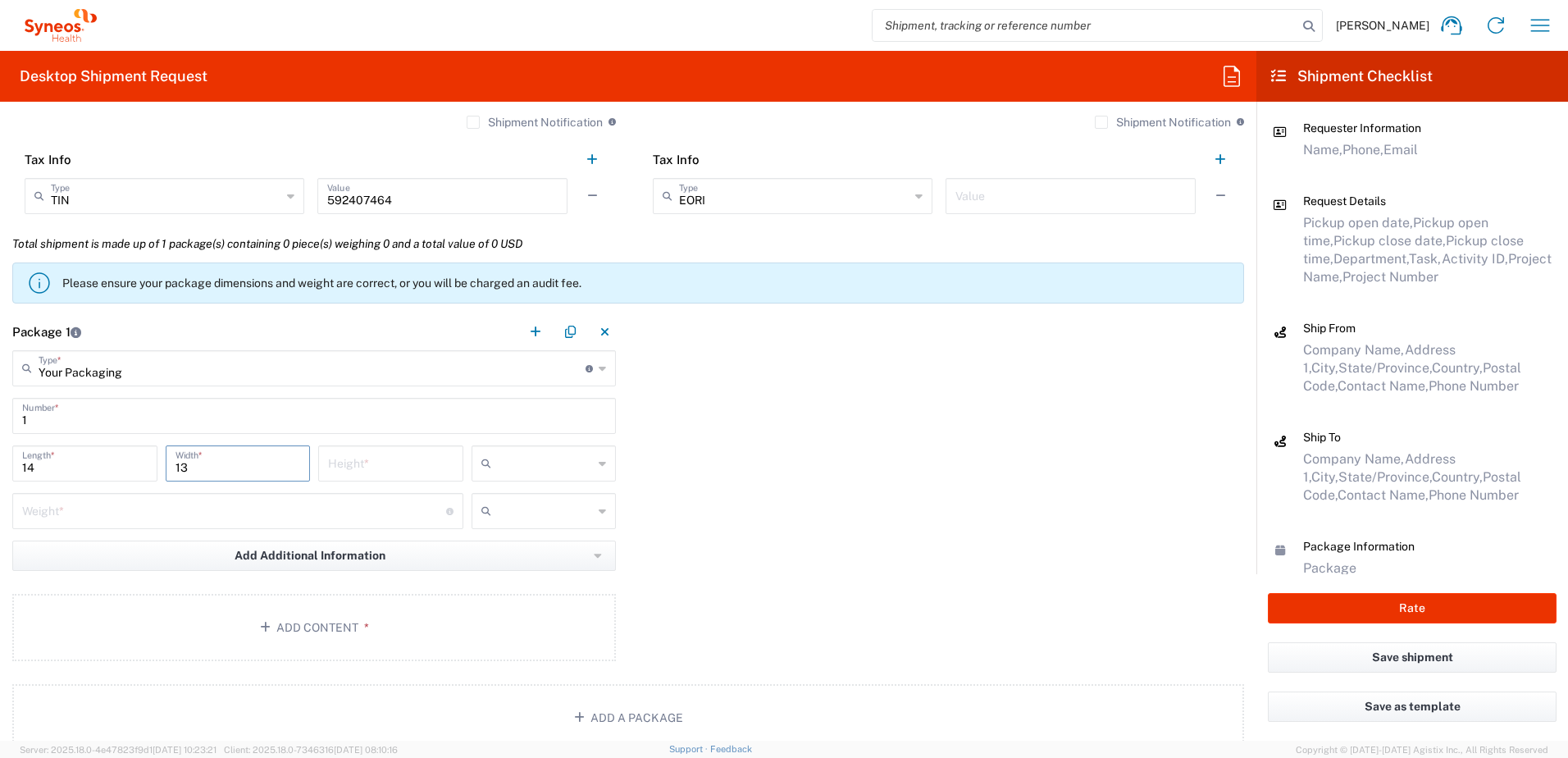
type input "13"
click at [330, 462] on input "number" at bounding box center [391, 463] width 126 height 29
type input "4"
drag, startPoint x: 526, startPoint y: 458, endPoint x: 524, endPoint y: 515, distance: 57.0
click at [526, 460] on input "text" at bounding box center [546, 463] width 96 height 26
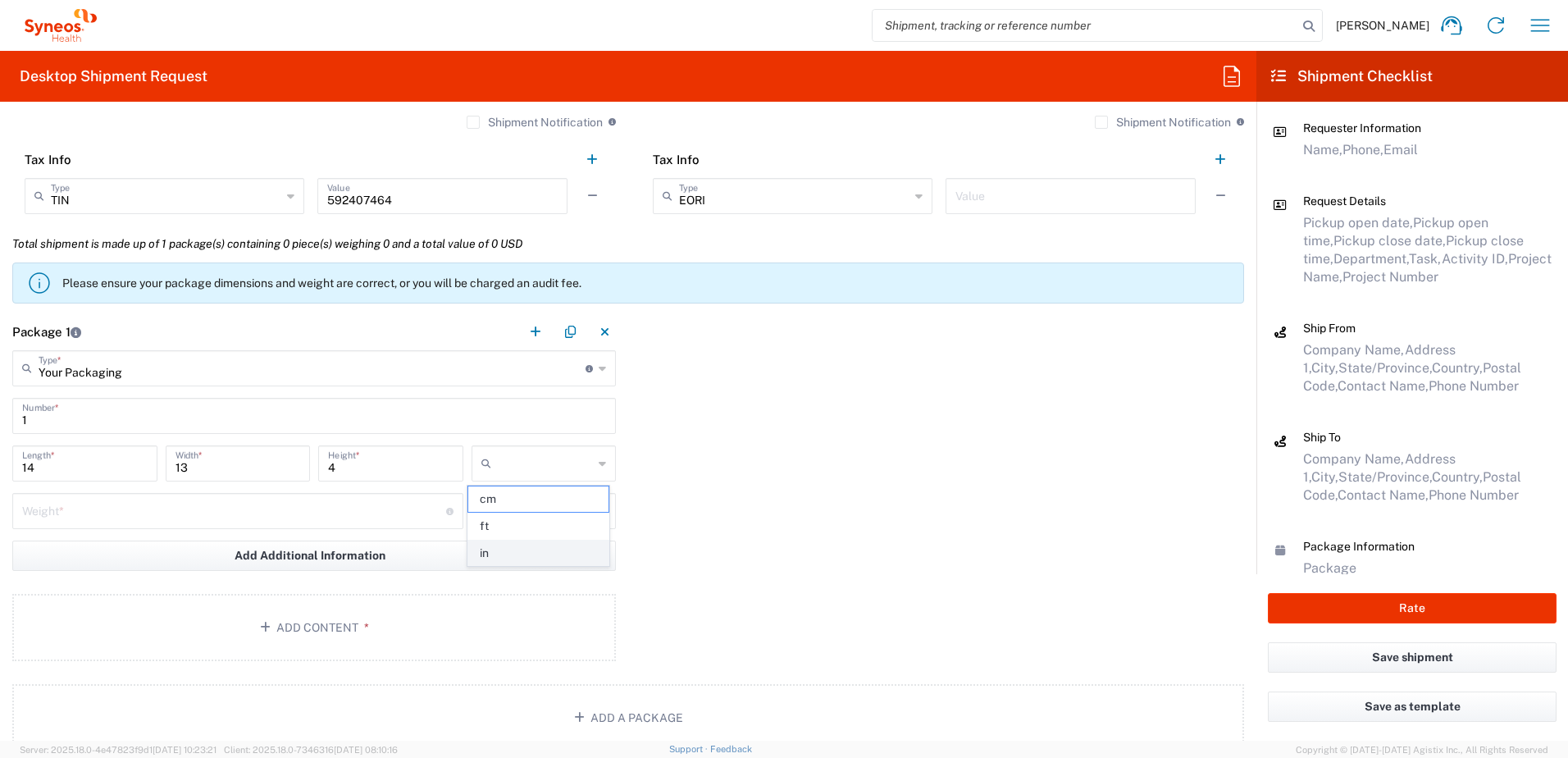
click at [506, 542] on span "in" at bounding box center [539, 553] width 140 height 25
type input "in"
click at [89, 511] on input "number" at bounding box center [234, 510] width 424 height 29
type input "5"
click at [488, 516] on icon at bounding box center [489, 511] width 16 height 26
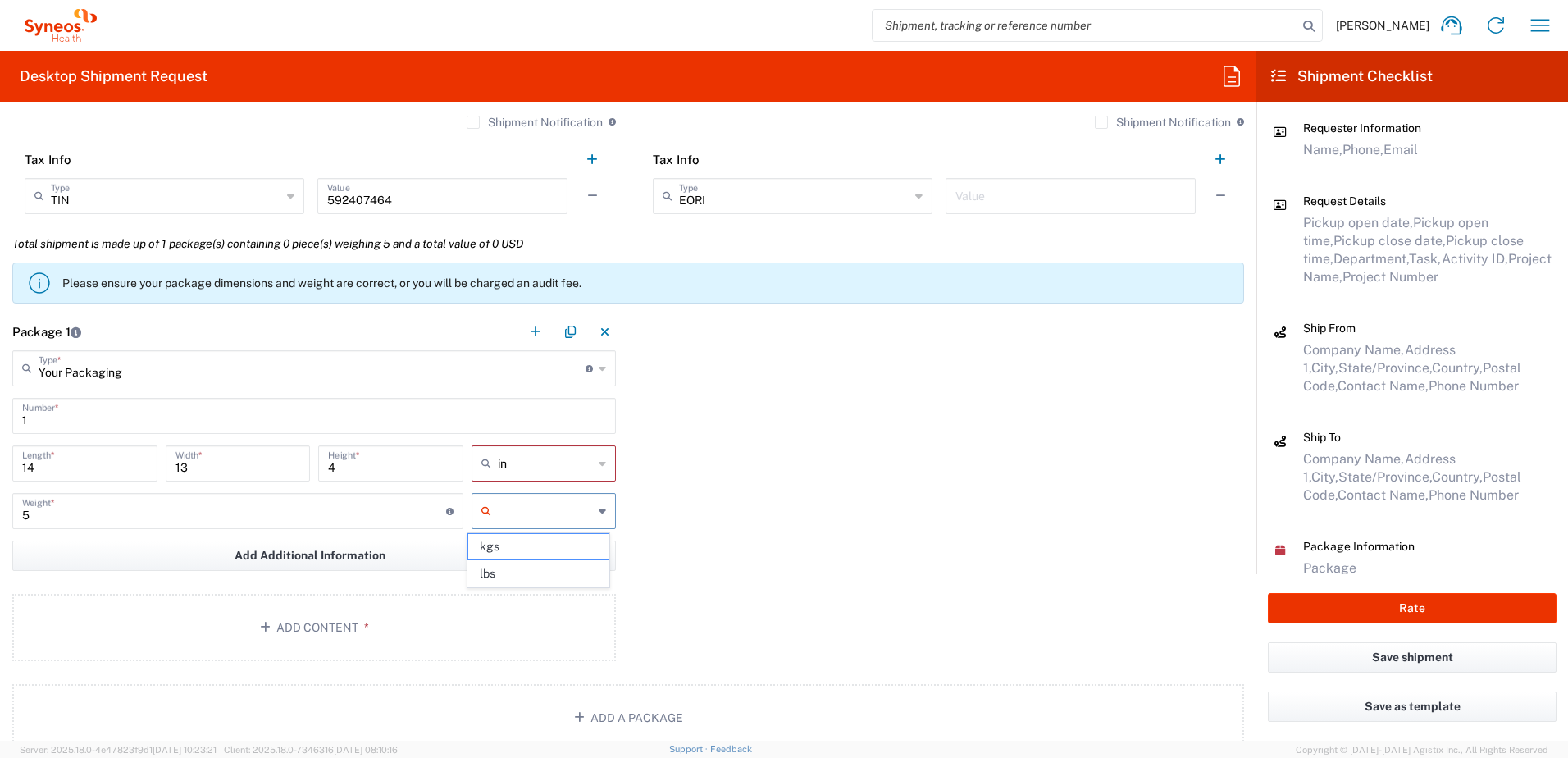
click at [504, 572] on span "lbs" at bounding box center [539, 574] width 140 height 25
type input "lbs"
click at [333, 626] on button "Add Content *" at bounding box center [314, 628] width 604 height 67
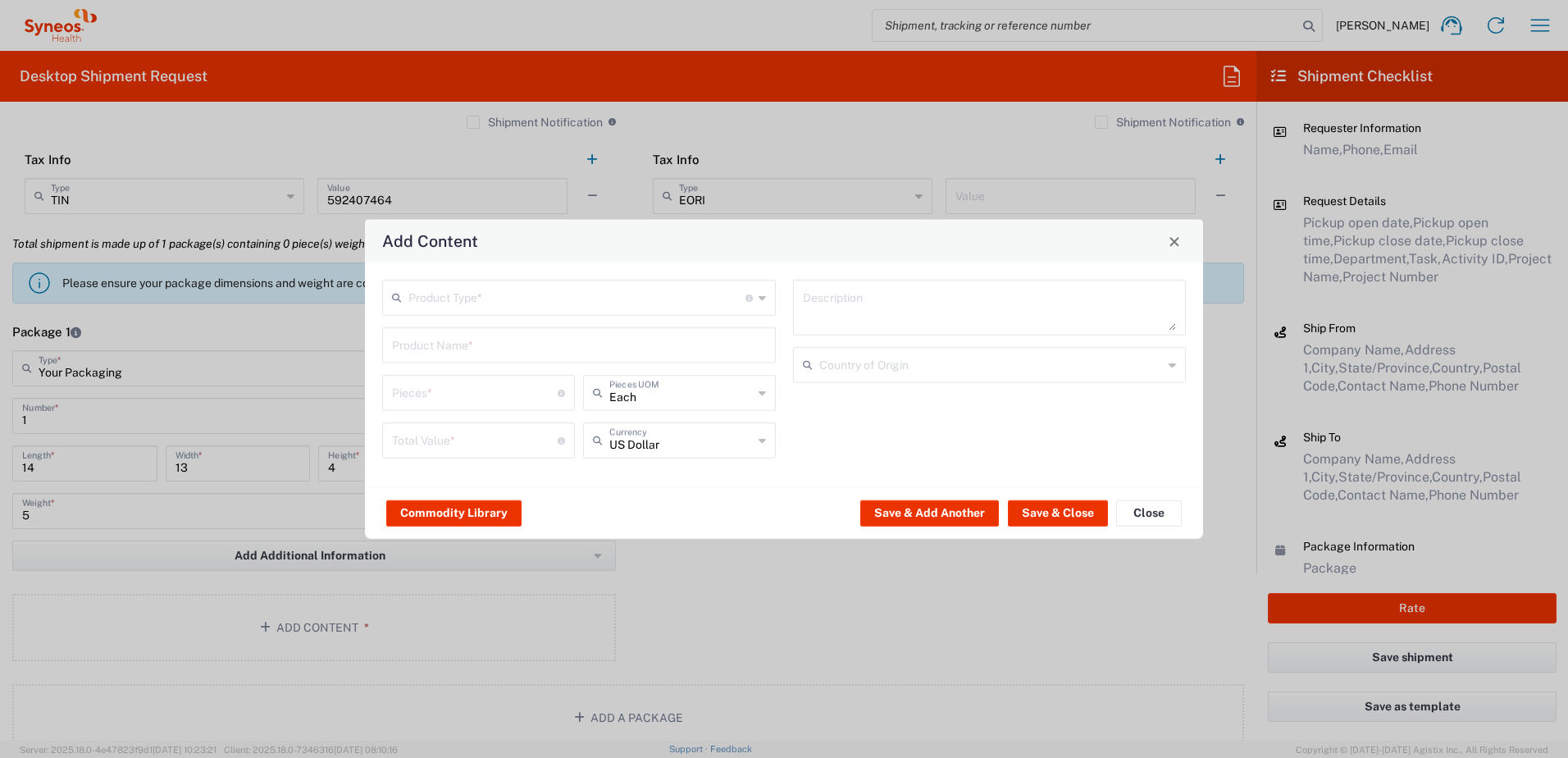
click at [487, 290] on input "text" at bounding box center [577, 296] width 337 height 29
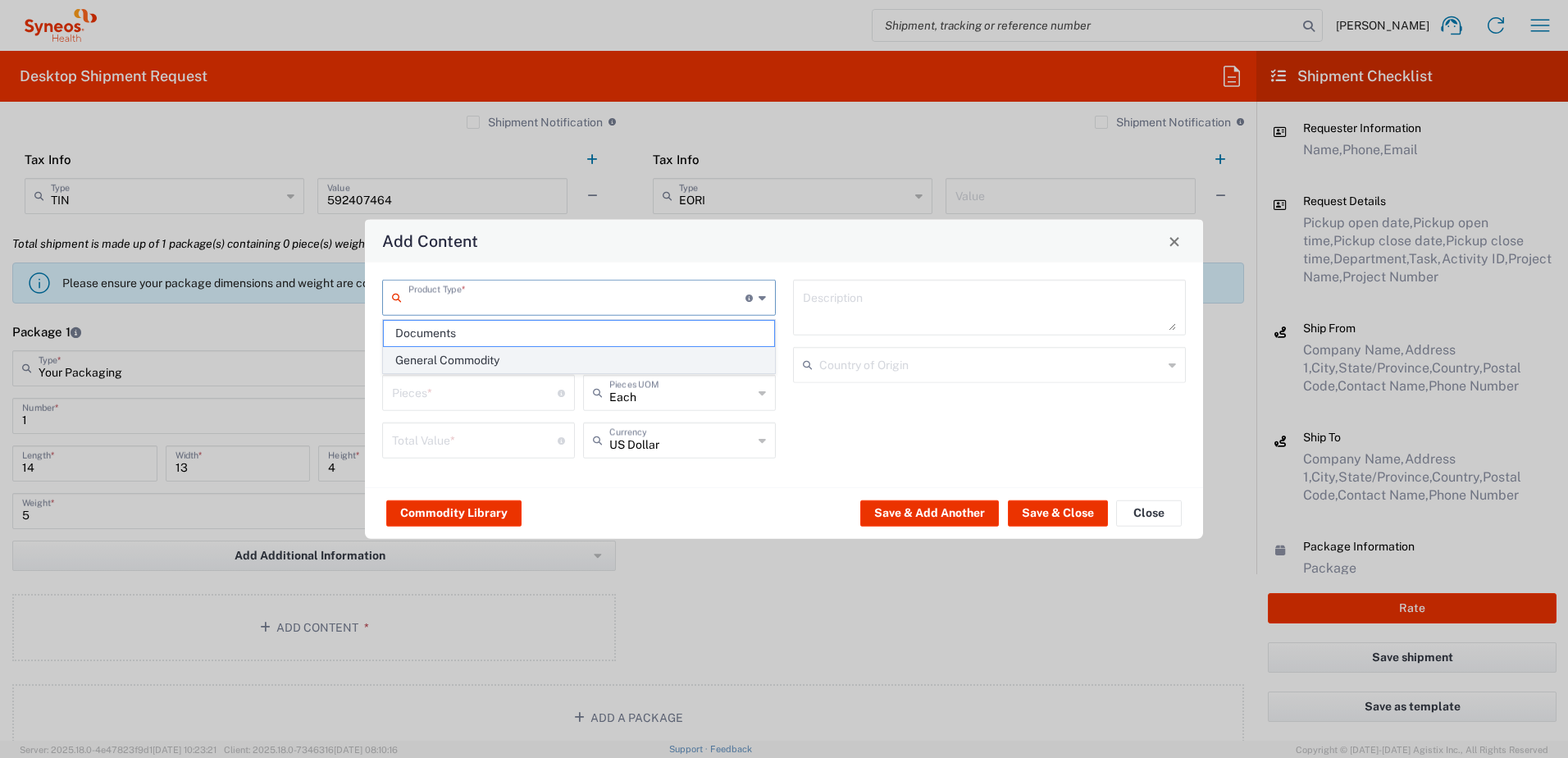
click at [478, 362] on span "General Commodity" at bounding box center [579, 360] width 390 height 25
type input "General Commodity"
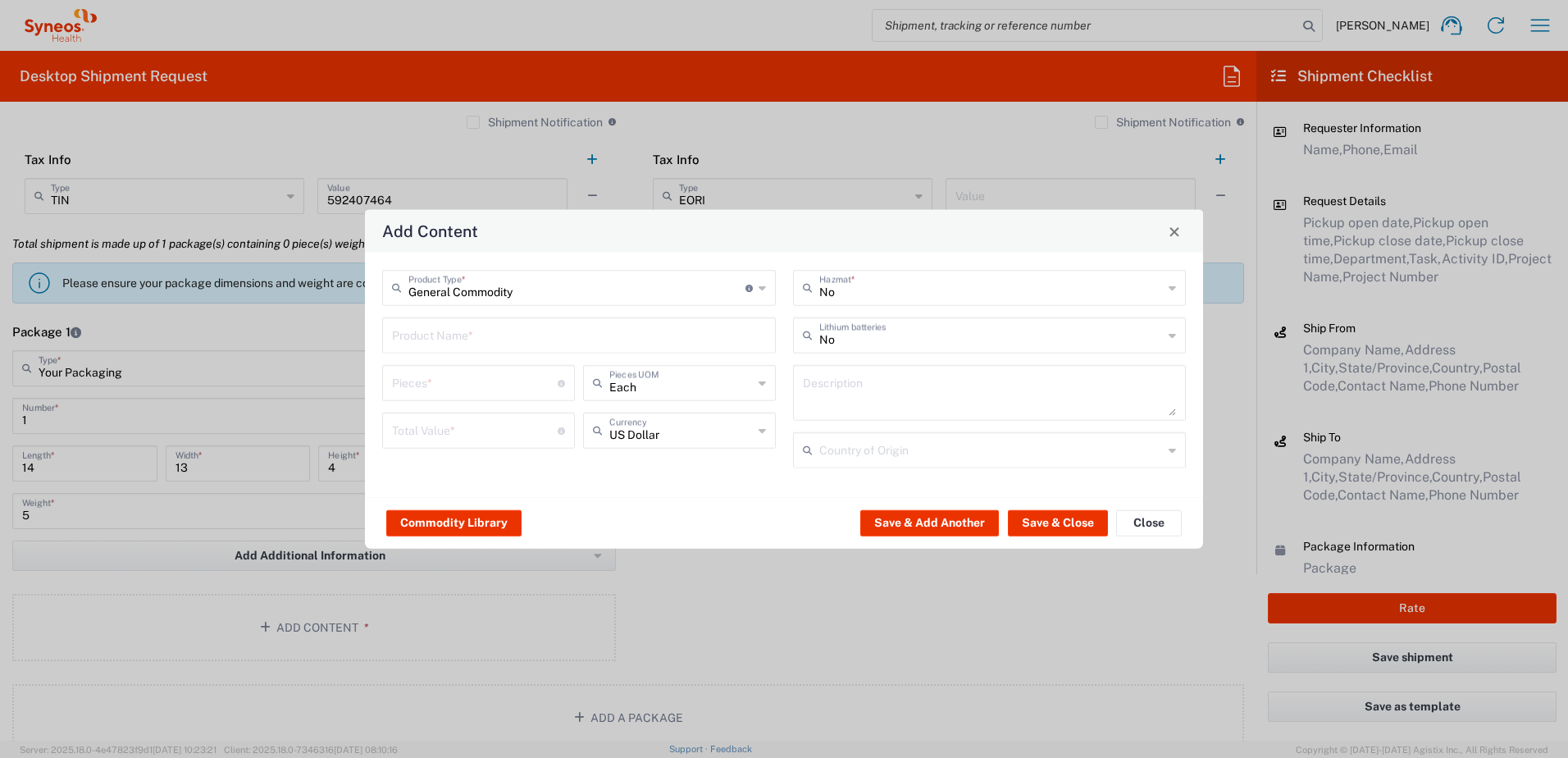
click at [442, 348] on input "text" at bounding box center [579, 334] width 374 height 29
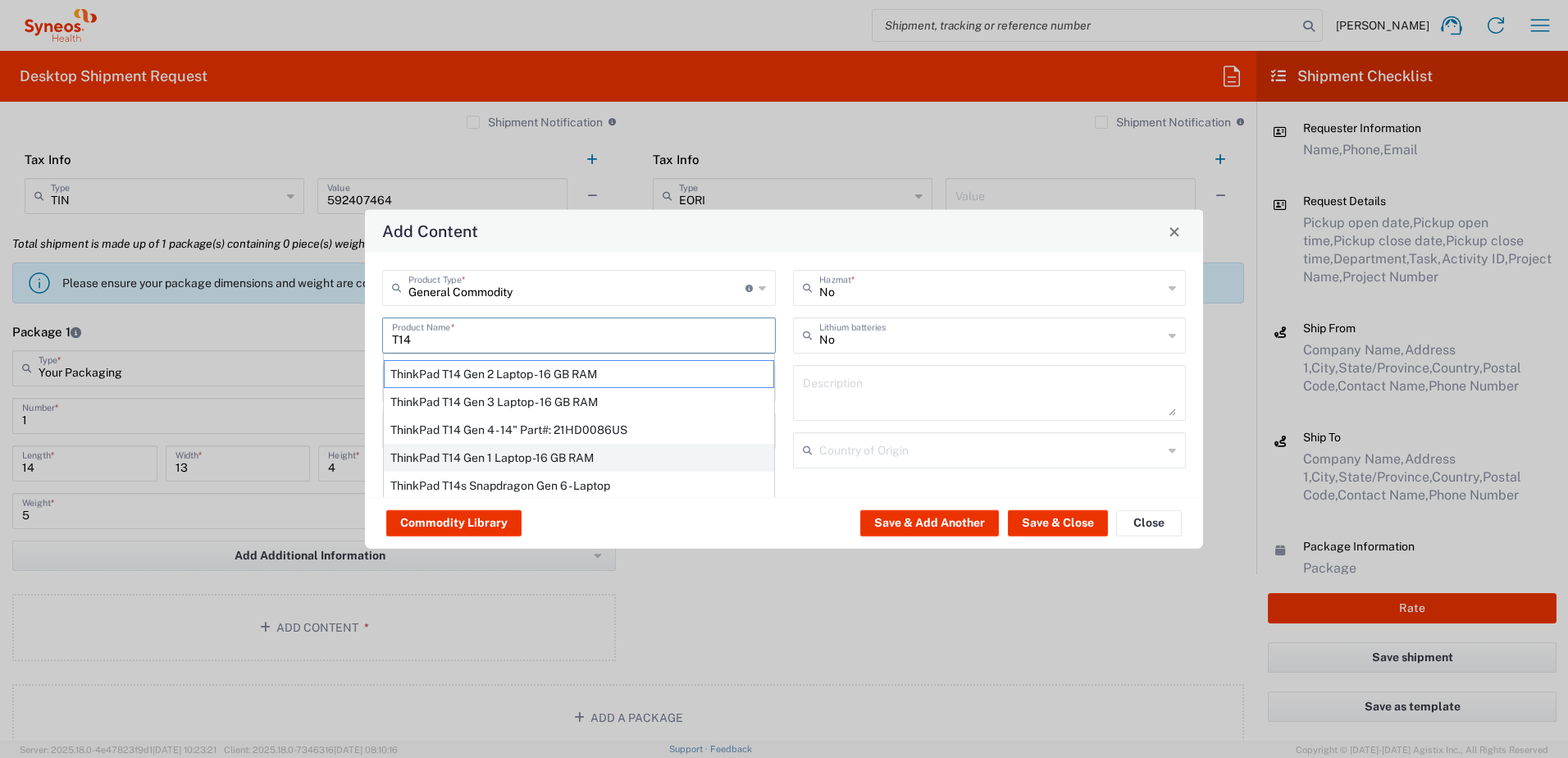
click at [496, 455] on div "ThinkPad T14 Gen 1 Laptop -16 GB RAM" at bounding box center [579, 457] width 390 height 28
type input "ThinkPad T14 Gen 1 Laptop -16 GB RAM"
type textarea "Intel Core i5-10210U- 14"- 512 GB SSD"
type input "[GEOGRAPHIC_DATA]"
type input "Yes"
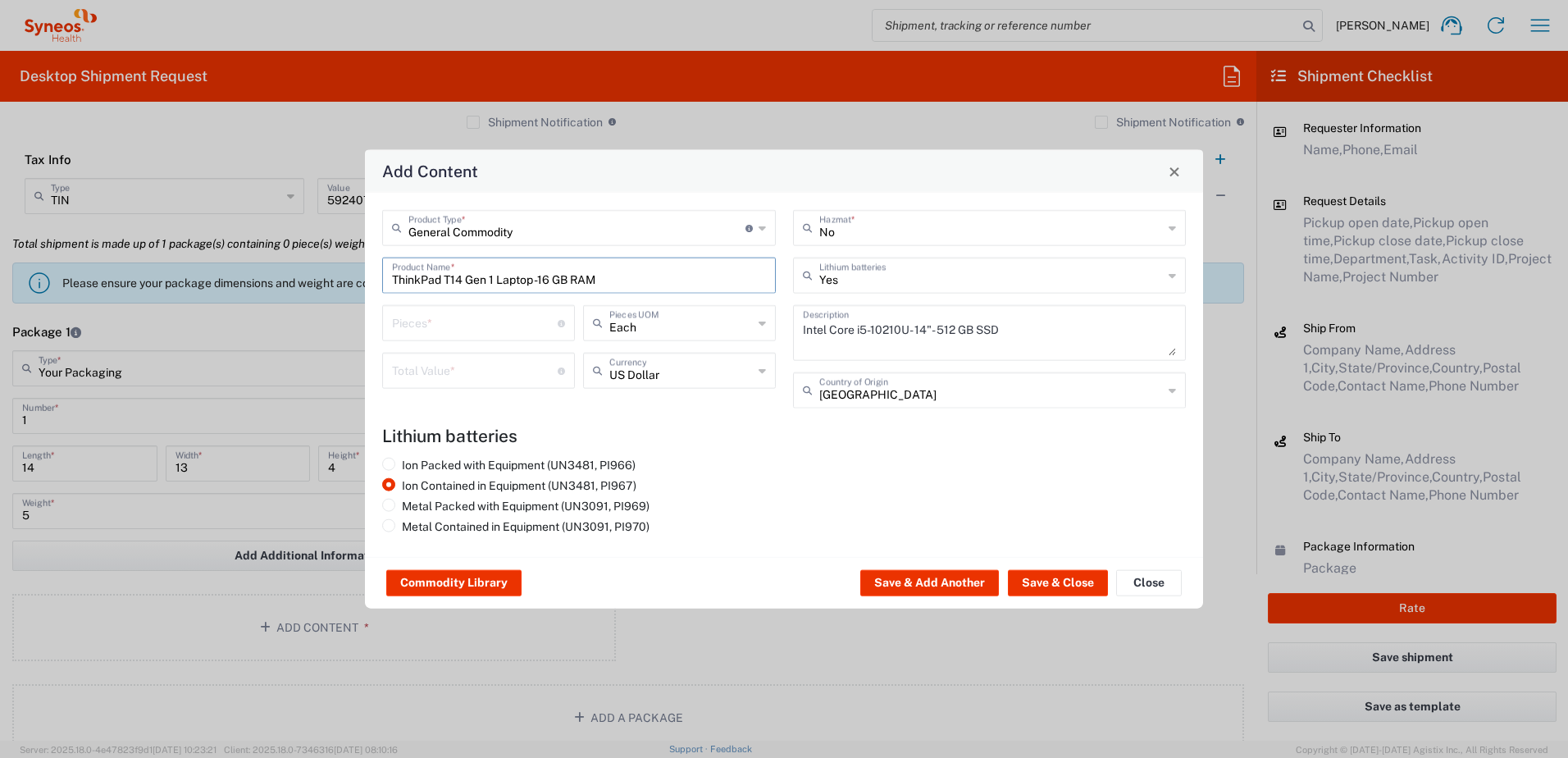
click at [448, 338] on div "Pieces * Number of pieces inside all the packages" at bounding box center [478, 323] width 193 height 36
click at [450, 331] on input "number" at bounding box center [475, 322] width 166 height 29
click at [453, 382] on input "number" at bounding box center [475, 370] width 166 height 29
click at [441, 329] on input "number" at bounding box center [475, 322] width 166 height 29
type input "1"
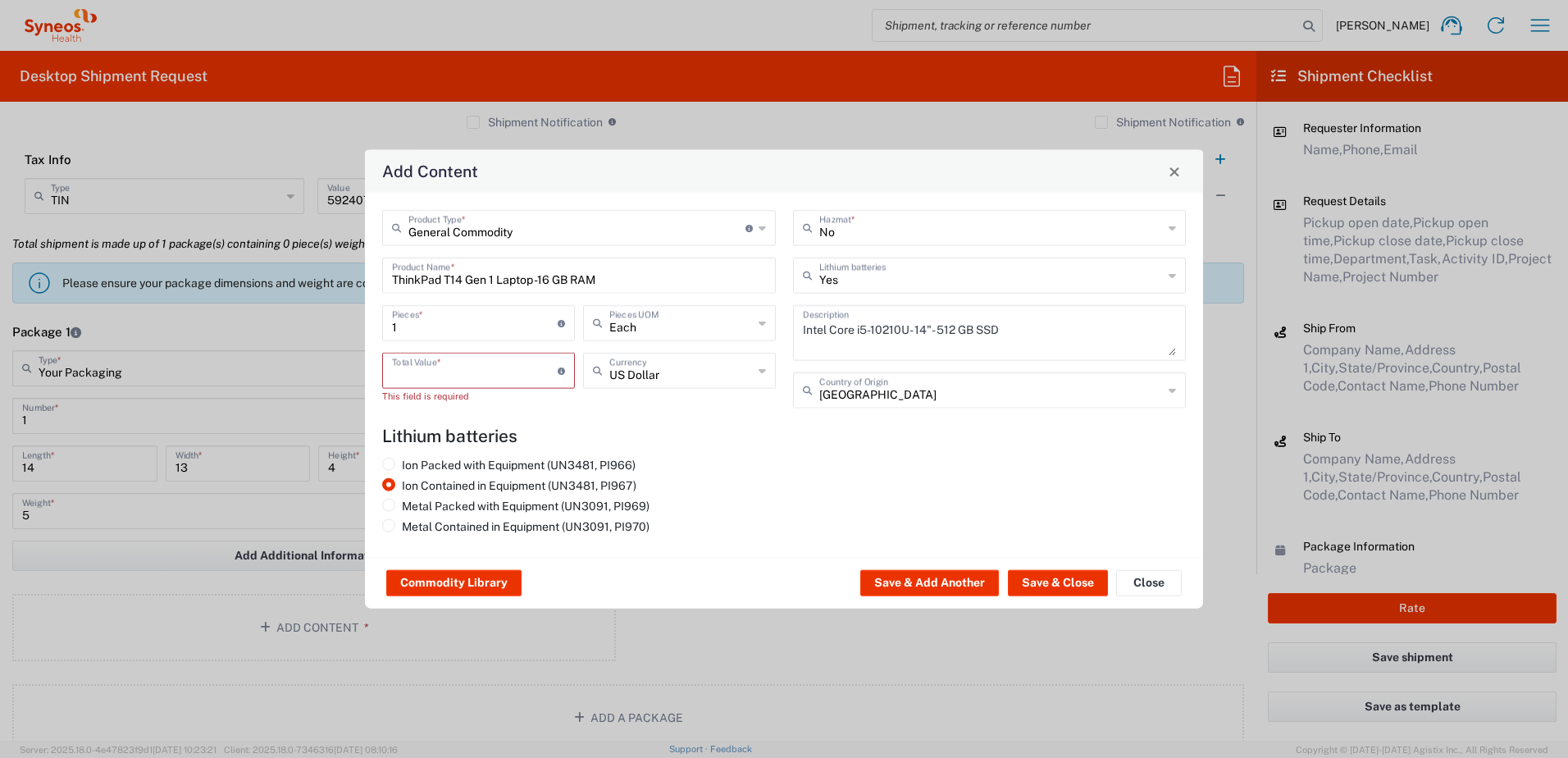
click at [441, 369] on input "number" at bounding box center [475, 370] width 166 height 29
type input "1"
type input "500"
click at [1079, 591] on button "Save & Close" at bounding box center [1057, 583] width 100 height 26
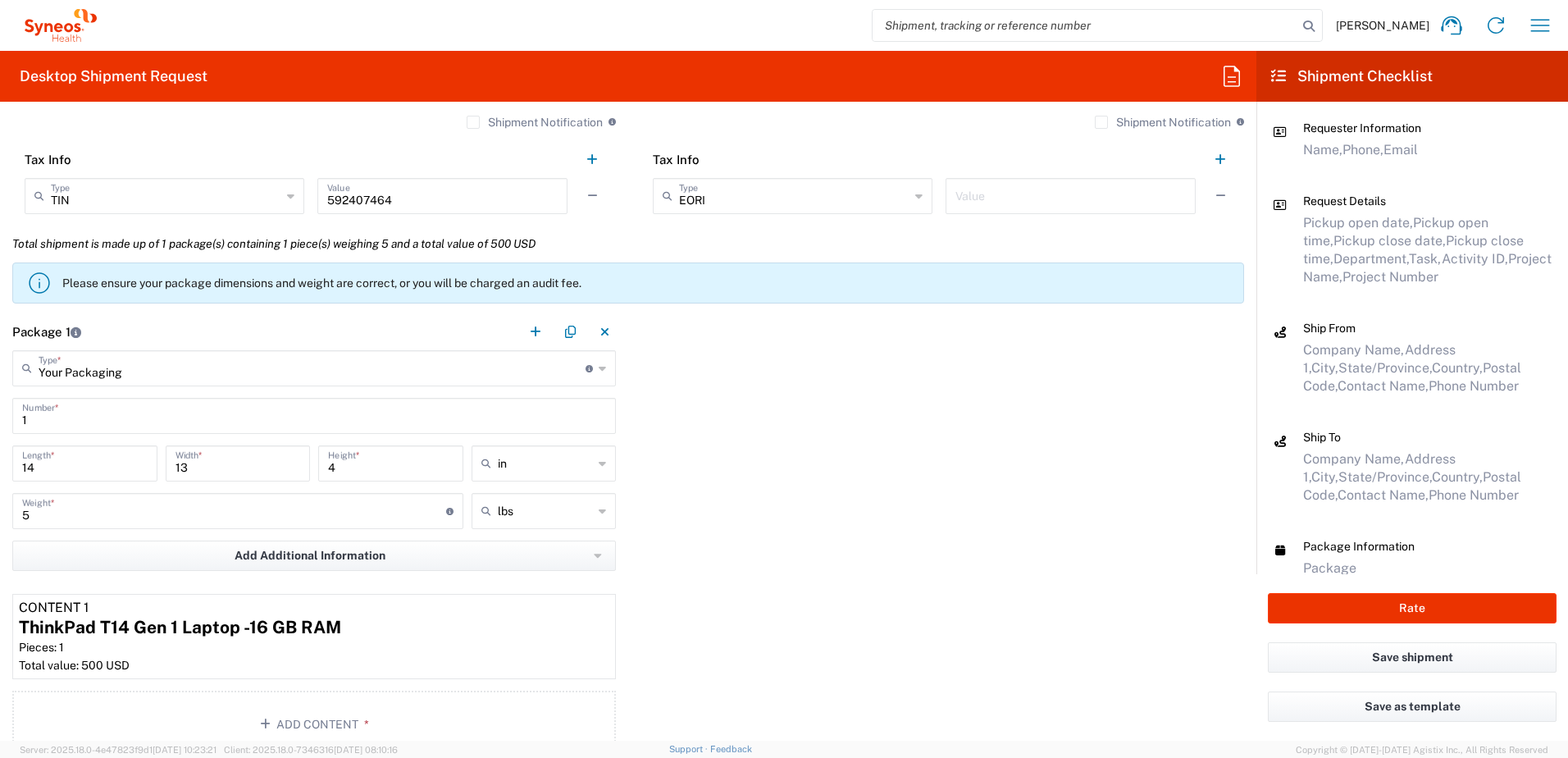
click at [692, 524] on div "Package 1 Your Packaging Type * Material used to package goods Envelope Large B…" at bounding box center [628, 539] width 1257 height 451
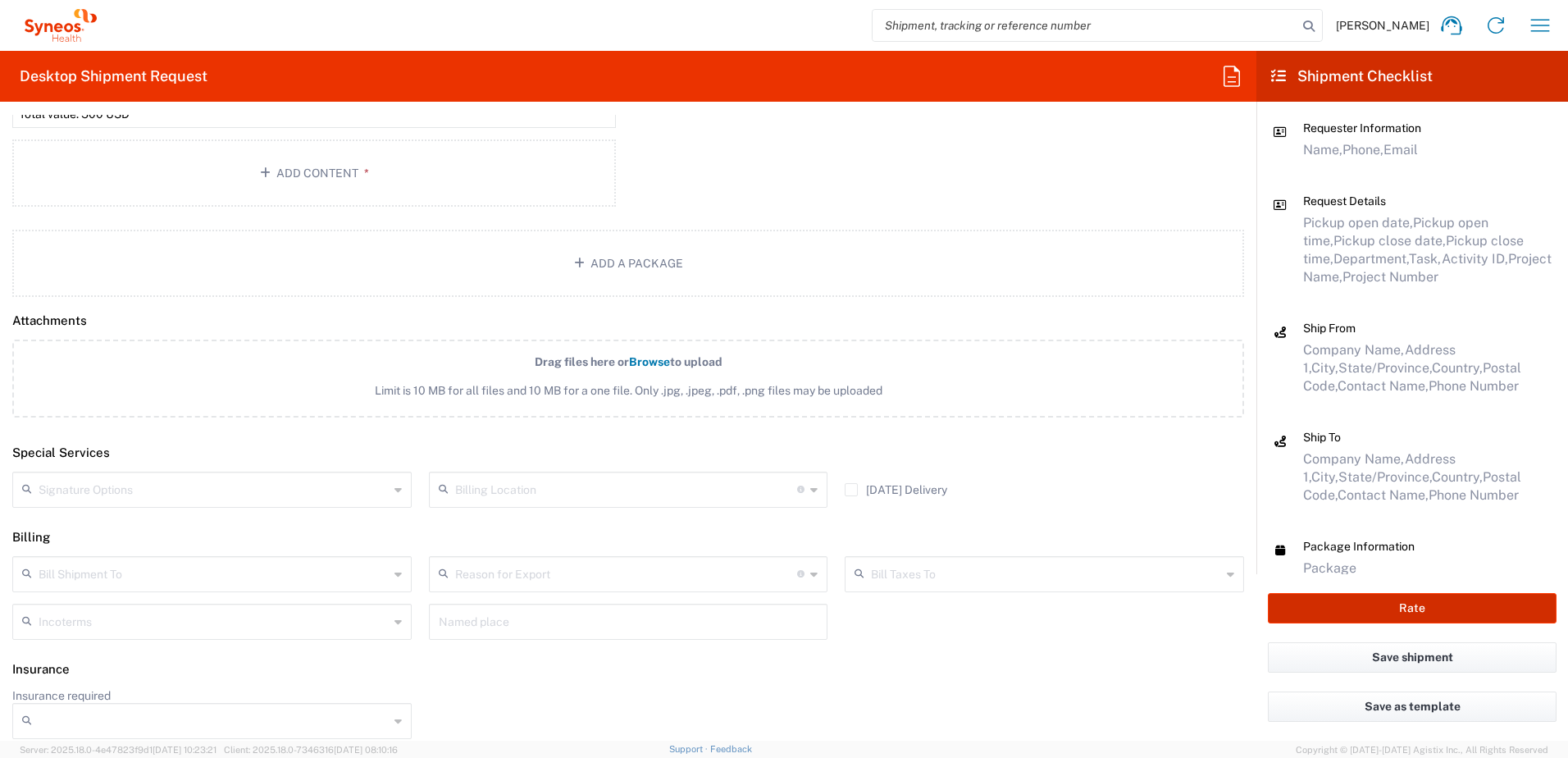
scroll to position [1957, 0]
click at [1384, 611] on button "Rate" at bounding box center [1413, 609] width 289 height 31
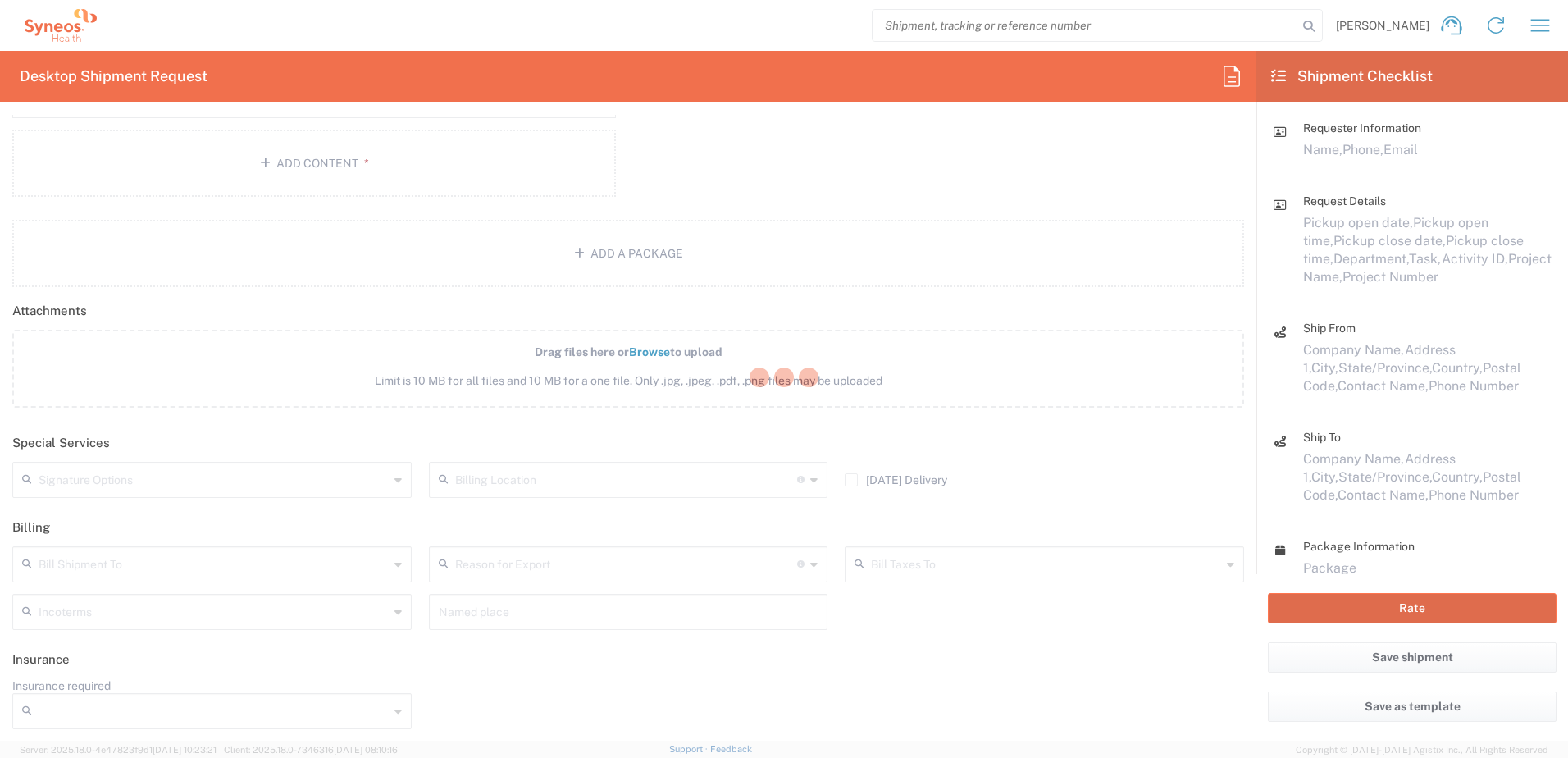
type input "4520 DEPARTMENTAL EXPENSE"
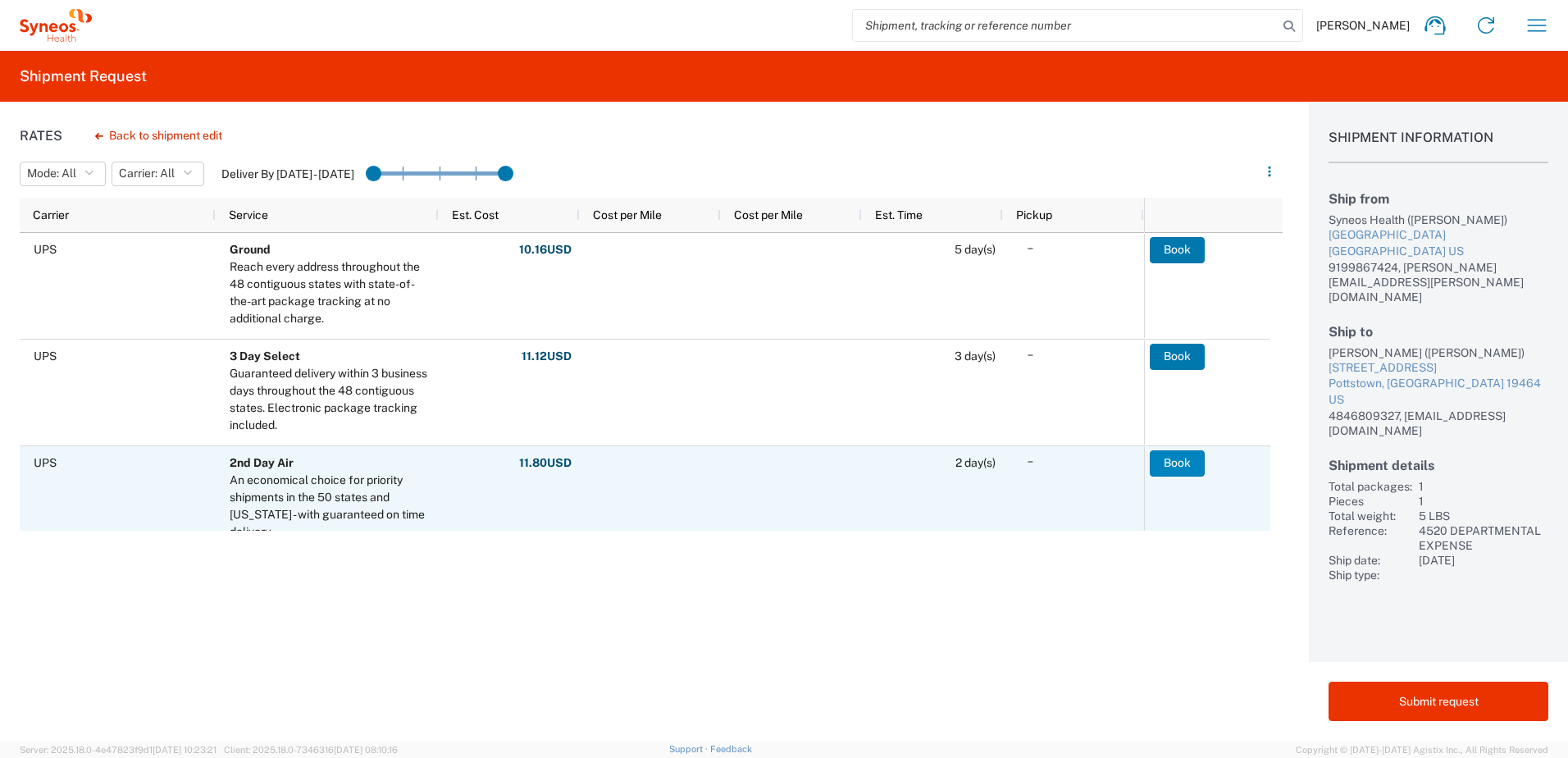
click at [1195, 464] on button "Book" at bounding box center [1177, 463] width 55 height 26
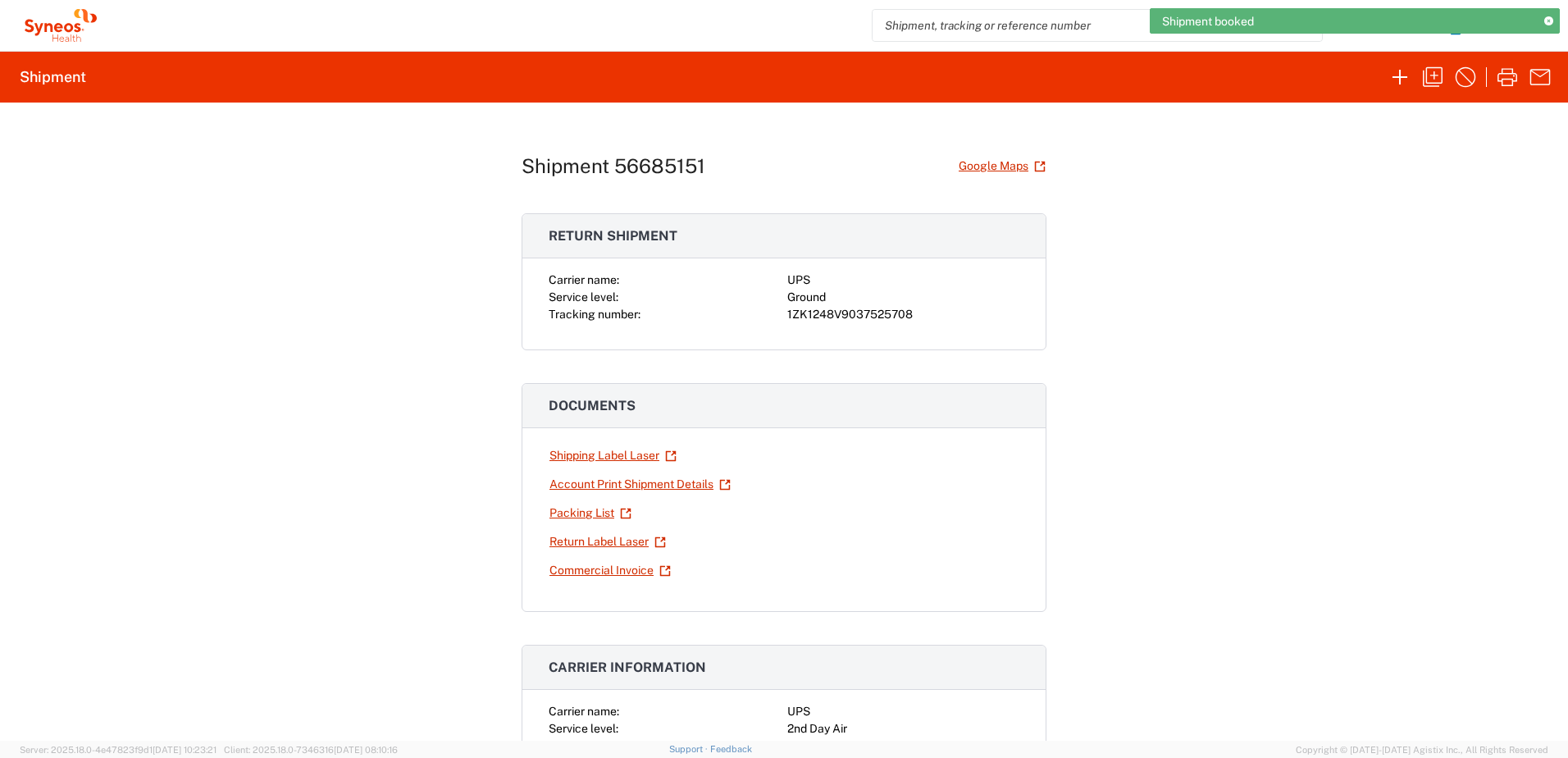
click at [834, 311] on div "1ZK1248V9037525708" at bounding box center [903, 314] width 232 height 17
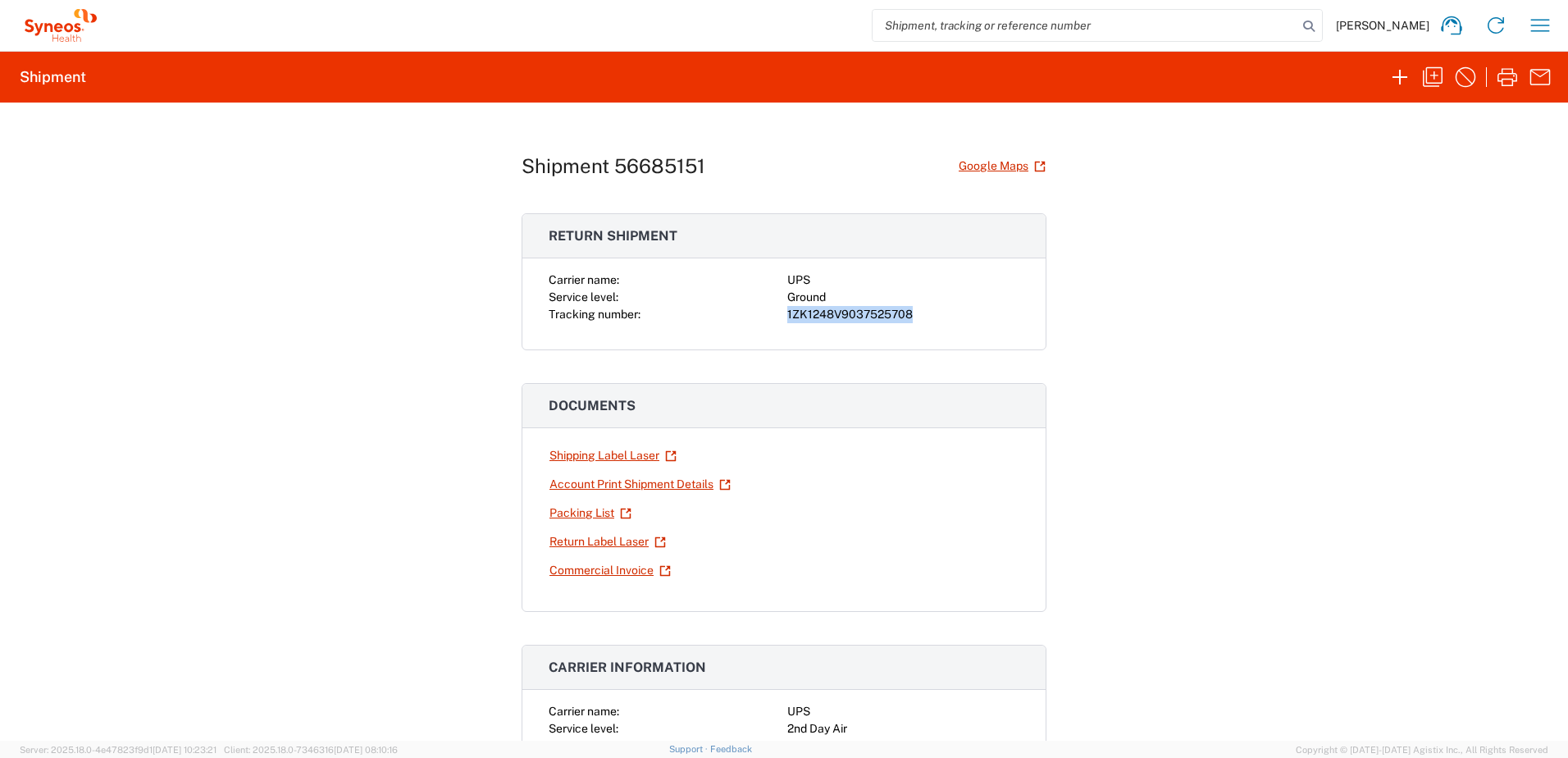
copy div "1ZK1248V9037525708"
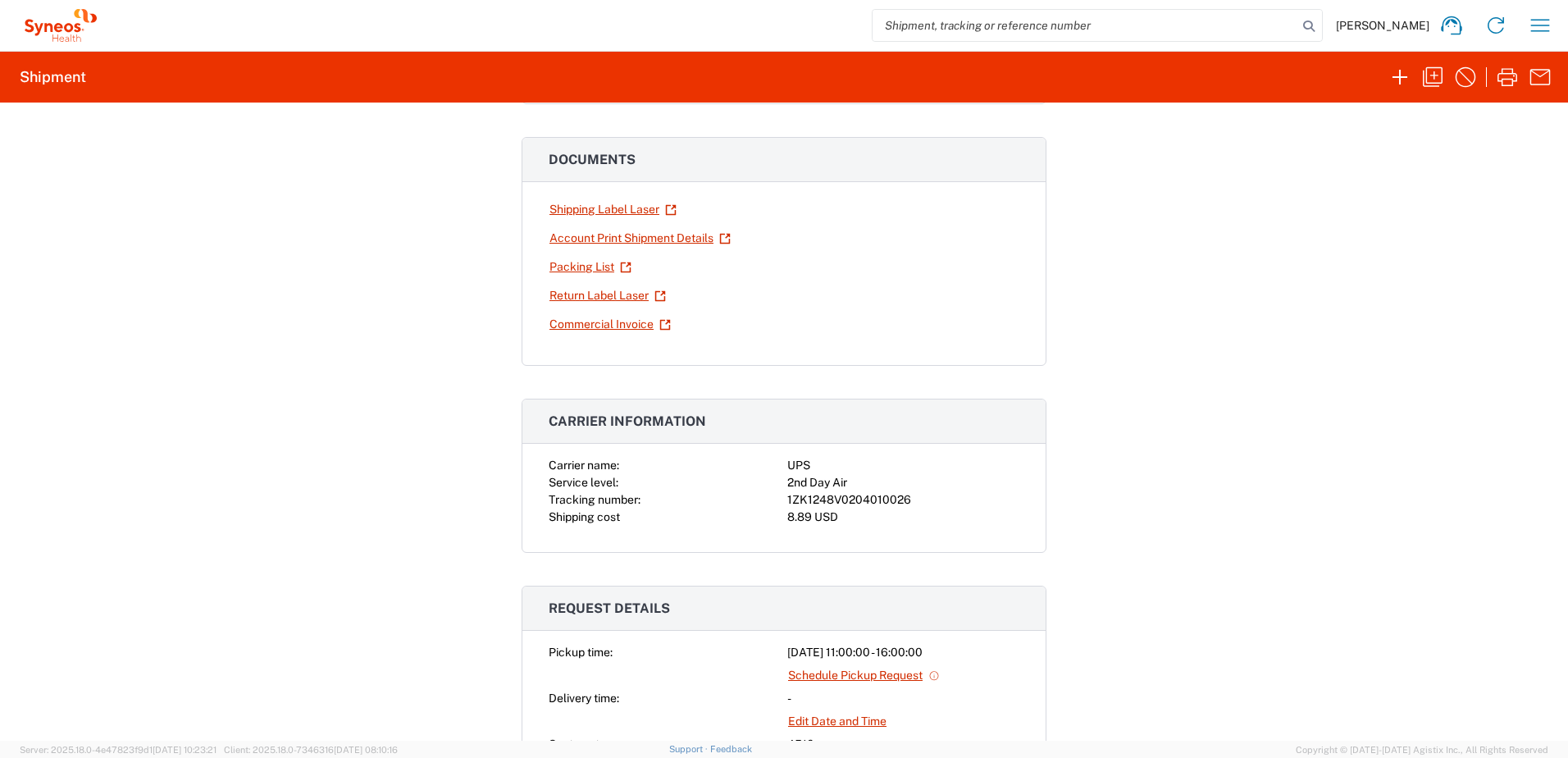
click at [831, 503] on div "1ZK1248V0204010026" at bounding box center [903, 499] width 232 height 17
copy div "1ZK1248V0204010026"
